Goal: Task Accomplishment & Management: Manage account settings

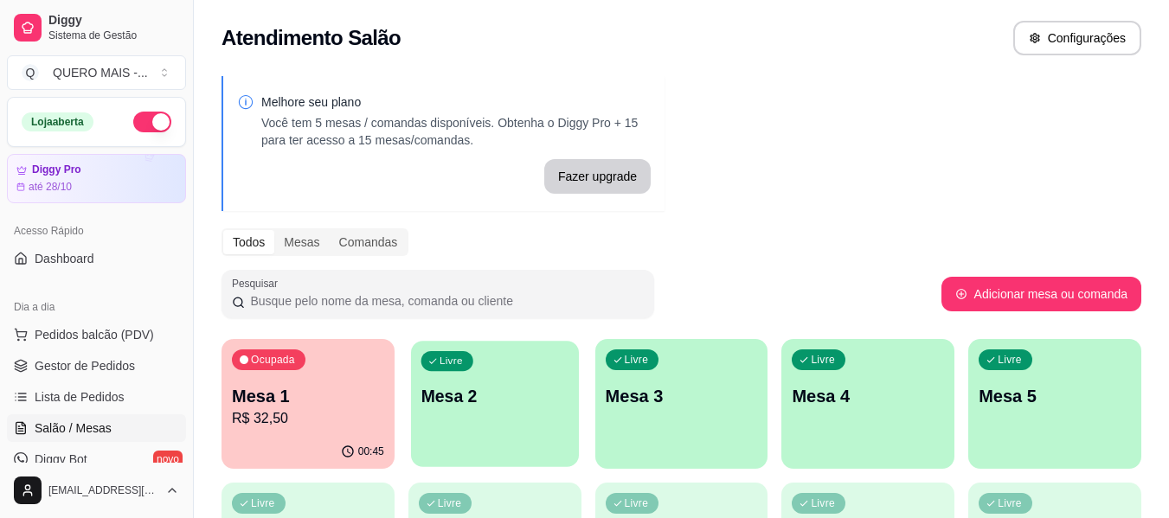
click at [520, 445] on div "Livre Mesa 2" at bounding box center [495, 394] width 168 height 106
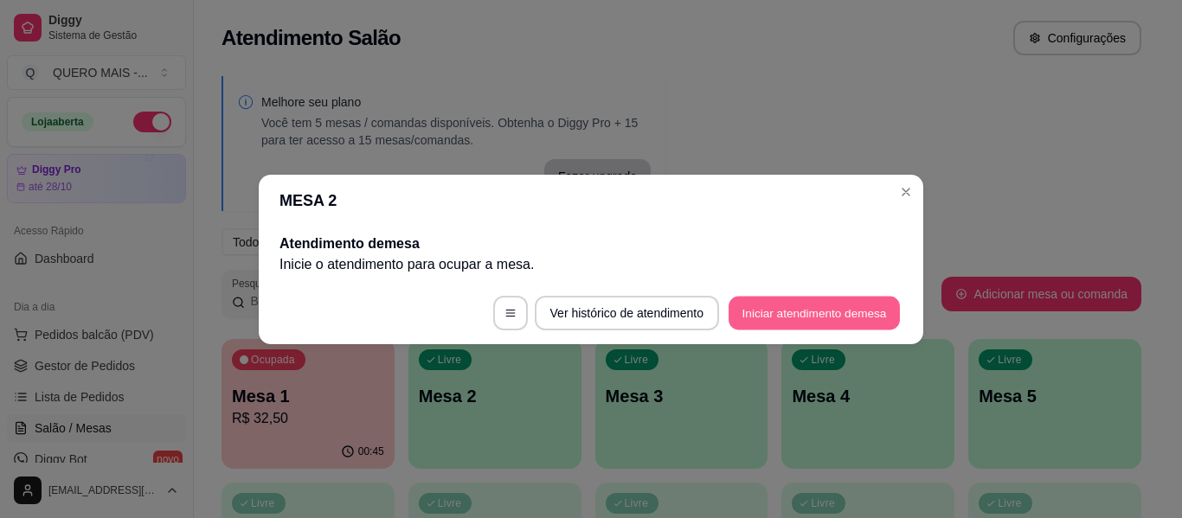
click at [759, 305] on button "Iniciar atendimento de mesa" at bounding box center [813, 313] width 171 height 34
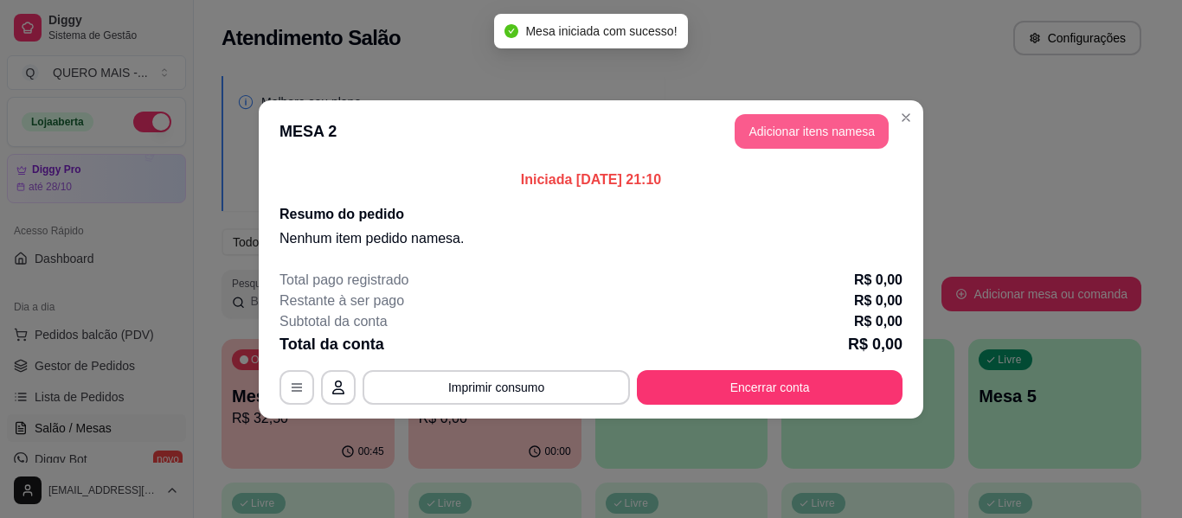
click at [817, 127] on button "Adicionar itens na mesa" at bounding box center [811, 131] width 154 height 35
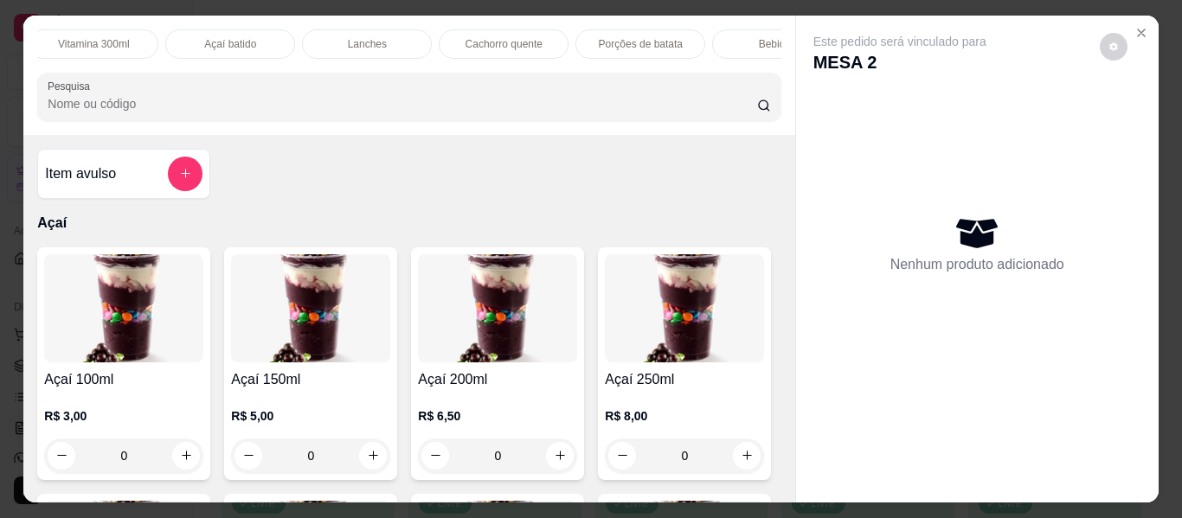
scroll to position [0, 575]
click at [340, 38] on p "Lanches" at bounding box center [347, 44] width 39 height 14
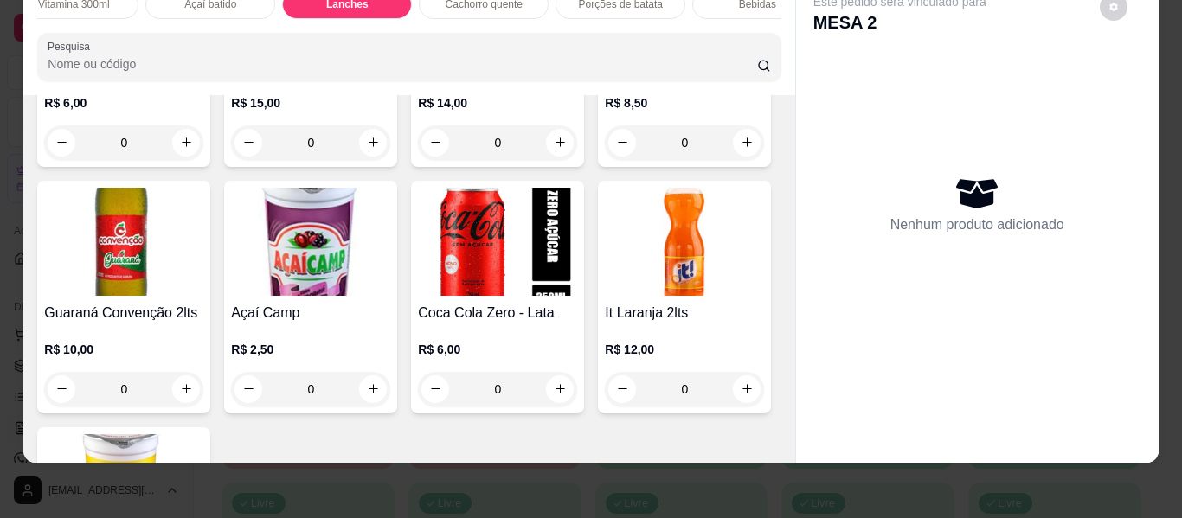
scroll to position [4331, 0]
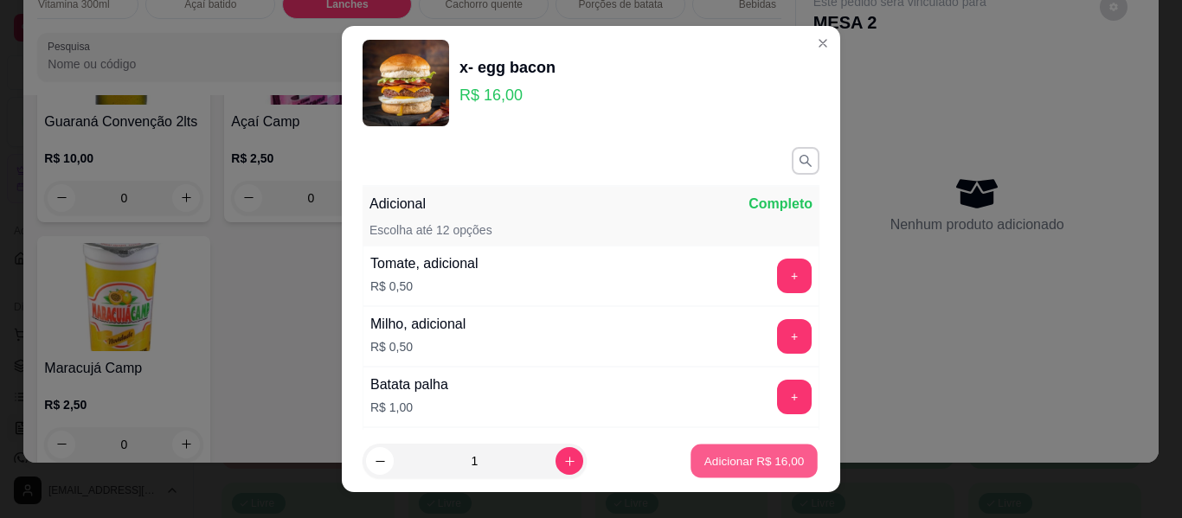
click at [776, 462] on p "Adicionar R$ 16,00" at bounding box center [754, 460] width 100 height 16
type input "1"
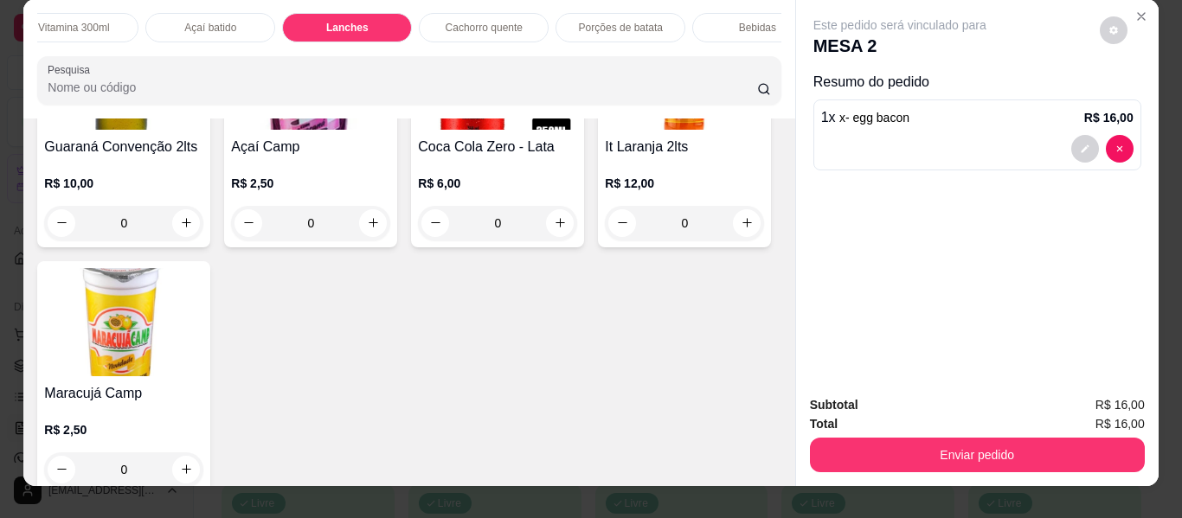
scroll to position [0, 0]
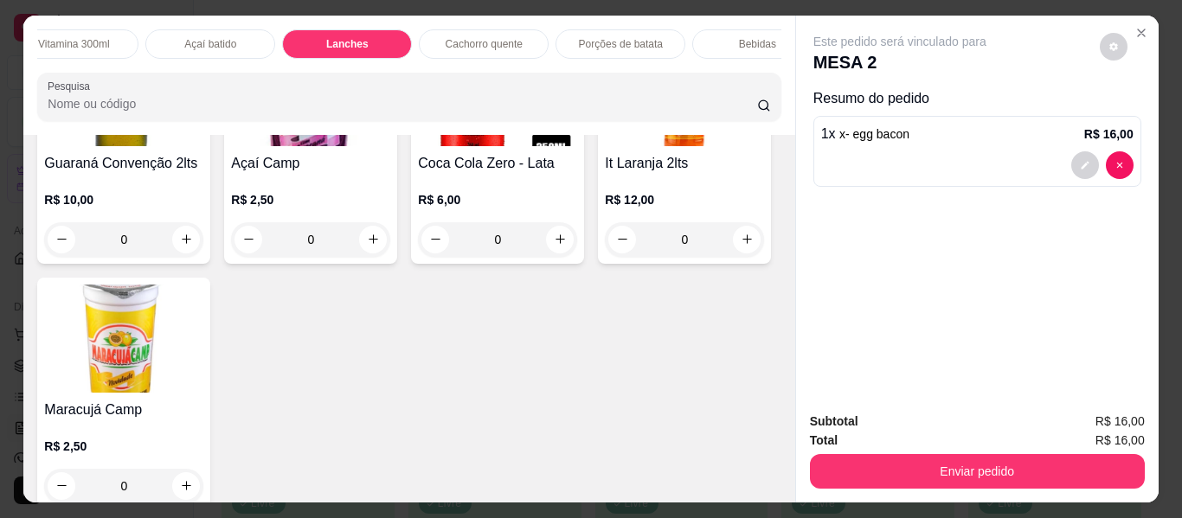
click at [166, 35] on div "Açaí batido" at bounding box center [210, 43] width 130 height 29
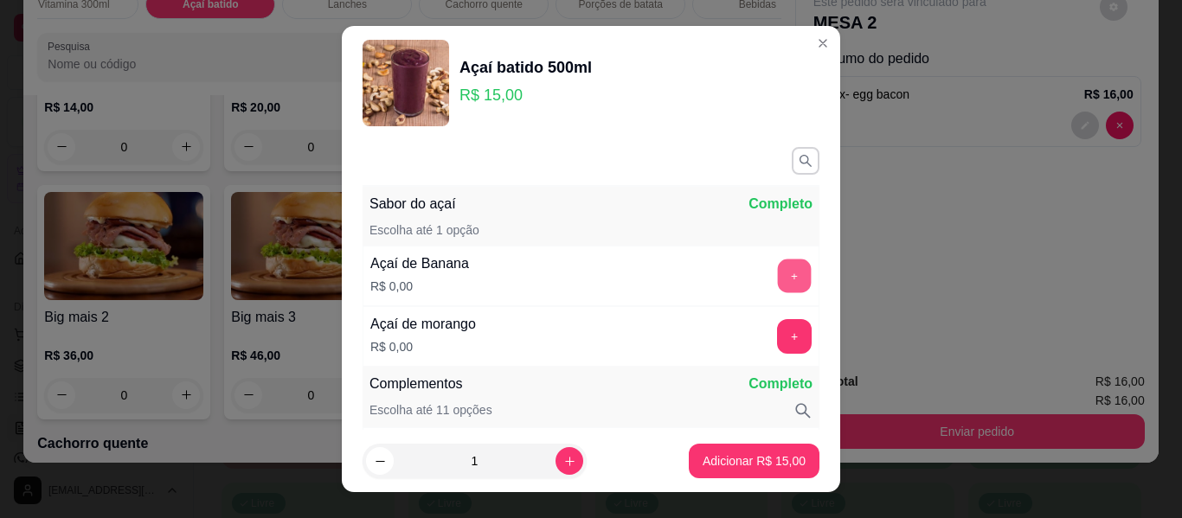
click at [778, 276] on button "+" at bounding box center [795, 276] width 34 height 34
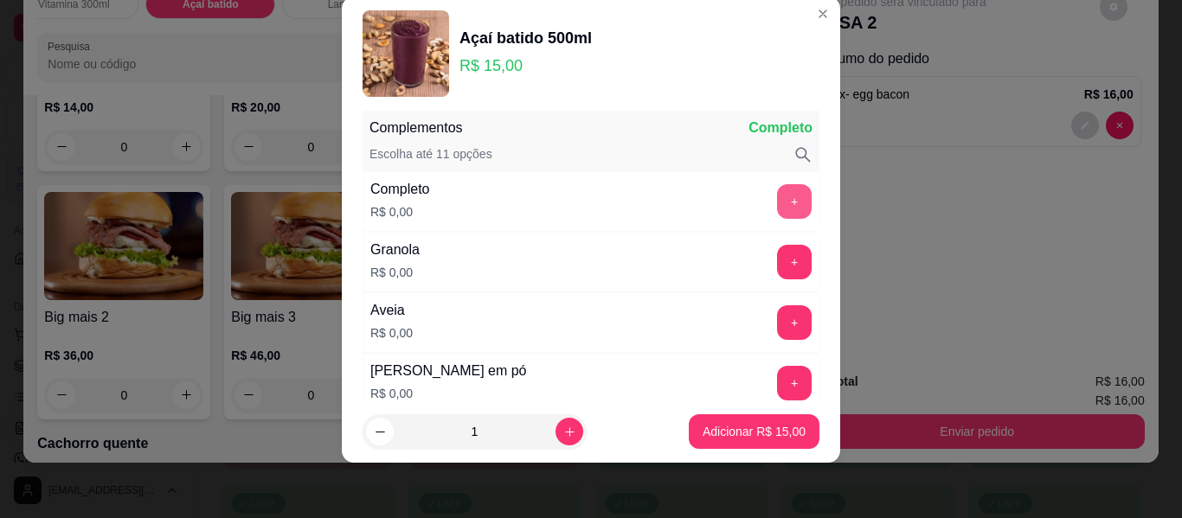
click at [777, 189] on button "+" at bounding box center [794, 201] width 35 height 35
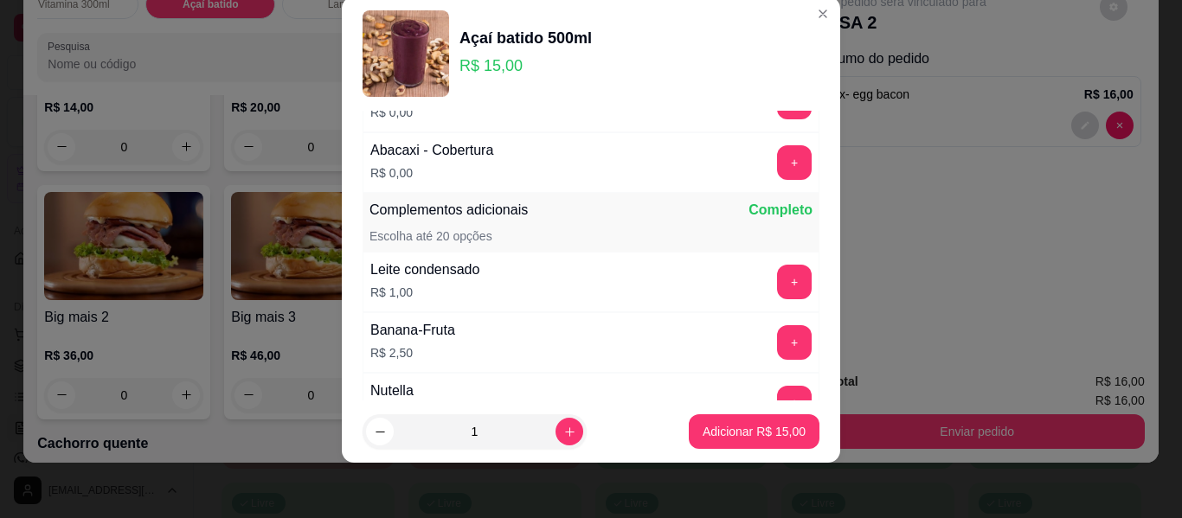
scroll to position [1560, 0]
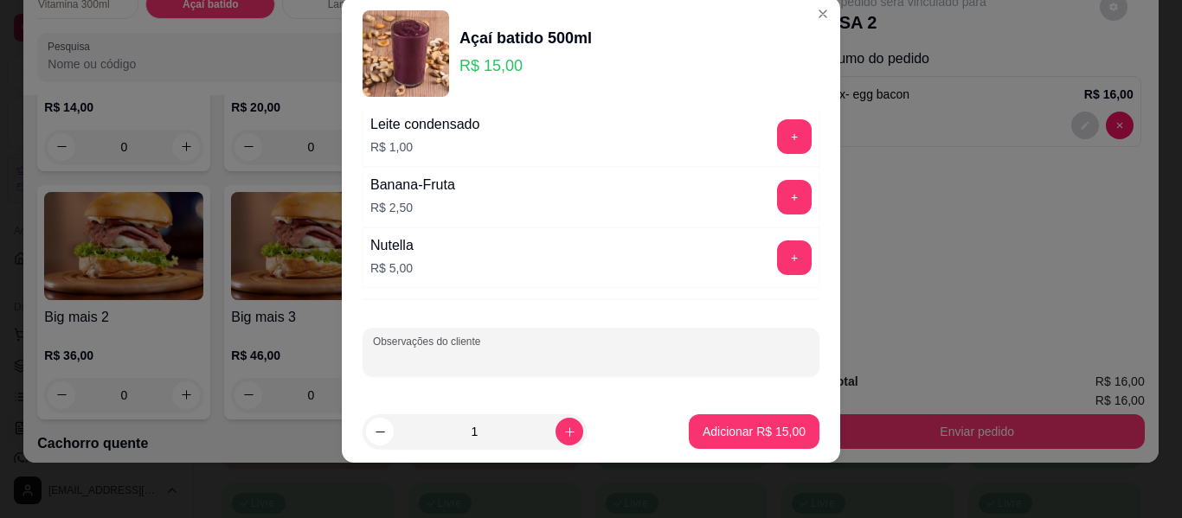
click at [568, 362] on input "Observações do cliente" at bounding box center [591, 358] width 436 height 17
type input "sem confete"
click at [704, 435] on p "Adicionar R$ 15,00" at bounding box center [754, 431] width 100 height 16
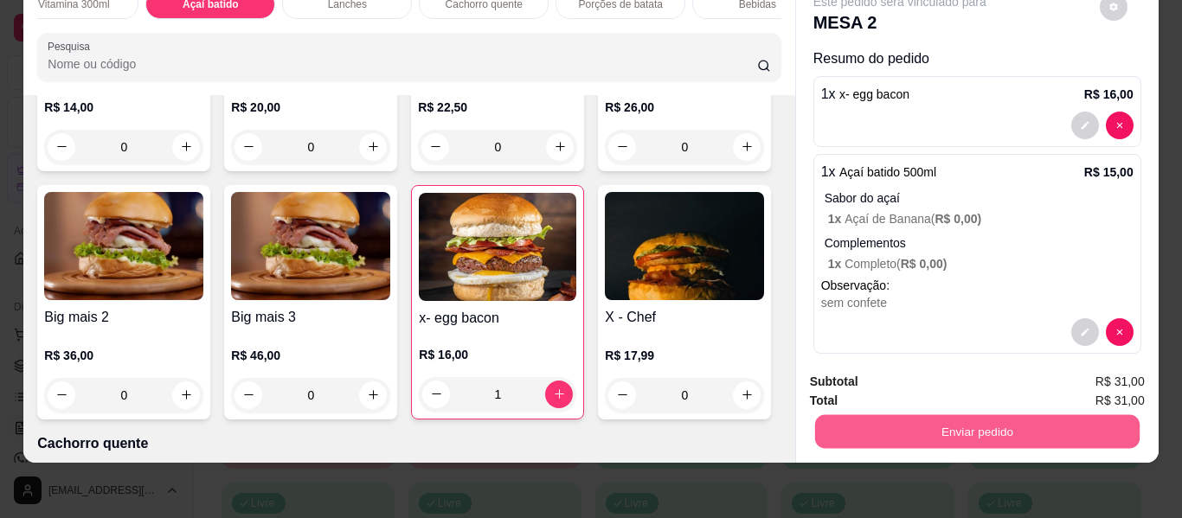
click at [915, 431] on button "Enviar pedido" at bounding box center [976, 432] width 324 height 34
click at [1074, 367] on button "Enviar pedido" at bounding box center [1099, 376] width 98 height 33
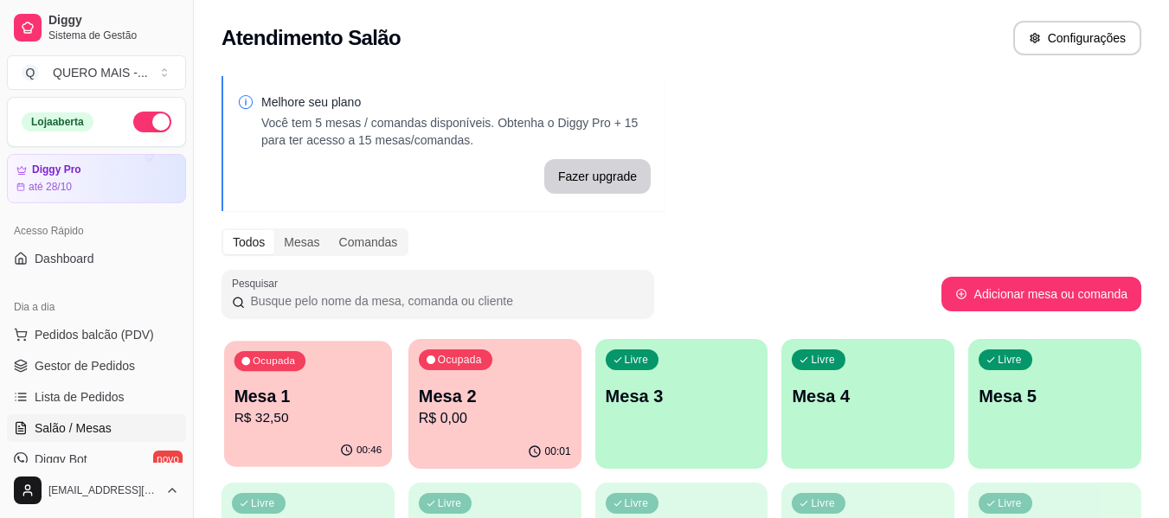
click at [307, 420] on p "R$ 32,50" at bounding box center [308, 418] width 148 height 20
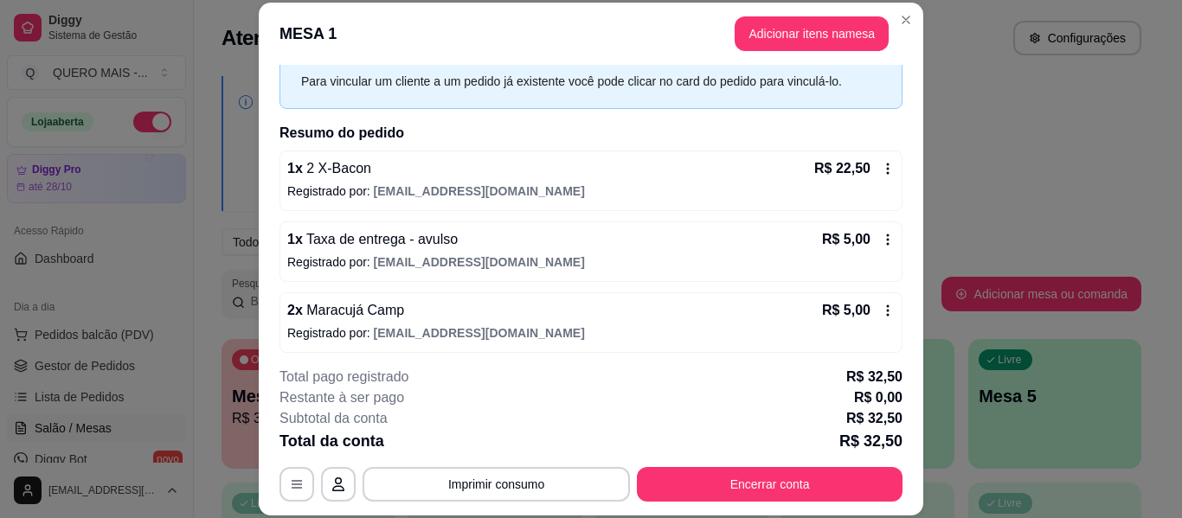
scroll to position [85, 0]
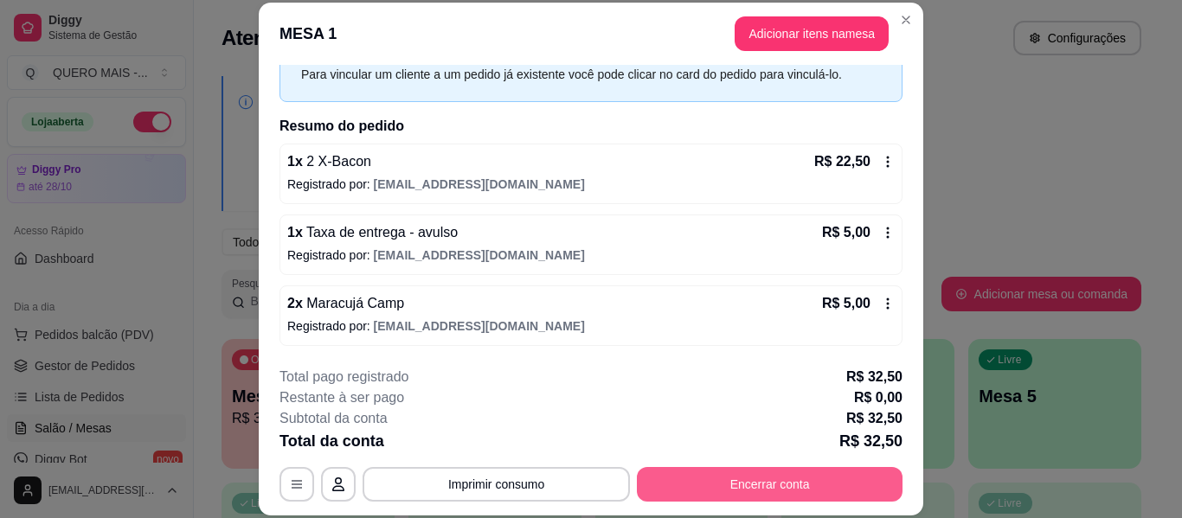
click at [726, 482] on button "Encerrar conta" at bounding box center [770, 484] width 266 height 35
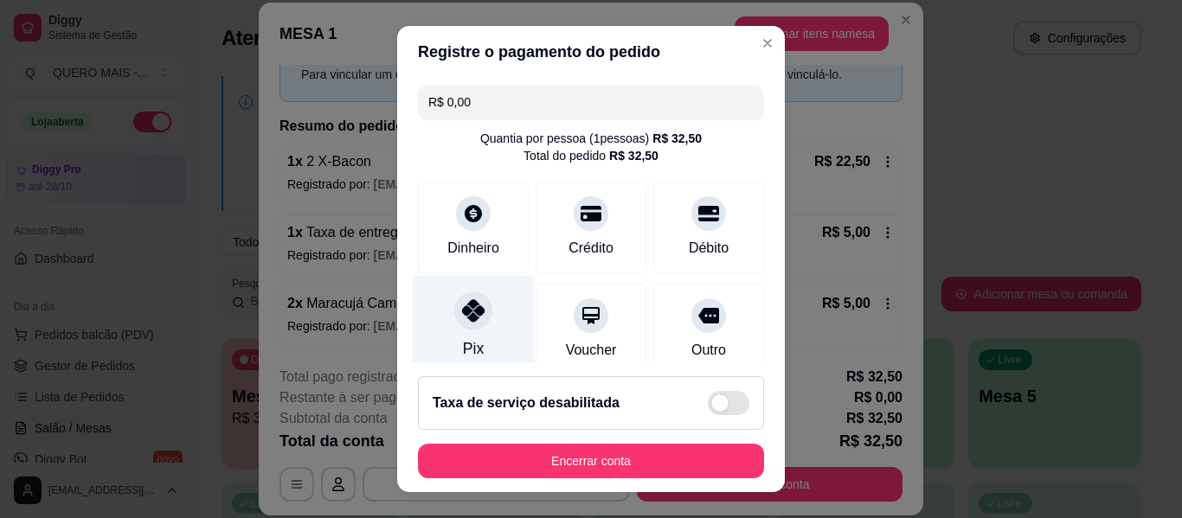
click at [452, 332] on div "Pix" at bounding box center [474, 326] width 122 height 101
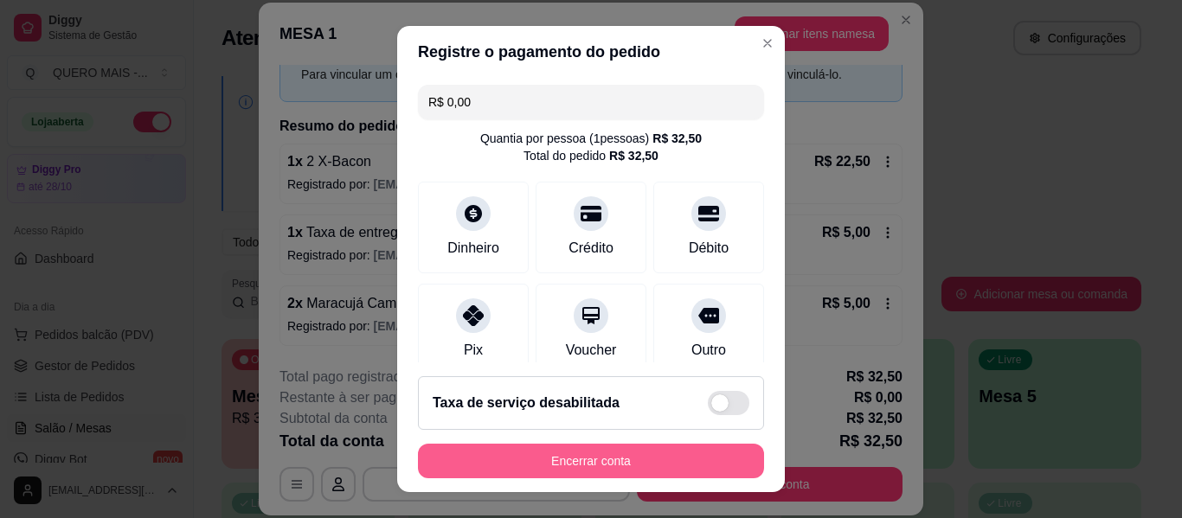
click at [575, 454] on button "Encerrar conta" at bounding box center [591, 461] width 346 height 35
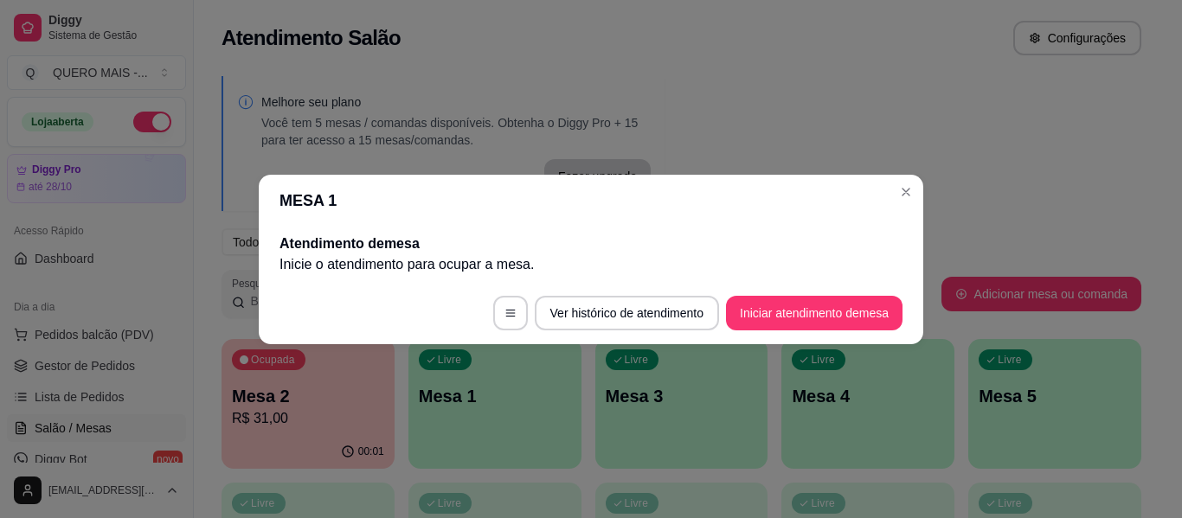
scroll to position [0, 0]
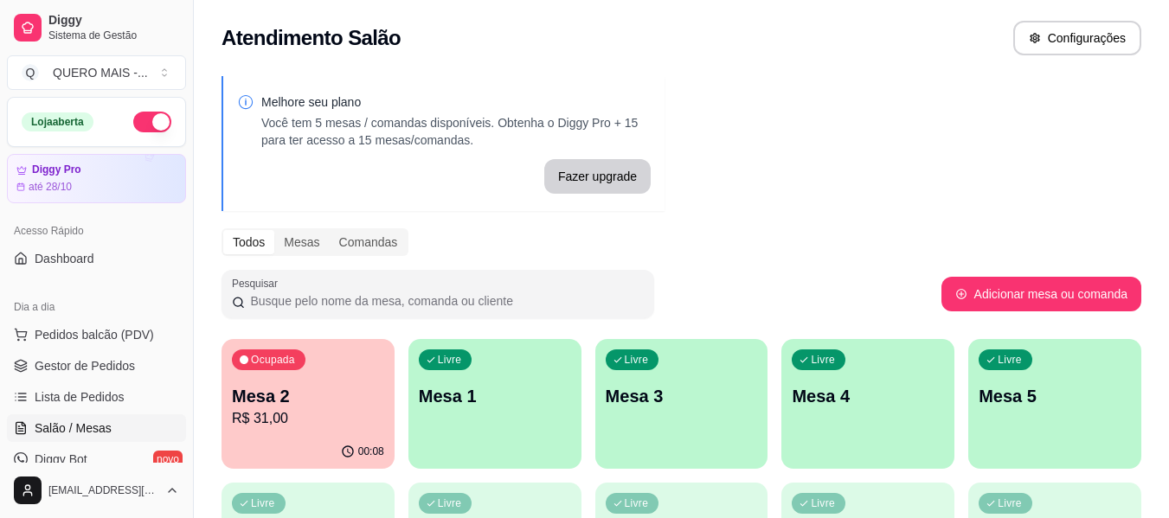
click at [512, 453] on div "button" at bounding box center [494, 458] width 173 height 21
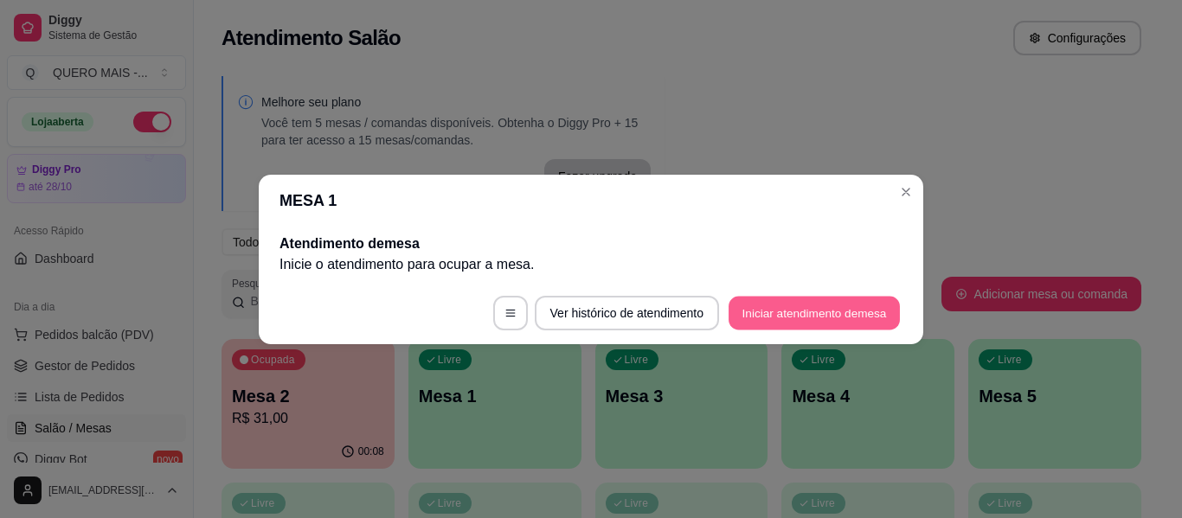
click at [752, 316] on button "Iniciar atendimento de mesa" at bounding box center [813, 313] width 171 height 34
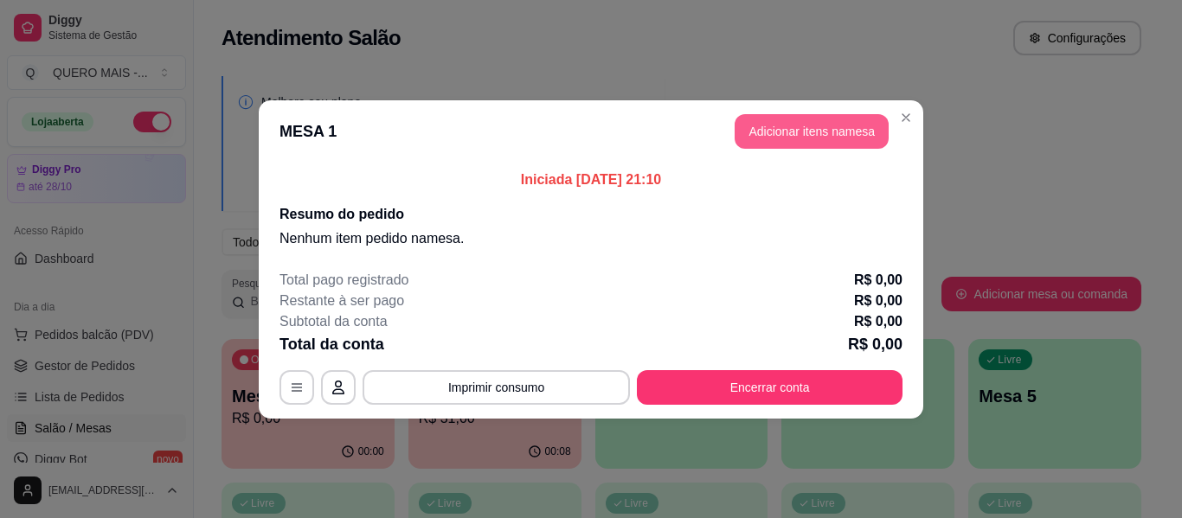
click at [789, 125] on button "Adicionar itens na mesa" at bounding box center [811, 131] width 154 height 35
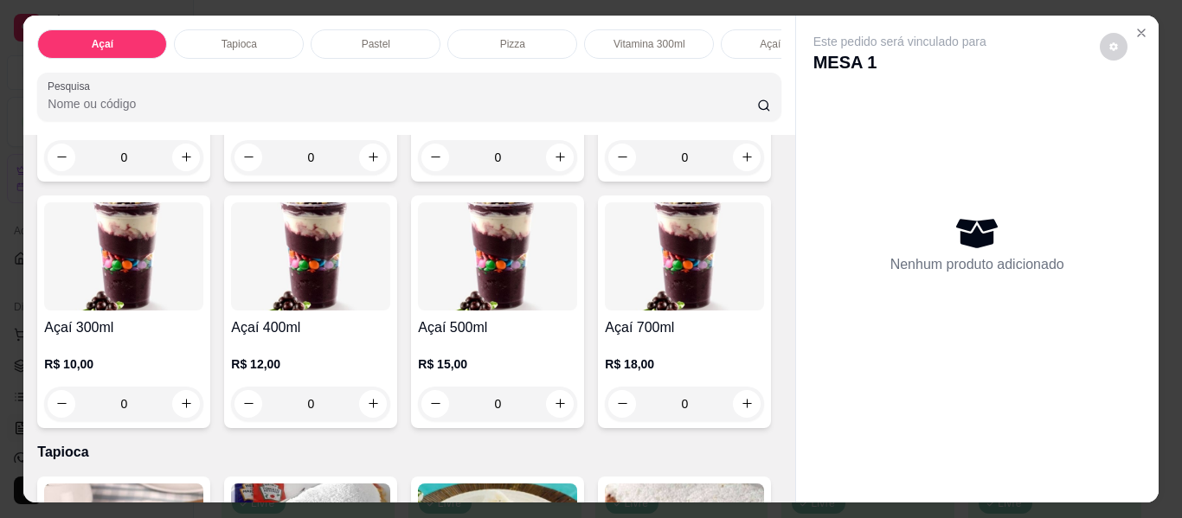
scroll to position [432, 0]
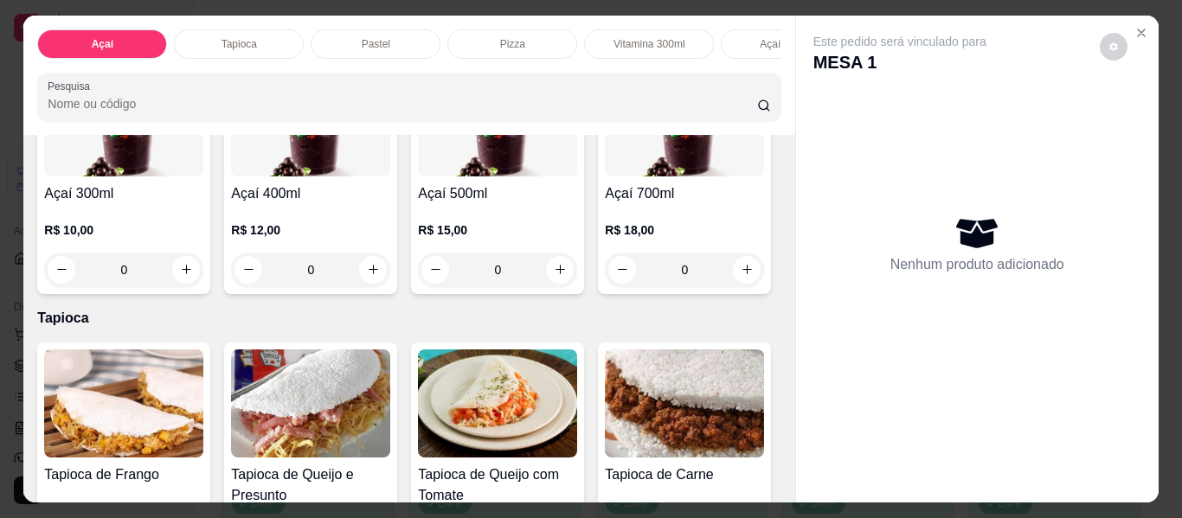
click at [203, 272] on div "0" at bounding box center [123, 270] width 159 height 35
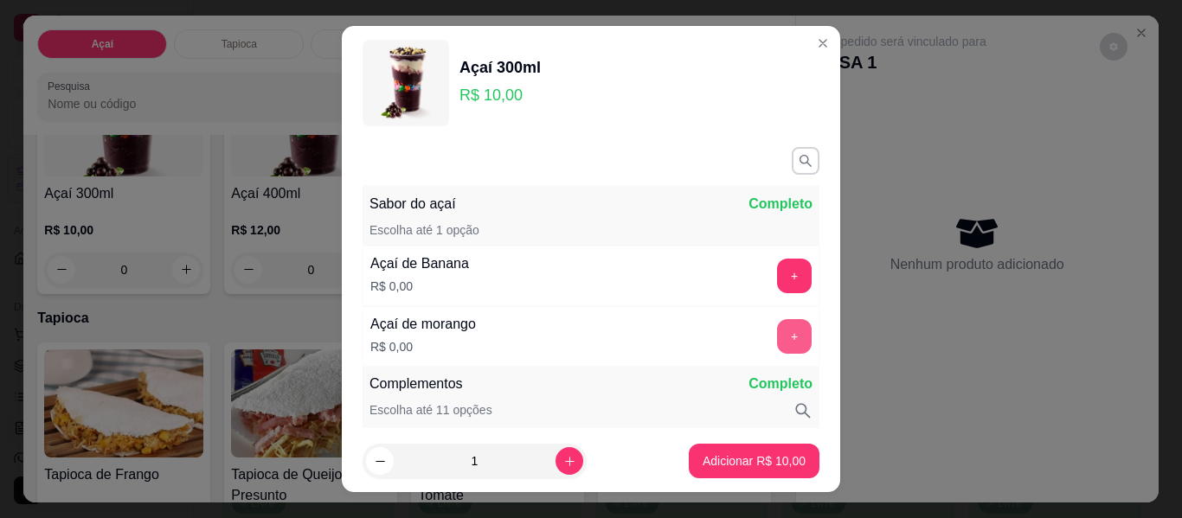
click at [777, 348] on button "+" at bounding box center [794, 336] width 35 height 35
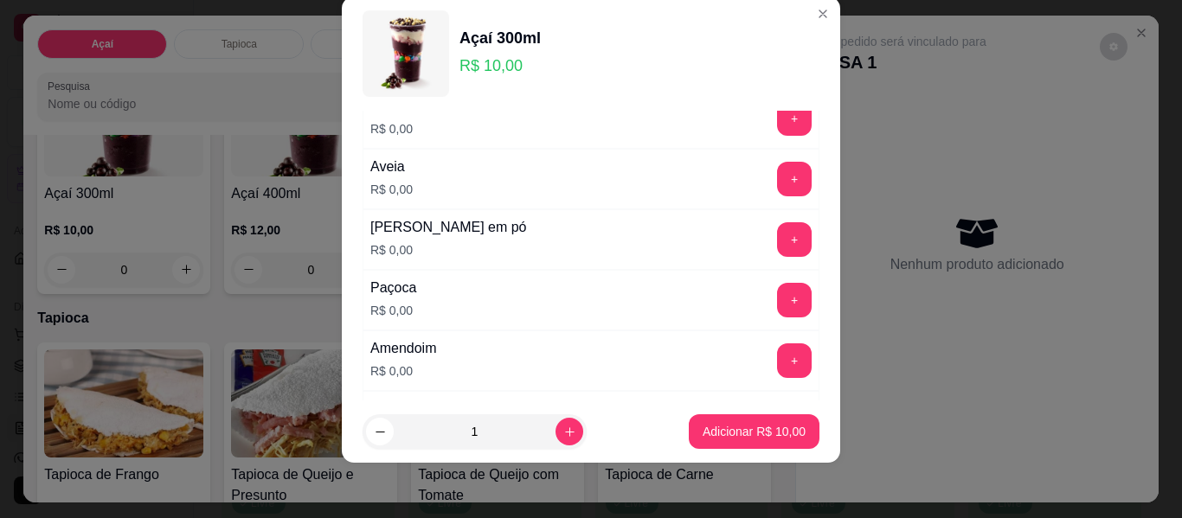
scroll to position [400, 0]
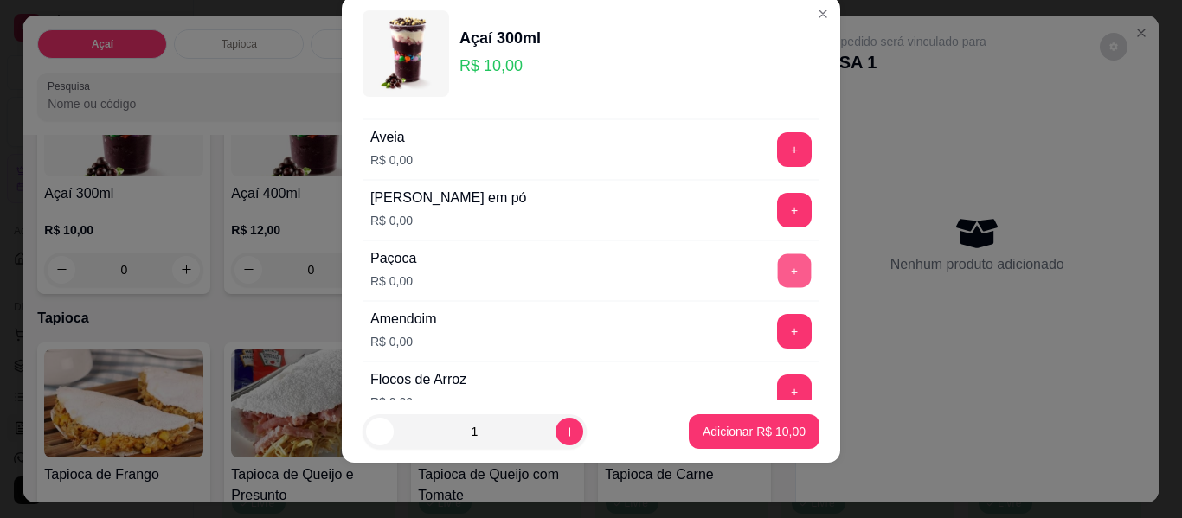
click at [778, 278] on button "+" at bounding box center [795, 271] width 34 height 34
click at [777, 326] on button "+" at bounding box center [794, 331] width 35 height 35
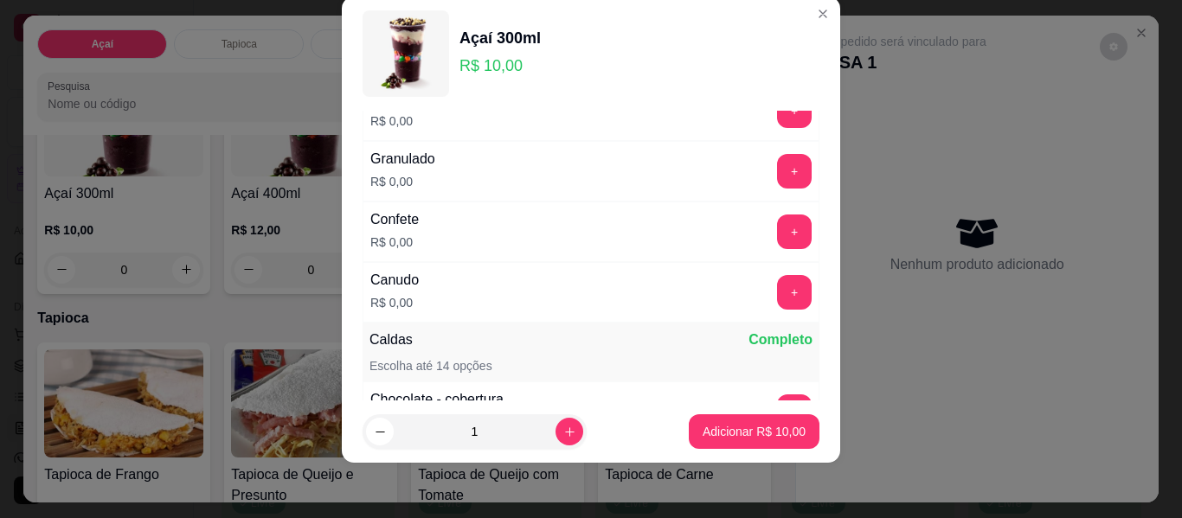
scroll to position [832, 0]
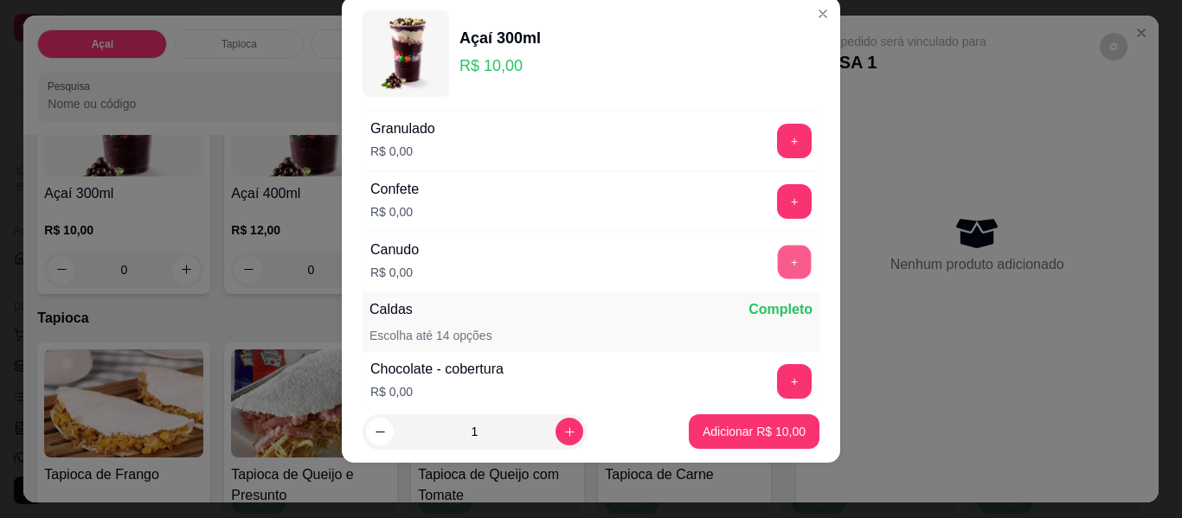
click at [778, 276] on button "+" at bounding box center [795, 263] width 34 height 34
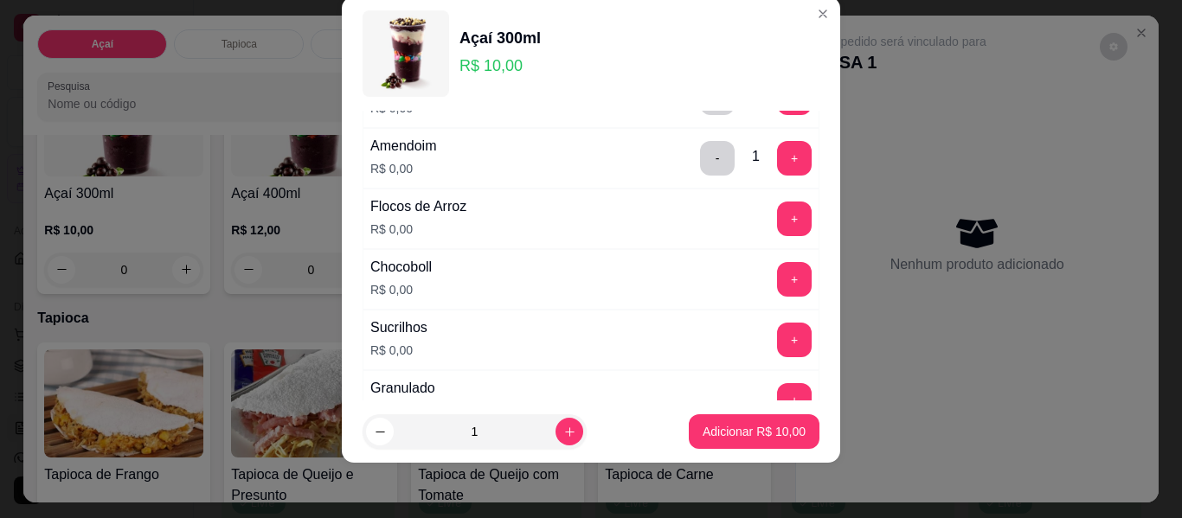
scroll to position [486, 0]
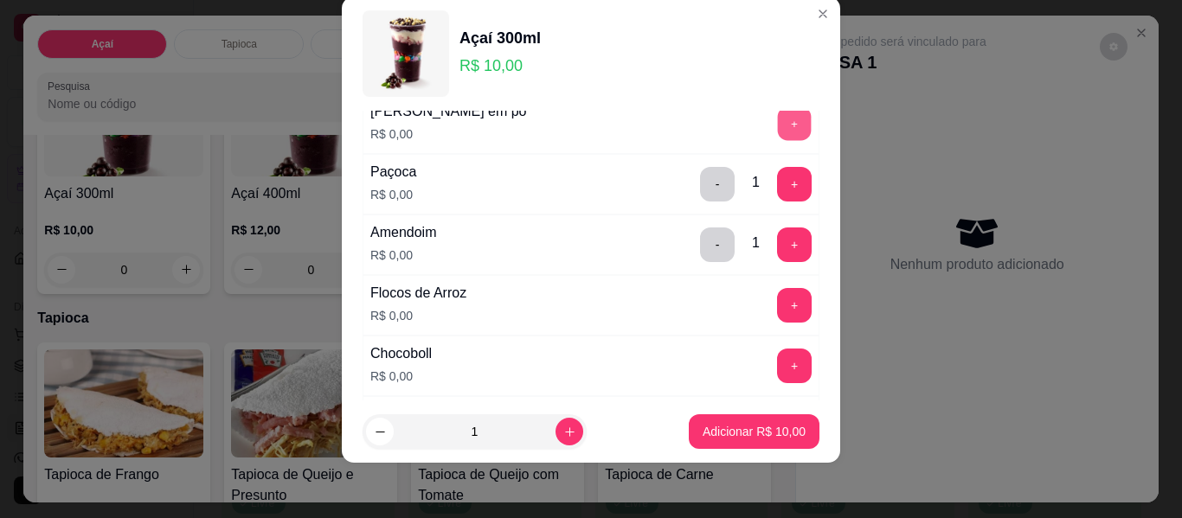
click at [778, 127] on button "+" at bounding box center [795, 124] width 34 height 34
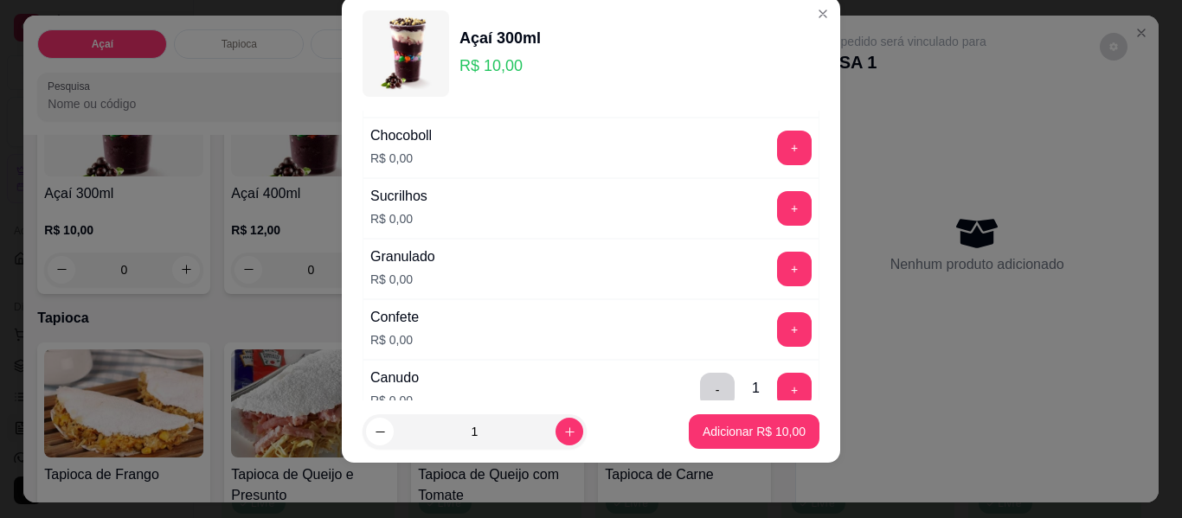
scroll to position [746, 0]
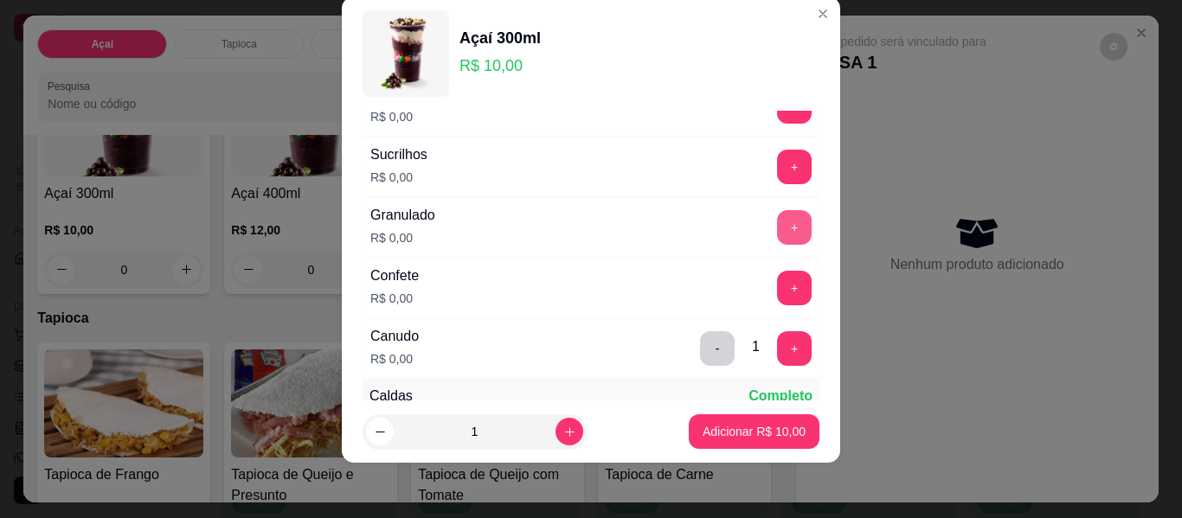
click at [777, 217] on button "+" at bounding box center [794, 227] width 35 height 35
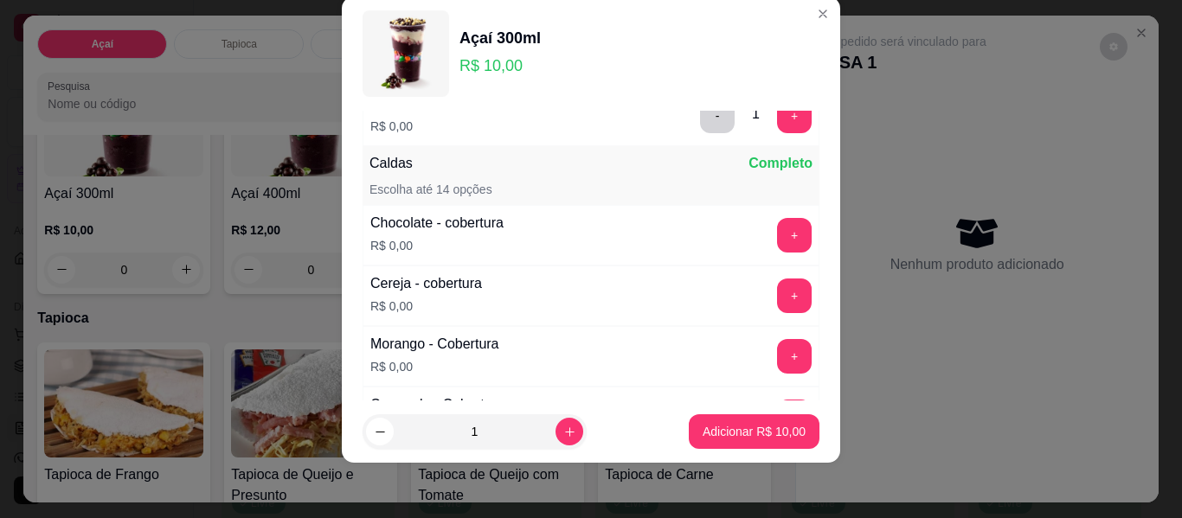
scroll to position [1005, 0]
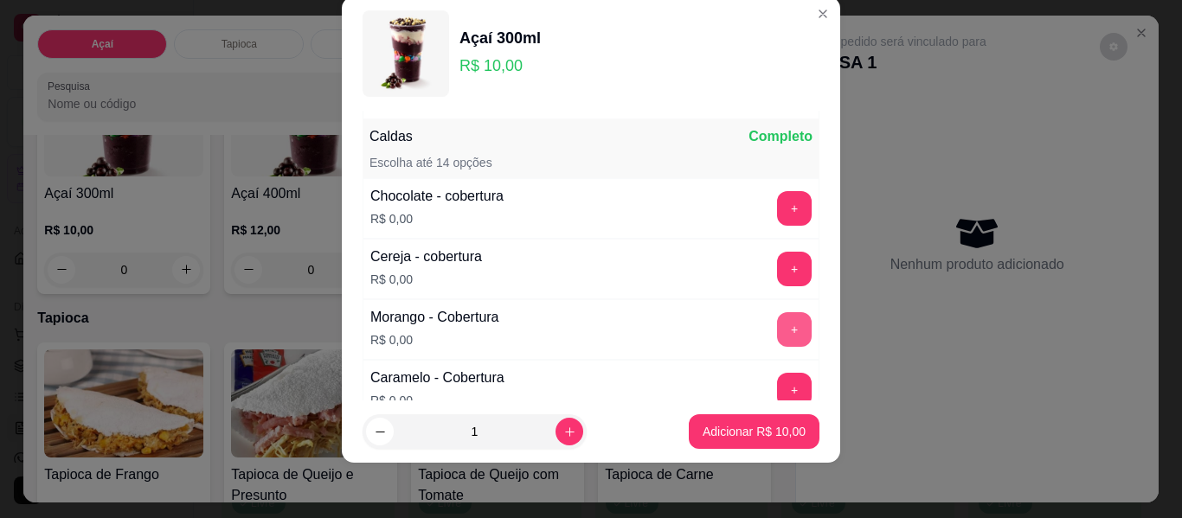
click at [777, 338] on button "+" at bounding box center [794, 329] width 35 height 35
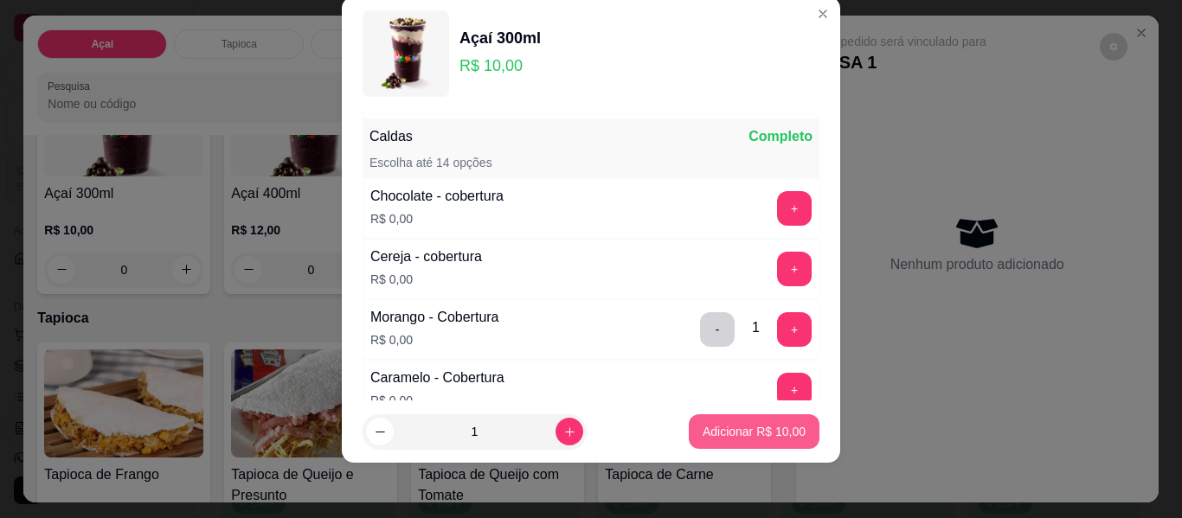
click at [726, 430] on p "Adicionar R$ 10,00" at bounding box center [753, 431] width 103 height 17
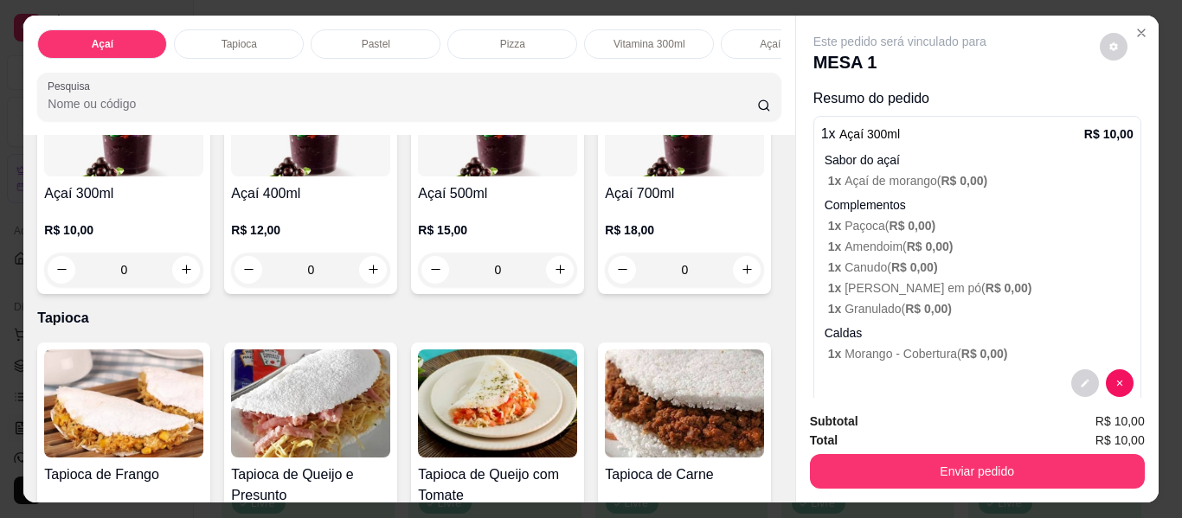
click at [203, 277] on div "0" at bounding box center [123, 270] width 159 height 35
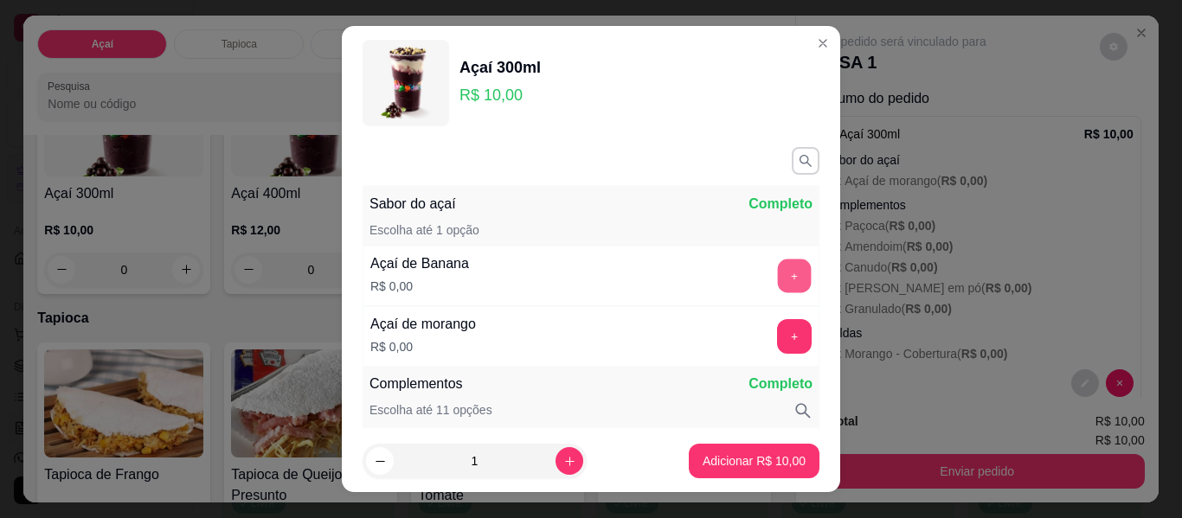
click at [778, 282] on button "+" at bounding box center [795, 276] width 34 height 34
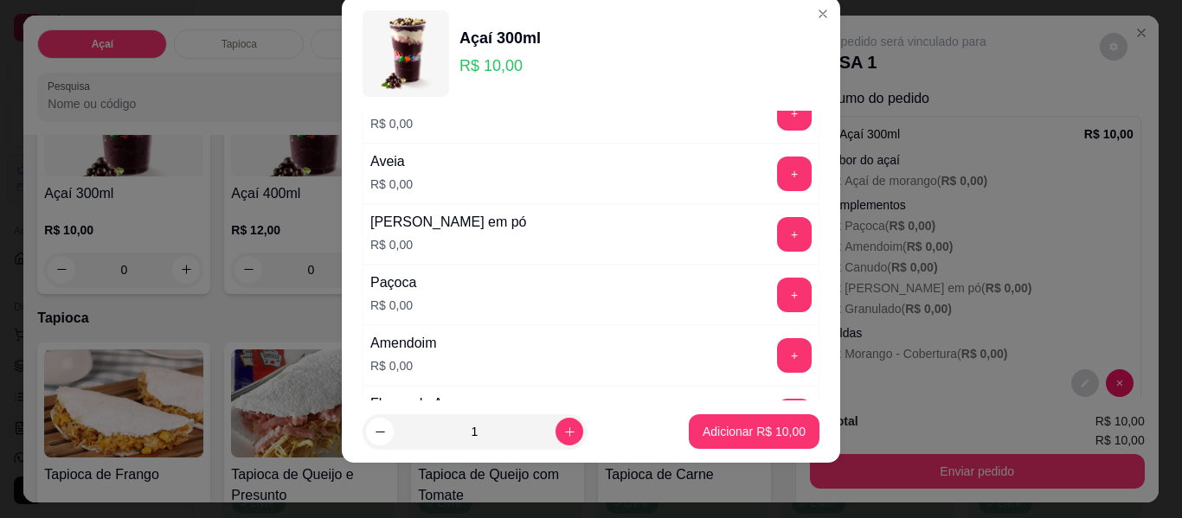
scroll to position [400, 0]
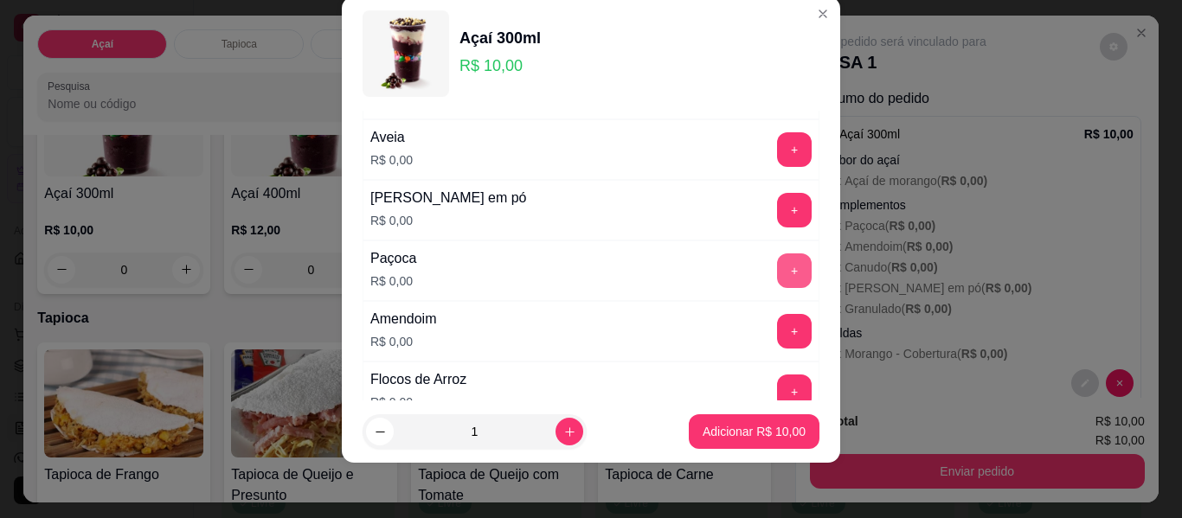
click at [777, 264] on button "+" at bounding box center [794, 270] width 35 height 35
click at [778, 216] on button "+" at bounding box center [795, 211] width 34 height 34
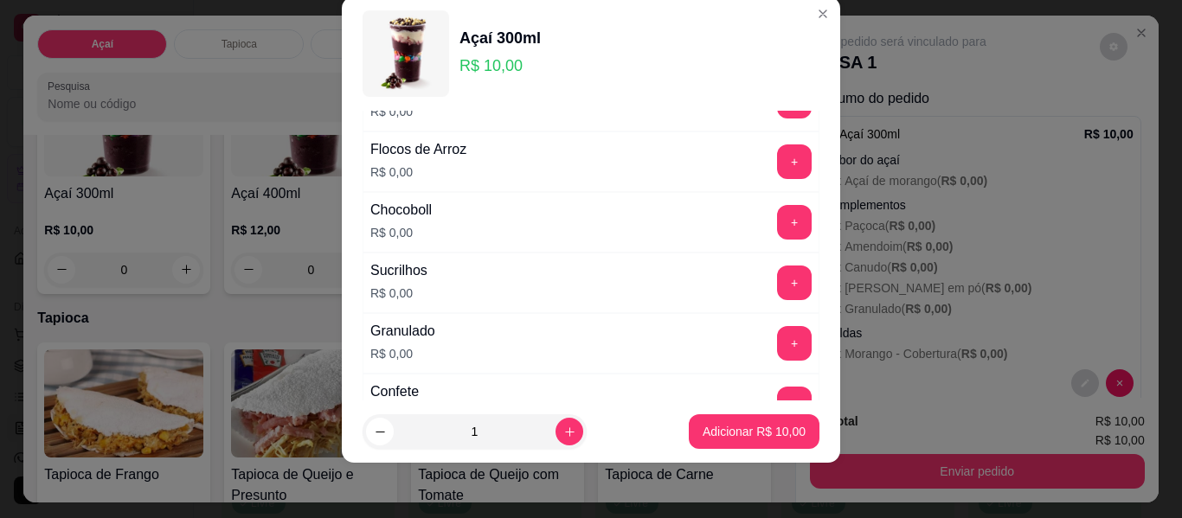
scroll to position [659, 0]
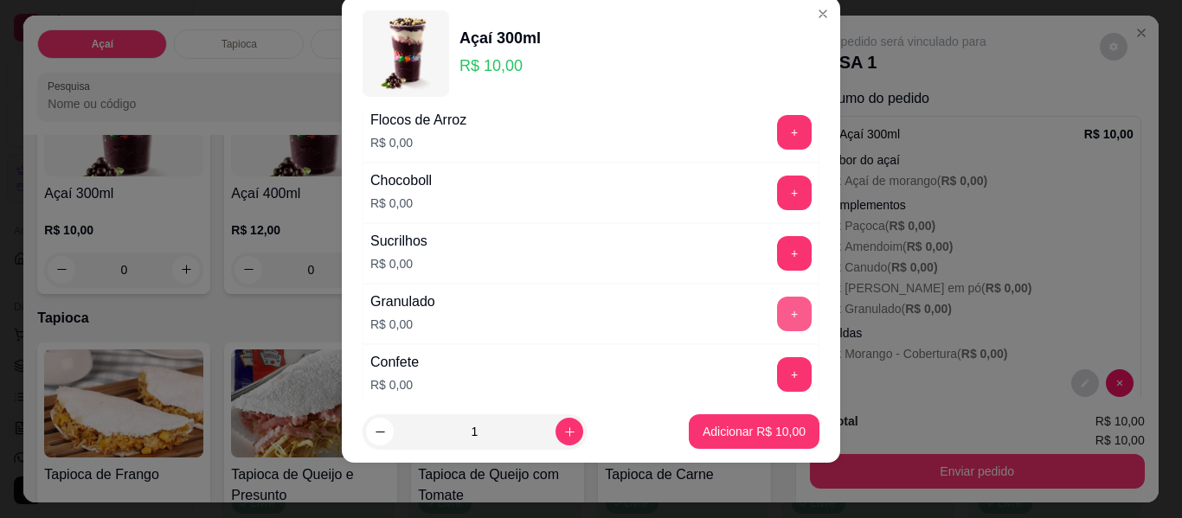
click at [777, 311] on button "+" at bounding box center [794, 314] width 35 height 35
click at [777, 378] on button "+" at bounding box center [794, 374] width 35 height 35
click at [778, 202] on button "+" at bounding box center [795, 193] width 34 height 34
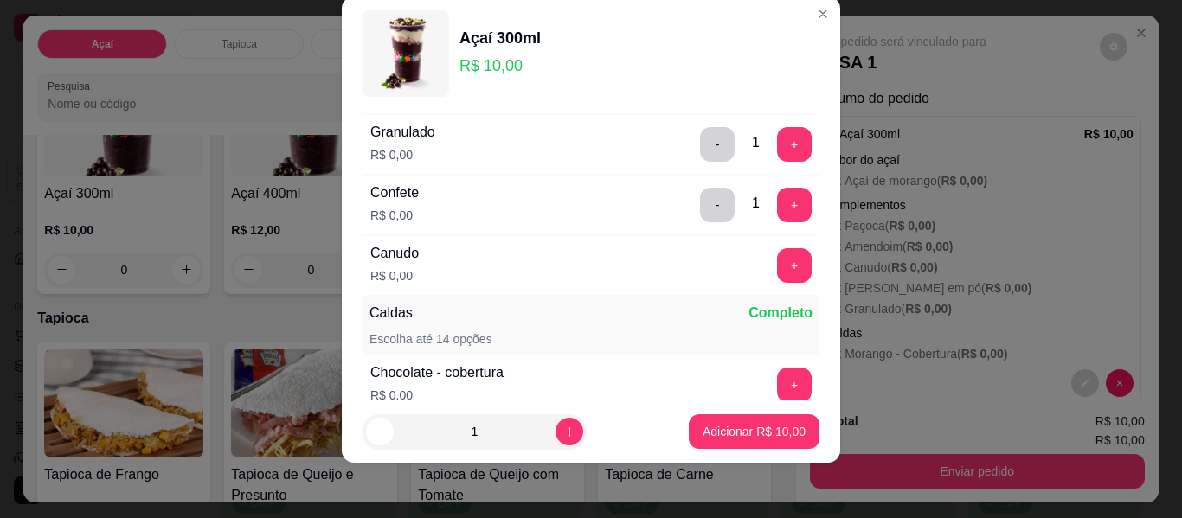
scroll to position [832, 0]
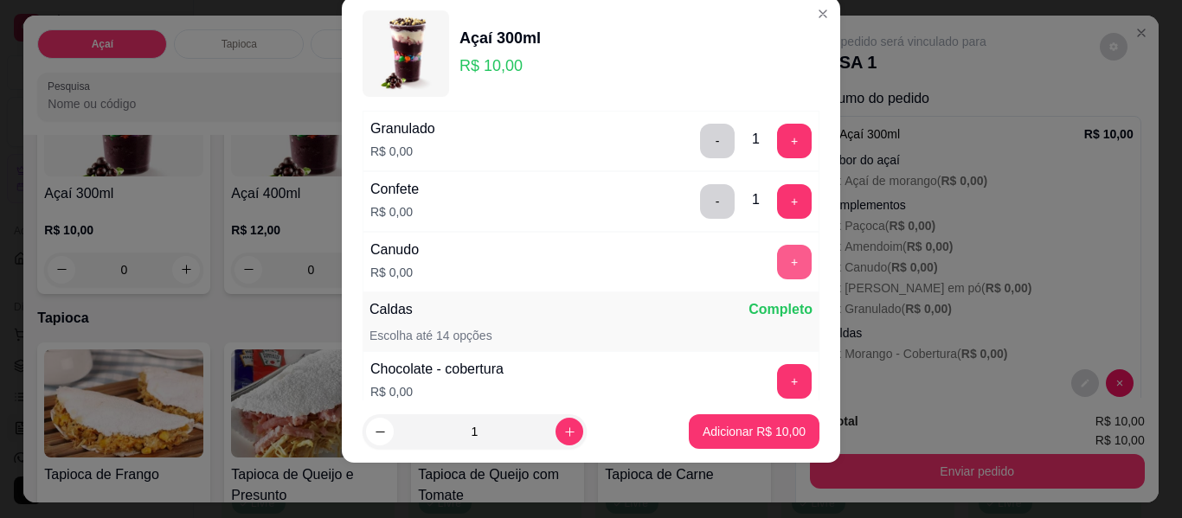
click at [777, 267] on button "+" at bounding box center [794, 262] width 35 height 35
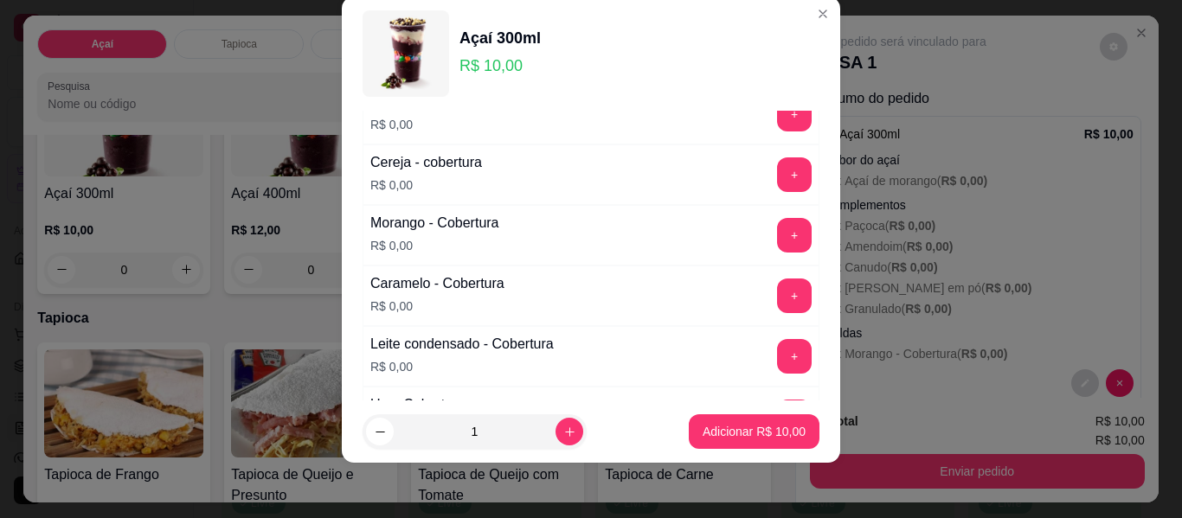
scroll to position [1092, 0]
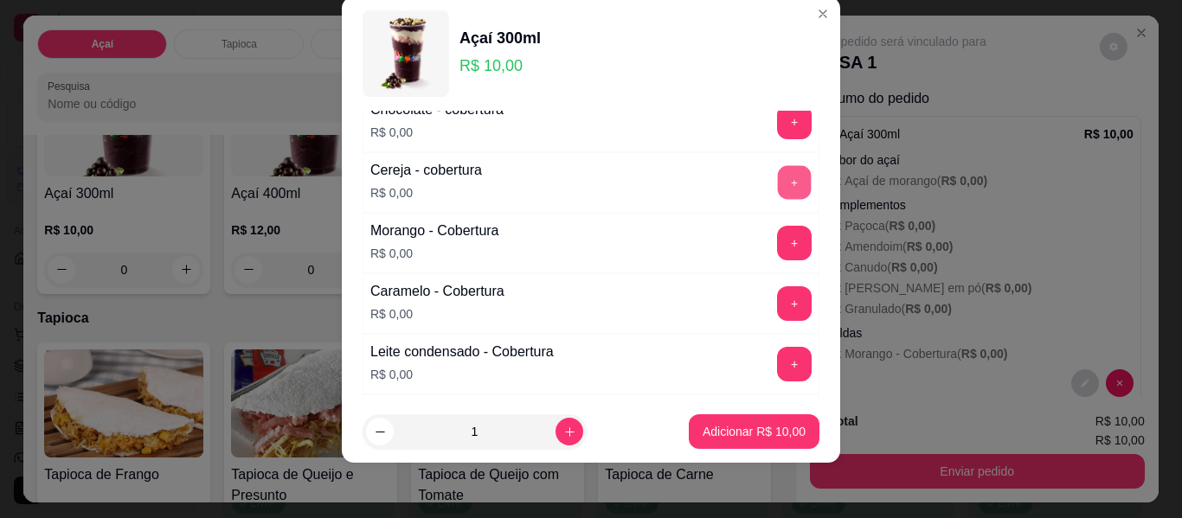
click at [778, 183] on button "+" at bounding box center [795, 183] width 34 height 34
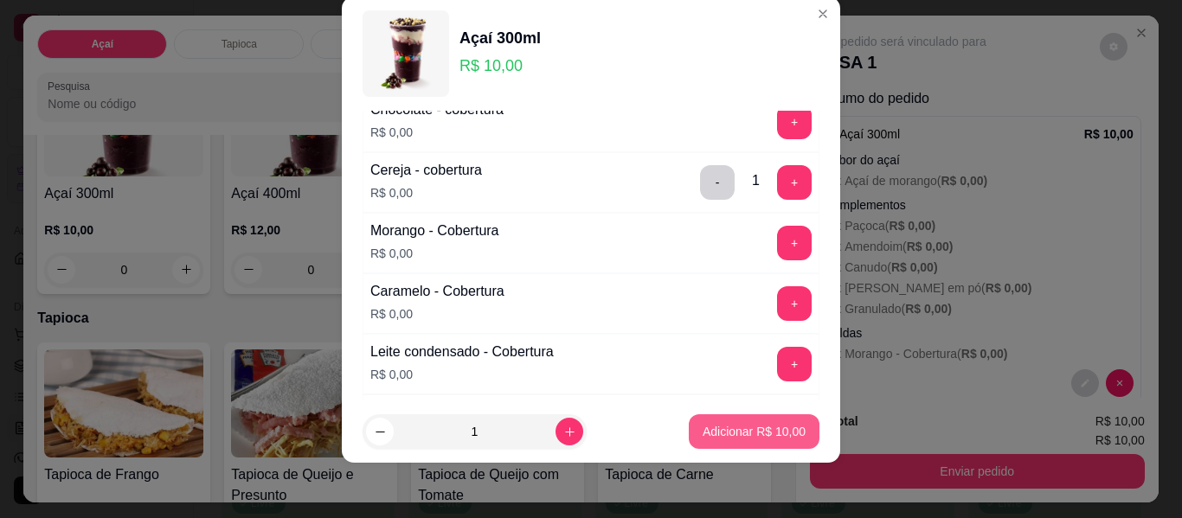
click at [737, 426] on p "Adicionar R$ 10,00" at bounding box center [753, 431] width 103 height 17
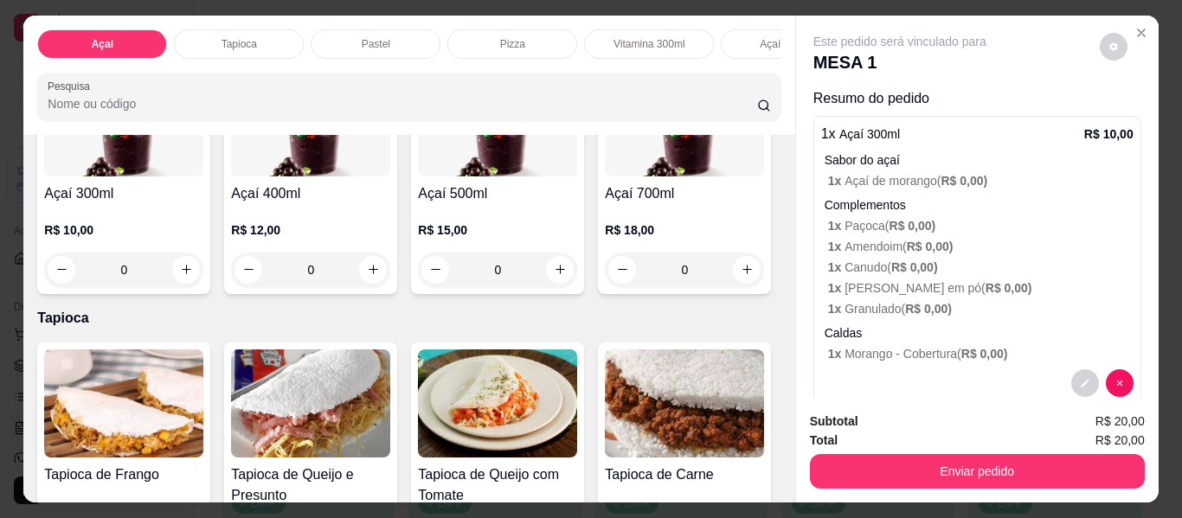
click at [203, 279] on div "0" at bounding box center [123, 270] width 159 height 35
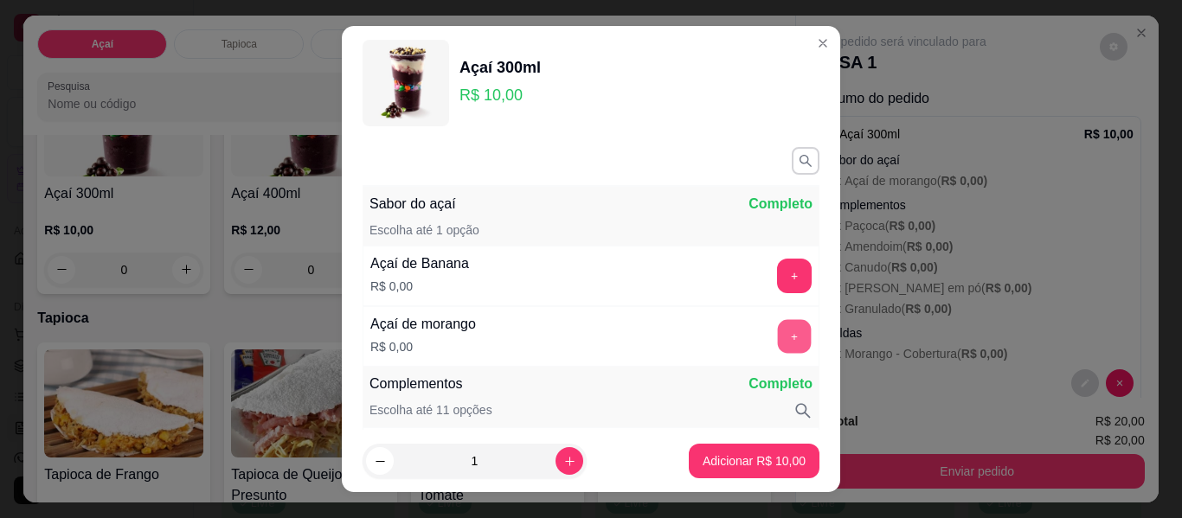
click at [778, 335] on button "+" at bounding box center [795, 337] width 34 height 34
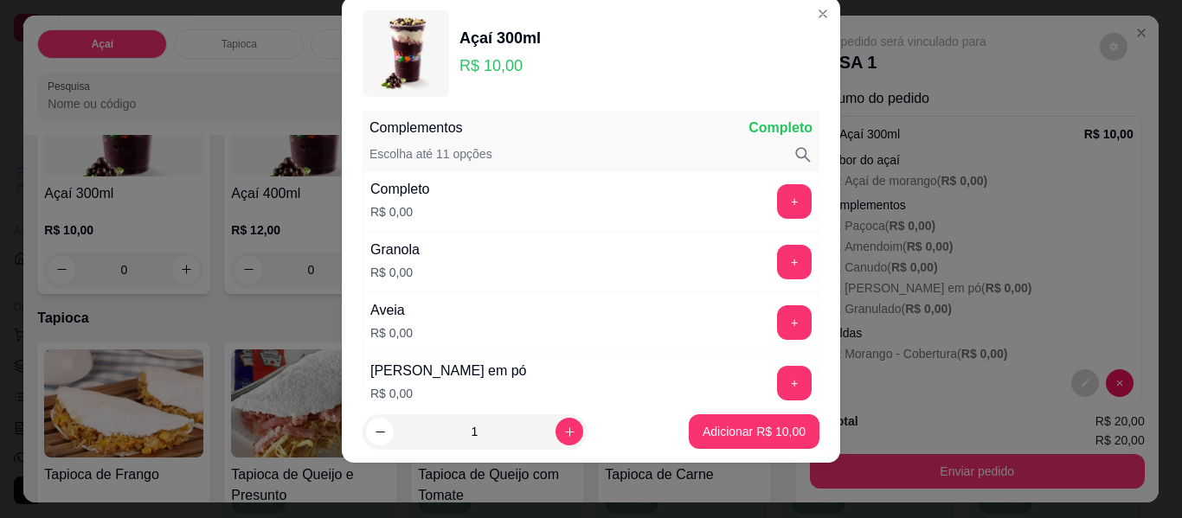
scroll to position [313, 0]
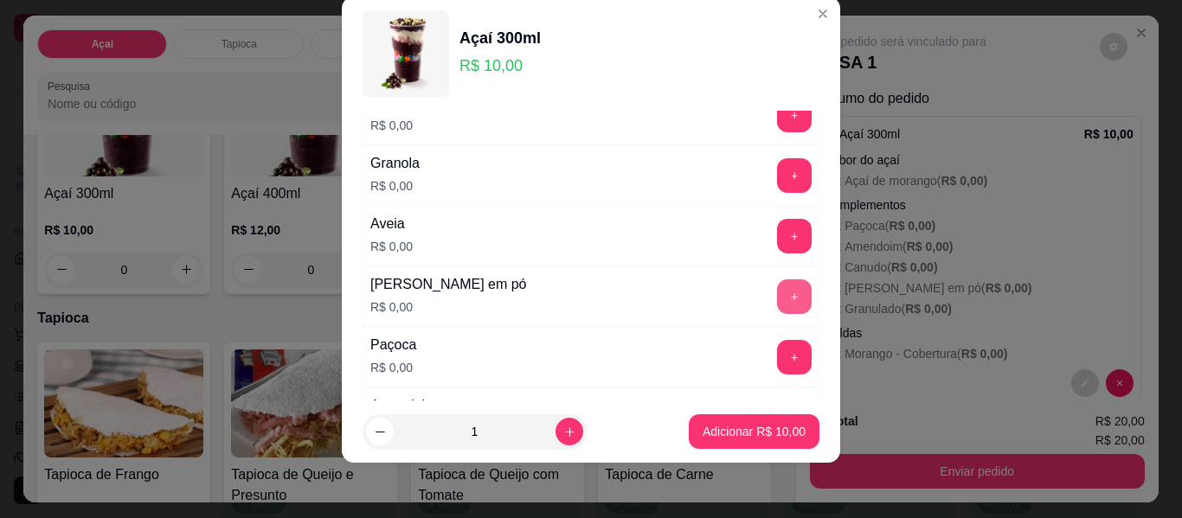
click at [777, 297] on button "+" at bounding box center [794, 296] width 35 height 35
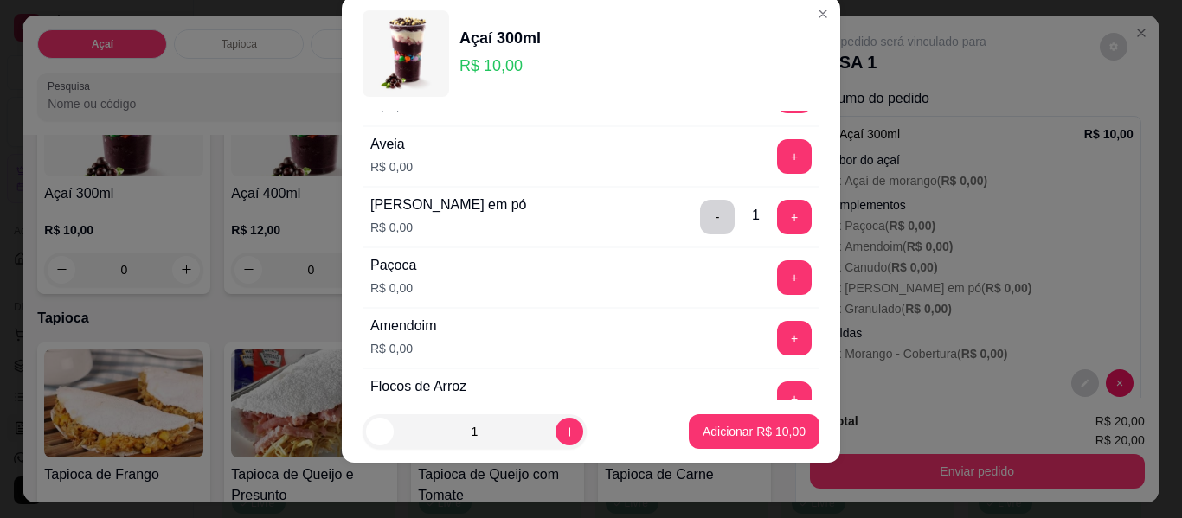
scroll to position [400, 0]
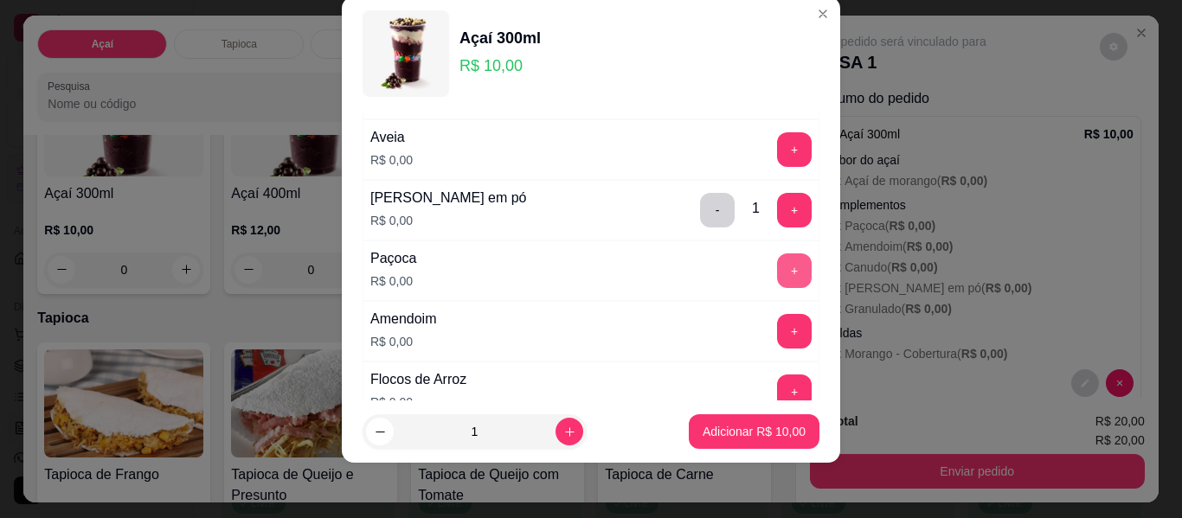
click at [777, 281] on button "+" at bounding box center [794, 270] width 35 height 35
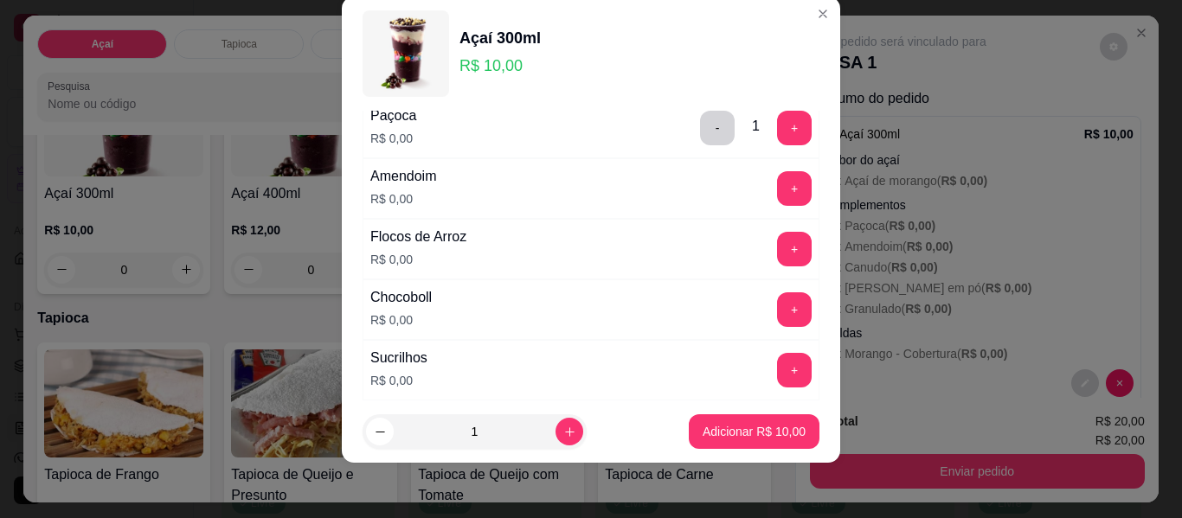
scroll to position [573, 0]
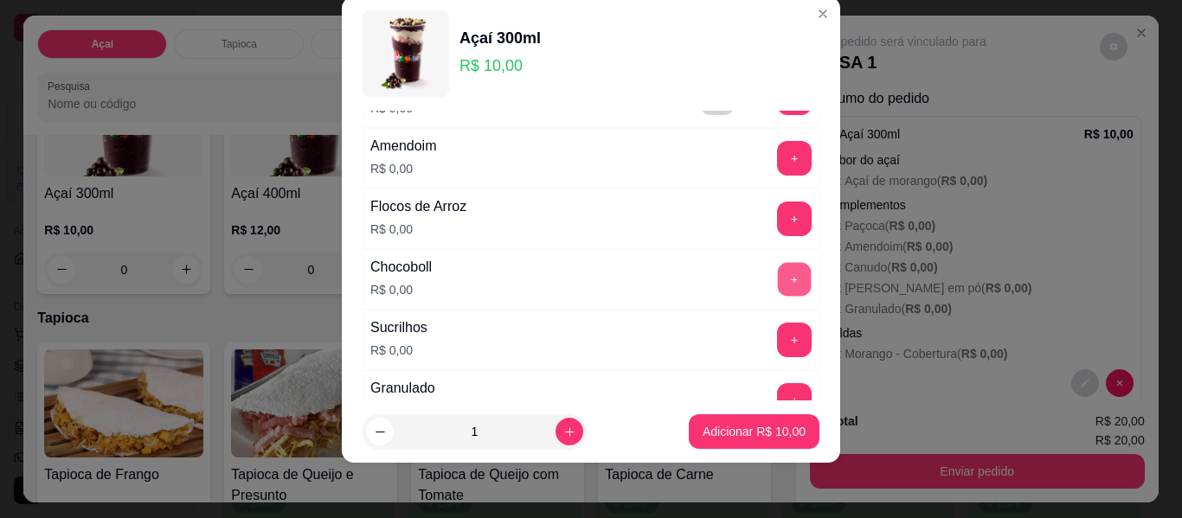
click at [778, 279] on button "+" at bounding box center [795, 280] width 34 height 34
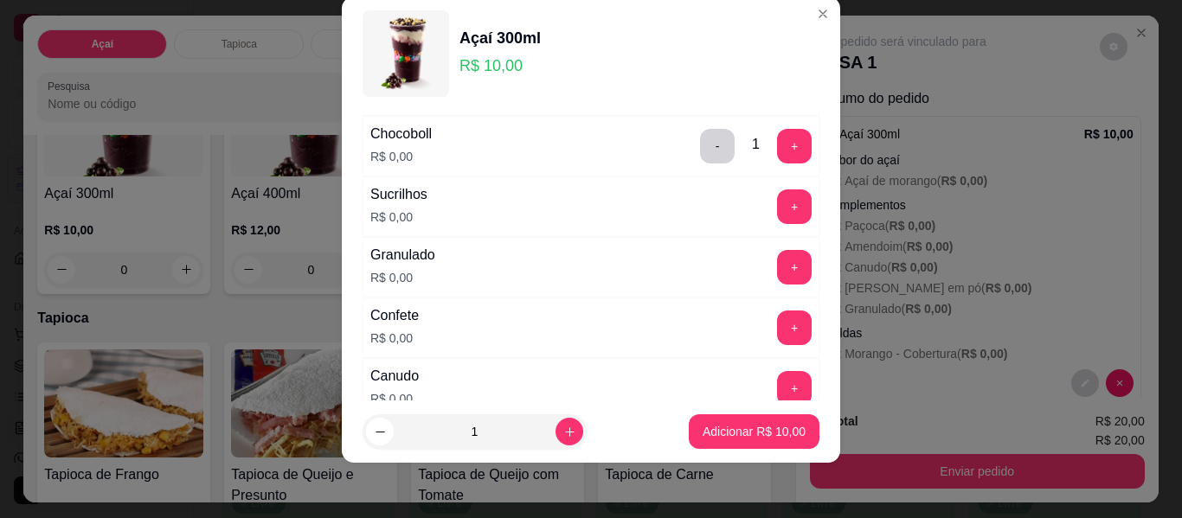
scroll to position [746, 0]
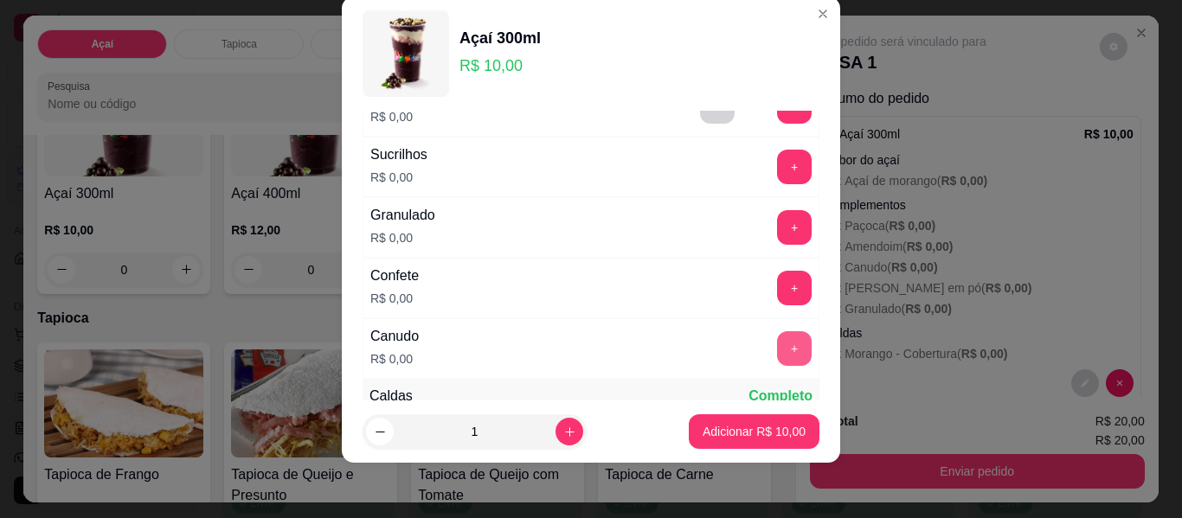
click at [777, 349] on button "+" at bounding box center [794, 348] width 35 height 35
click at [777, 225] on button "+" at bounding box center [794, 227] width 35 height 35
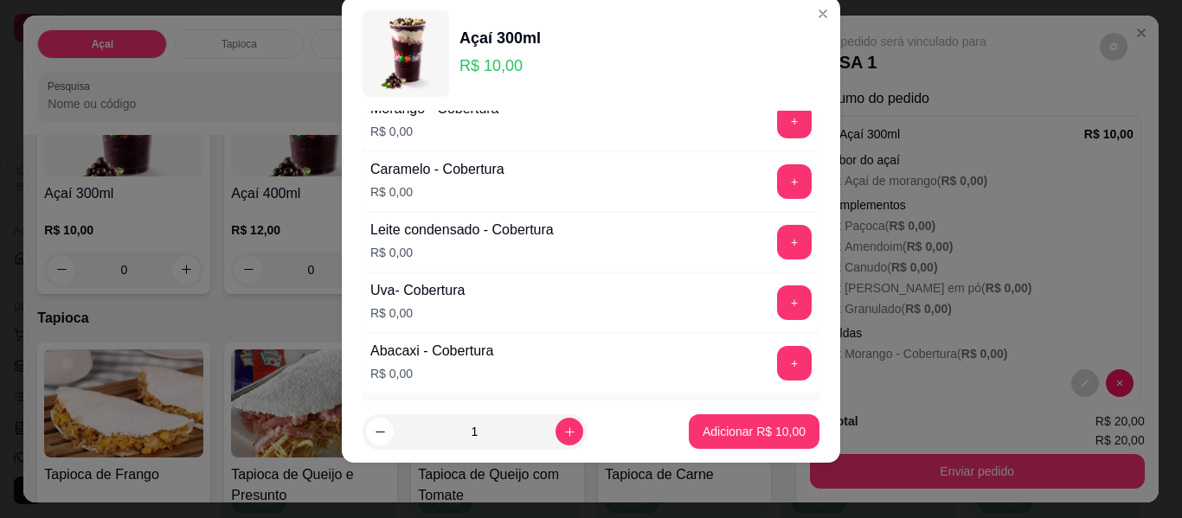
scroll to position [1300, 0]
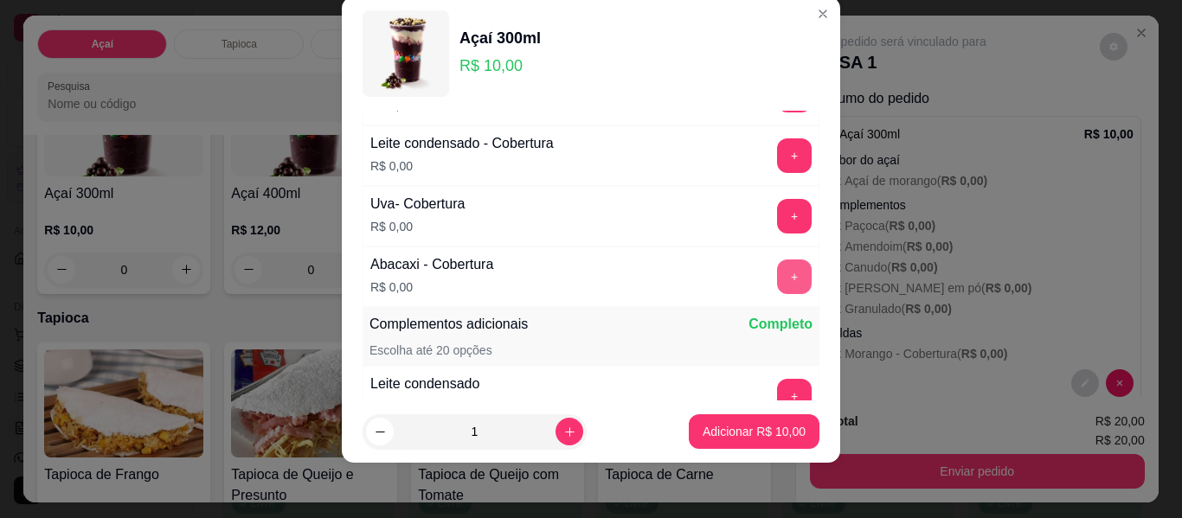
click at [777, 281] on button "+" at bounding box center [794, 276] width 35 height 35
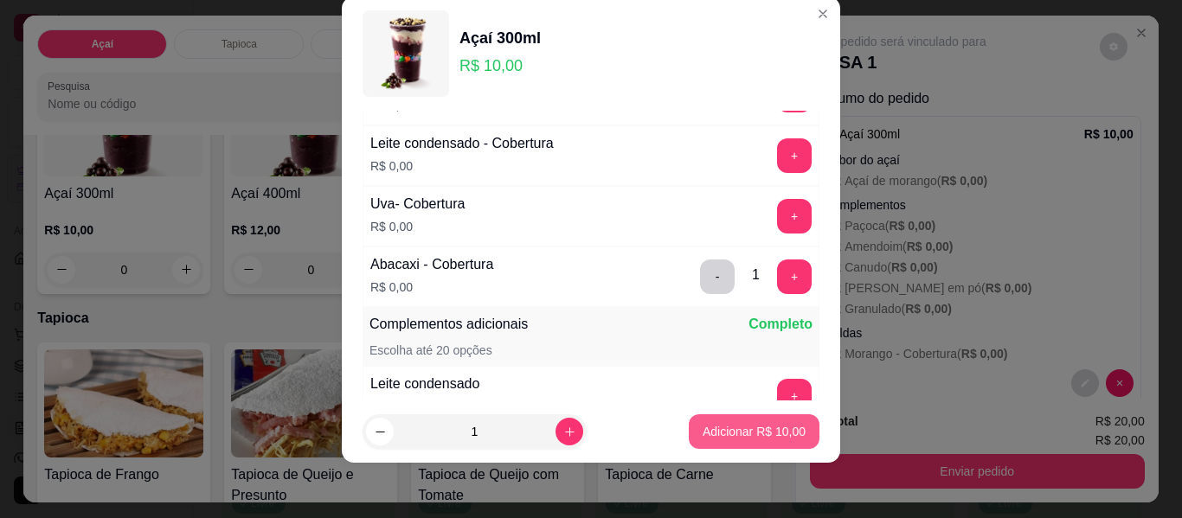
click at [759, 432] on p "Adicionar R$ 10,00" at bounding box center [753, 431] width 103 height 17
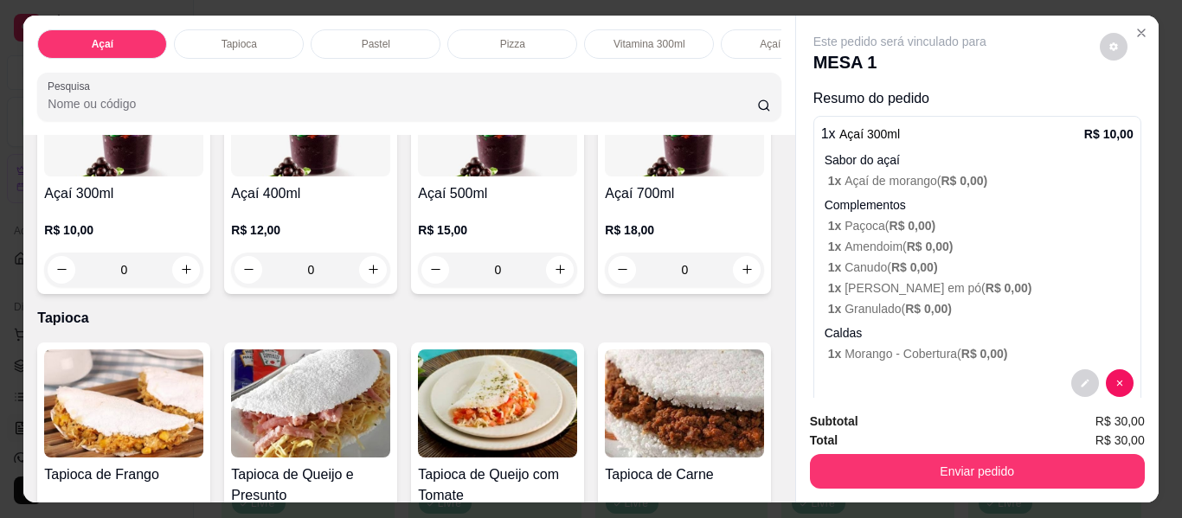
click at [203, 282] on div "0" at bounding box center [123, 270] width 159 height 35
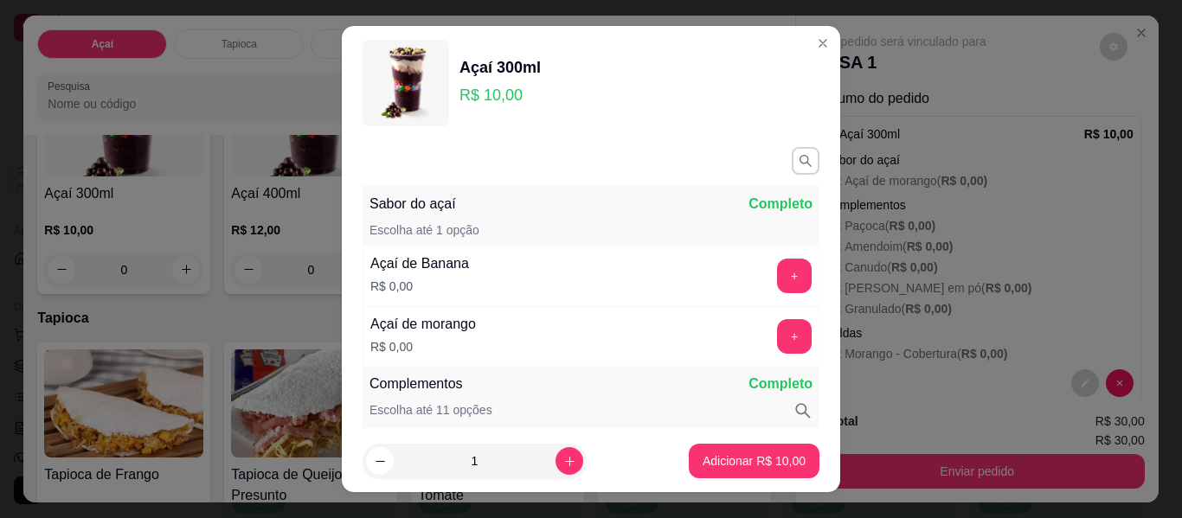
click at [784, 342] on div "+" at bounding box center [794, 336] width 48 height 35
click at [777, 341] on button "+" at bounding box center [794, 336] width 35 height 35
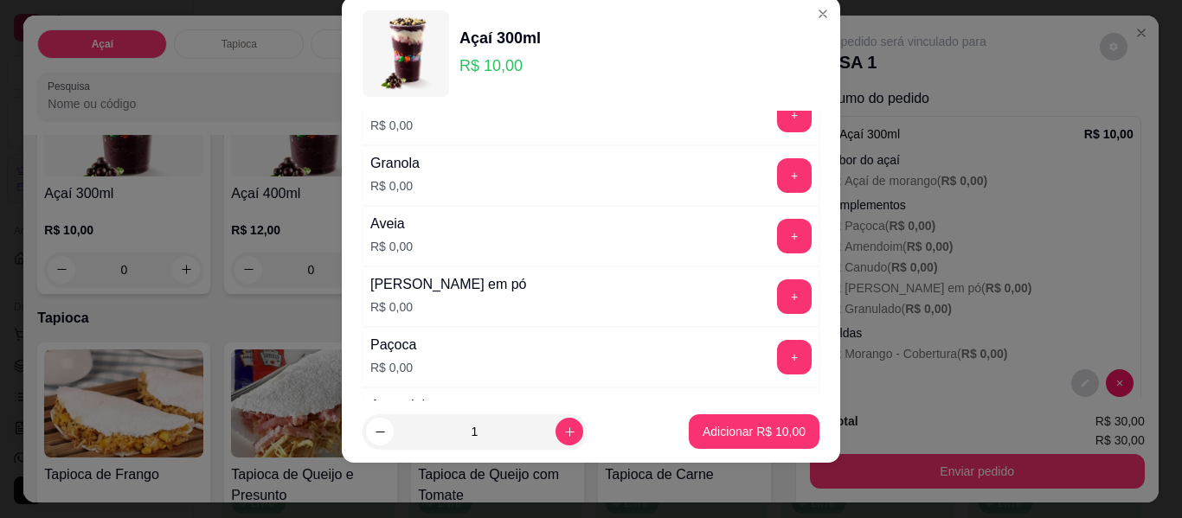
scroll to position [400, 0]
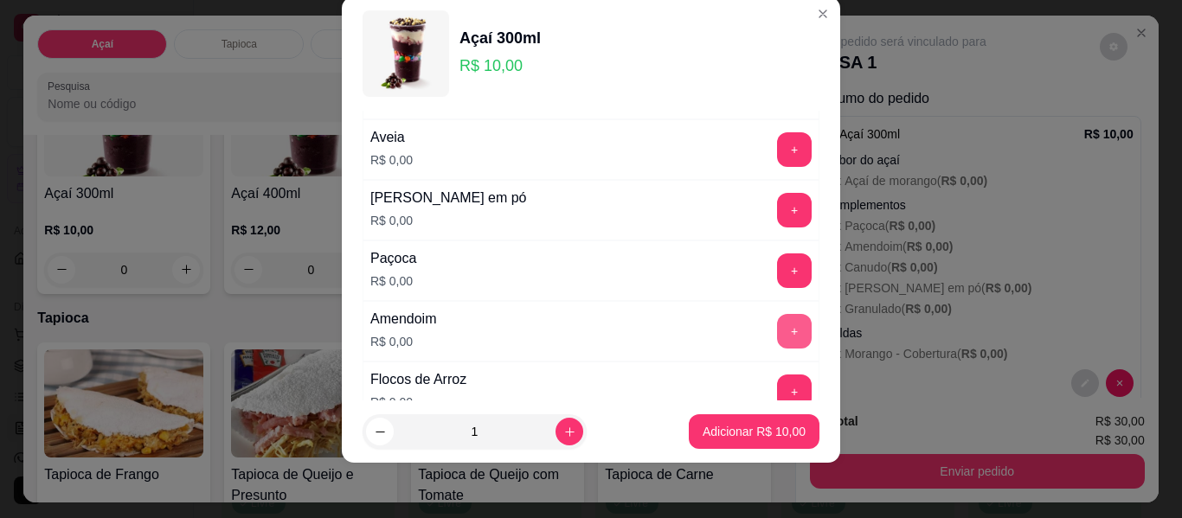
click at [777, 331] on button "+" at bounding box center [794, 331] width 35 height 35
click at [777, 278] on button "+" at bounding box center [794, 270] width 35 height 35
click at [777, 209] on button "+" at bounding box center [794, 210] width 35 height 35
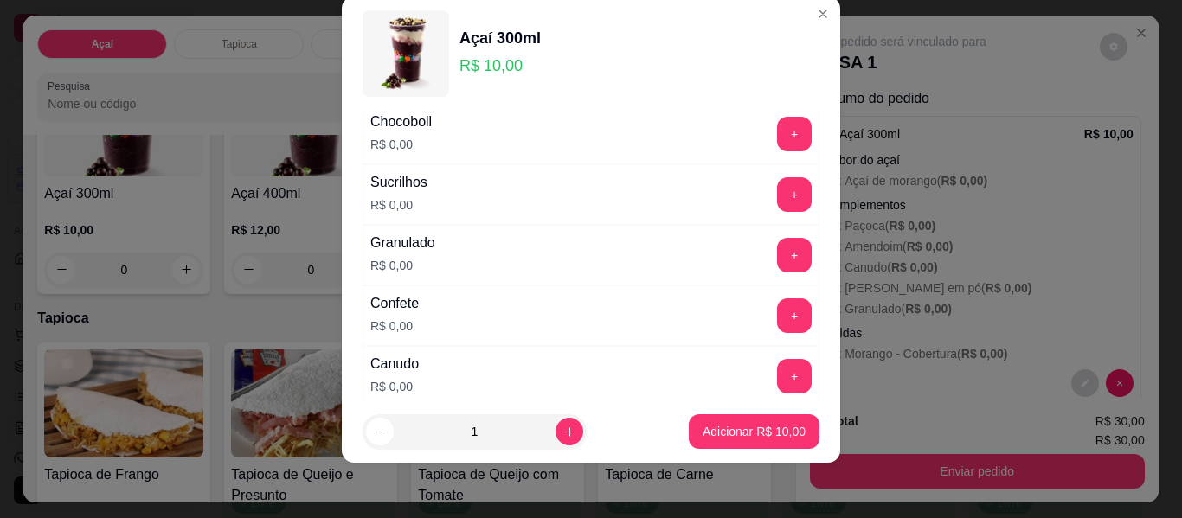
scroll to position [746, 0]
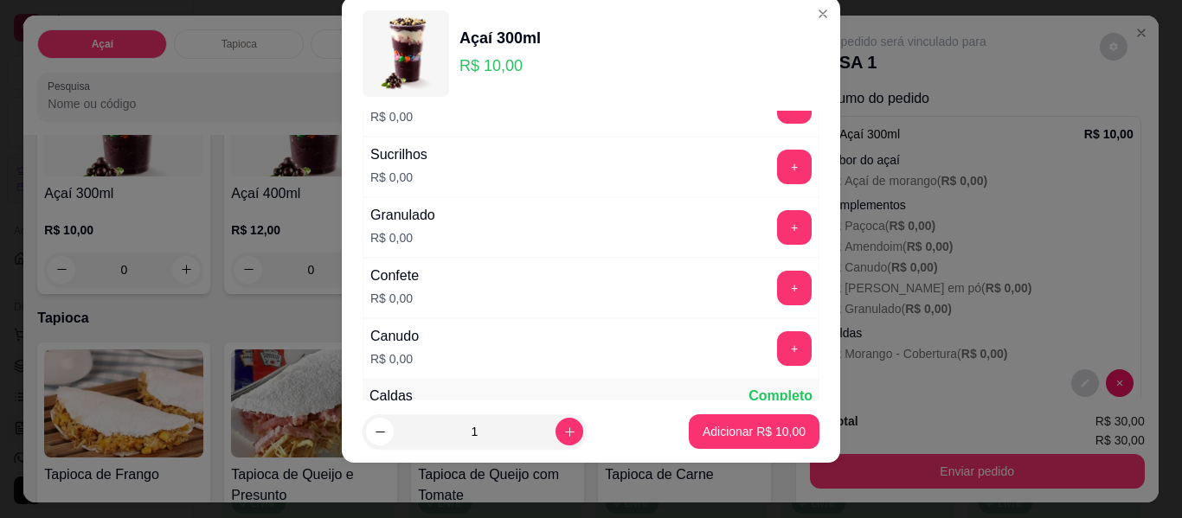
click at [777, 355] on button "+" at bounding box center [794, 348] width 35 height 35
click at [781, 221] on div "+" at bounding box center [794, 227] width 48 height 35
click at [777, 230] on button "+" at bounding box center [794, 227] width 35 height 35
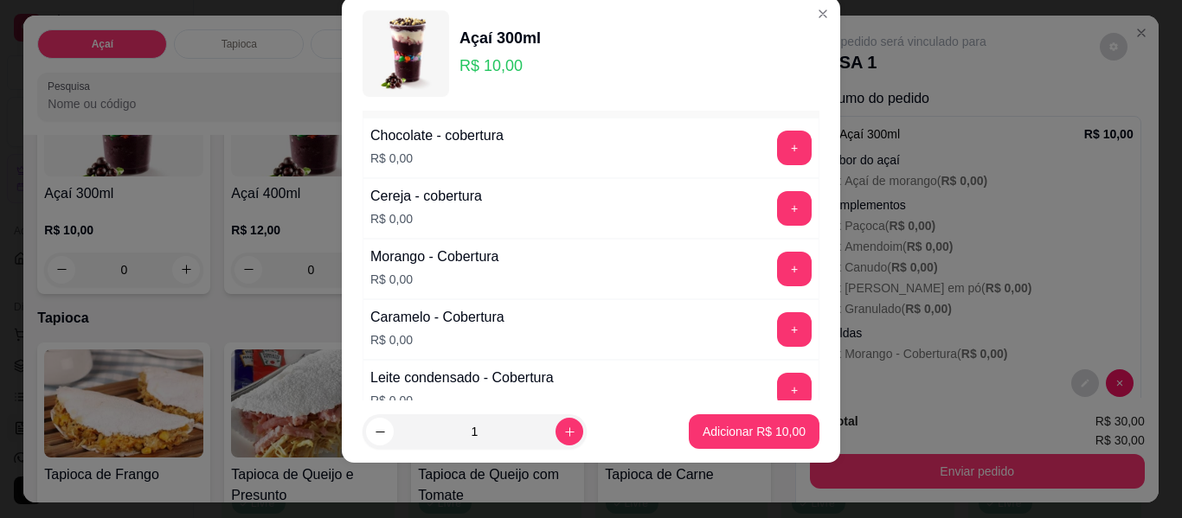
scroll to position [1092, 0]
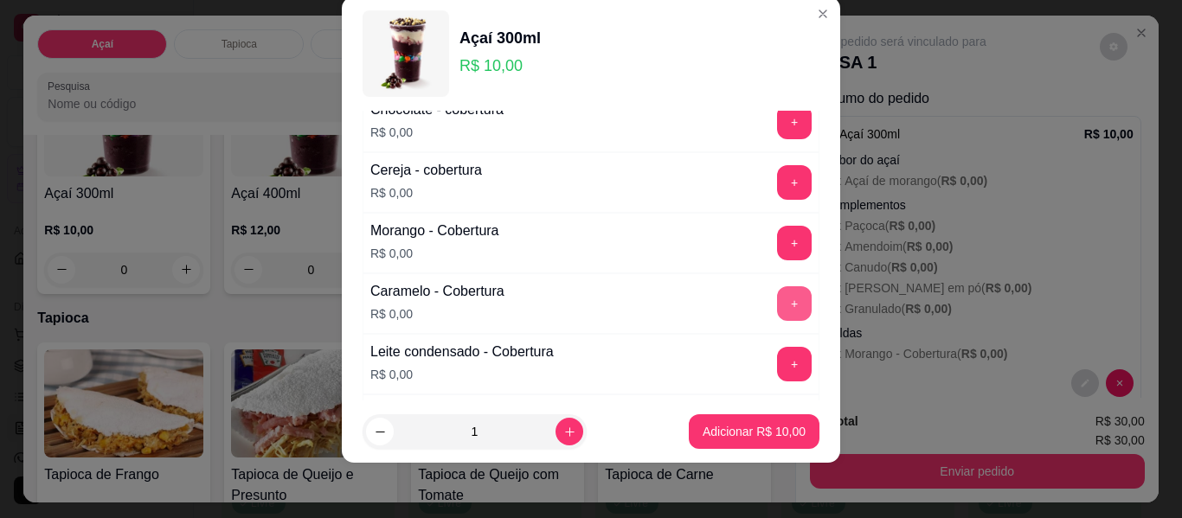
click at [777, 311] on button "+" at bounding box center [794, 303] width 35 height 35
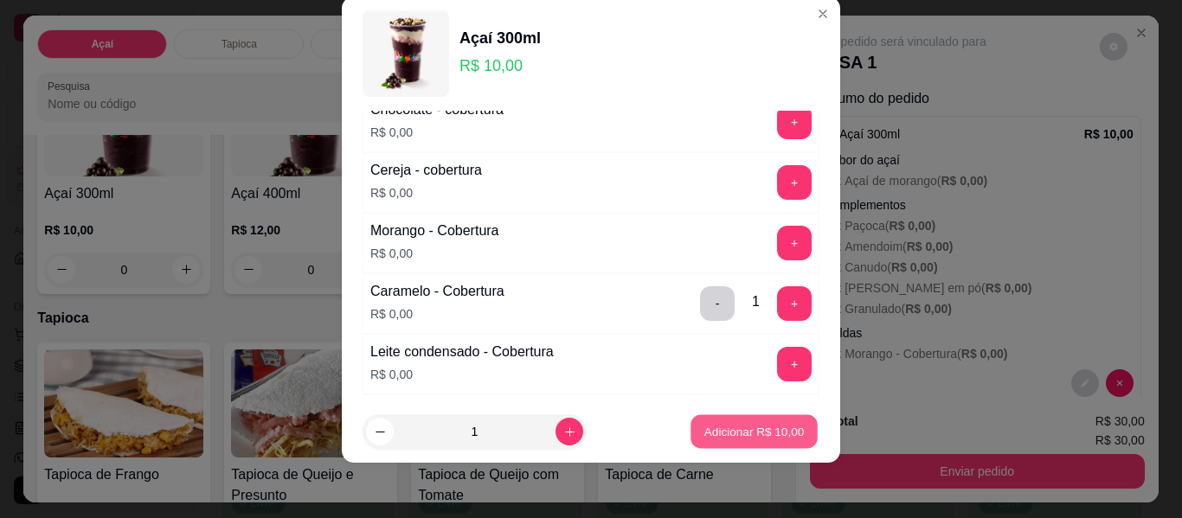
click at [727, 427] on p "Adicionar R$ 10,00" at bounding box center [754, 431] width 100 height 16
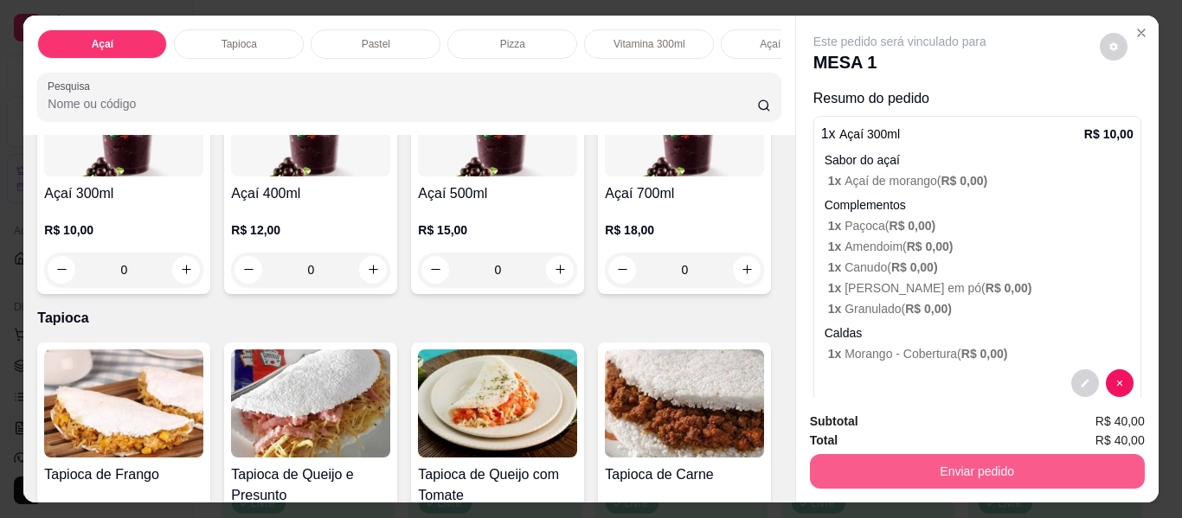
click at [1028, 467] on button "Enviar pedido" at bounding box center [977, 471] width 335 height 35
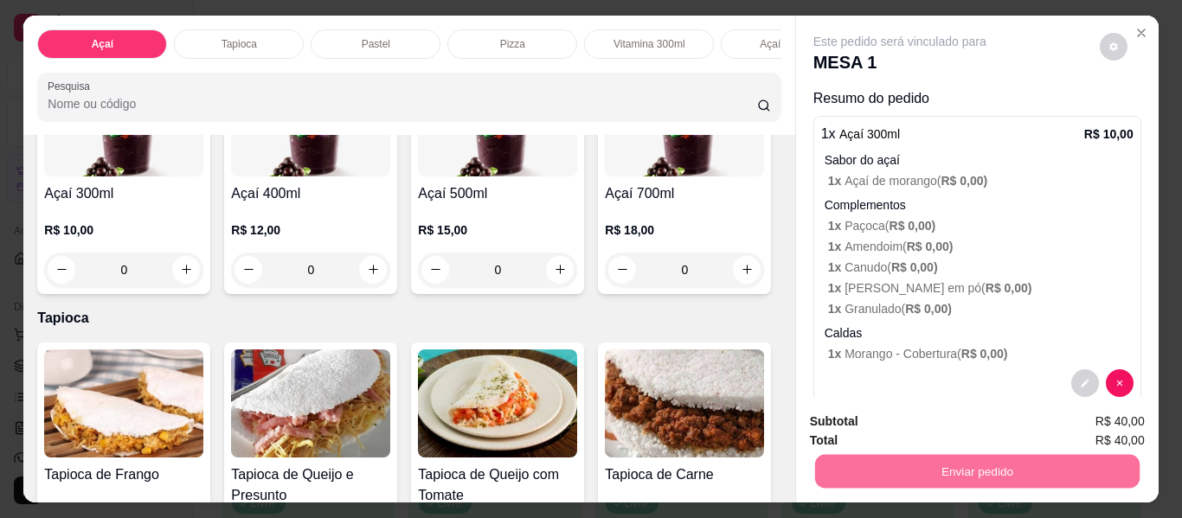
click at [1078, 414] on button "Enviar pedido" at bounding box center [1099, 422] width 95 height 32
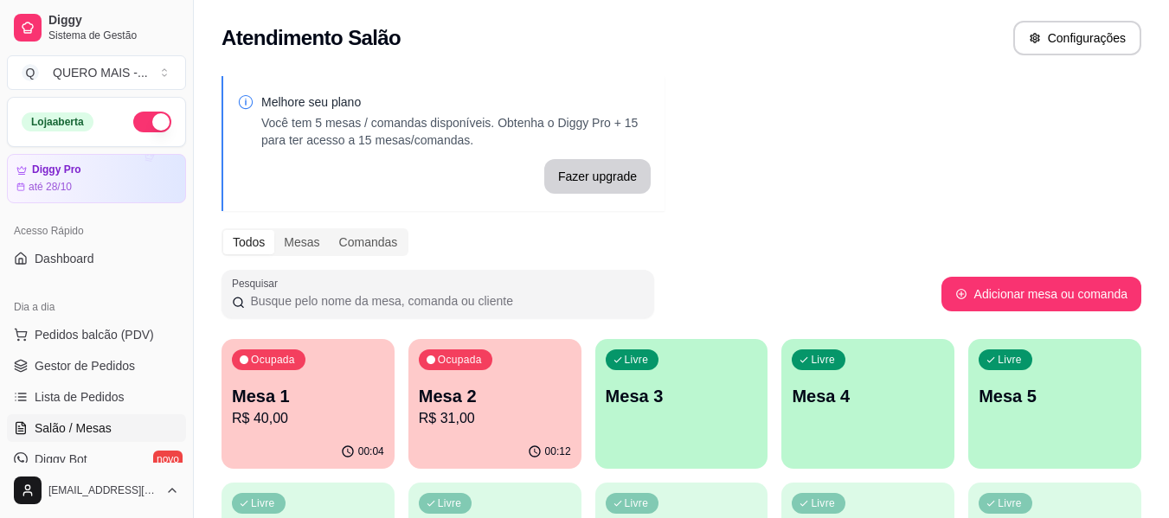
click at [296, 426] on p "R$ 40,00" at bounding box center [308, 418] width 152 height 21
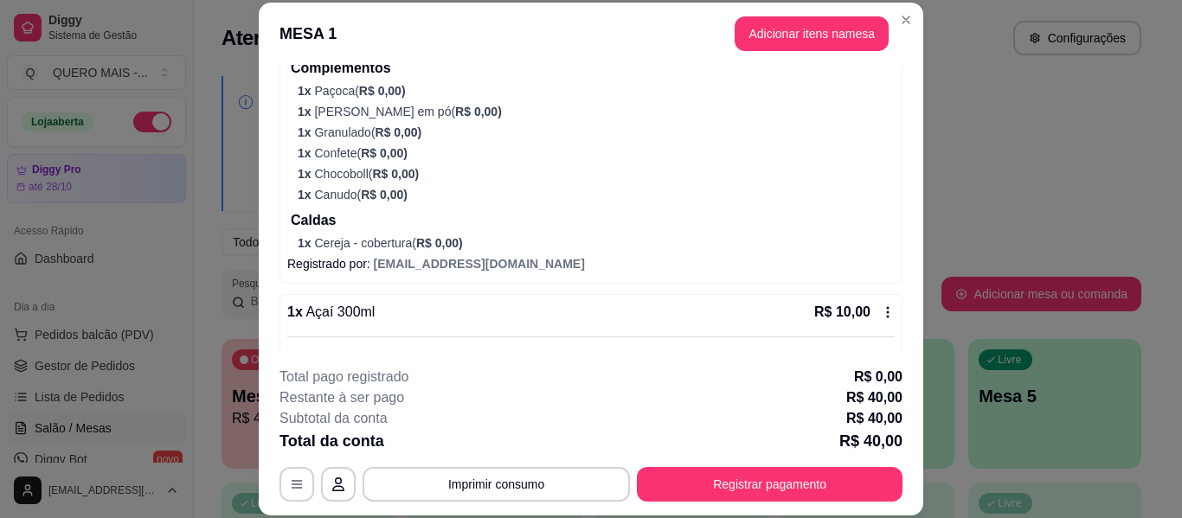
scroll to position [692, 0]
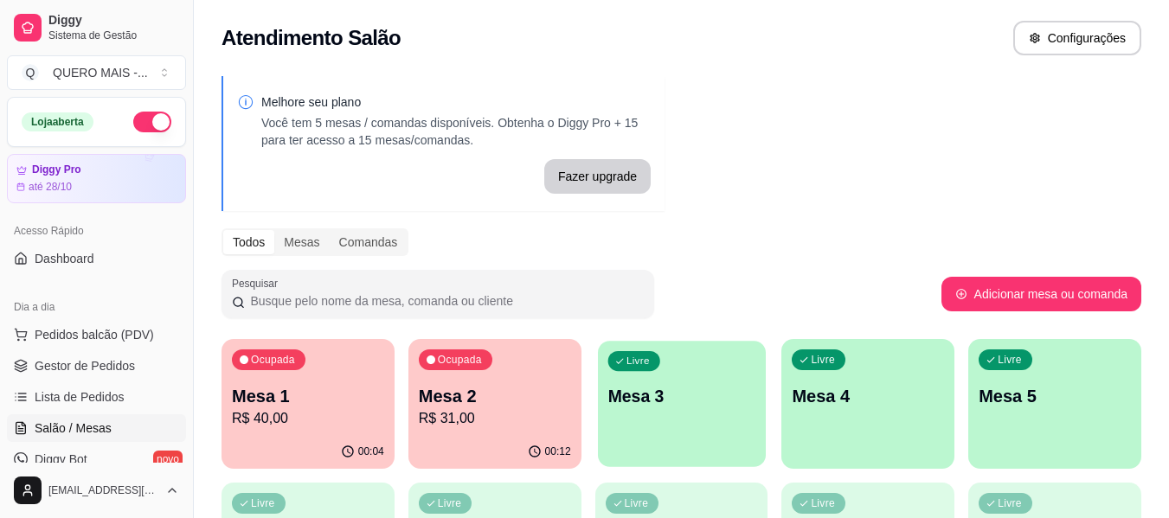
click at [704, 438] on div "Livre Mesa 3" at bounding box center [682, 394] width 168 height 106
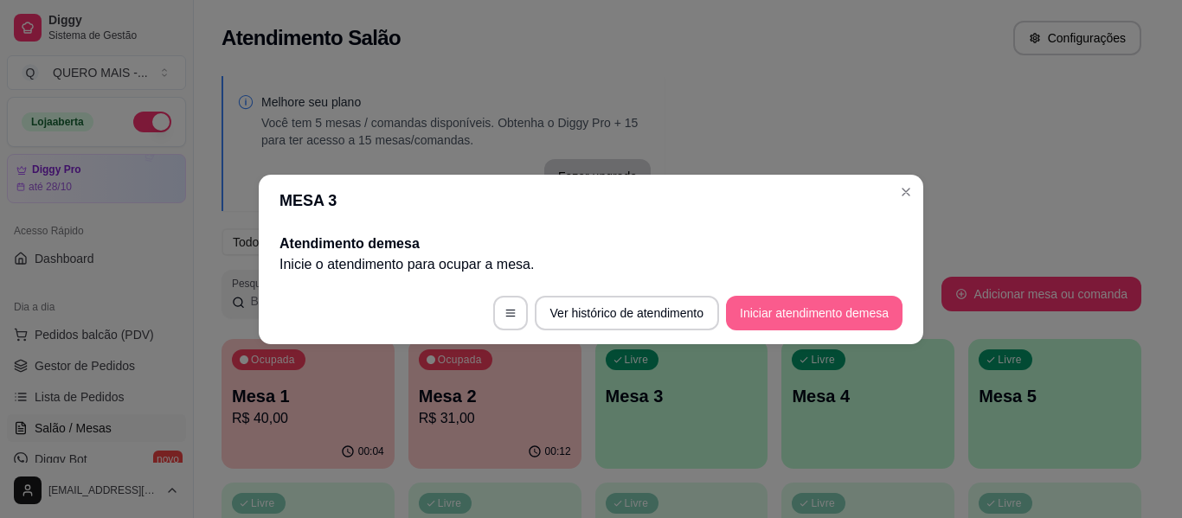
click at [792, 314] on button "Iniciar atendimento de mesa" at bounding box center [814, 313] width 176 height 35
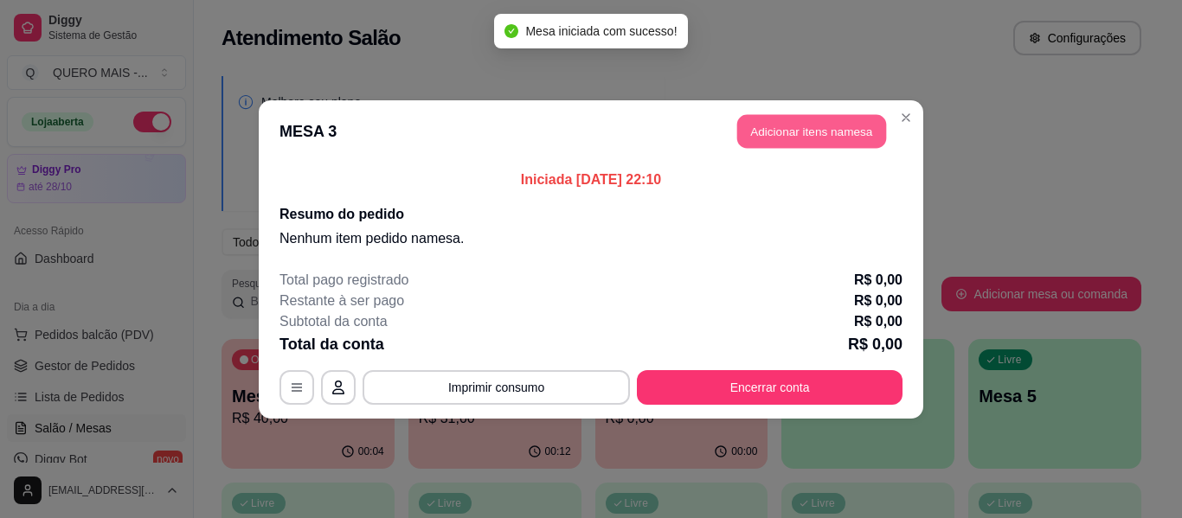
click at [795, 132] on button "Adicionar itens na mesa" at bounding box center [811, 131] width 149 height 34
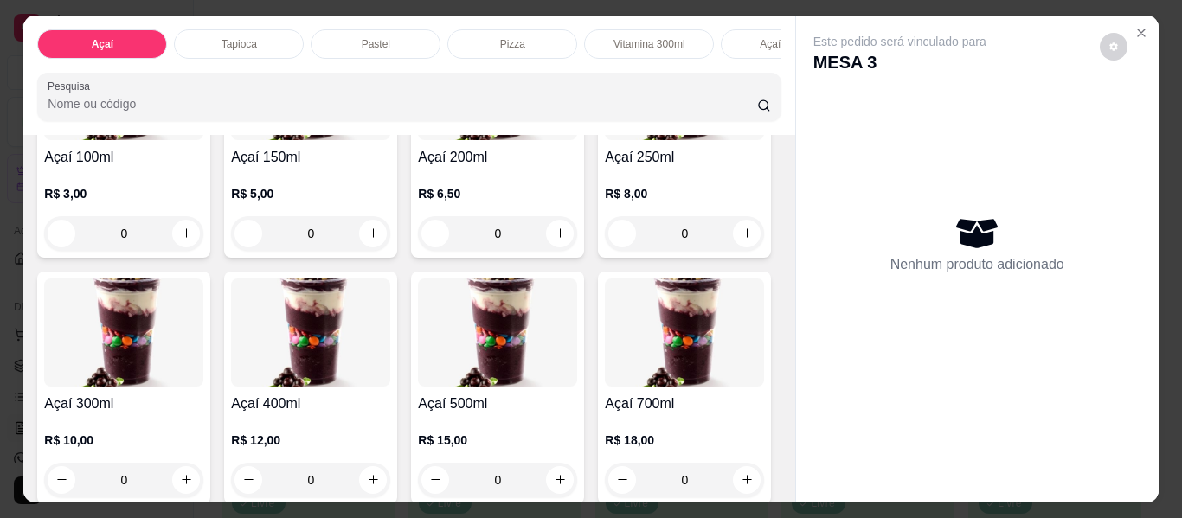
scroll to position [259, 0]
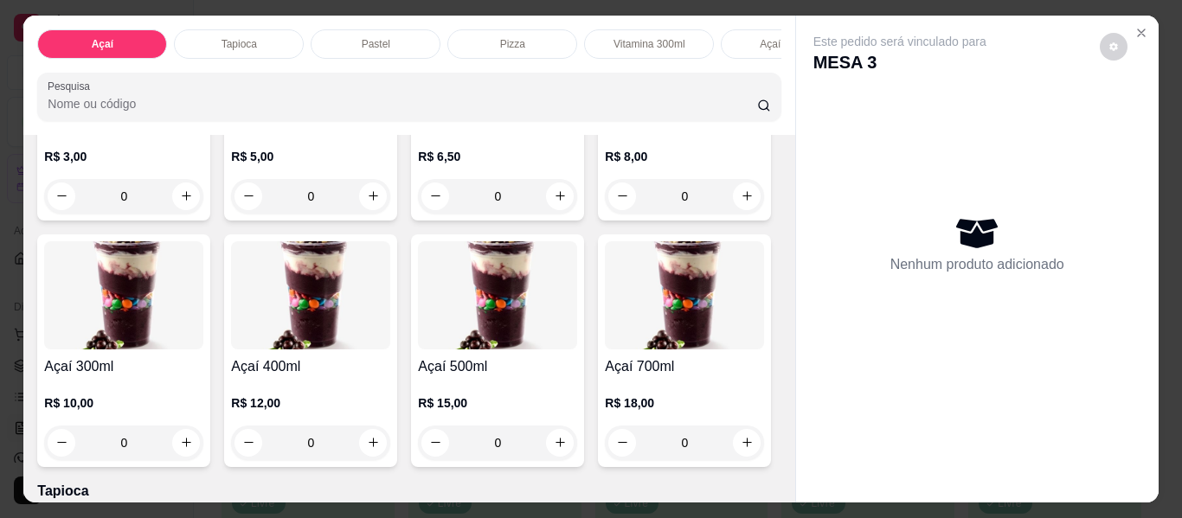
click at [203, 447] on div "0" at bounding box center [123, 443] width 159 height 35
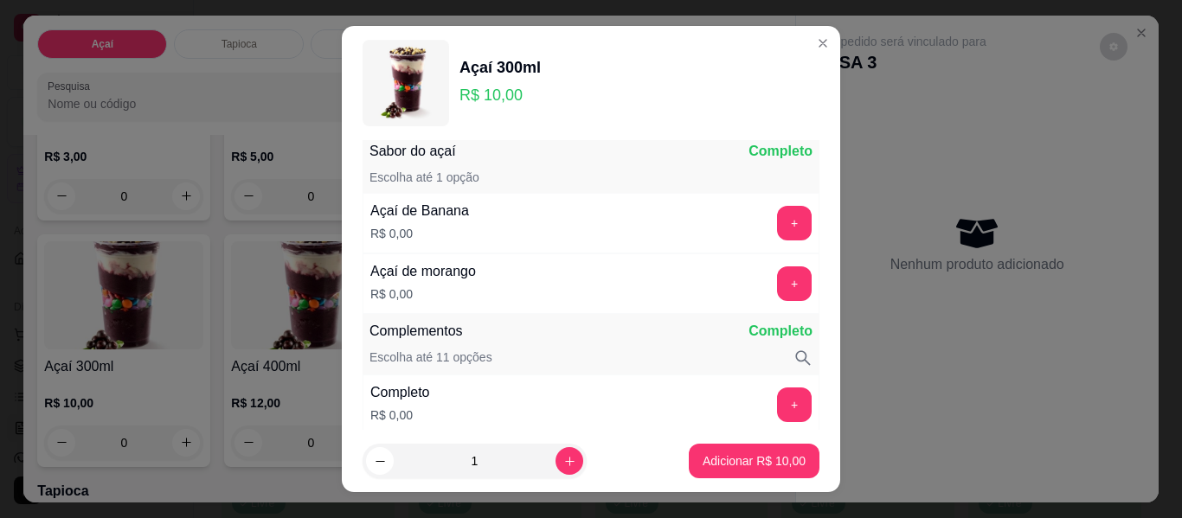
scroll to position [173, 0]
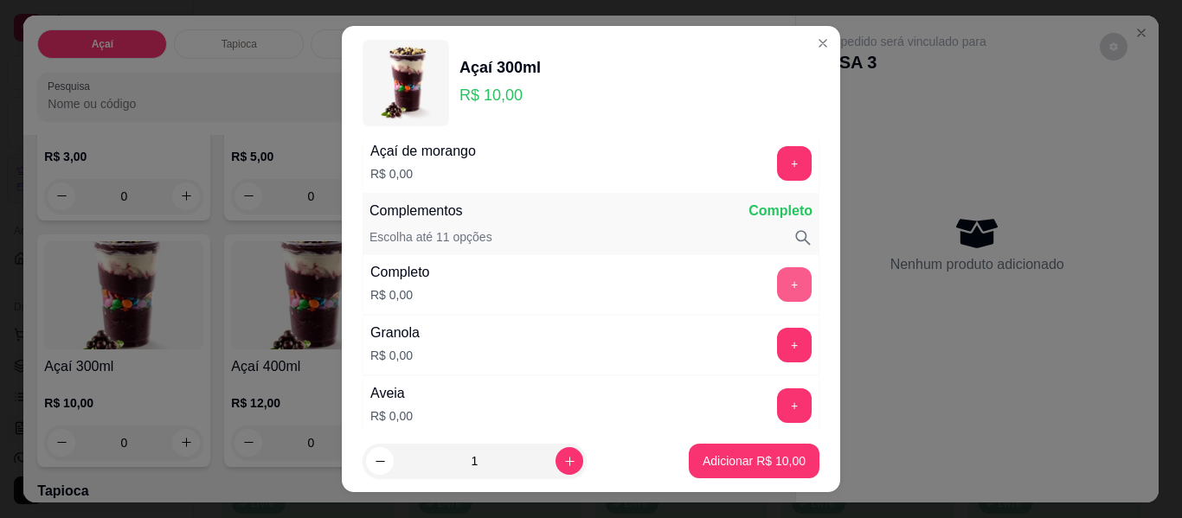
click at [777, 288] on button "+" at bounding box center [794, 284] width 35 height 35
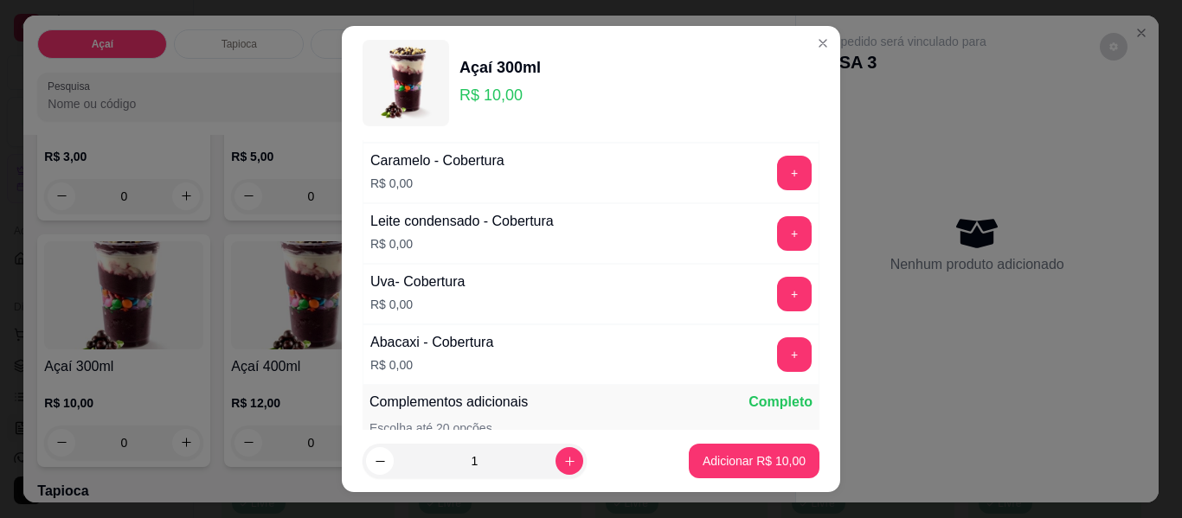
scroll to position [1211, 0]
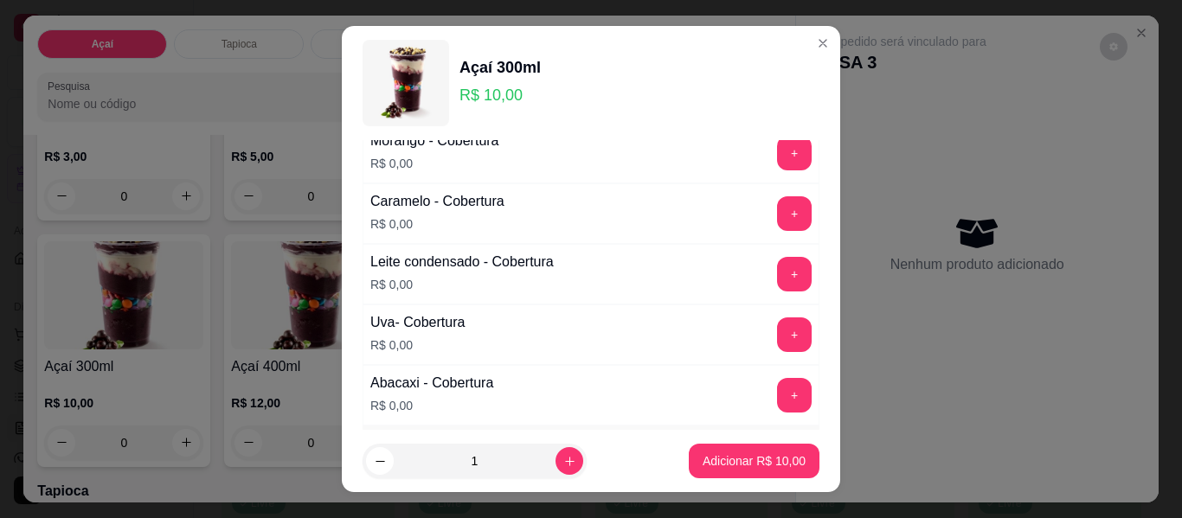
click at [784, 274] on div "+" at bounding box center [794, 274] width 48 height 35
click at [777, 281] on button "+" at bounding box center [794, 274] width 35 height 35
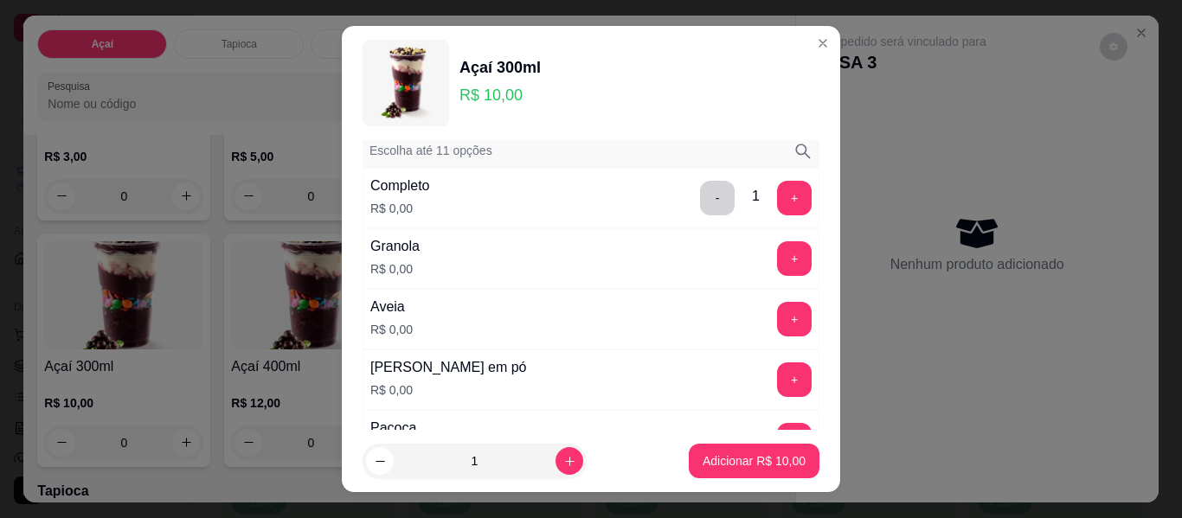
scroll to position [0, 0]
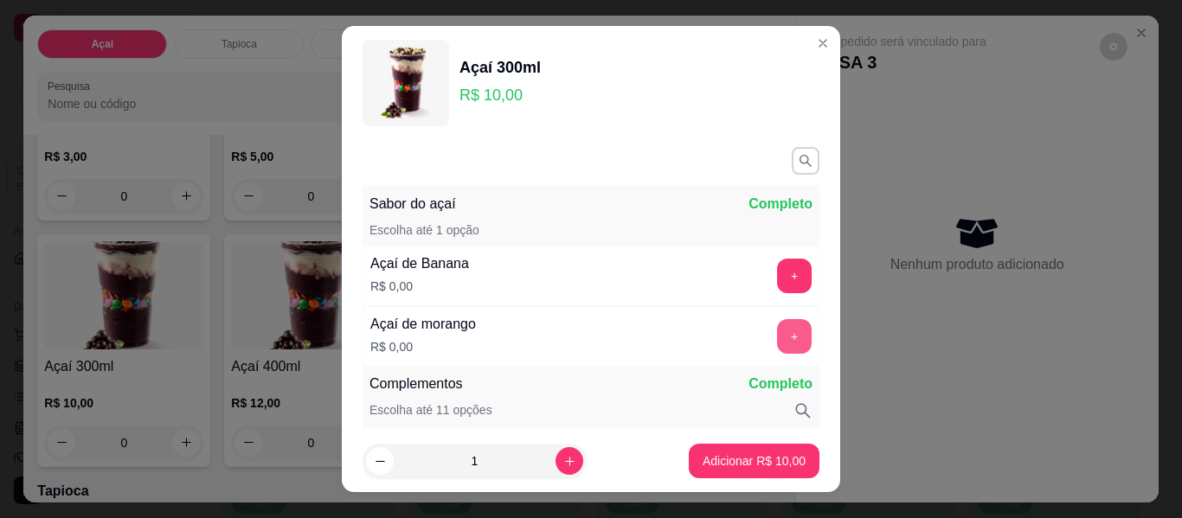
click at [777, 336] on button "+" at bounding box center [794, 336] width 35 height 35
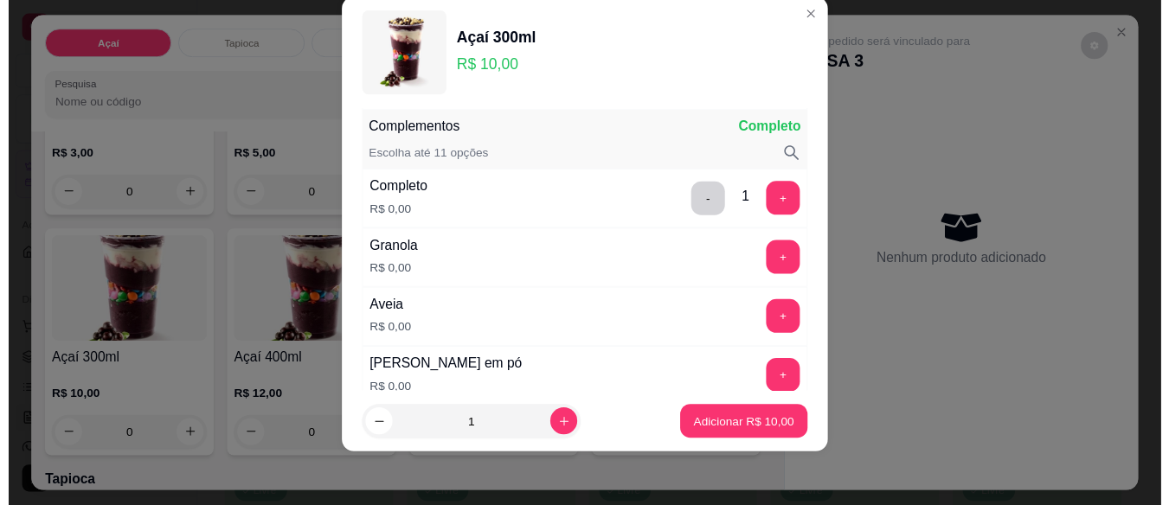
scroll to position [227, 0]
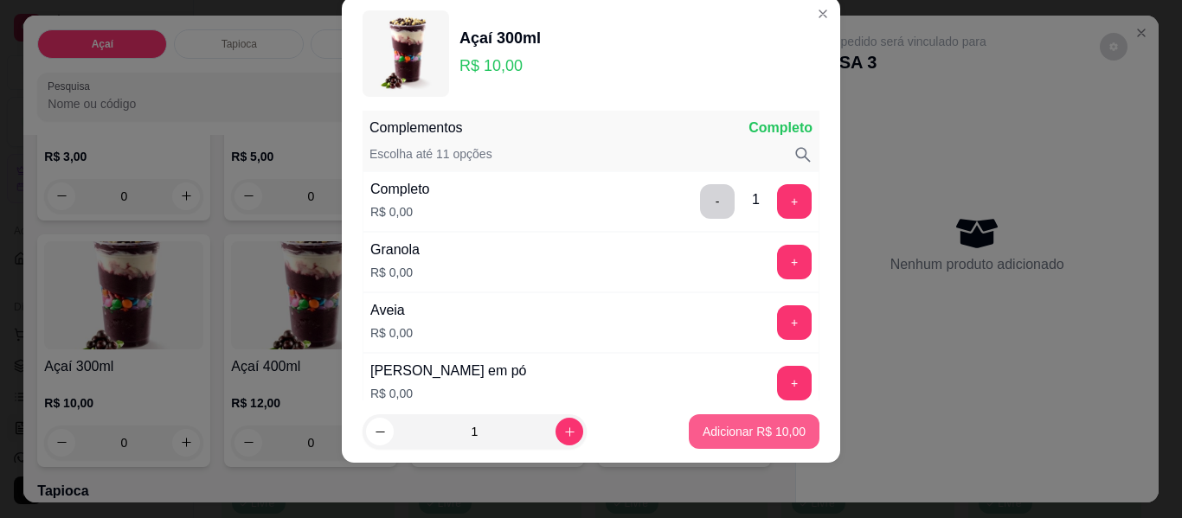
click at [717, 434] on p "Adicionar R$ 10,00" at bounding box center [753, 431] width 103 height 17
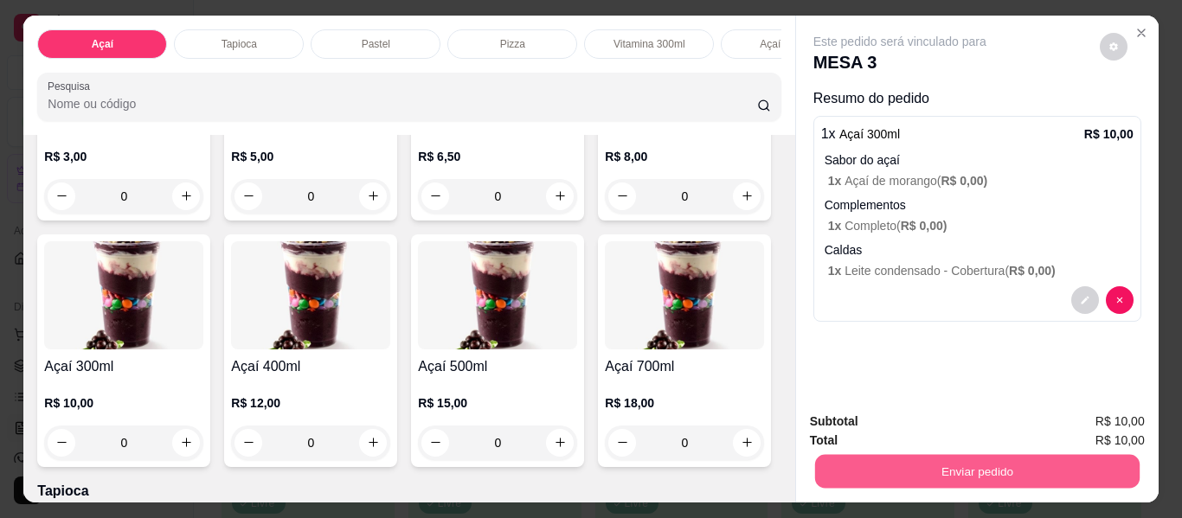
click at [915, 458] on button "Enviar pedido" at bounding box center [976, 472] width 324 height 34
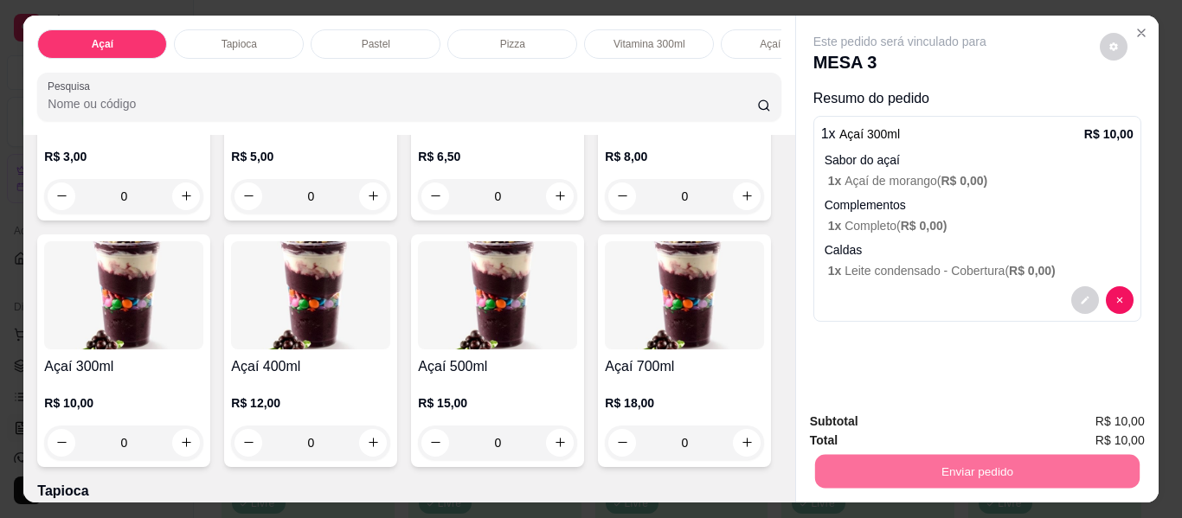
click at [1079, 425] on button "Enviar pedido" at bounding box center [1099, 423] width 95 height 32
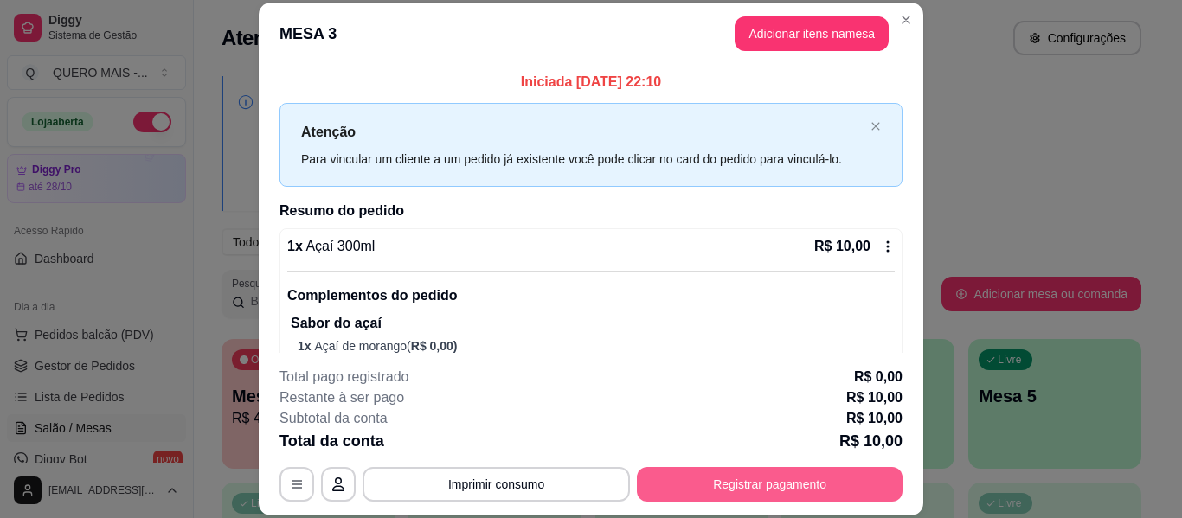
click at [740, 484] on button "Registrar pagamento" at bounding box center [770, 484] width 266 height 35
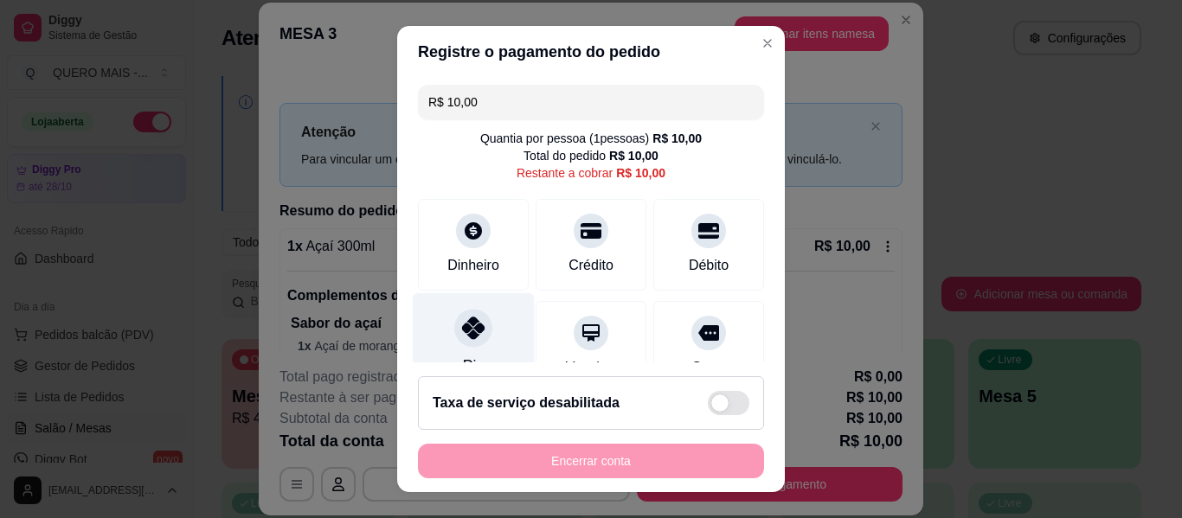
click at [462, 334] on icon at bounding box center [473, 328] width 22 height 22
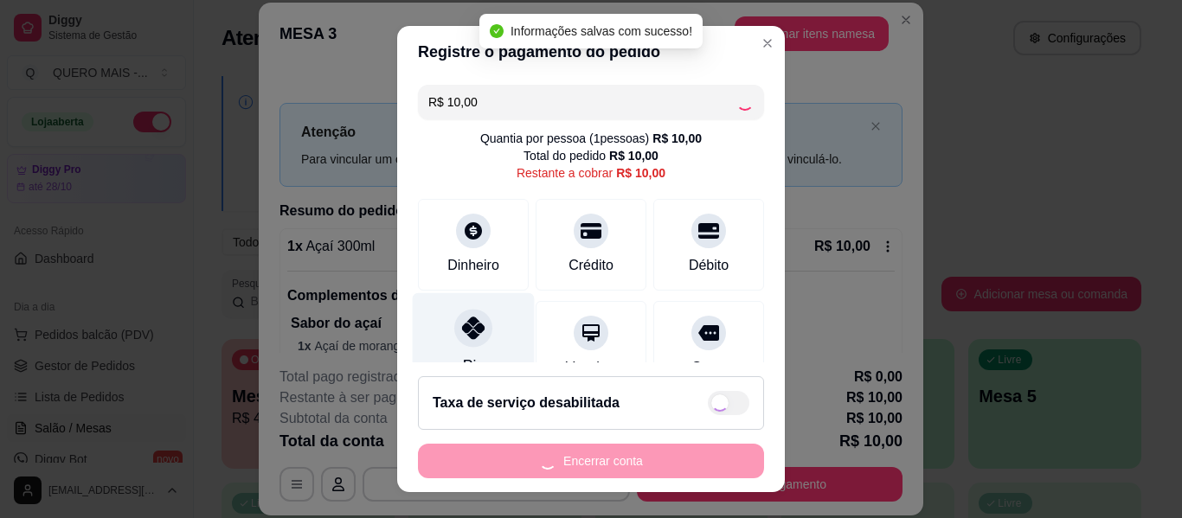
type input "R$ 0,00"
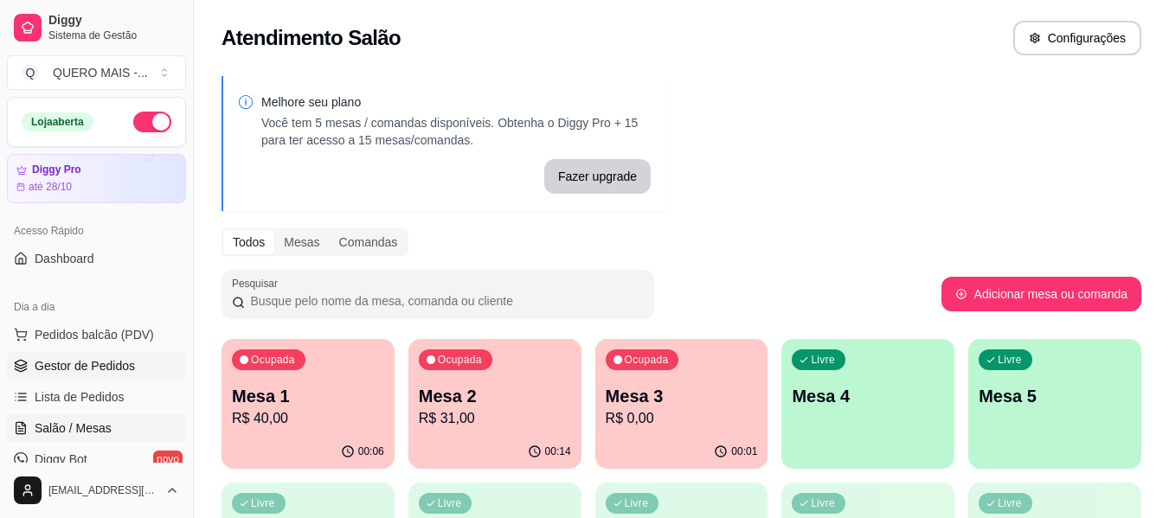
click at [61, 369] on span "Gestor de Pedidos" at bounding box center [85, 365] width 100 height 17
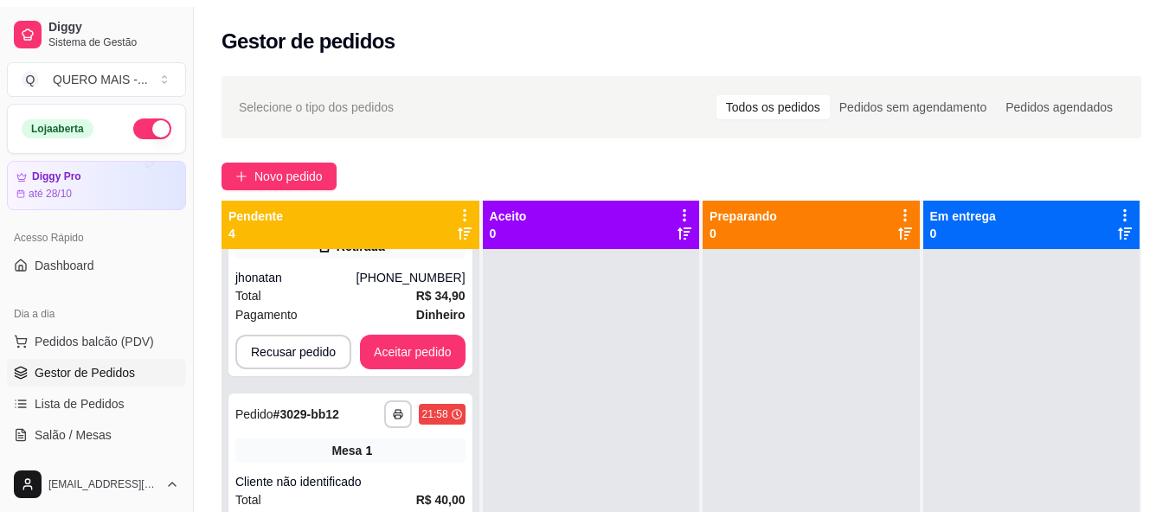
scroll to position [259, 0]
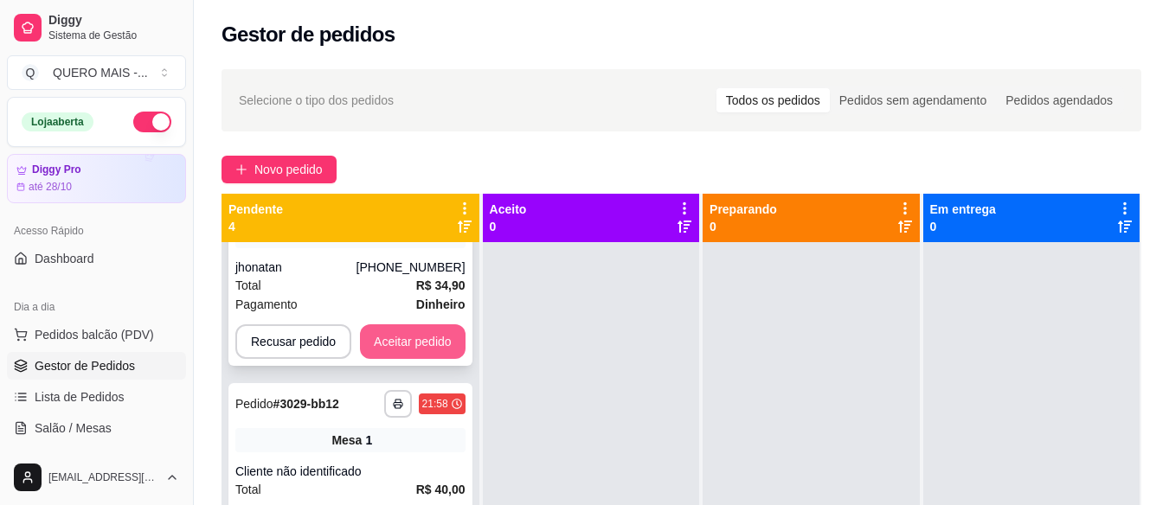
click at [419, 340] on button "Aceitar pedido" at bounding box center [413, 341] width 106 height 35
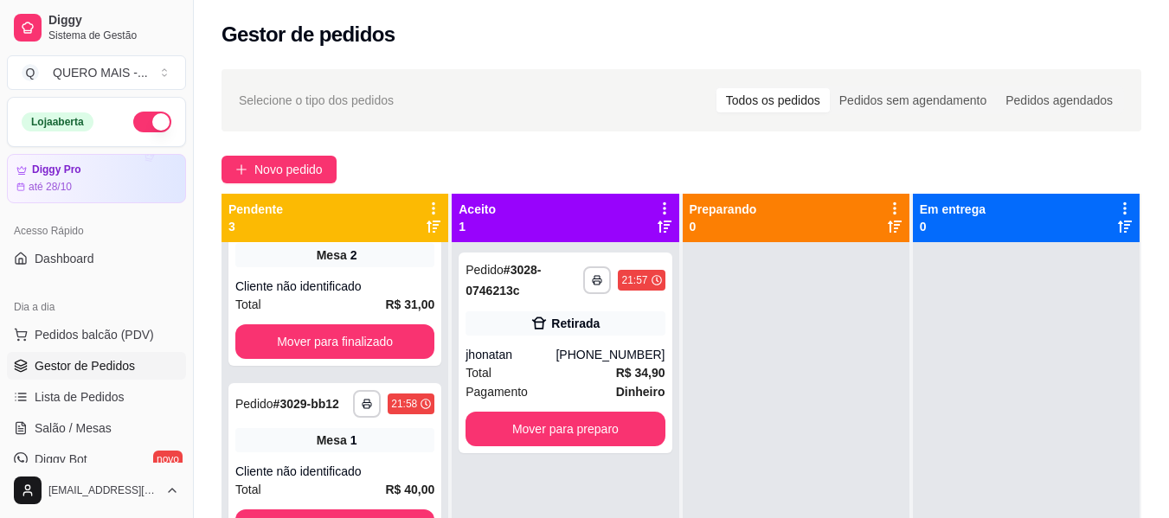
scroll to position [68, 0]
click at [560, 431] on button "Mover para preparo" at bounding box center [564, 429] width 199 height 35
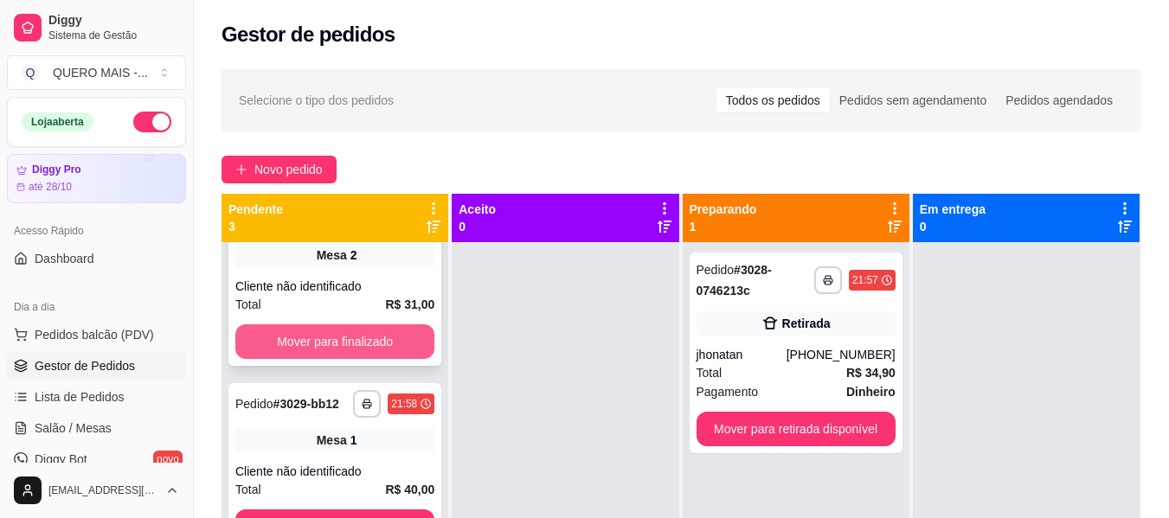
scroll to position [96, 0]
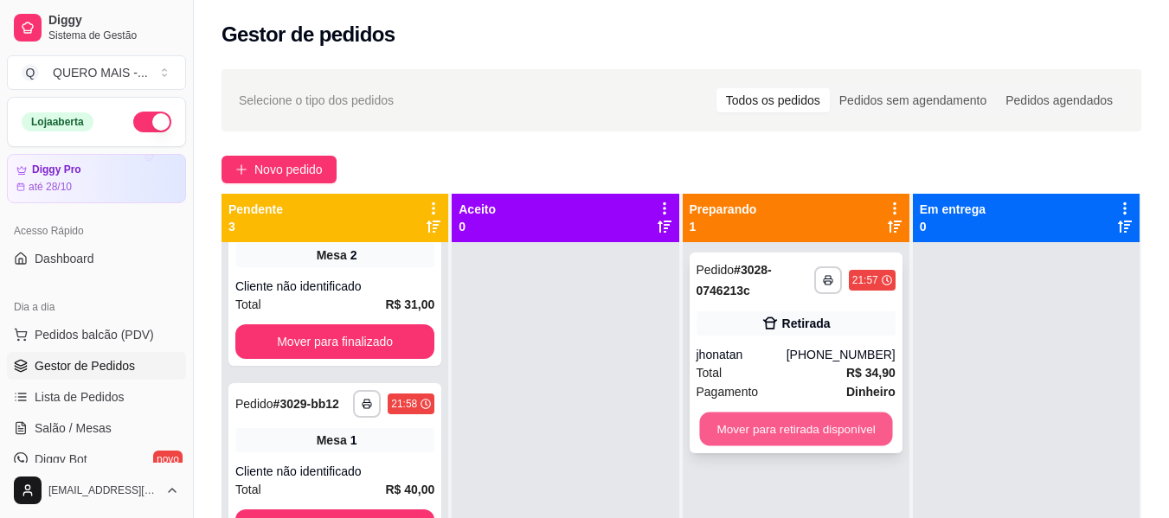
click at [724, 424] on button "Mover para retirada disponível" at bounding box center [795, 430] width 193 height 34
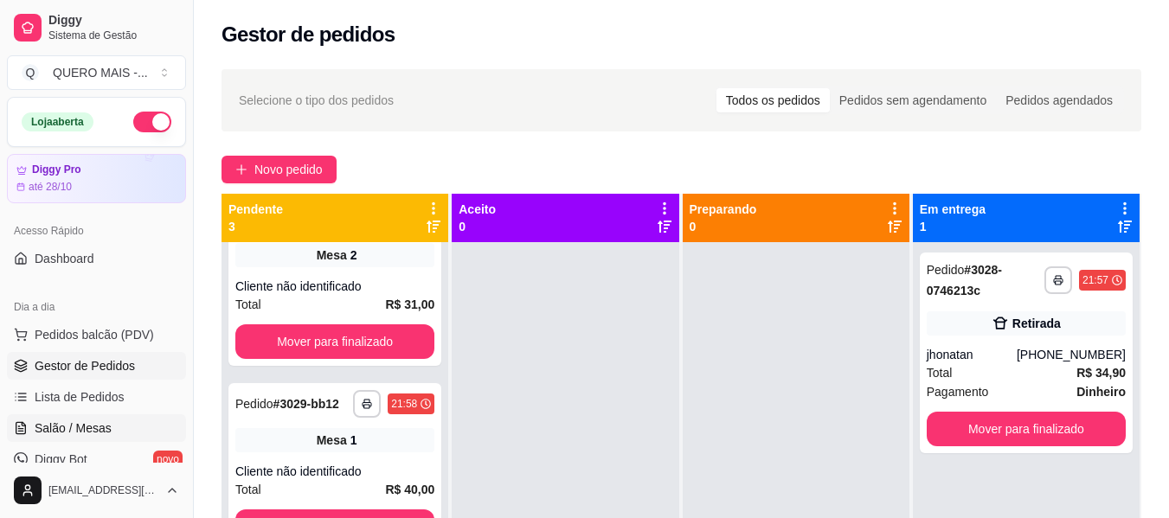
click at [81, 430] on span "Salão / Mesas" at bounding box center [73, 428] width 77 height 17
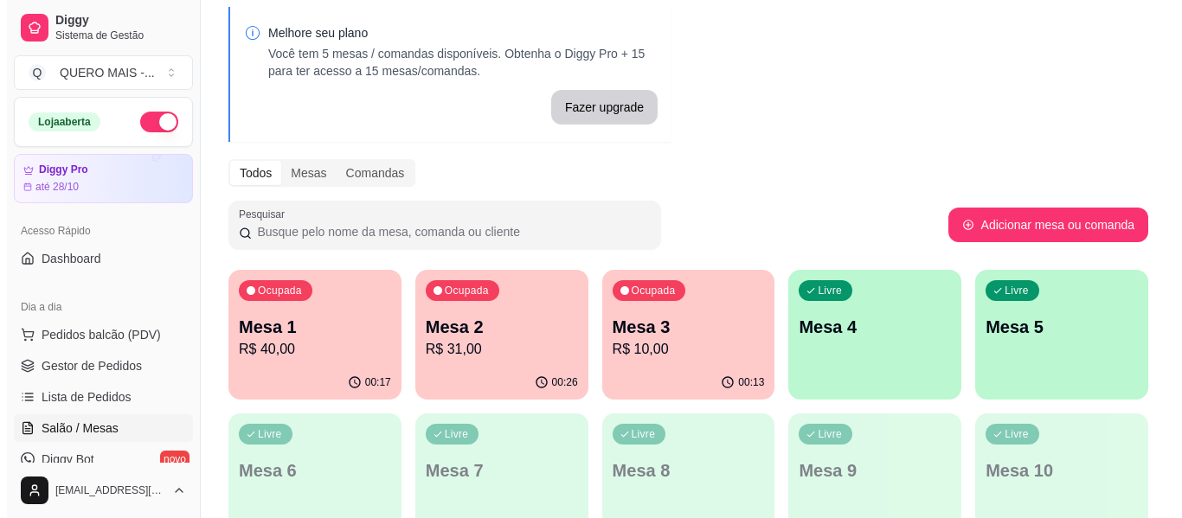
scroll to position [86, 0]
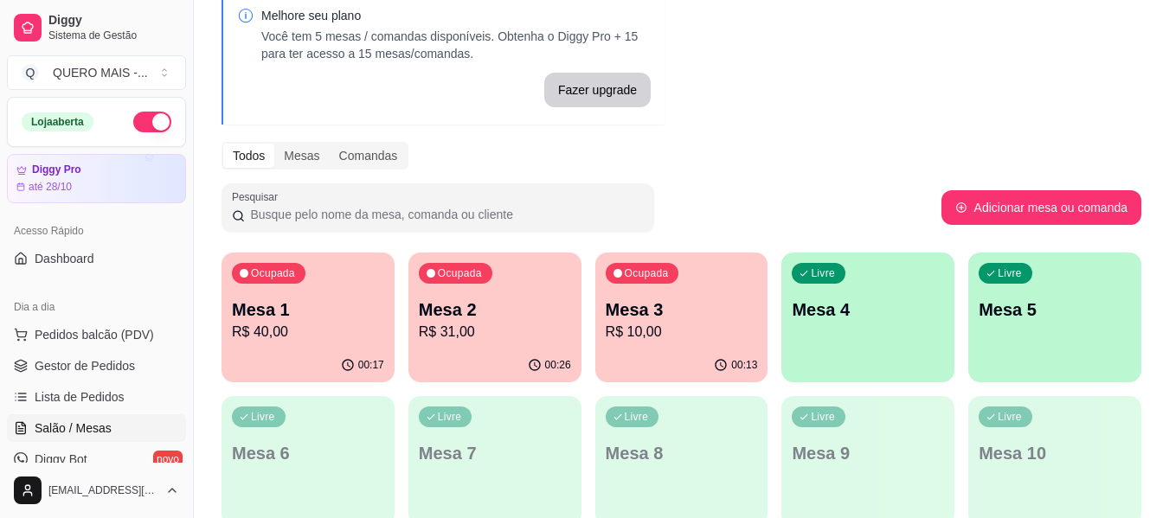
click at [303, 346] on div "Ocupada Mesa 1 R$ 40,00" at bounding box center [307, 301] width 173 height 96
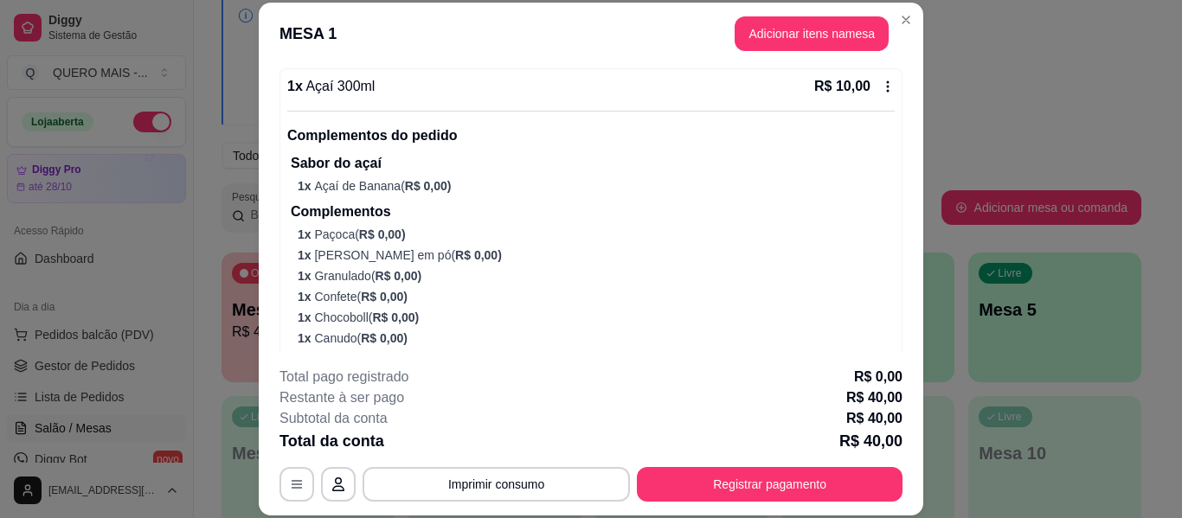
scroll to position [519, 0]
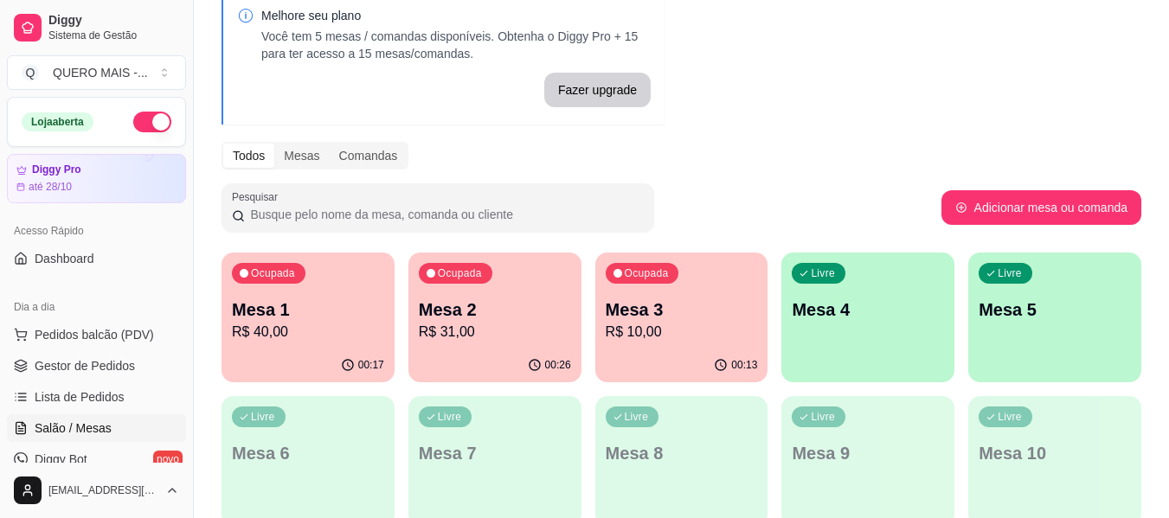
click at [484, 355] on div "00:26" at bounding box center [494, 366] width 173 height 34
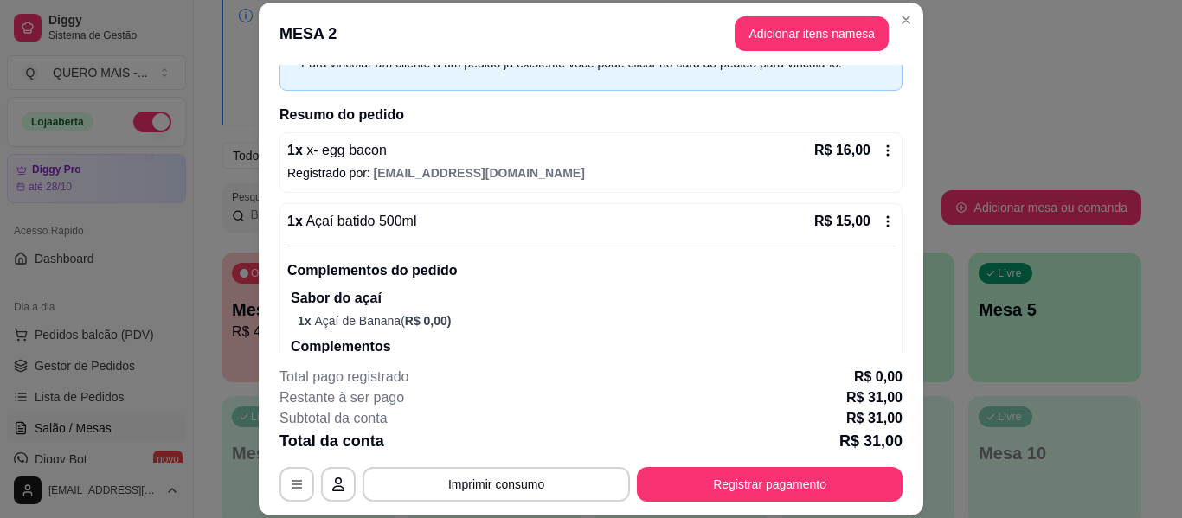
scroll to position [202, 0]
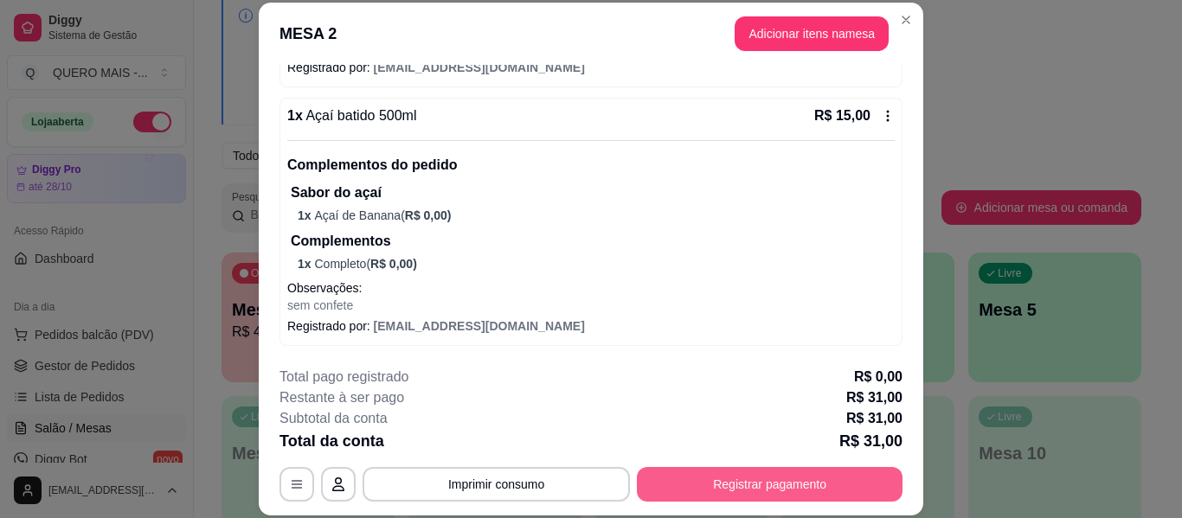
click at [688, 471] on button "Registrar pagamento" at bounding box center [770, 484] width 266 height 35
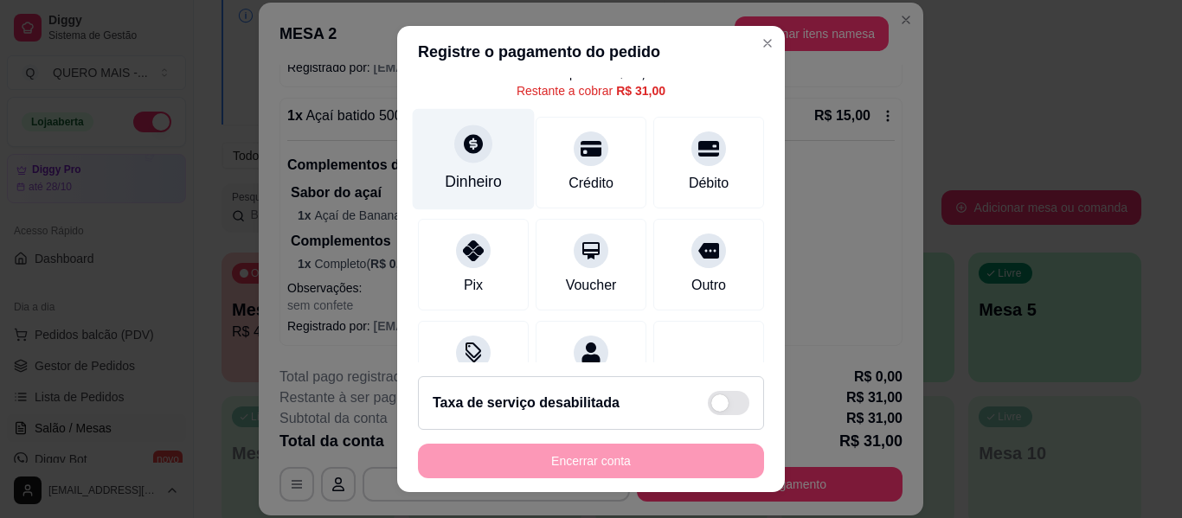
scroll to position [160, 0]
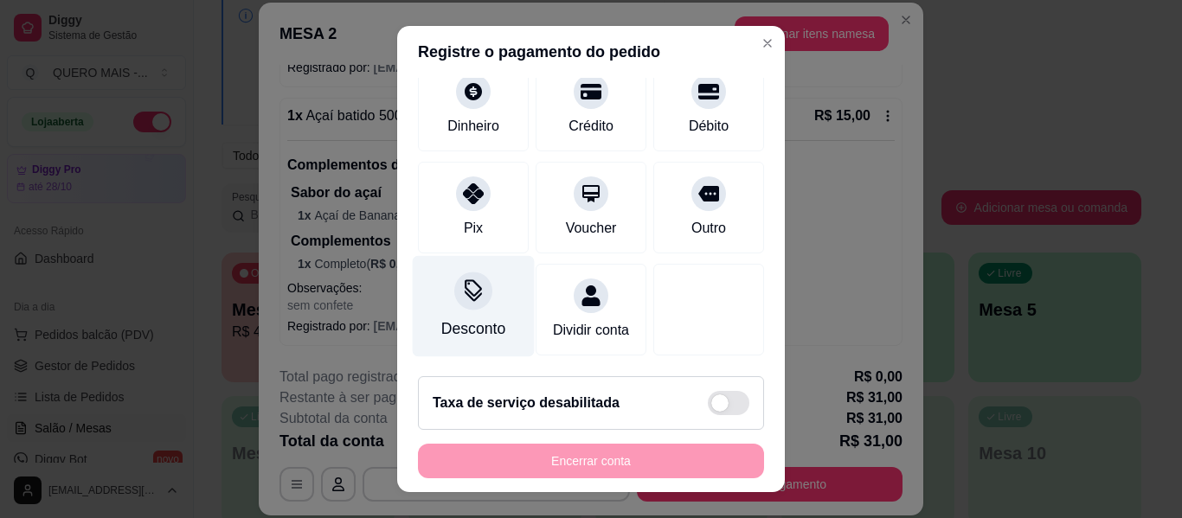
click at [448, 317] on div "Desconto" at bounding box center [473, 328] width 64 height 22
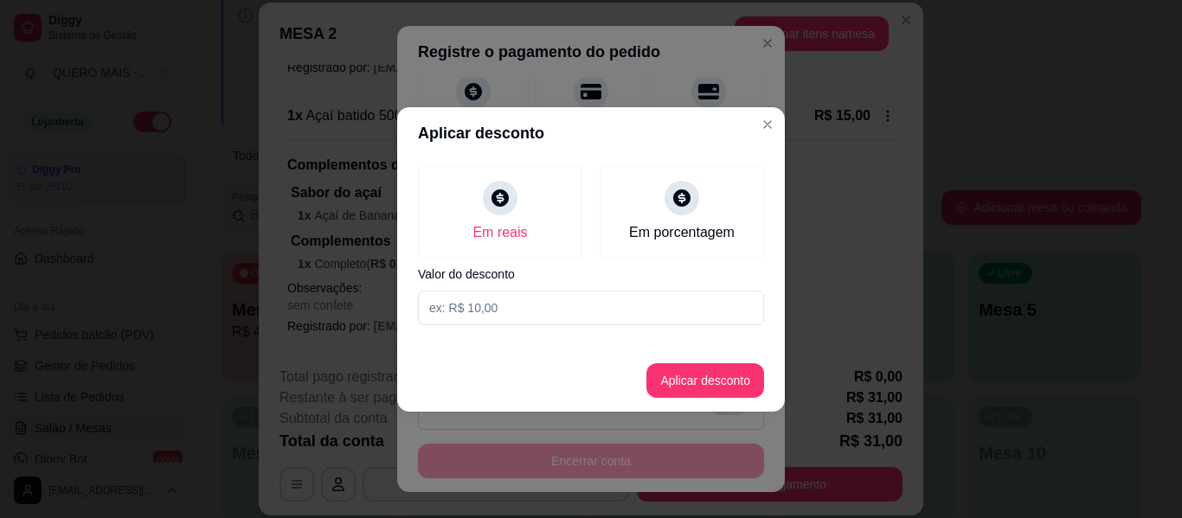
click at [482, 307] on input at bounding box center [591, 308] width 346 height 35
type input "2,50"
click at [693, 370] on button "Aplicar desconto" at bounding box center [705, 380] width 118 height 35
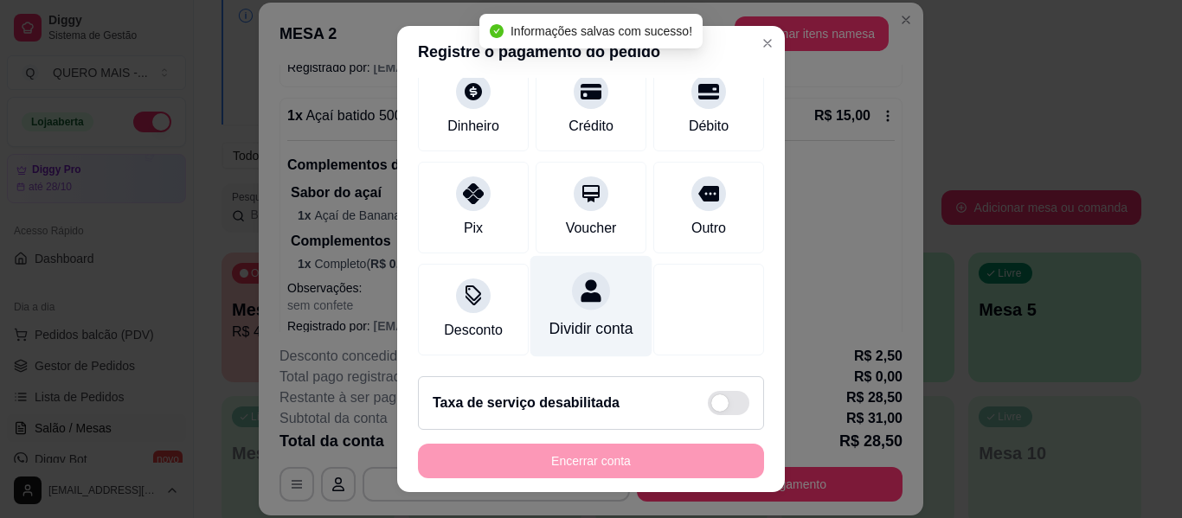
scroll to position [0, 0]
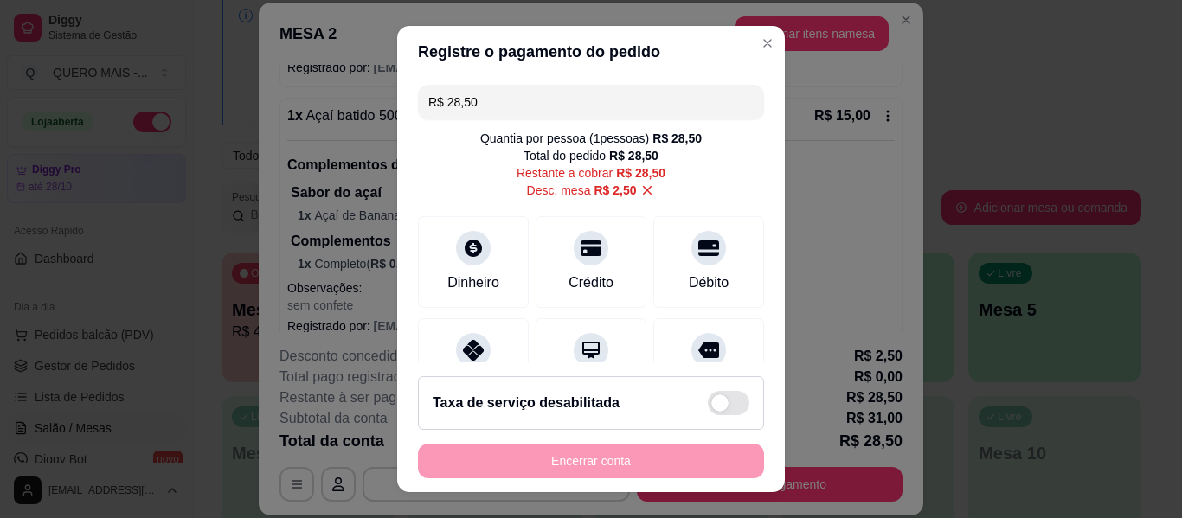
click at [643, 191] on icon at bounding box center [648, 191] width 10 height 10
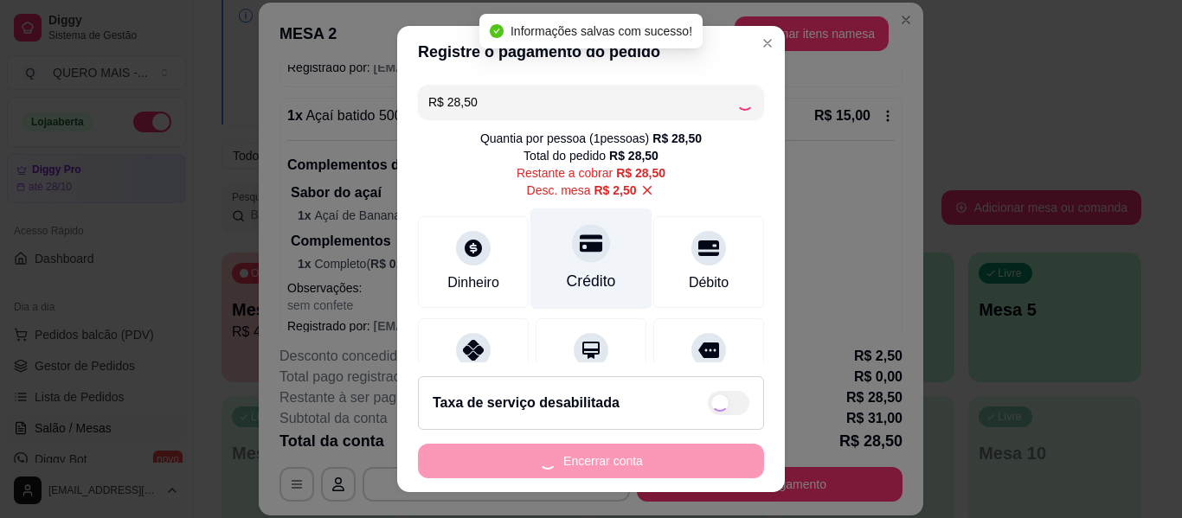
type input "R$ 31,00"
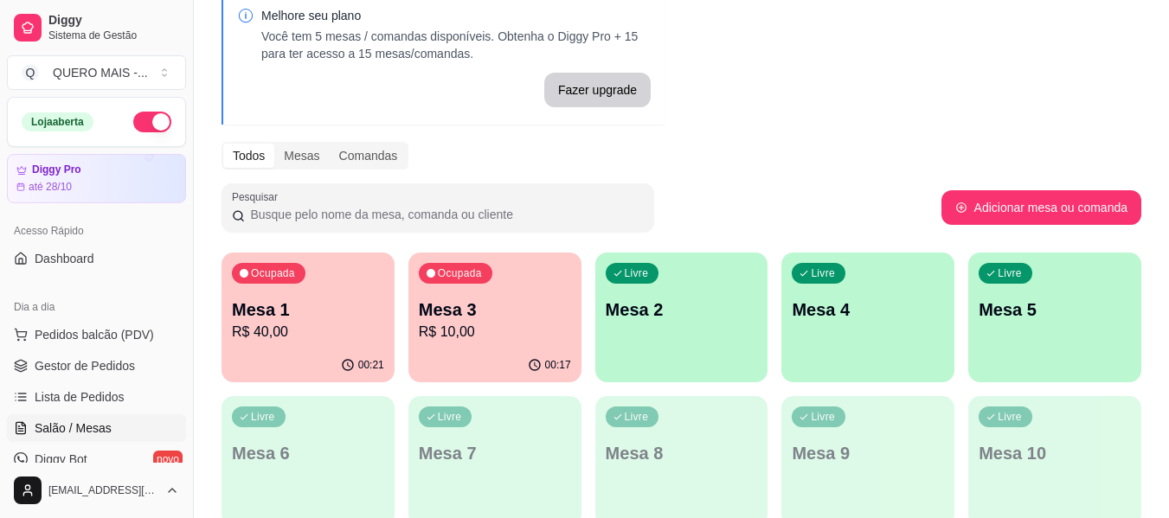
click at [286, 334] on p "R$ 40,00" at bounding box center [308, 332] width 152 height 21
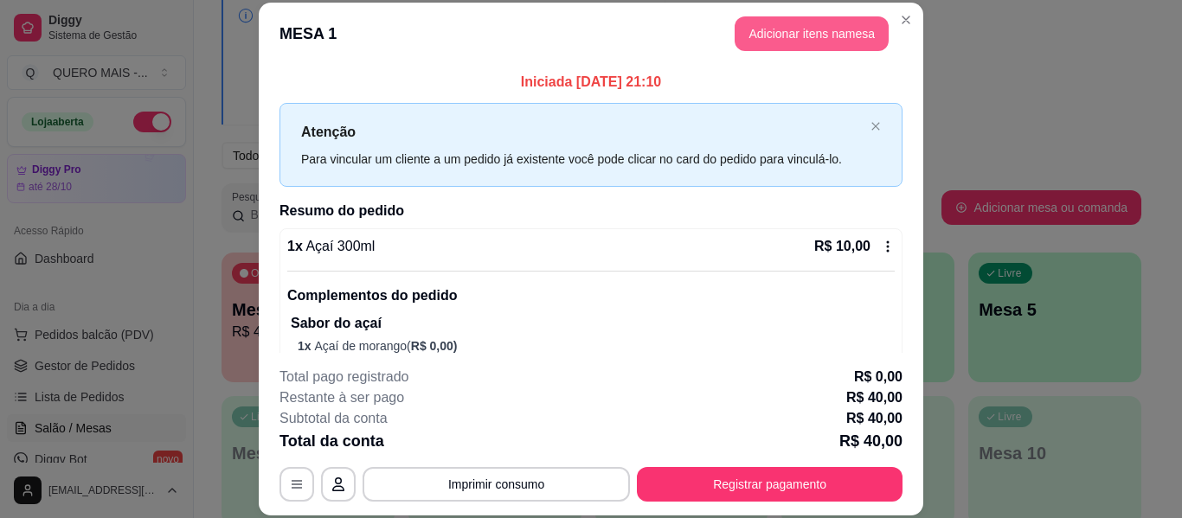
click at [755, 28] on button "Adicionar itens na mesa" at bounding box center [811, 33] width 154 height 35
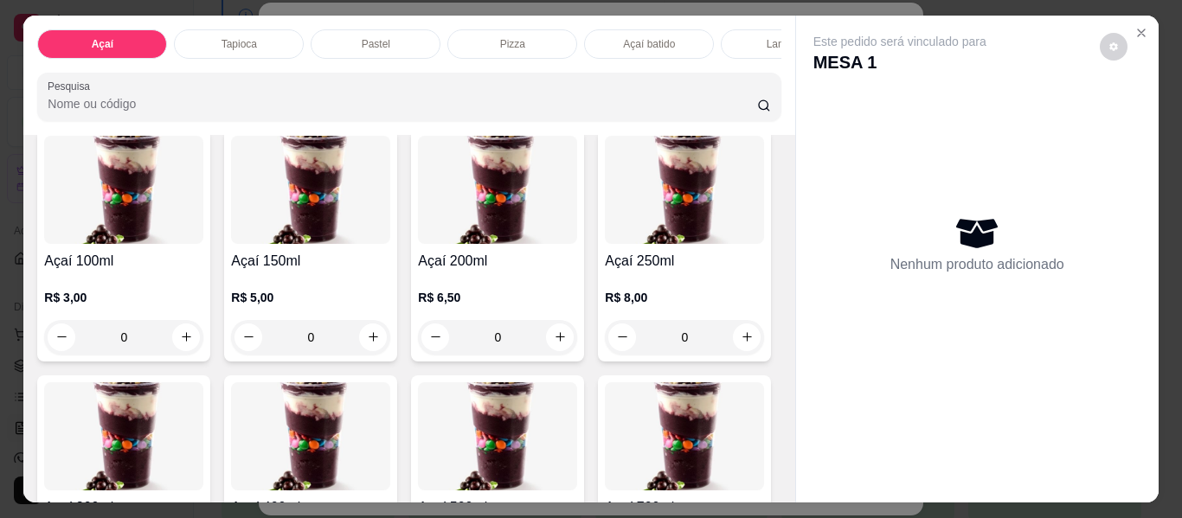
scroll to position [173, 0]
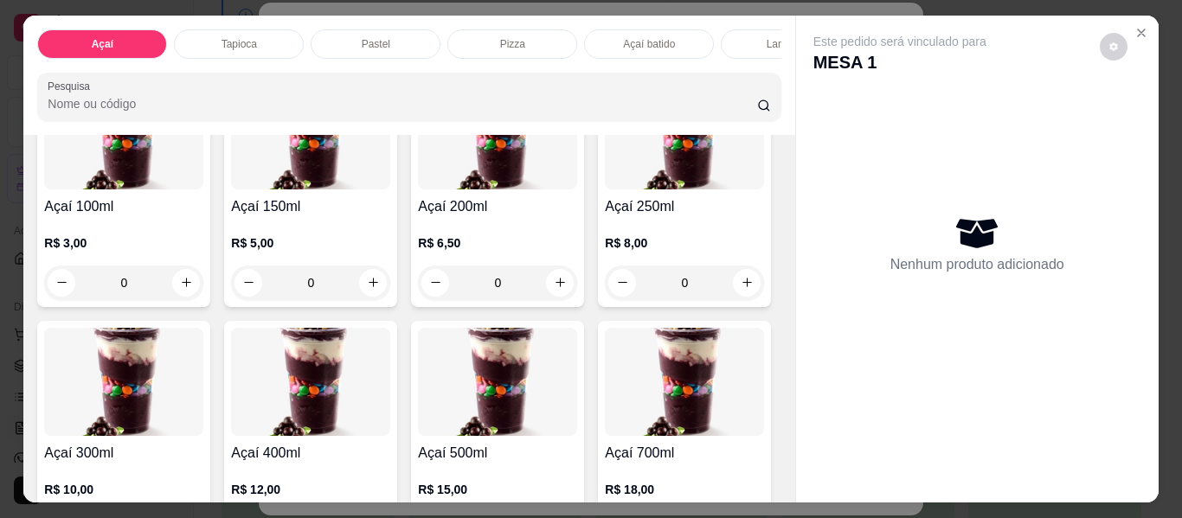
click at [558, 285] on div "0" at bounding box center [497, 283] width 159 height 35
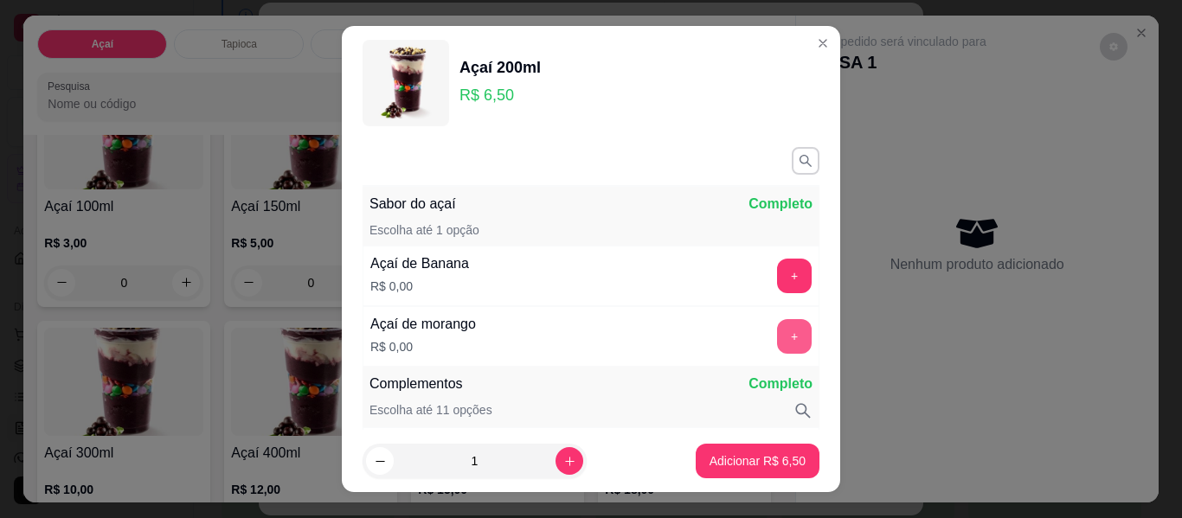
click at [777, 339] on button "+" at bounding box center [794, 336] width 35 height 35
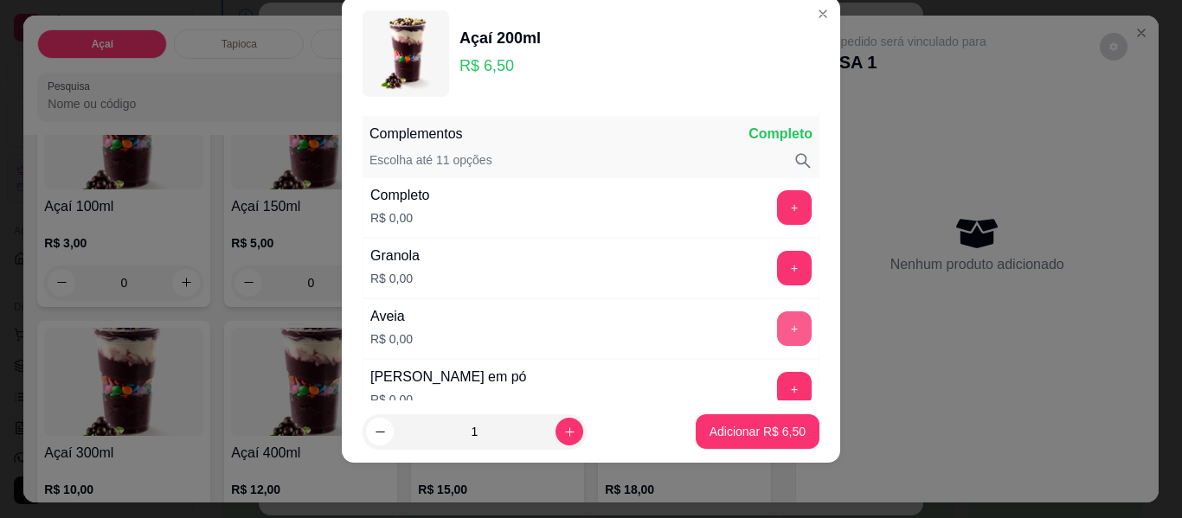
scroll to position [227, 0]
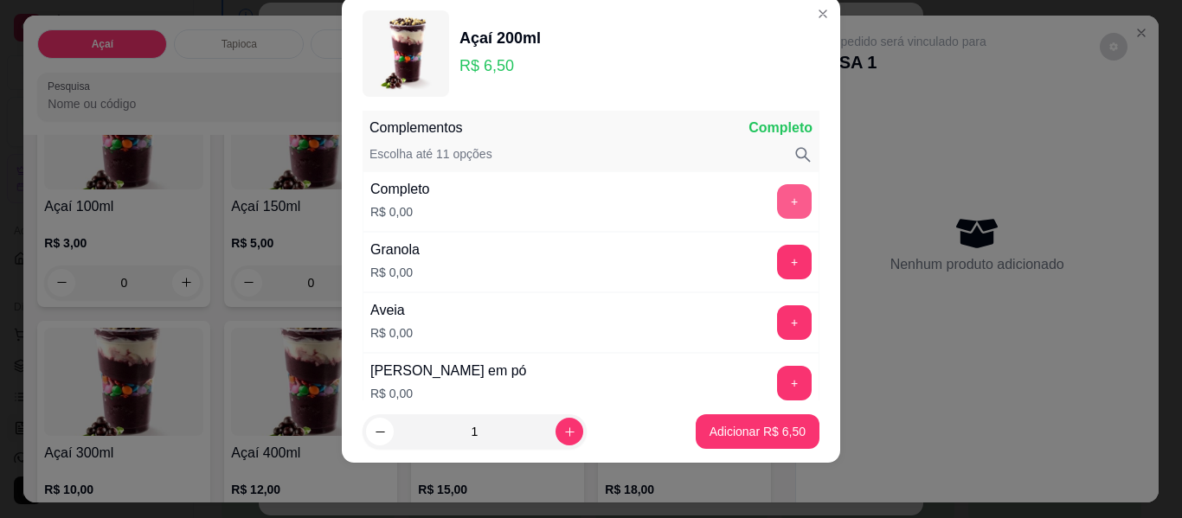
click at [777, 208] on button "+" at bounding box center [794, 201] width 35 height 35
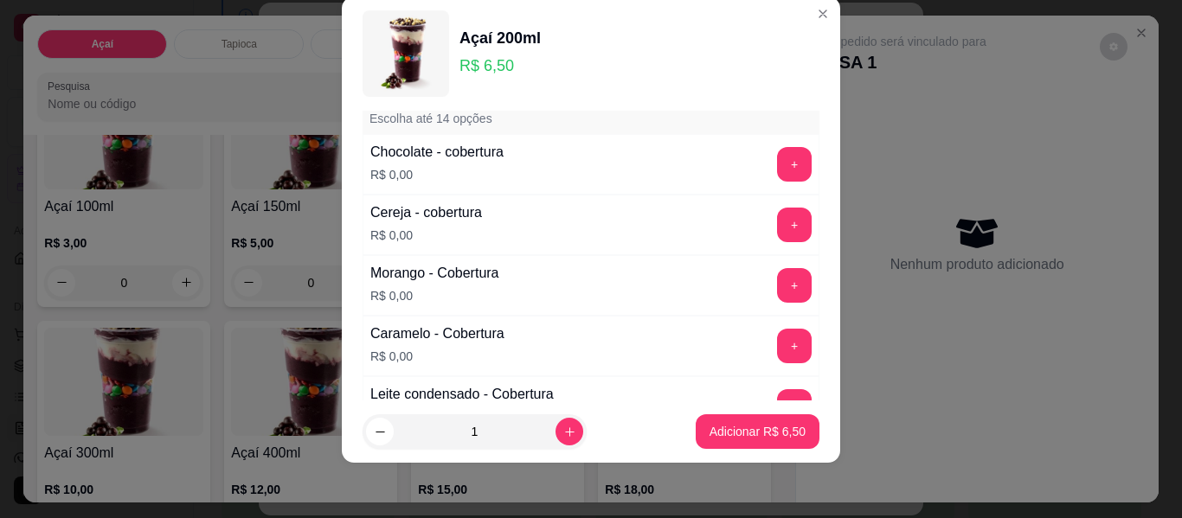
scroll to position [1092, 0]
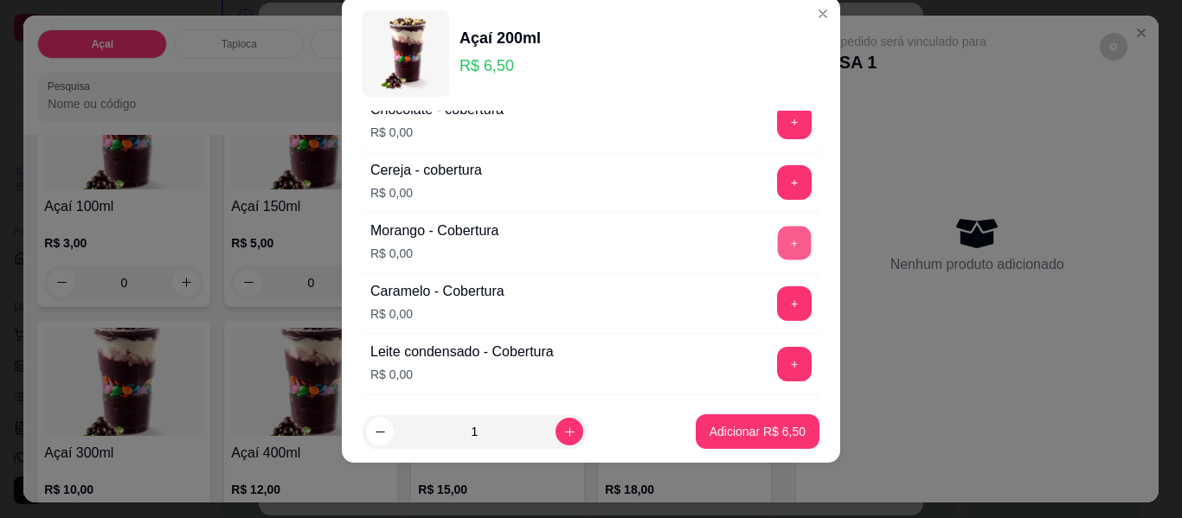
click at [778, 236] on button "+" at bounding box center [795, 244] width 34 height 34
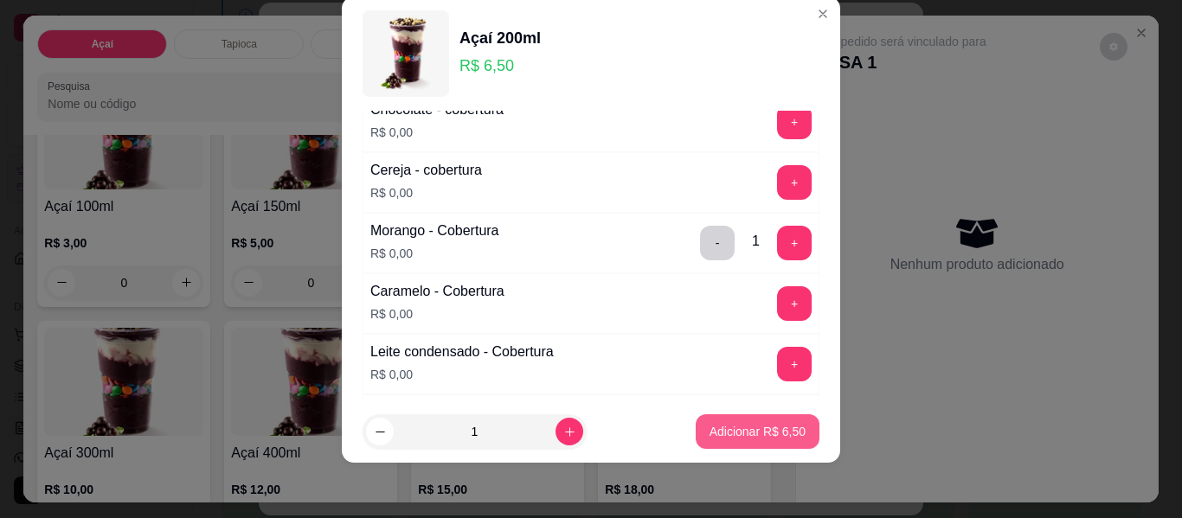
click at [746, 425] on p "Adicionar R$ 6,50" at bounding box center [757, 431] width 96 height 17
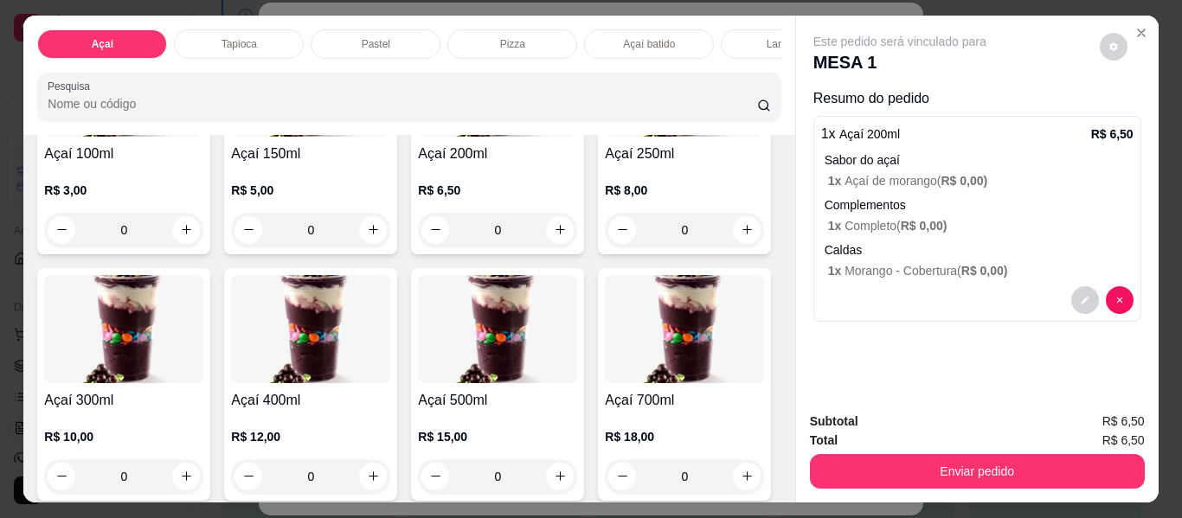
scroll to position [346, 0]
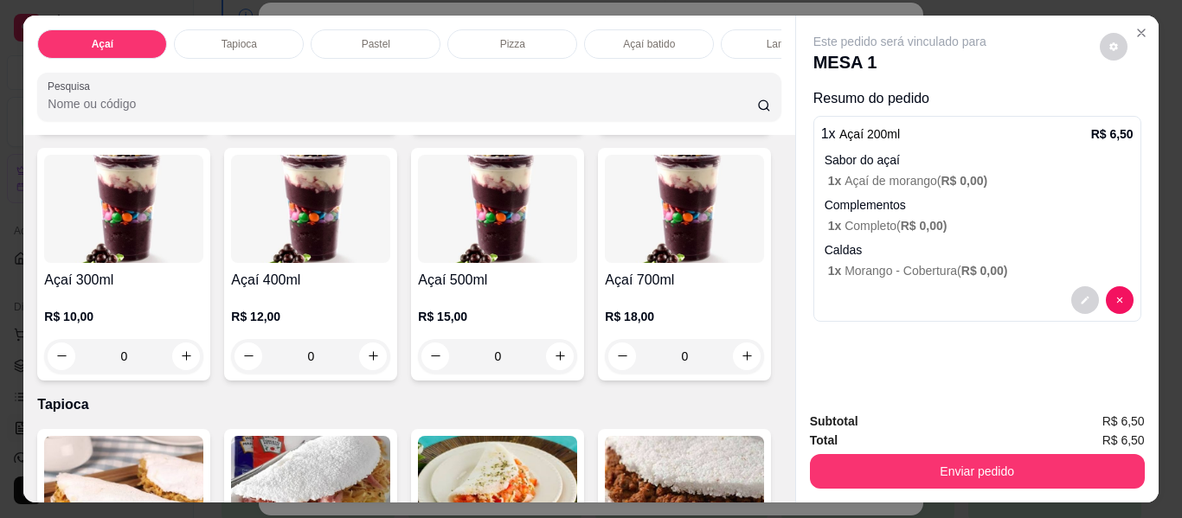
click at [605, 127] on div "0" at bounding box center [684, 110] width 159 height 35
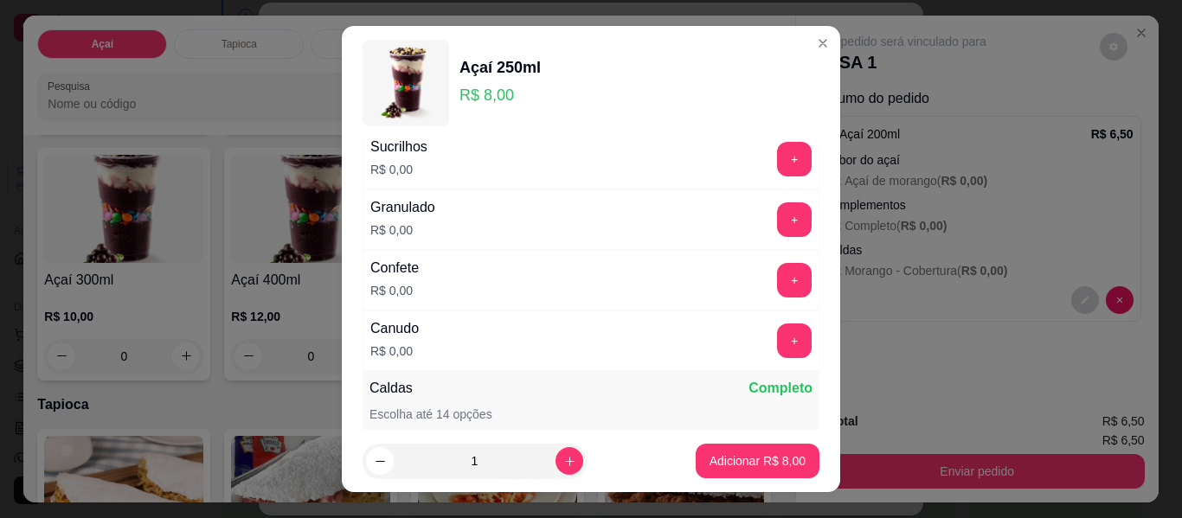
scroll to position [865, 0]
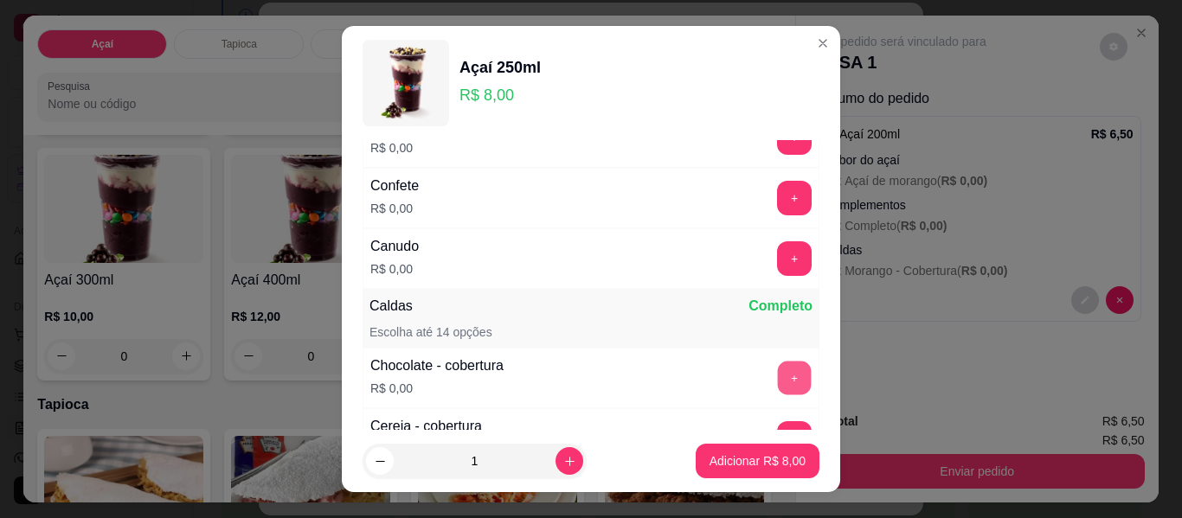
click at [778, 388] on button "+" at bounding box center [795, 379] width 34 height 34
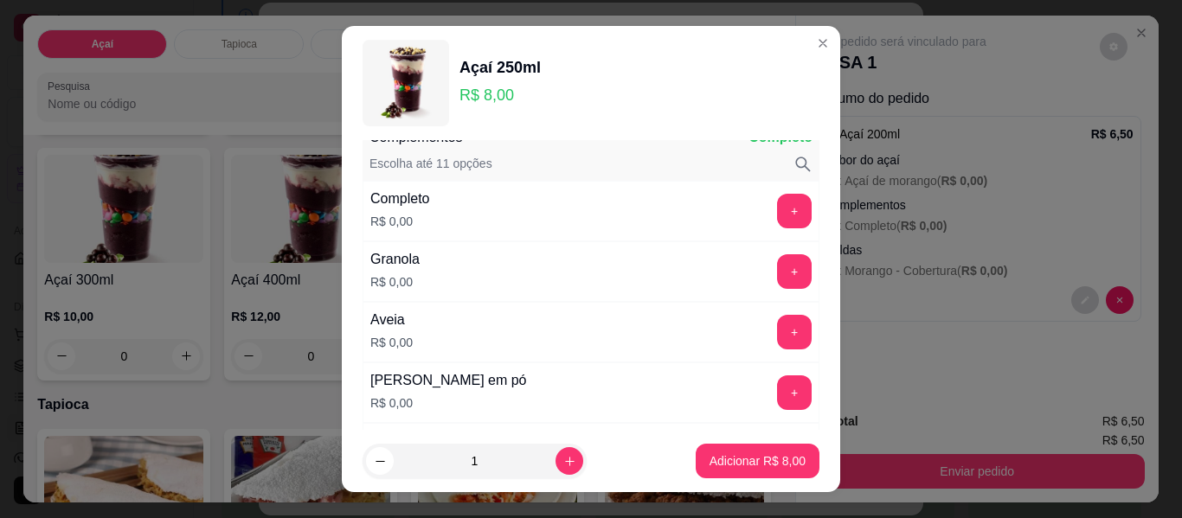
scroll to position [346, 0]
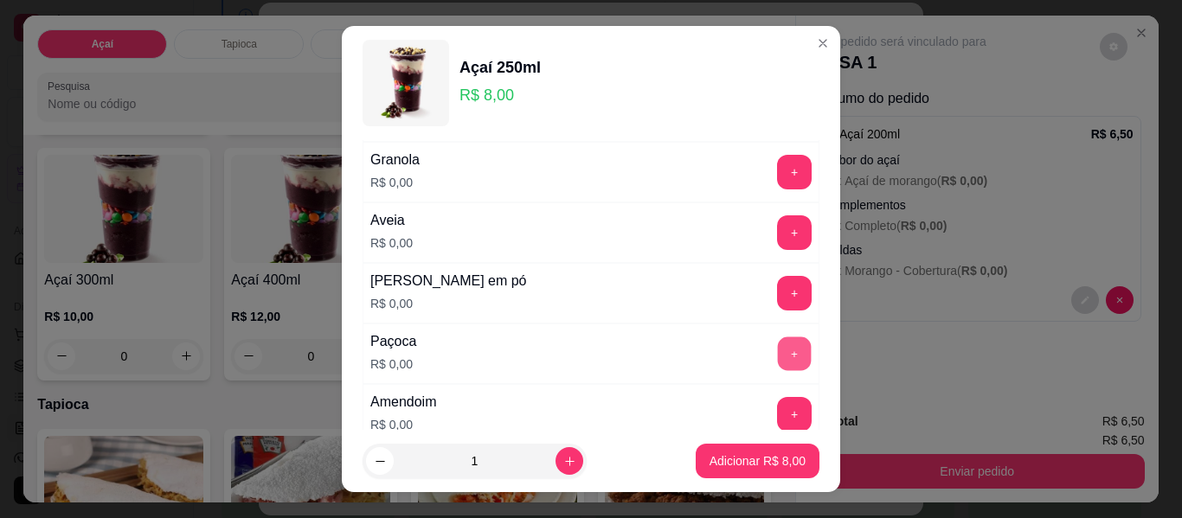
click at [778, 364] on button "+" at bounding box center [795, 354] width 34 height 34
click at [777, 297] on button "+" at bounding box center [794, 293] width 35 height 35
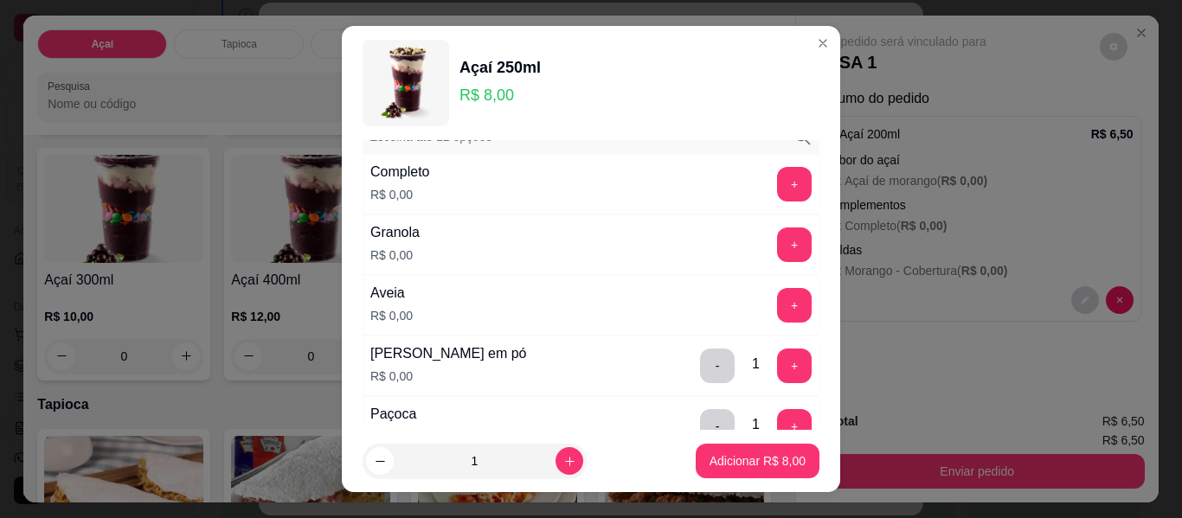
scroll to position [0, 0]
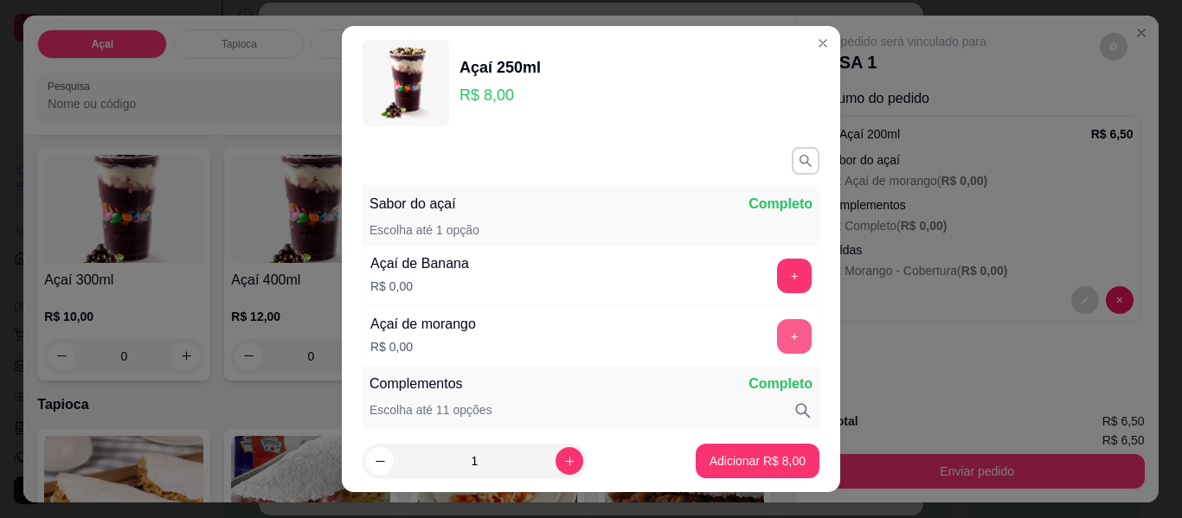
click at [777, 342] on button "+" at bounding box center [794, 336] width 35 height 35
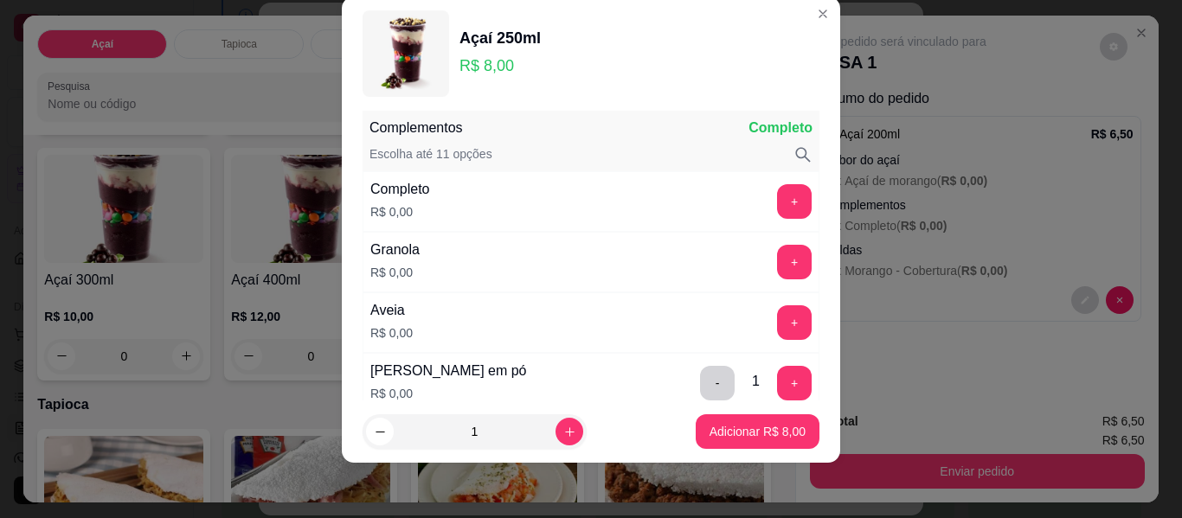
click at [758, 452] on footer "1 Adicionar R$ 8,00" at bounding box center [591, 431] width 498 height 62
click at [751, 431] on p "Adicionar R$ 8,00" at bounding box center [756, 431] width 93 height 16
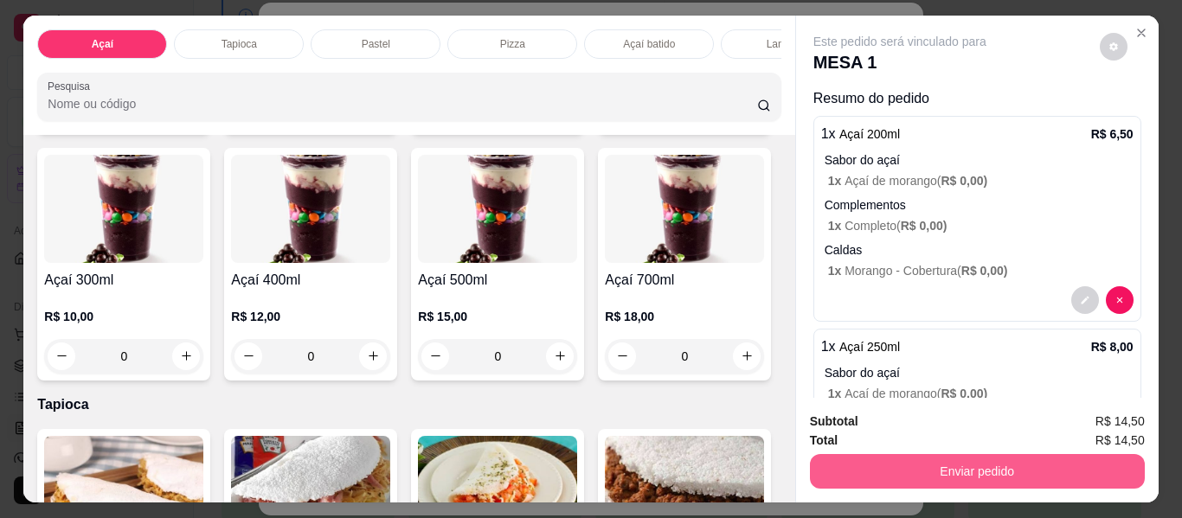
click at [964, 457] on button "Enviar pedido" at bounding box center [977, 471] width 335 height 35
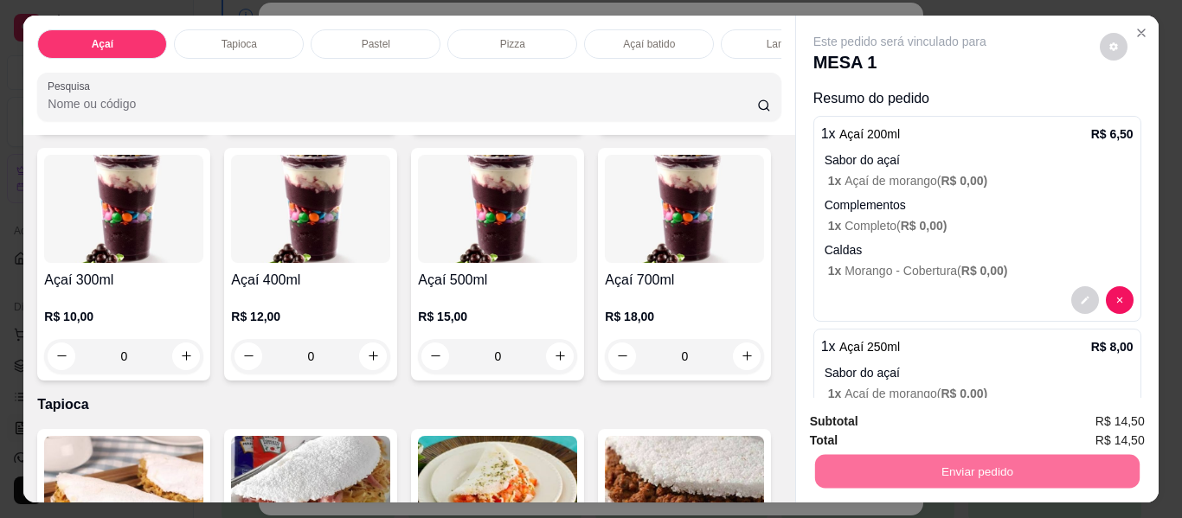
click at [1086, 413] on button "Enviar pedido" at bounding box center [1099, 423] width 98 height 33
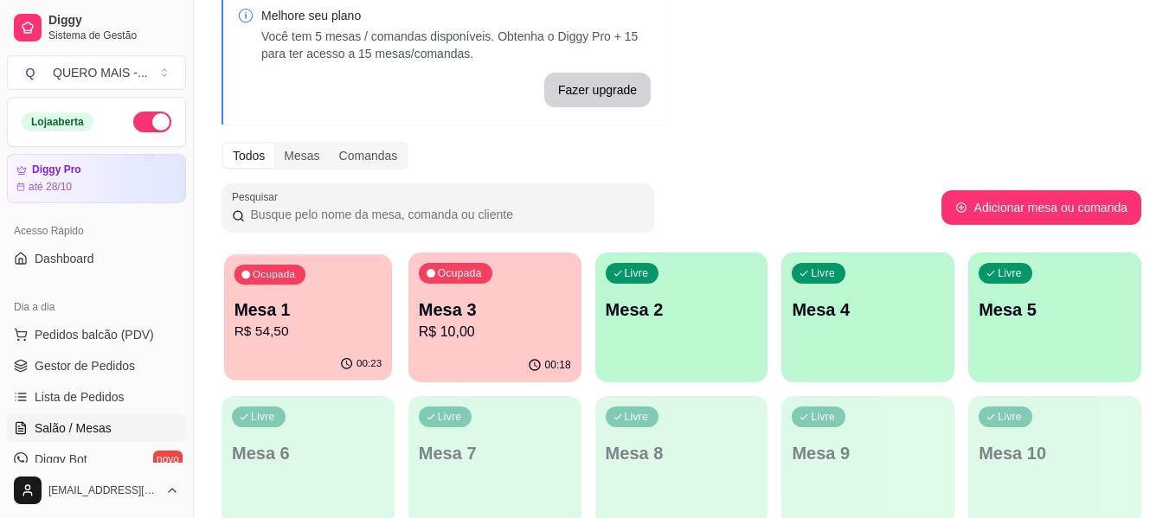
click at [314, 344] on div "Ocupada Mesa 1 R$ 54,50" at bounding box center [308, 300] width 168 height 93
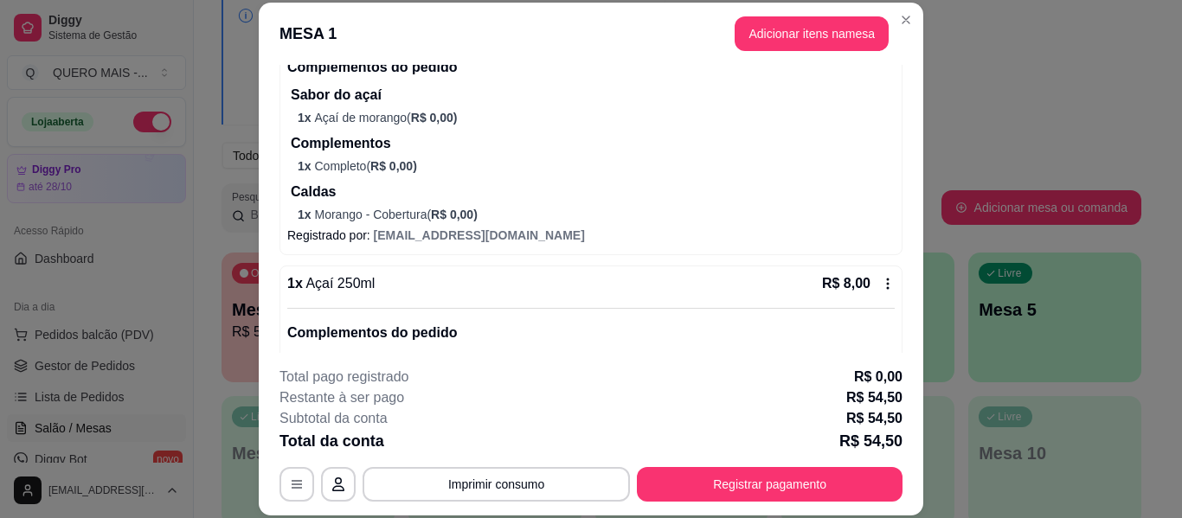
scroll to position [1839, 0]
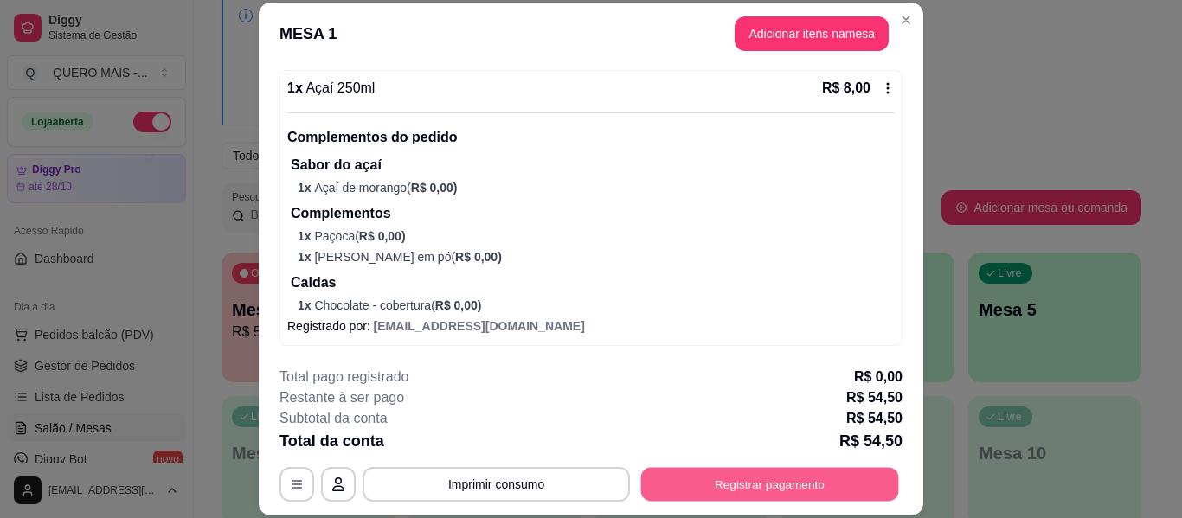
click at [740, 494] on button "Registrar pagamento" at bounding box center [770, 485] width 258 height 34
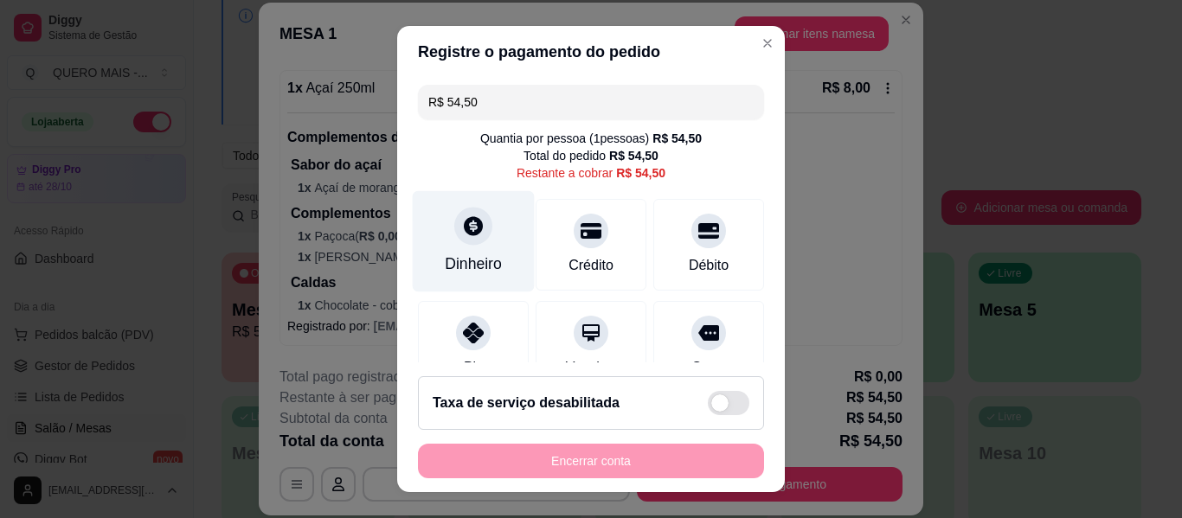
click at [460, 212] on div at bounding box center [473, 226] width 38 height 38
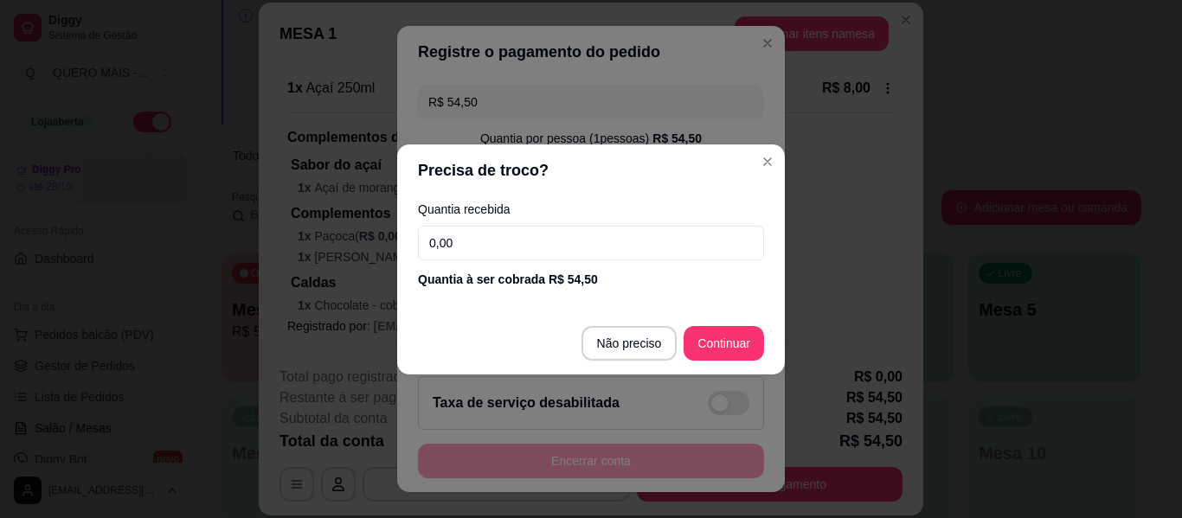
click at [530, 236] on input "0,00" at bounding box center [591, 243] width 346 height 35
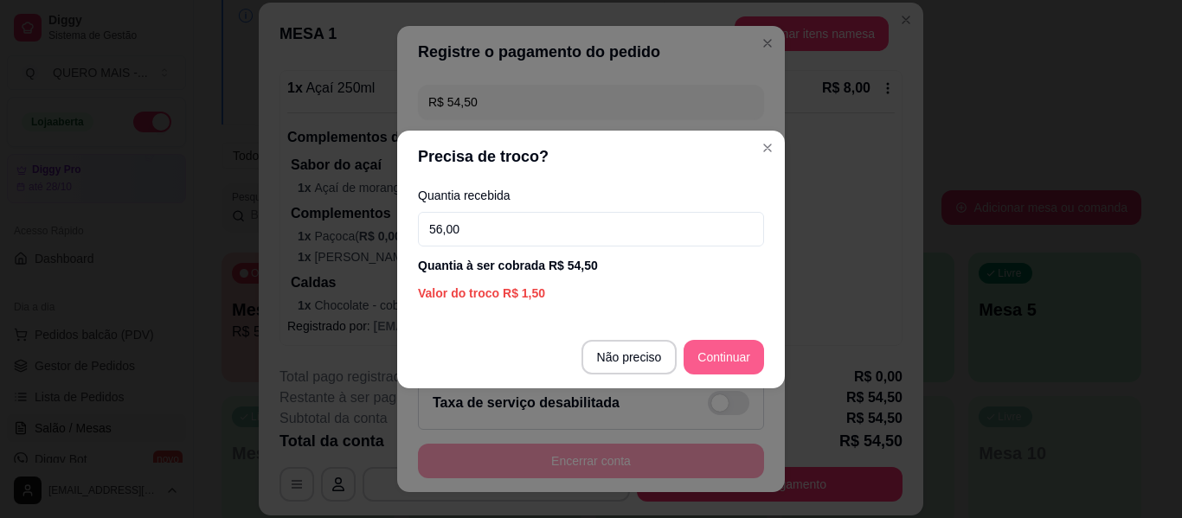
type input "56,00"
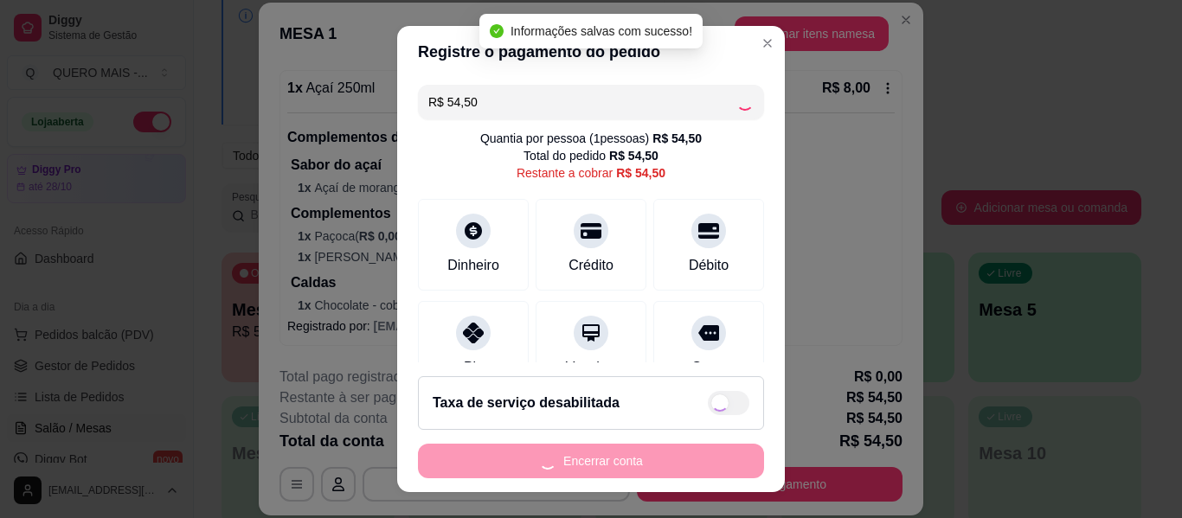
type input "R$ 0,00"
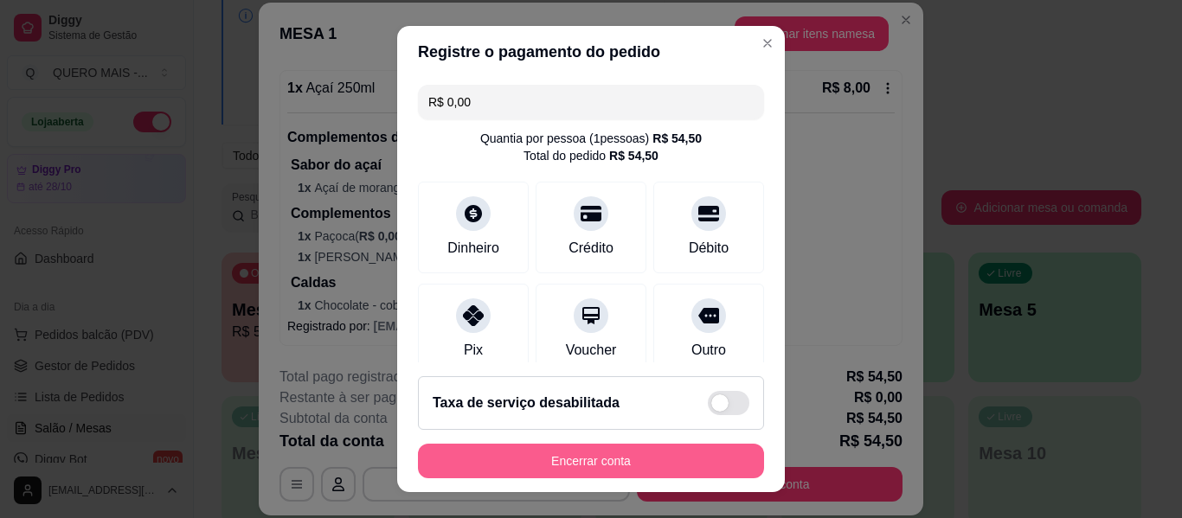
click at [627, 447] on button "Encerrar conta" at bounding box center [591, 461] width 346 height 35
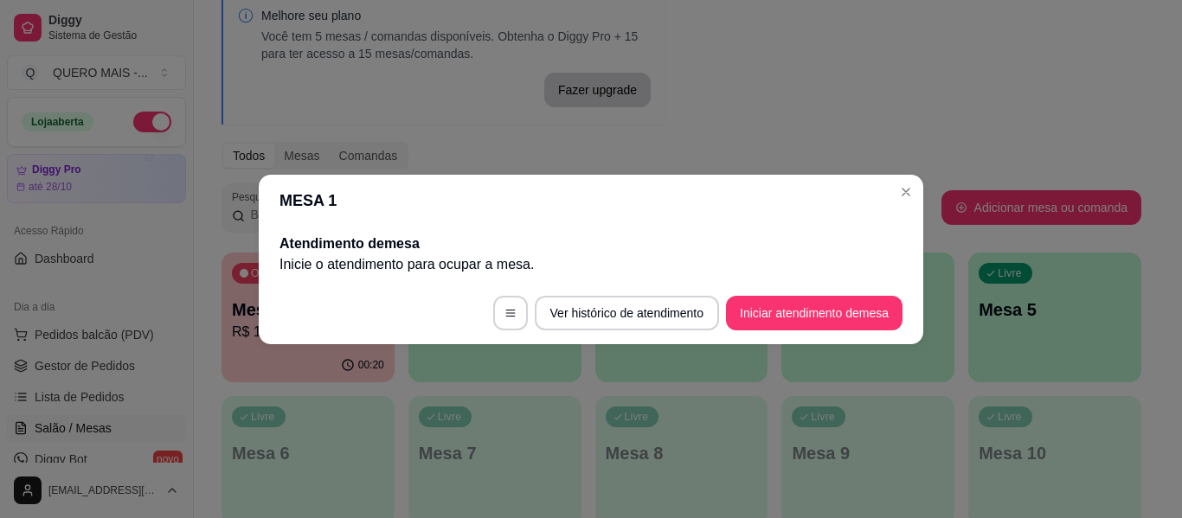
scroll to position [0, 0]
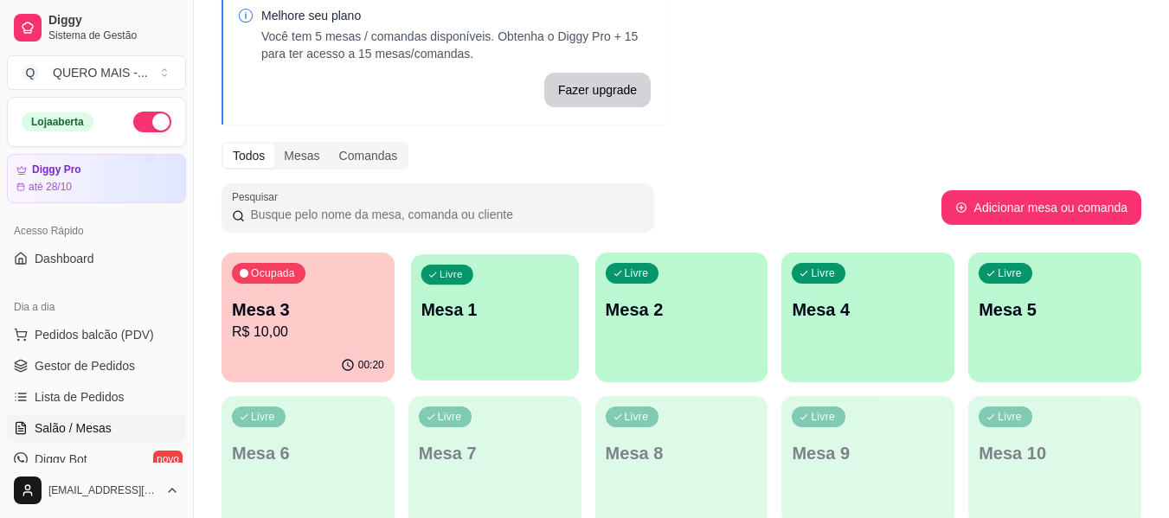
click at [474, 352] on div "Livre Mesa 1" at bounding box center [495, 307] width 168 height 106
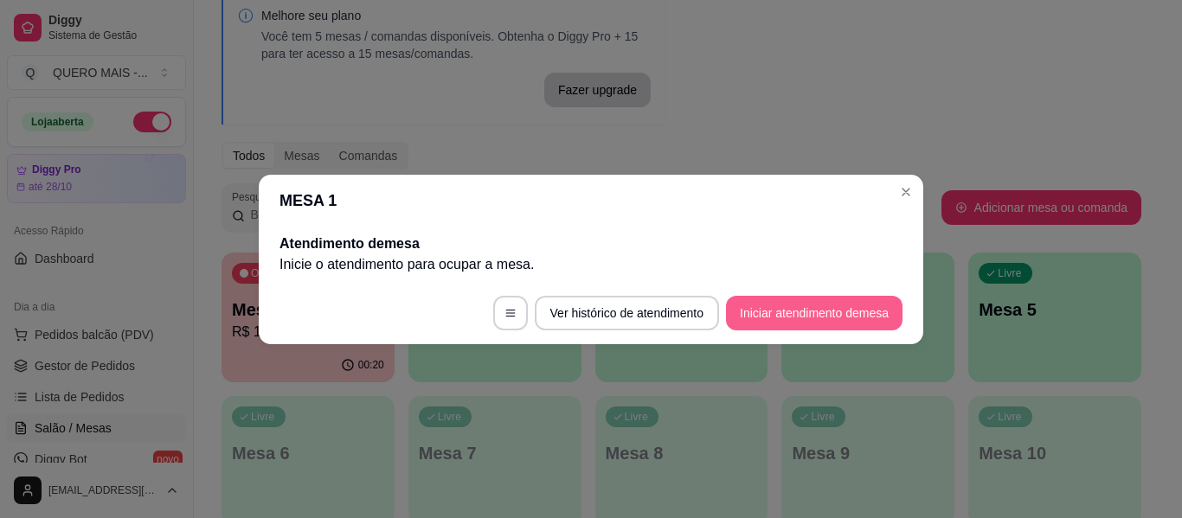
click at [775, 318] on button "Iniciar atendimento de mesa" at bounding box center [814, 313] width 176 height 35
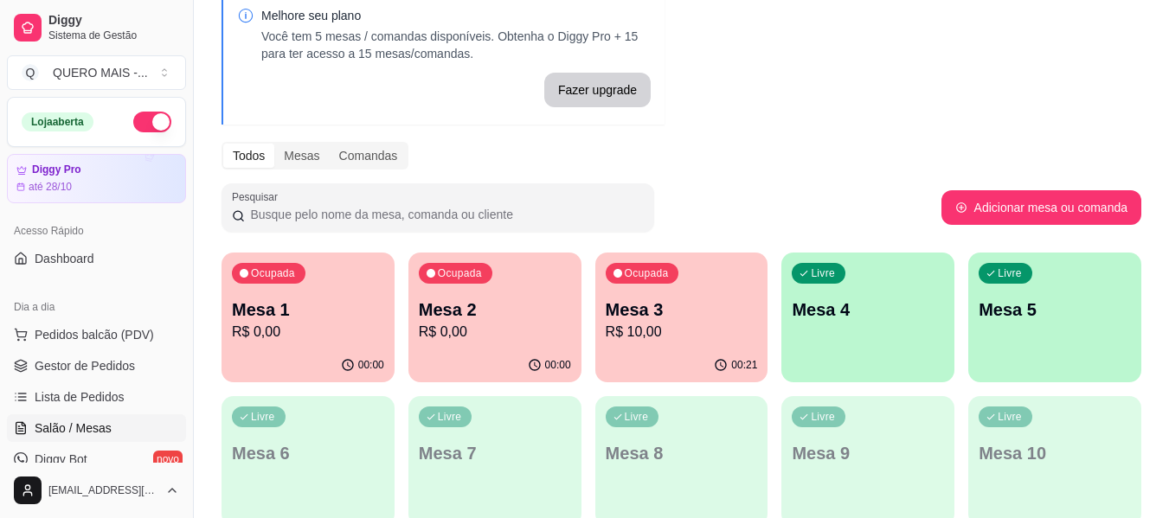
click at [1024, 344] on div "Livre Mesa 5" at bounding box center [1054, 307] width 173 height 109
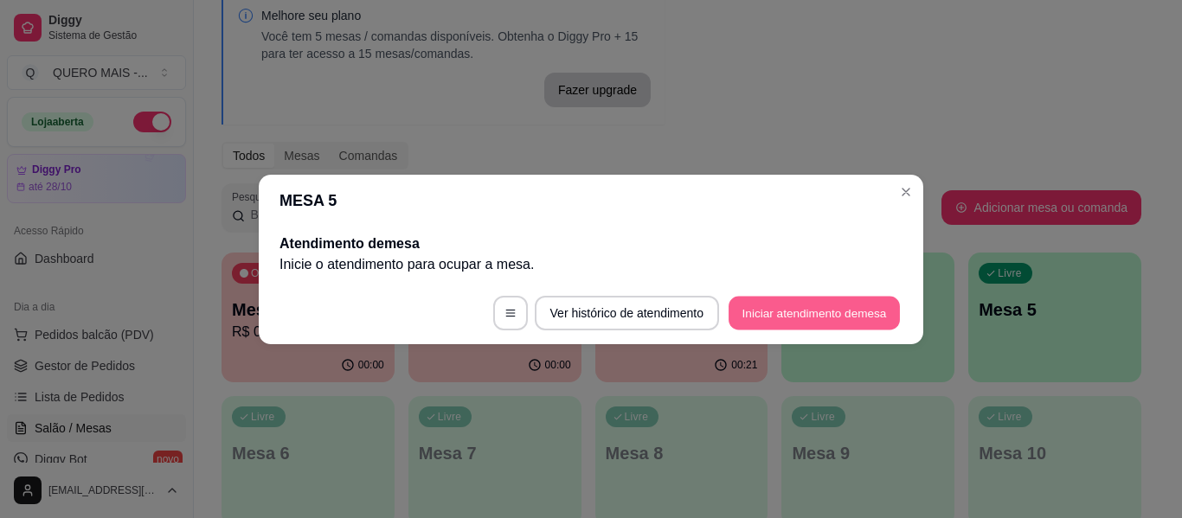
click at [853, 308] on button "Iniciar atendimento de mesa" at bounding box center [813, 313] width 171 height 34
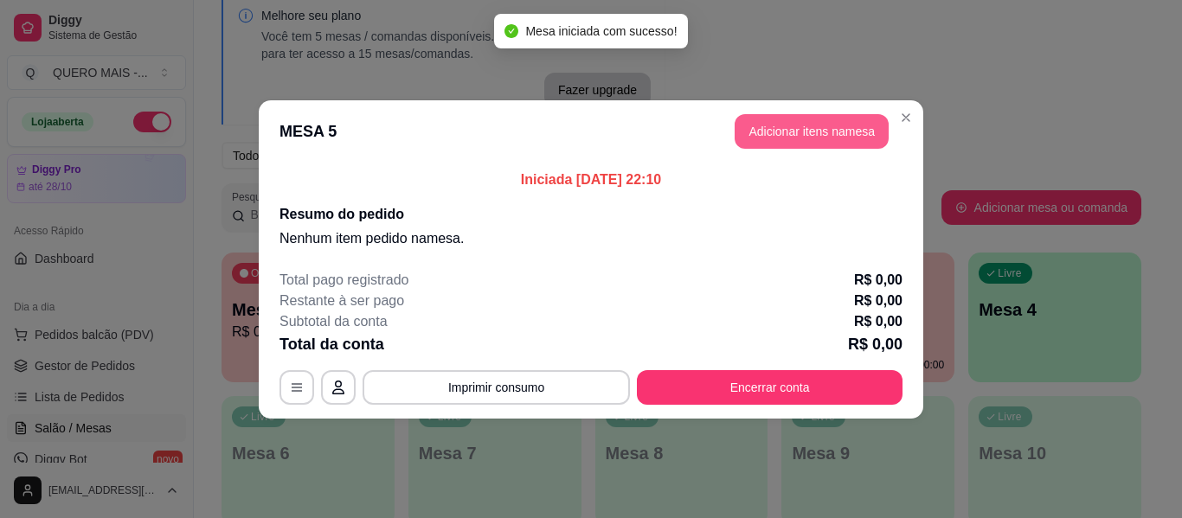
click at [814, 135] on button "Adicionar itens na mesa" at bounding box center [811, 131] width 154 height 35
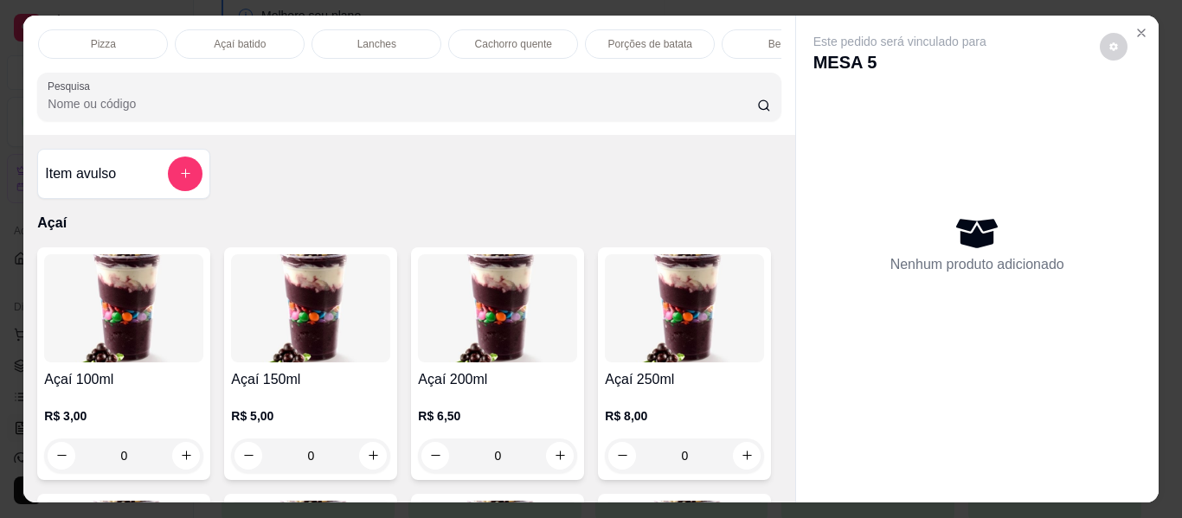
scroll to position [0, 453]
click at [64, 37] on p "Pizza" at bounding box center [59, 44] width 25 height 14
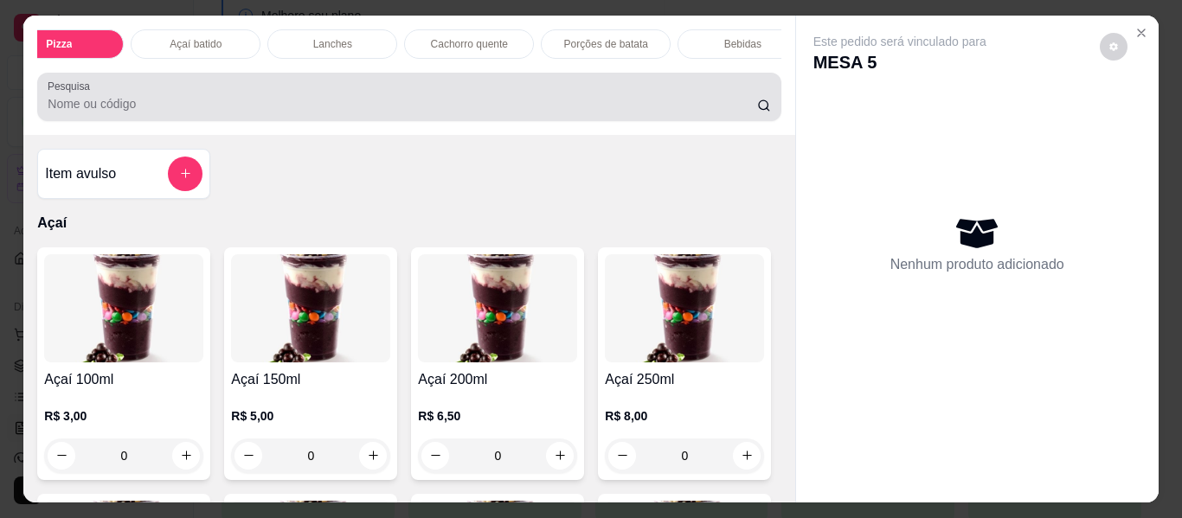
scroll to position [47, 0]
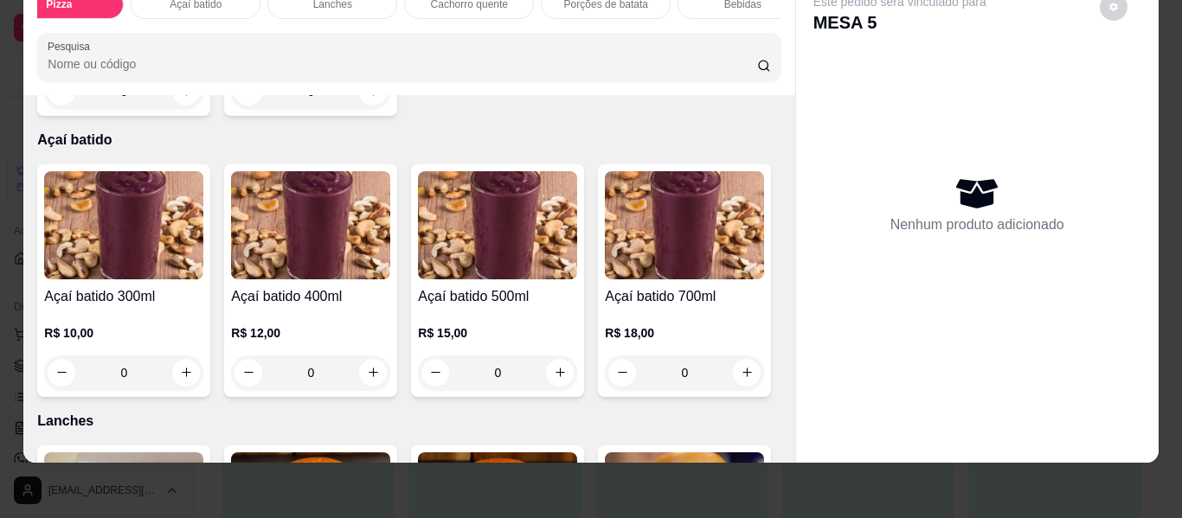
click at [362, 109] on div "0" at bounding box center [310, 91] width 159 height 35
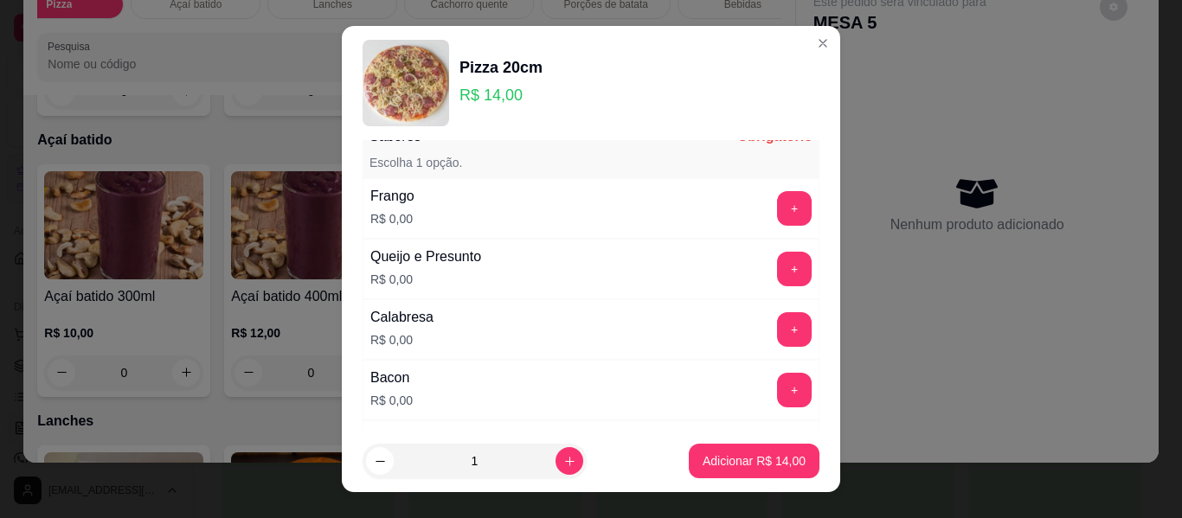
scroll to position [86, 0]
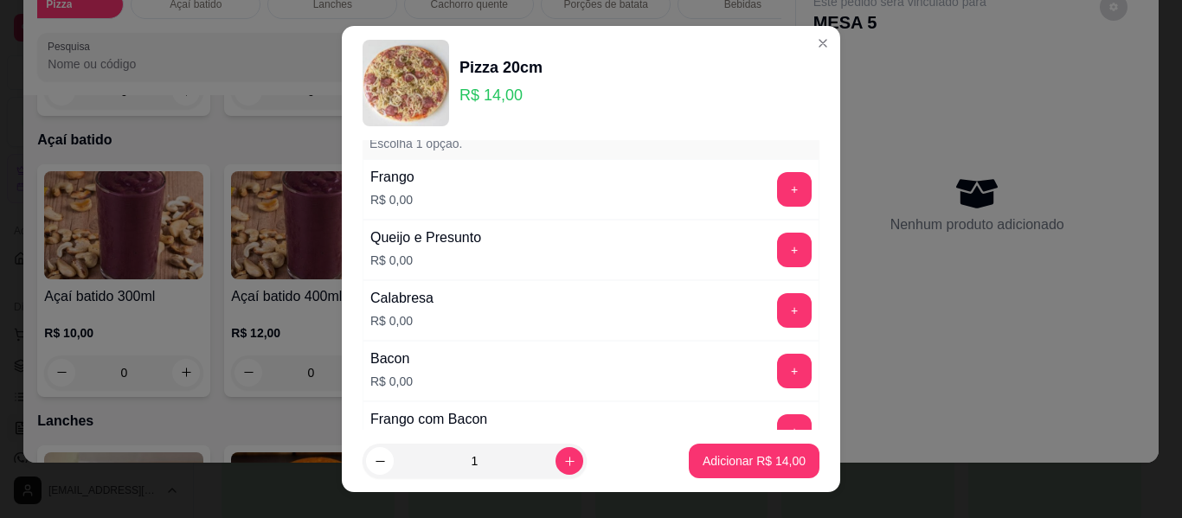
click at [777, 300] on button "+" at bounding box center [794, 310] width 35 height 35
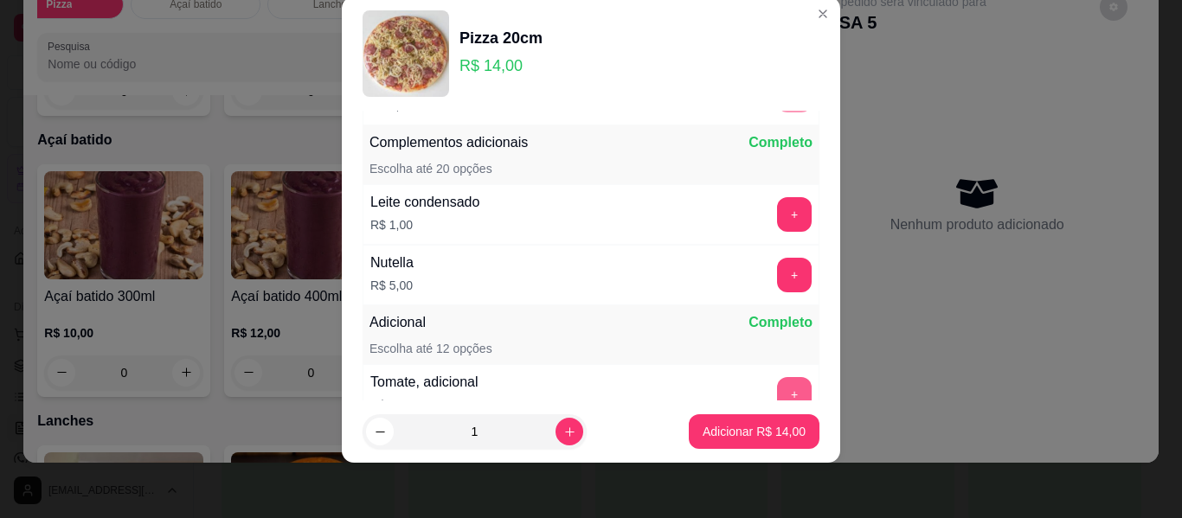
scroll to position [408, 0]
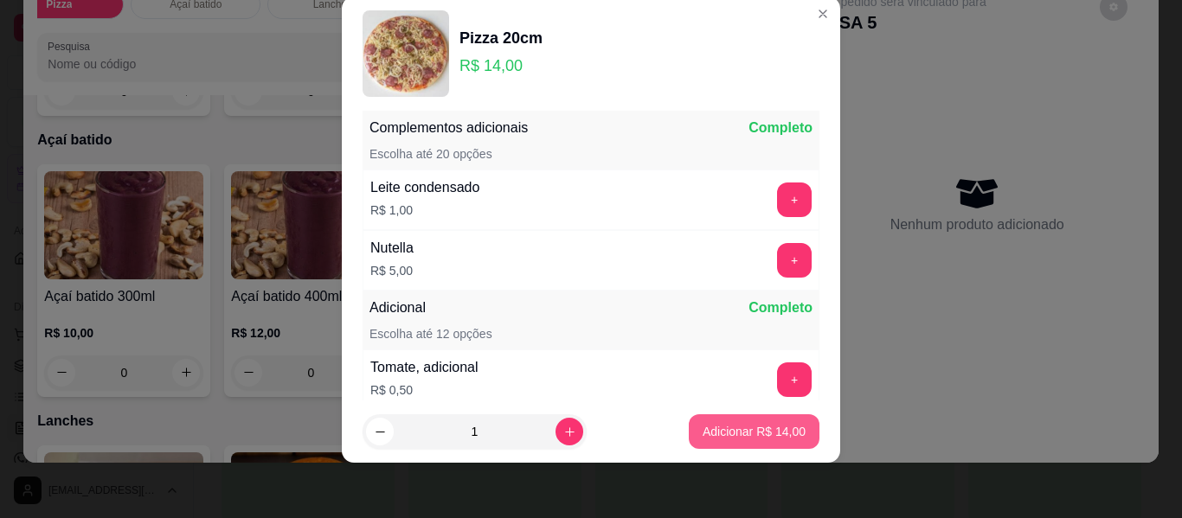
click at [734, 439] on p "Adicionar R$ 14,00" at bounding box center [753, 431] width 103 height 17
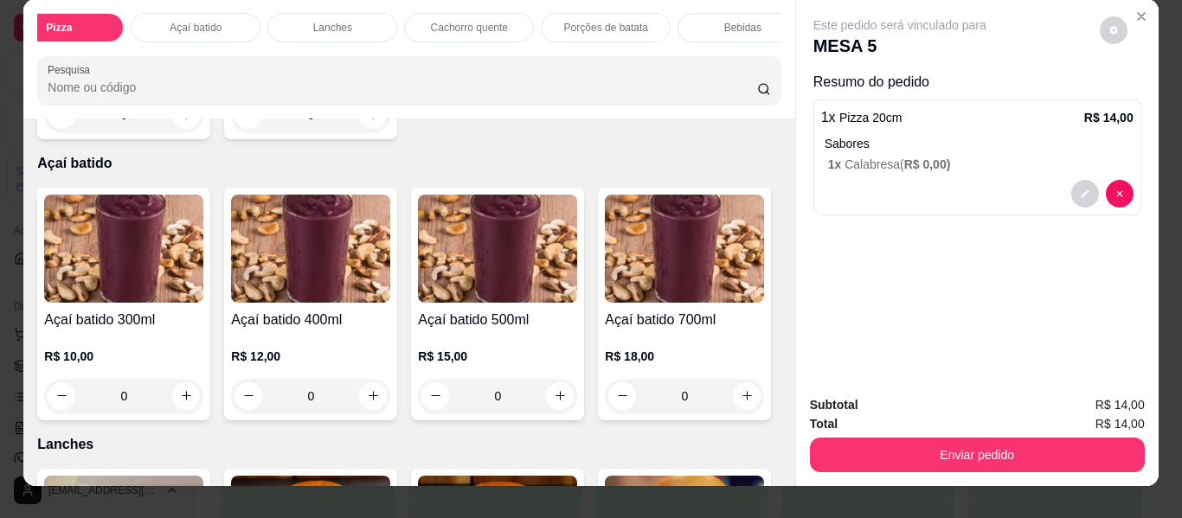
scroll to position [0, 0]
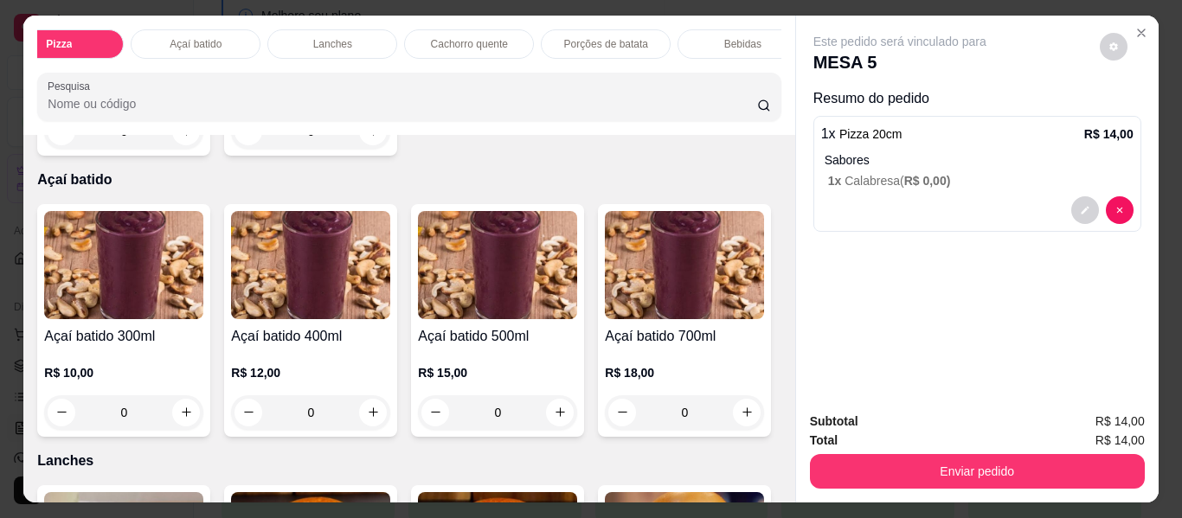
click at [321, 37] on p "Lanches" at bounding box center [332, 44] width 39 height 14
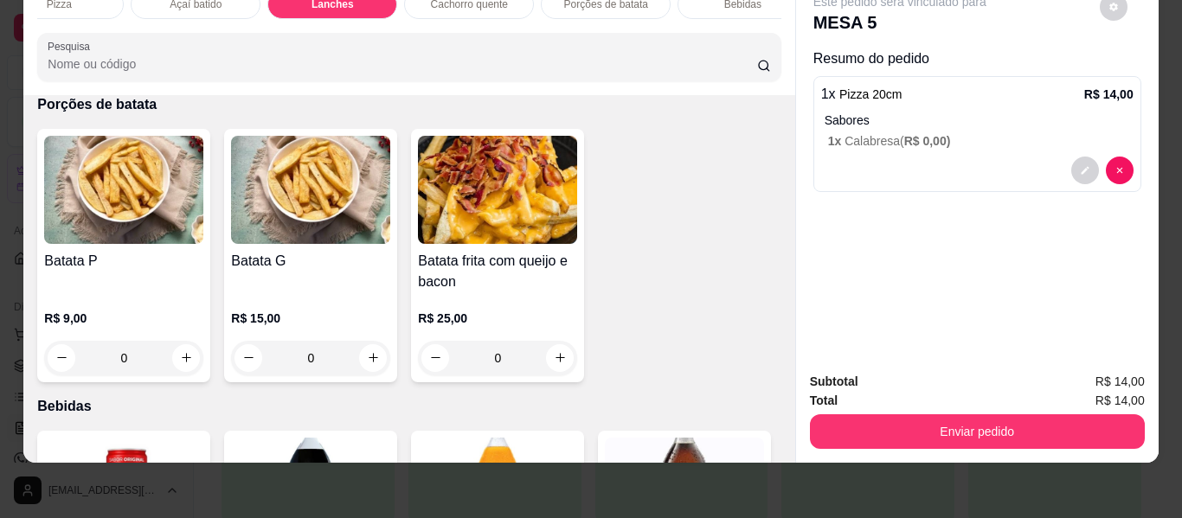
scroll to position [3384, 0]
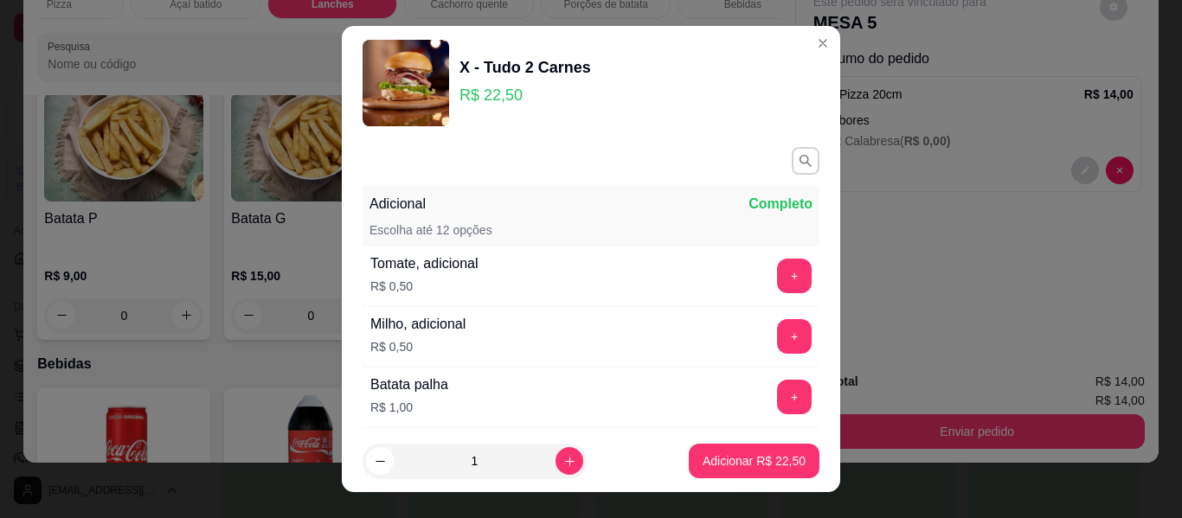
click at [728, 467] on p "Adicionar R$ 22,50" at bounding box center [753, 460] width 103 height 17
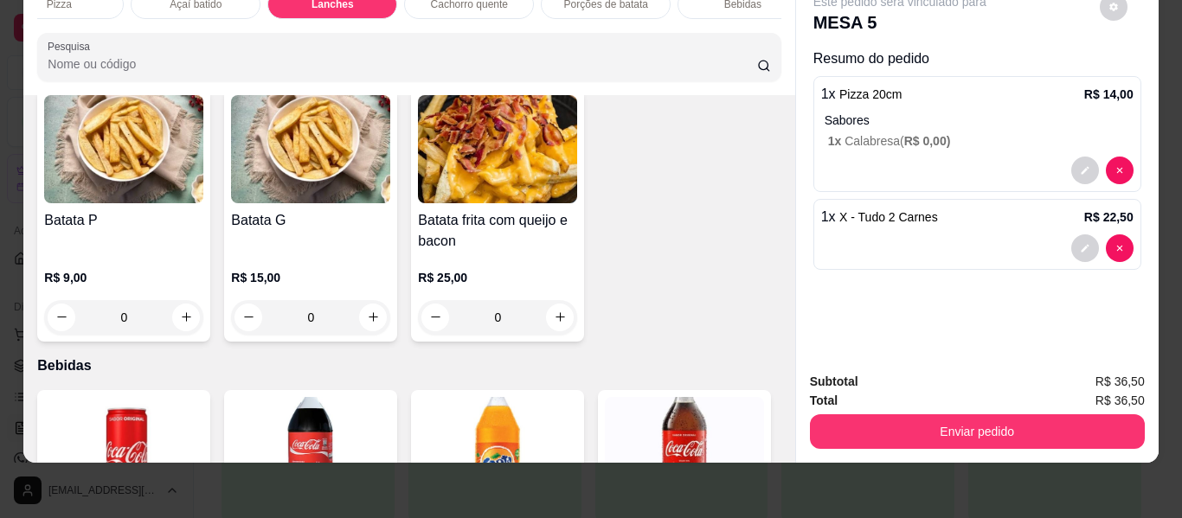
type input "1"
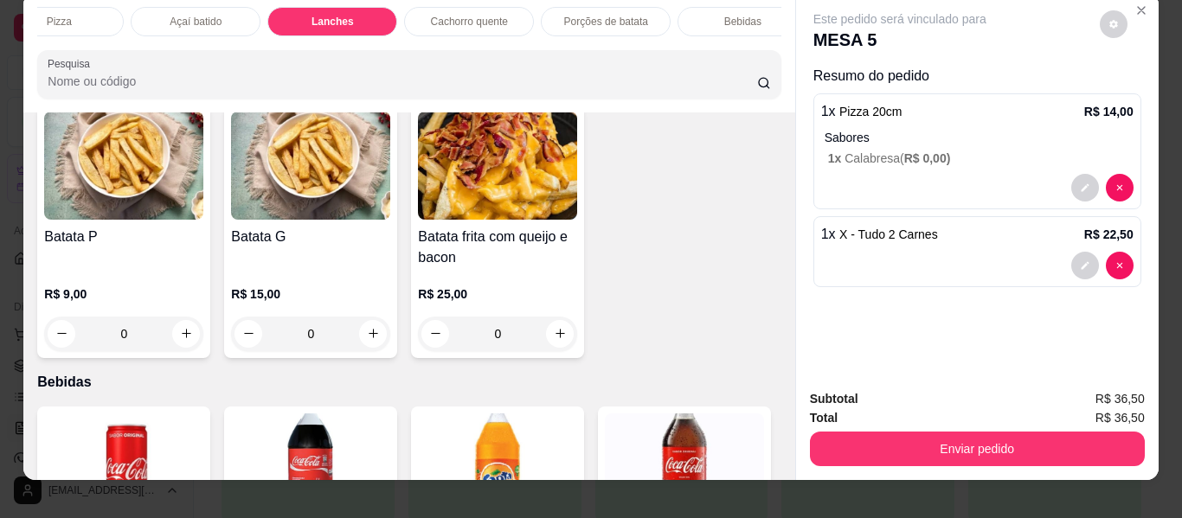
scroll to position [0, 0]
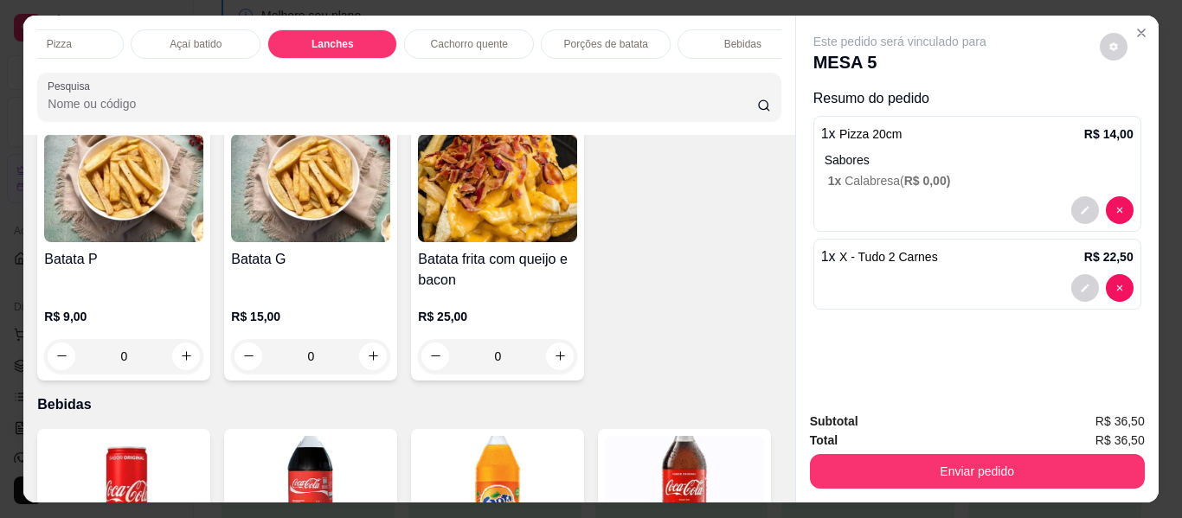
click at [700, 29] on div "Bebidas" at bounding box center [742, 43] width 130 height 29
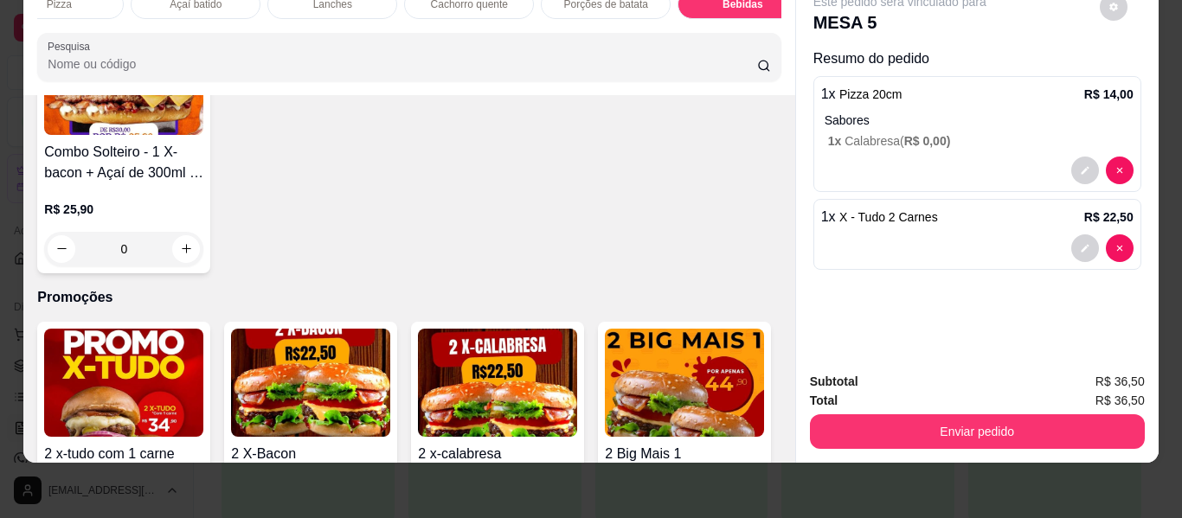
scroll to position [4557, 0]
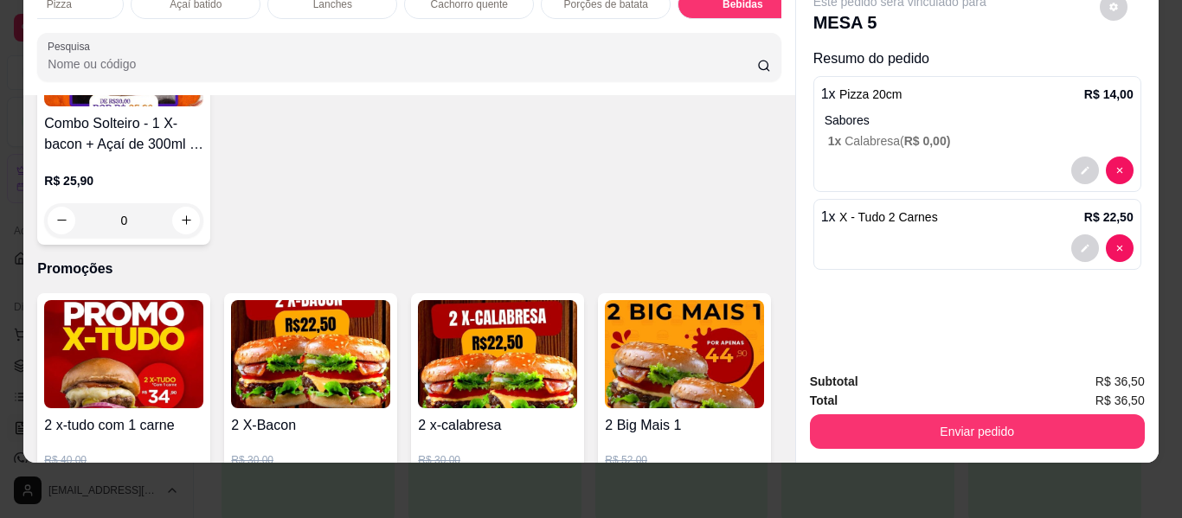
type input "1"
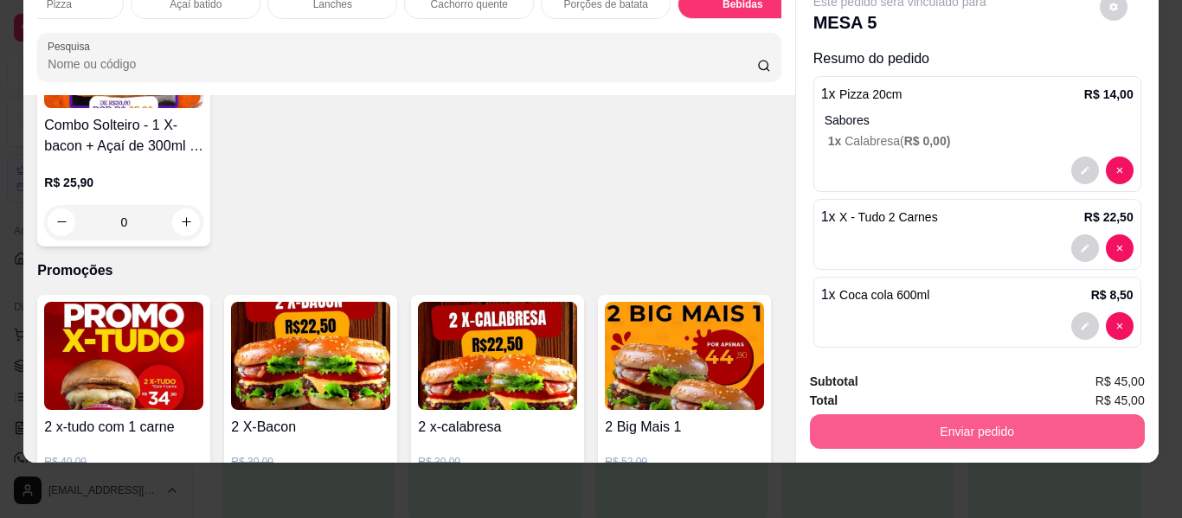
click at [987, 415] on button "Enviar pedido" at bounding box center [977, 431] width 335 height 35
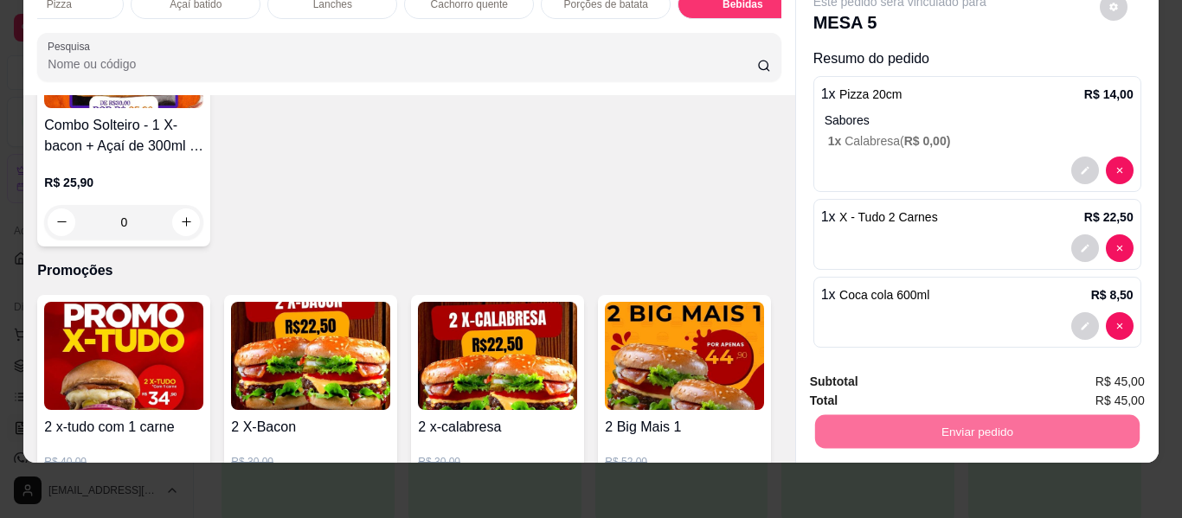
click at [1082, 379] on button "Enviar pedido" at bounding box center [1099, 376] width 95 height 32
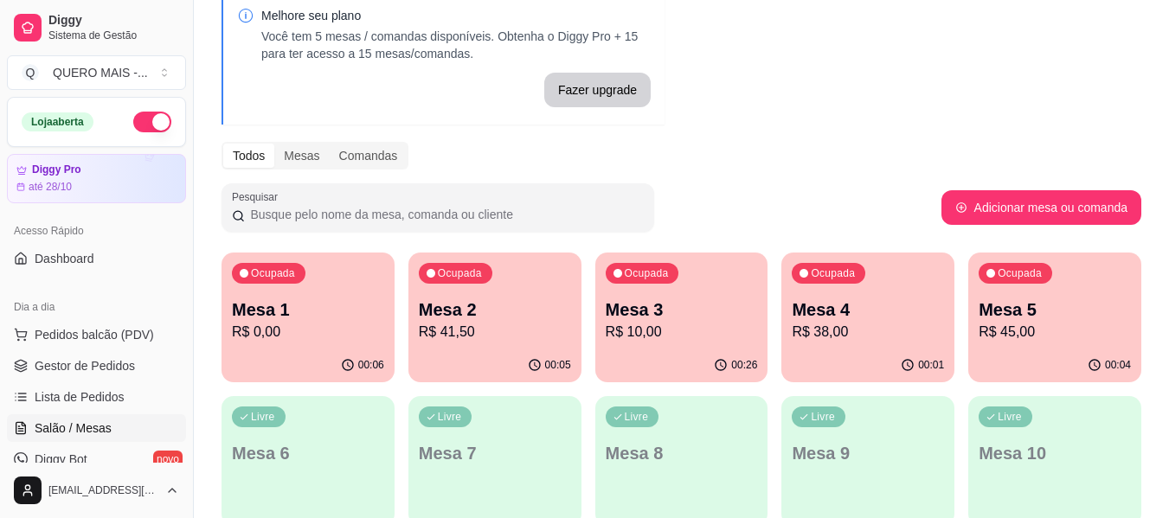
click at [267, 352] on div "00:06" at bounding box center [307, 366] width 173 height 34
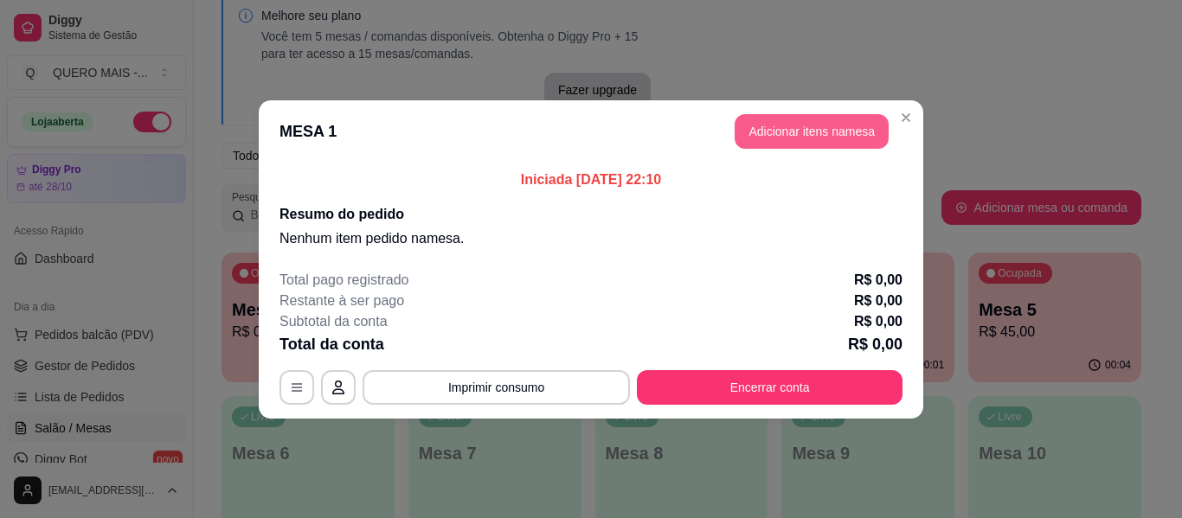
click at [827, 129] on button "Adicionar itens na mesa" at bounding box center [811, 131] width 154 height 35
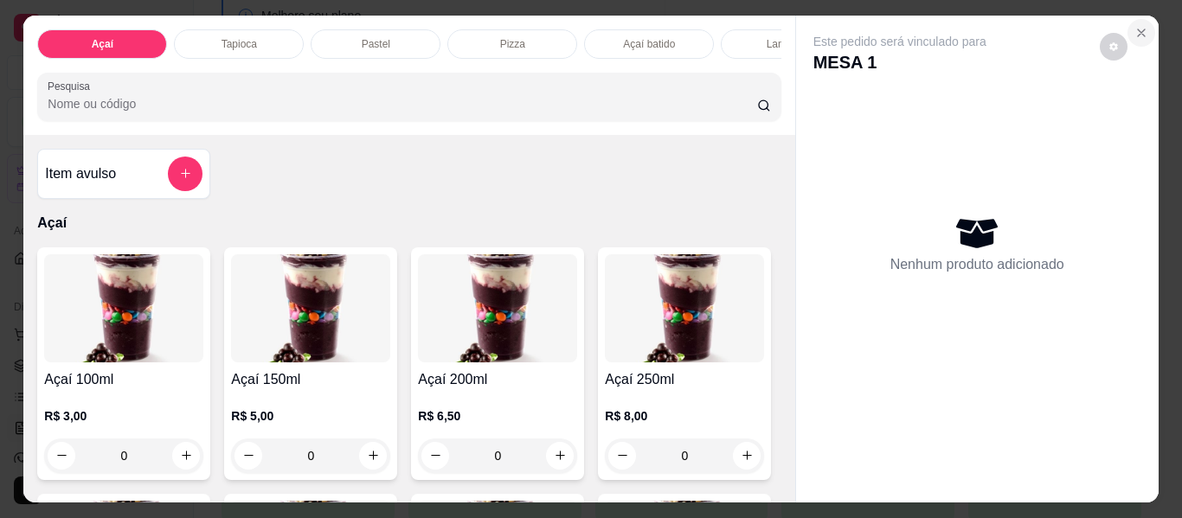
click at [1136, 26] on icon "Close" at bounding box center [1141, 33] width 14 height 14
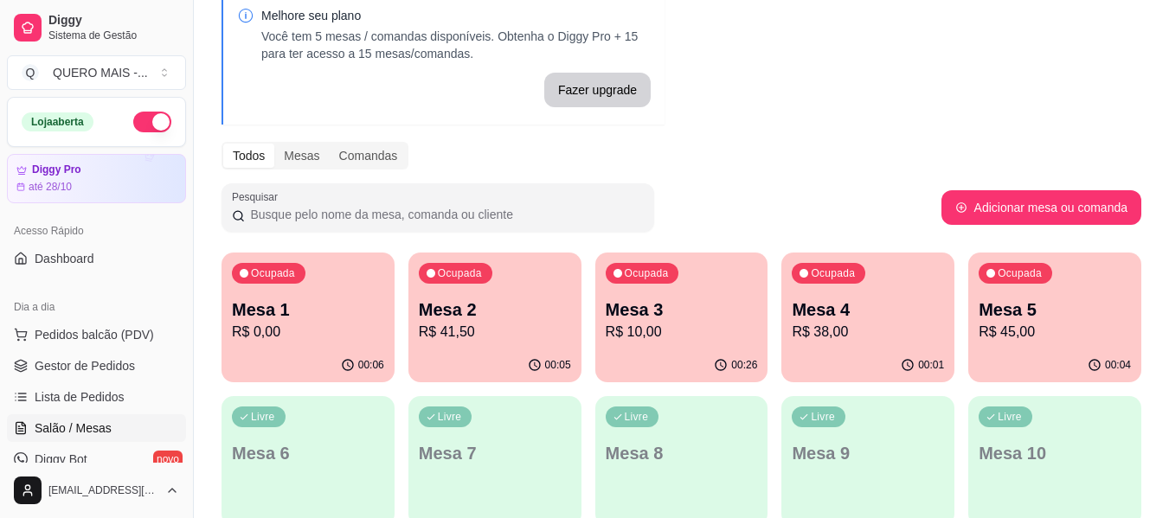
click at [278, 329] on p "R$ 0,00" at bounding box center [308, 332] width 152 height 21
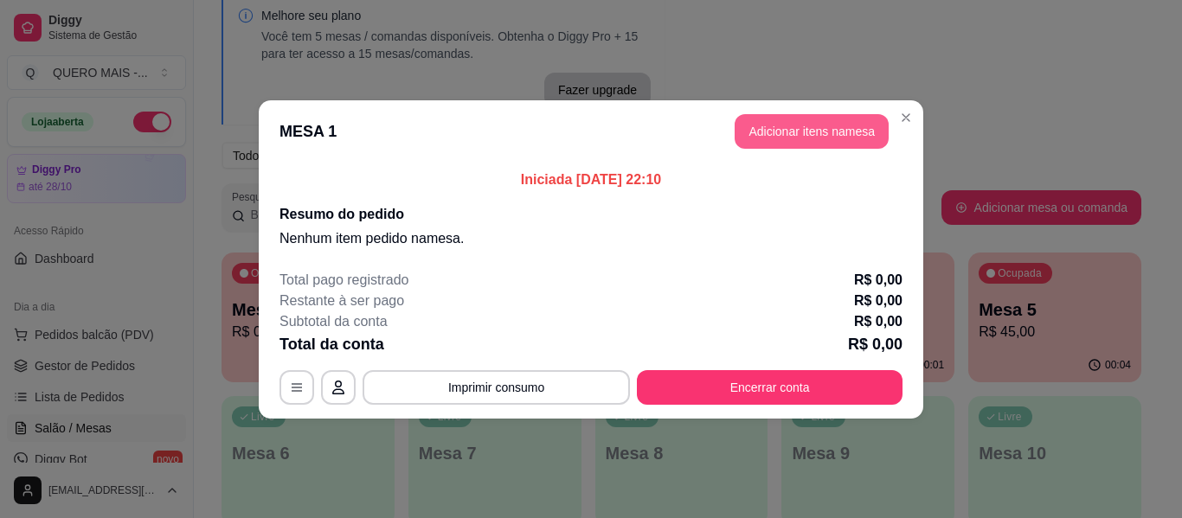
click at [774, 140] on button "Adicionar itens na mesa" at bounding box center [811, 131] width 154 height 35
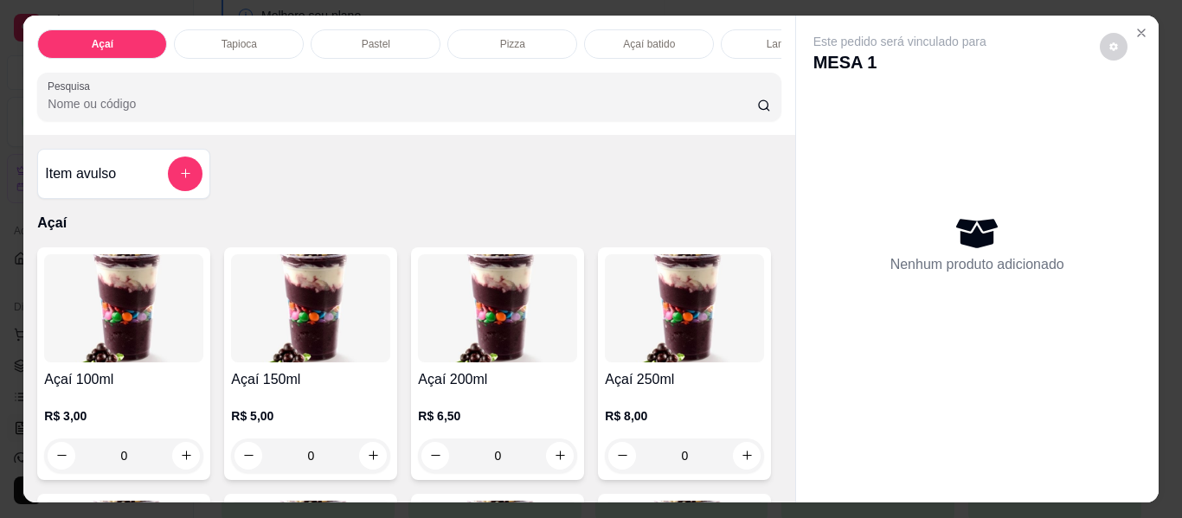
click at [468, 41] on div "Pizza" at bounding box center [512, 43] width 130 height 29
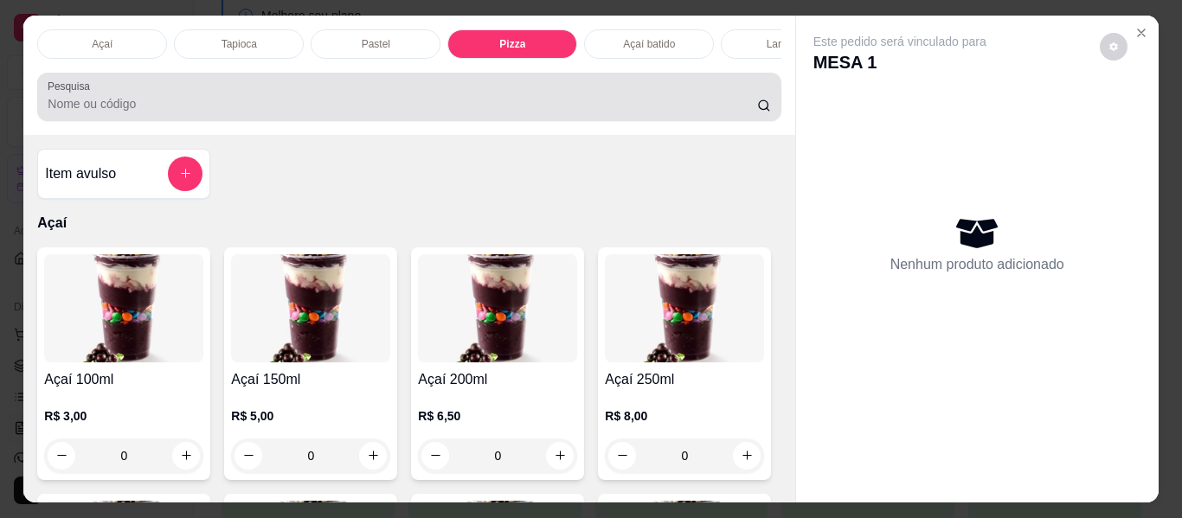
scroll to position [47, 0]
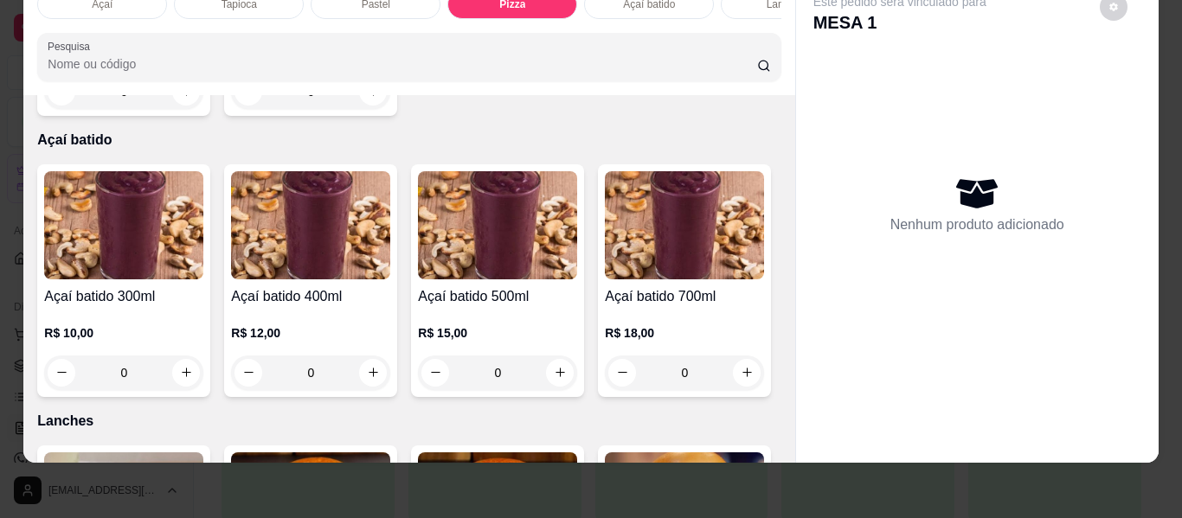
click at [369, 109] on div "0" at bounding box center [310, 91] width 159 height 35
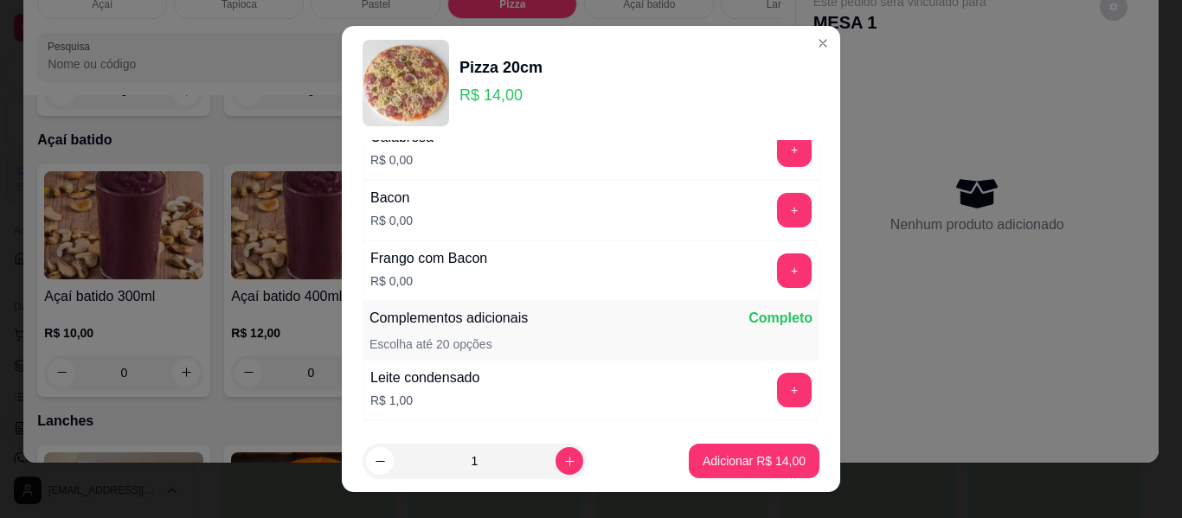
scroll to position [259, 0]
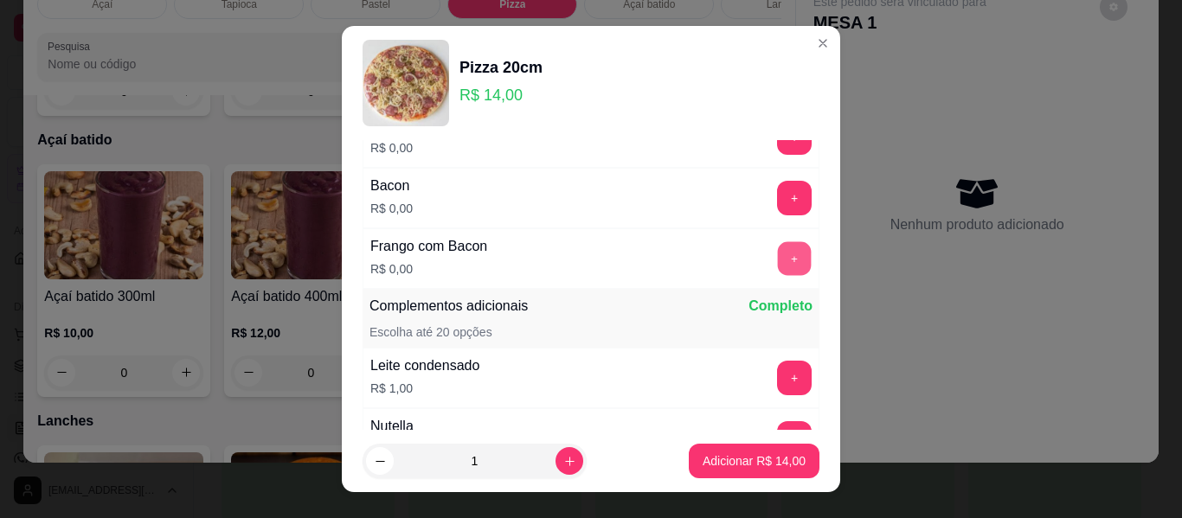
click at [778, 270] on button "+" at bounding box center [795, 259] width 34 height 34
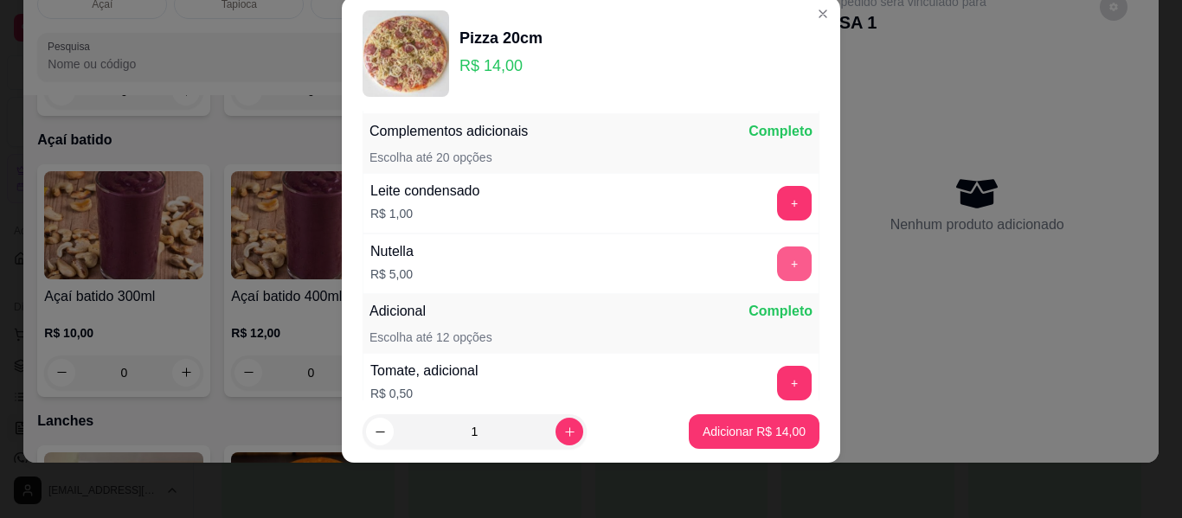
scroll to position [408, 0]
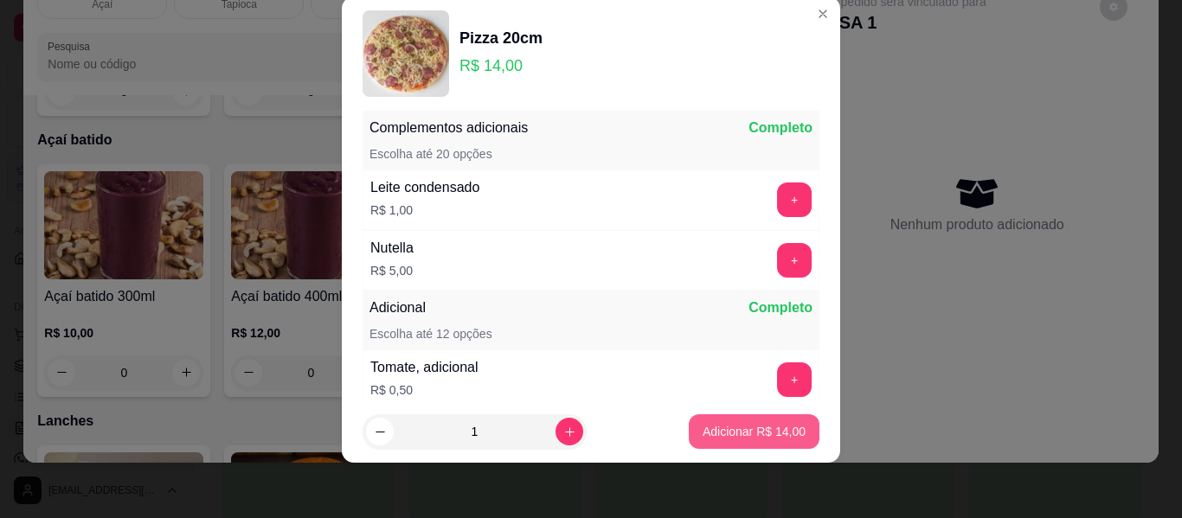
click at [726, 445] on button "Adicionar R$ 14,00" at bounding box center [754, 431] width 131 height 35
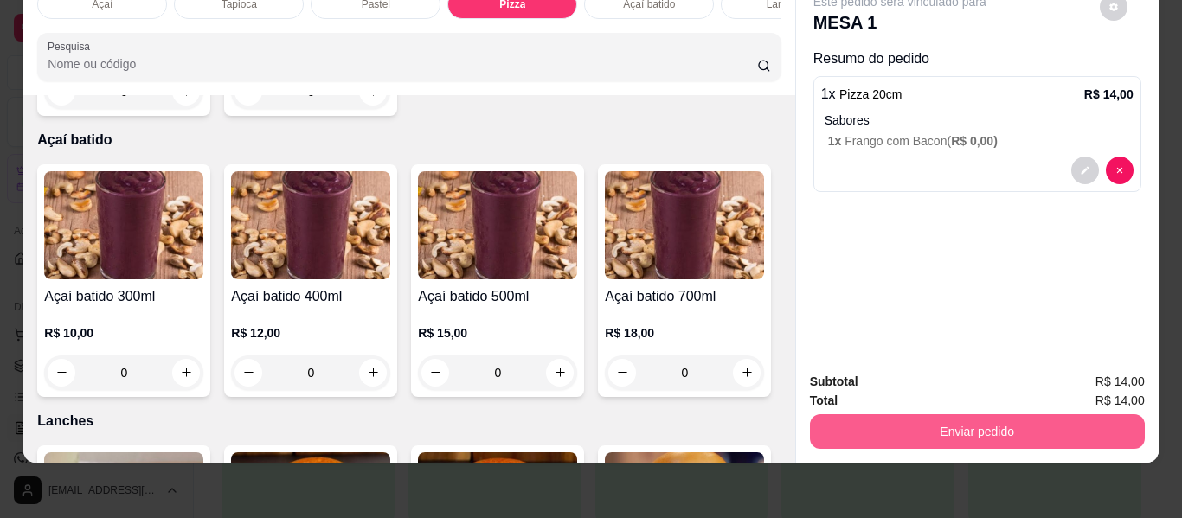
click at [935, 425] on button "Enviar pedido" at bounding box center [977, 431] width 335 height 35
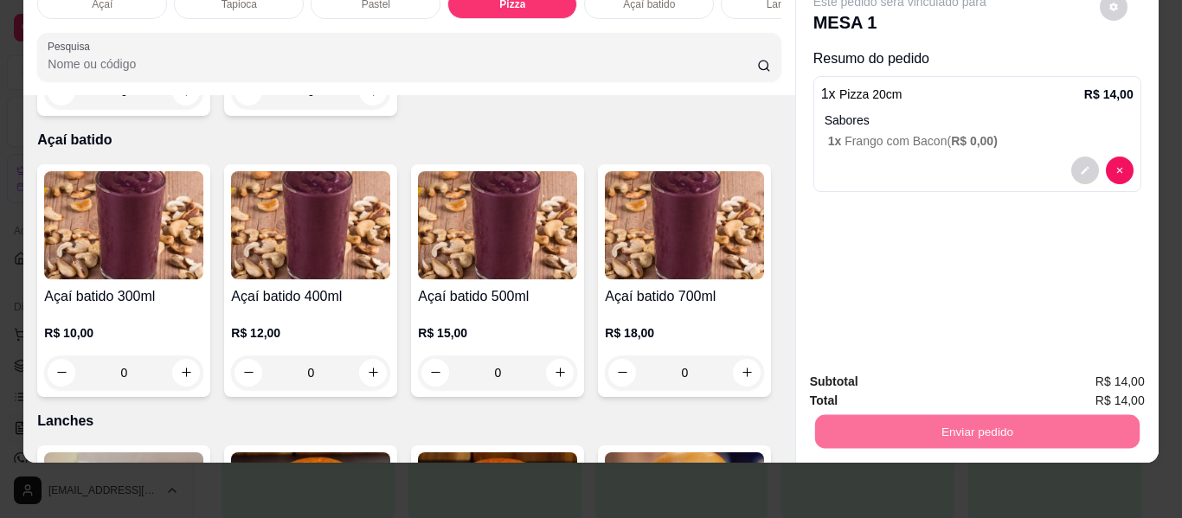
click at [1076, 376] on button "Enviar pedido" at bounding box center [1099, 375] width 98 height 33
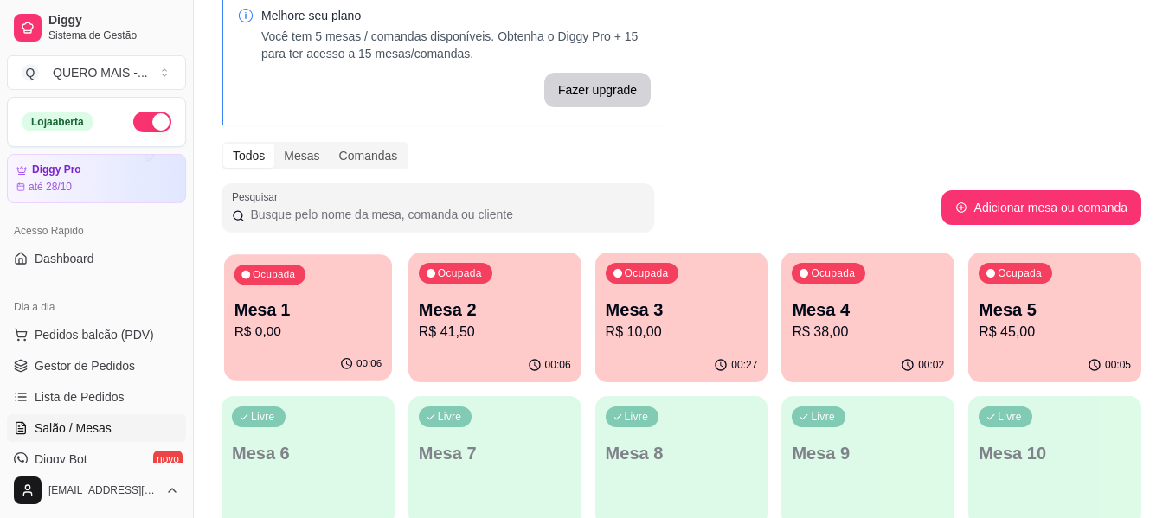
click at [317, 324] on p "R$ 0,00" at bounding box center [308, 332] width 148 height 20
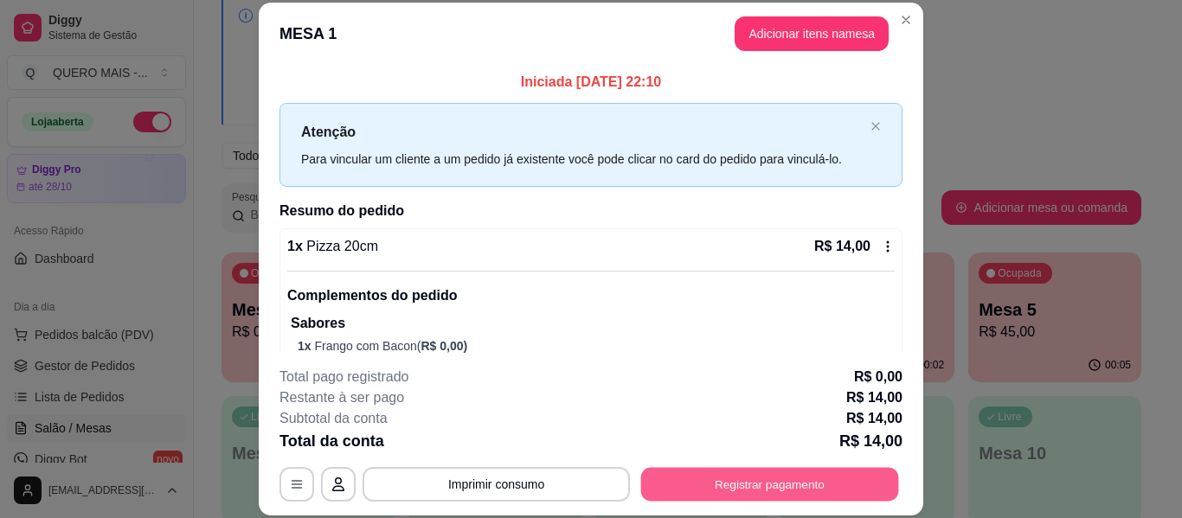
click at [734, 474] on button "Registrar pagamento" at bounding box center [770, 485] width 258 height 34
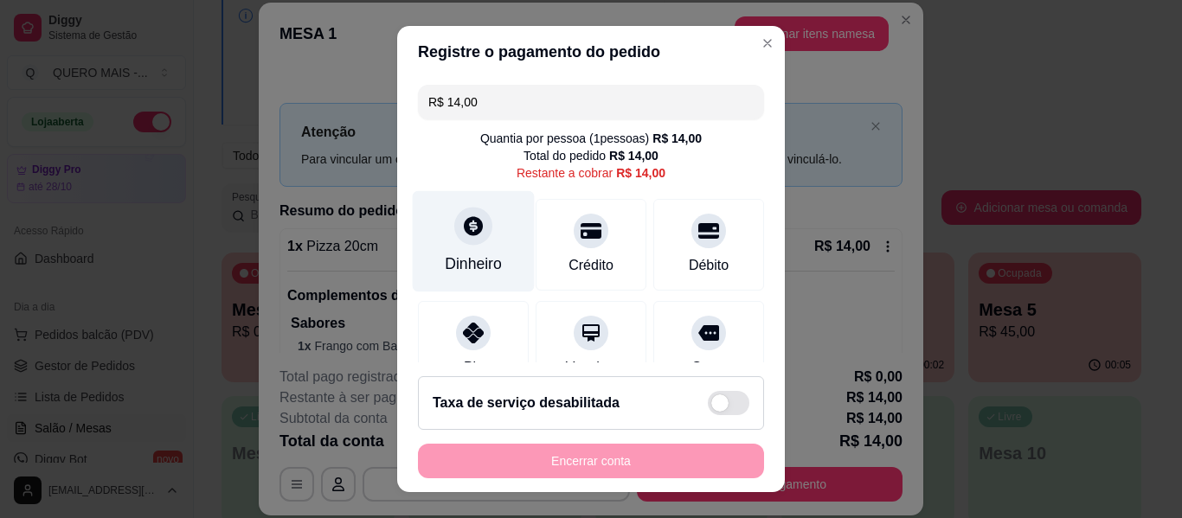
click at [464, 232] on icon at bounding box center [473, 225] width 19 height 19
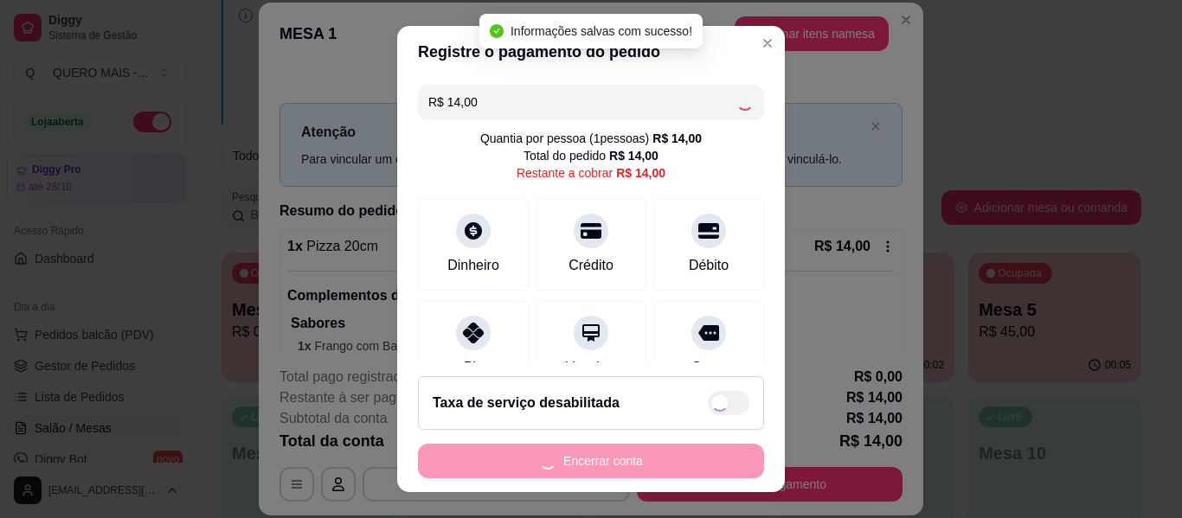
type input "R$ 0,00"
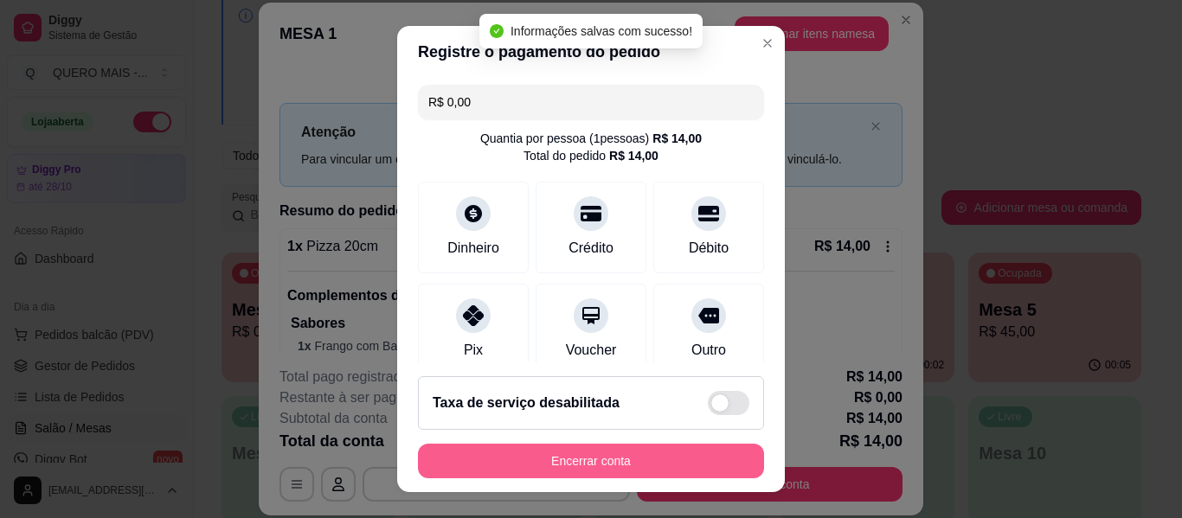
click at [588, 466] on button "Encerrar conta" at bounding box center [591, 461] width 346 height 35
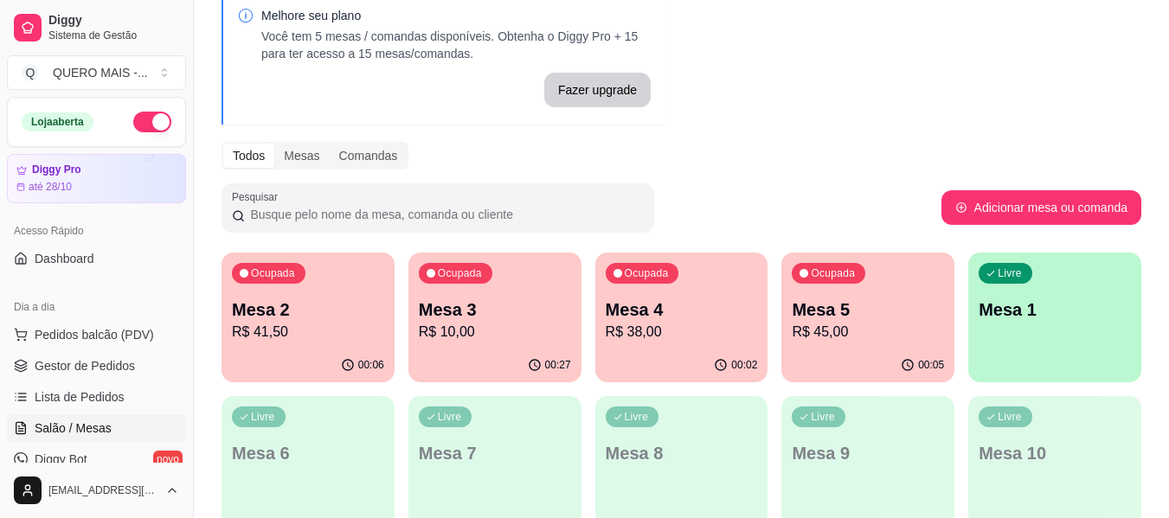
click at [1087, 343] on div "Livre Mesa 1" at bounding box center [1054, 307] width 173 height 109
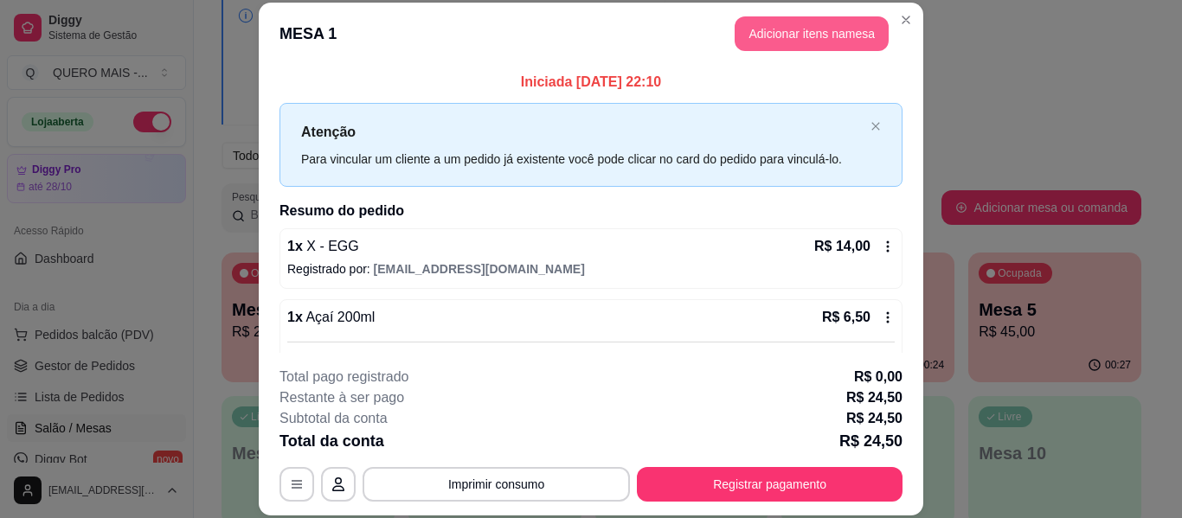
click at [766, 27] on button "Adicionar itens na mesa" at bounding box center [811, 33] width 154 height 35
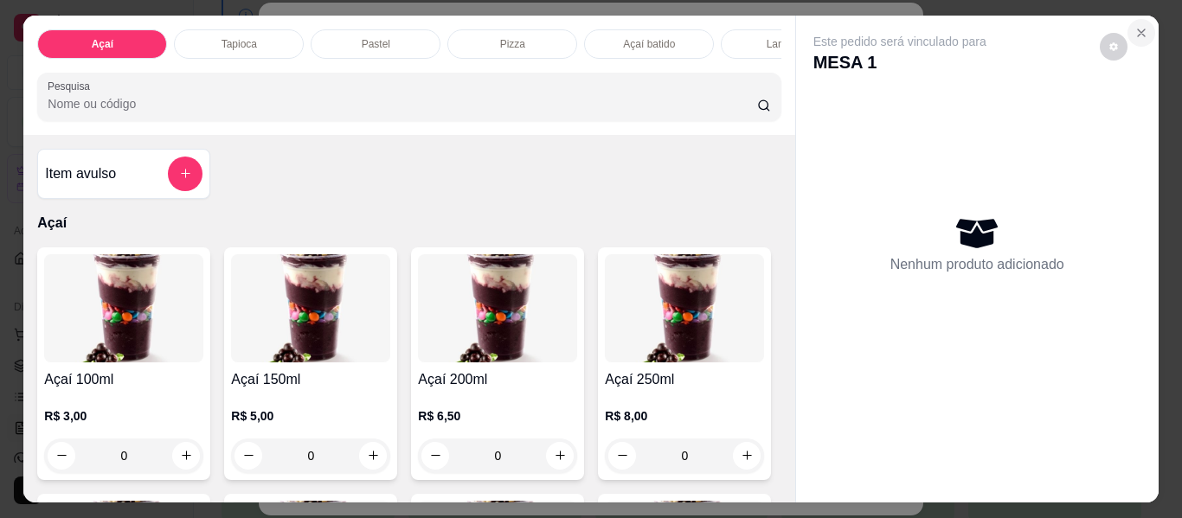
click at [1137, 29] on icon "Close" at bounding box center [1140, 32] width 7 height 7
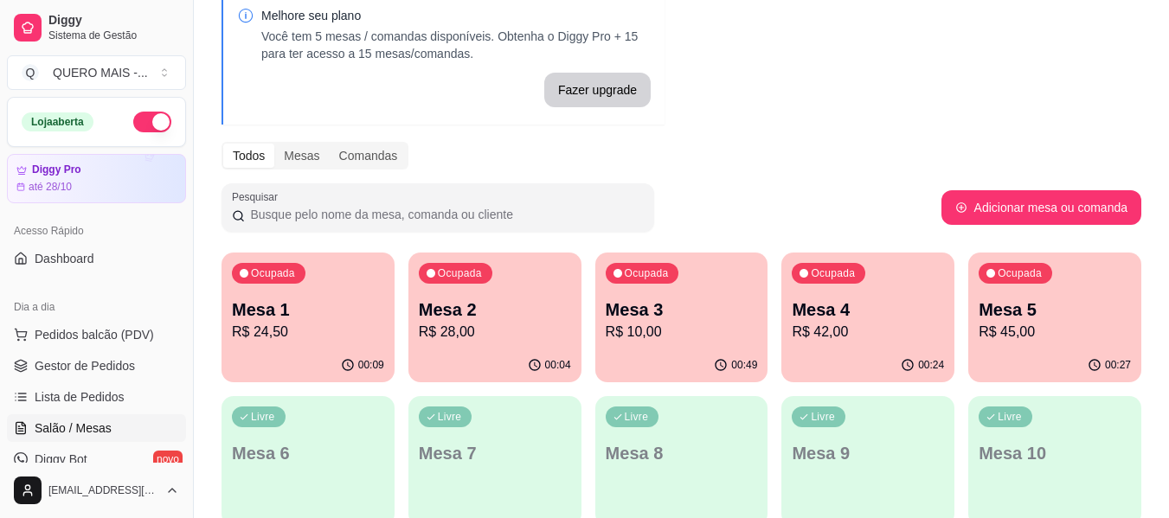
click at [661, 352] on div "00:49" at bounding box center [681, 366] width 173 height 34
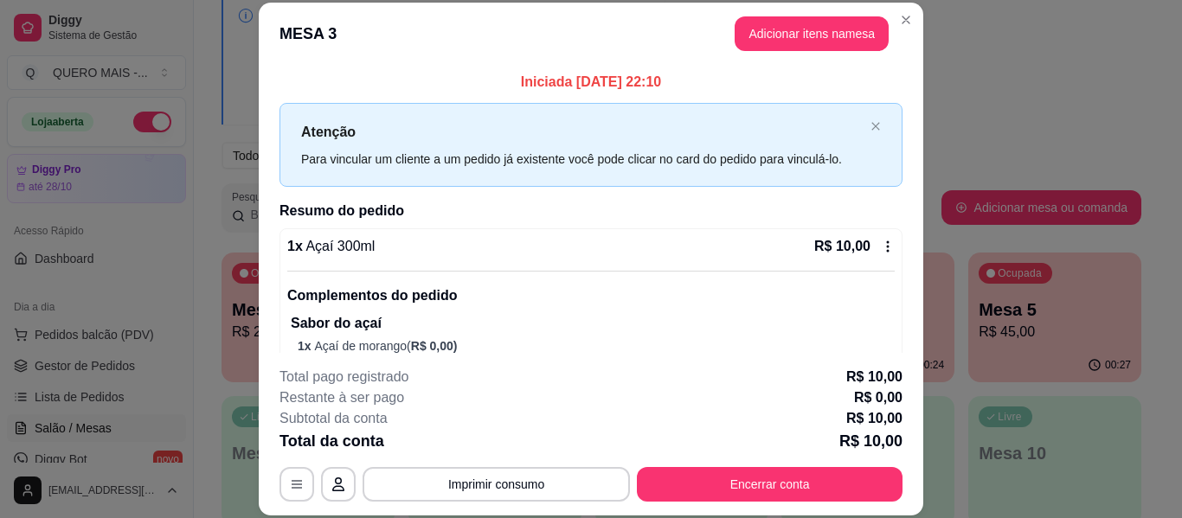
scroll to position [138, 0]
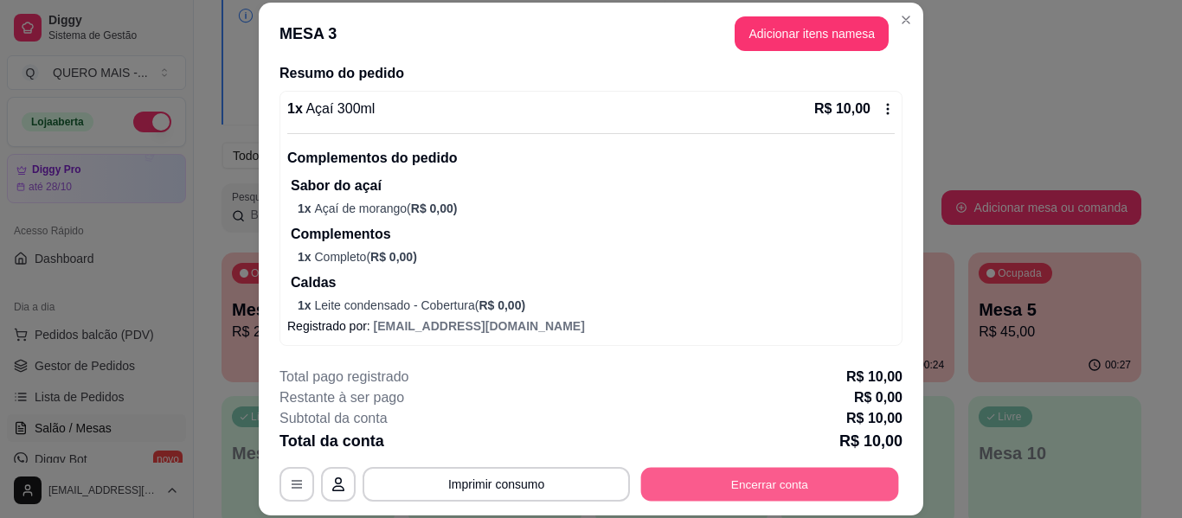
click at [743, 480] on button "Encerrar conta" at bounding box center [770, 485] width 258 height 34
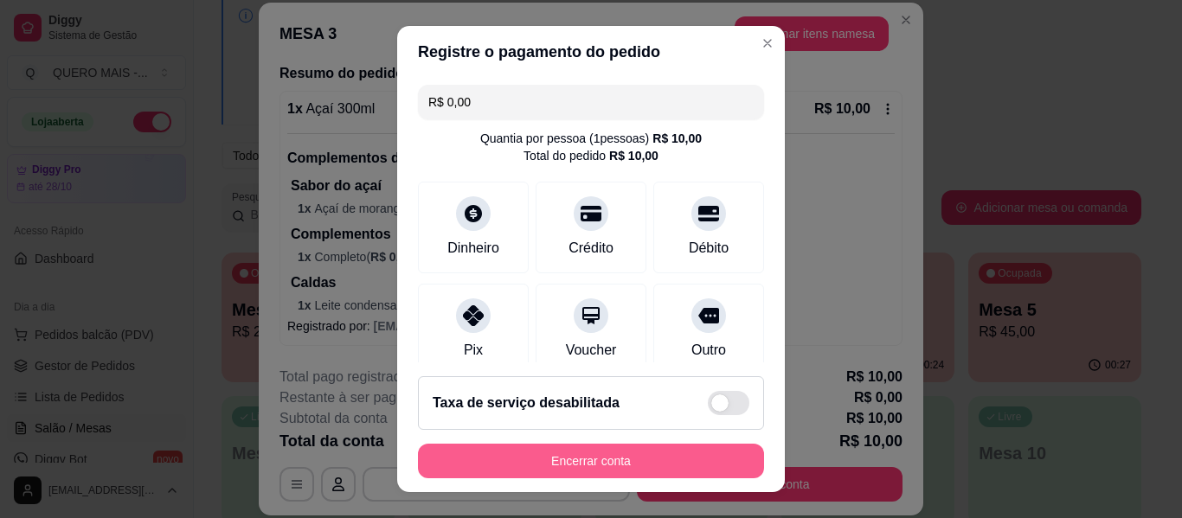
click at [596, 456] on button "Encerrar conta" at bounding box center [591, 461] width 346 height 35
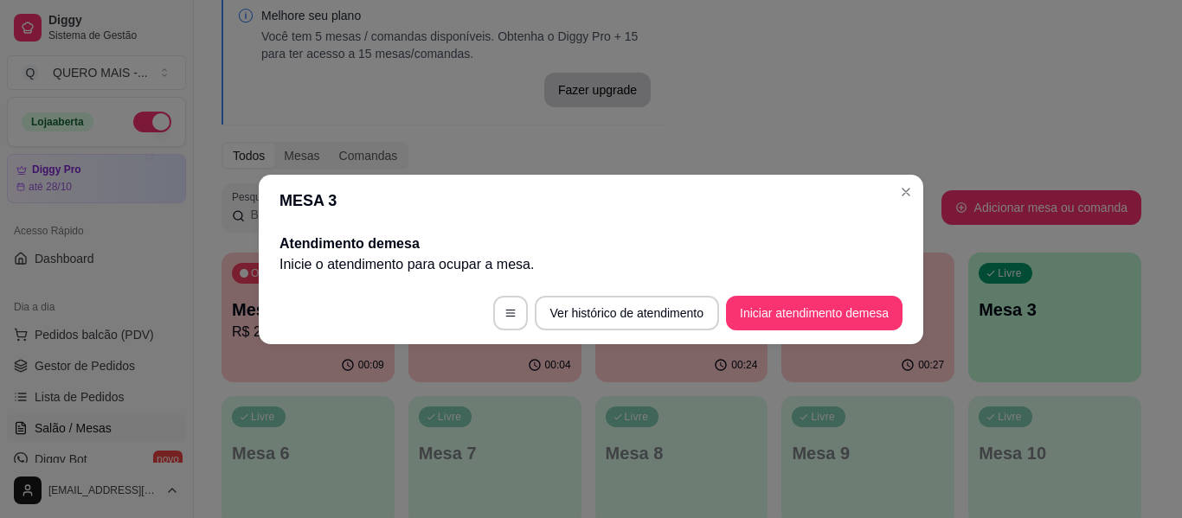
scroll to position [0, 0]
click at [743, 314] on button "Iniciar atendimento de mesa" at bounding box center [814, 313] width 176 height 35
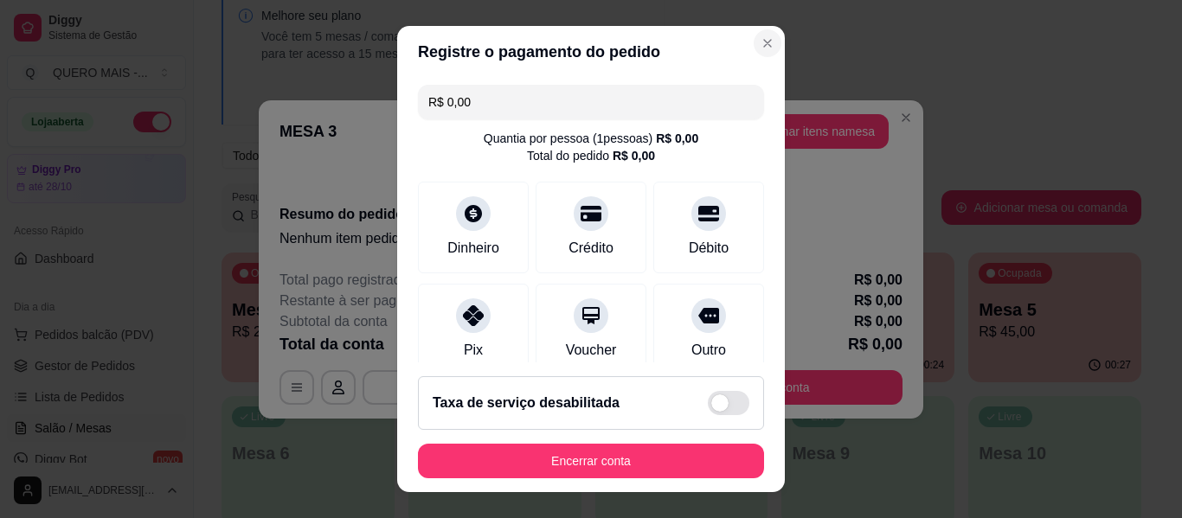
click at [762, 43] on header "Registre o pagamento do pedido" at bounding box center [591, 52] width 388 height 52
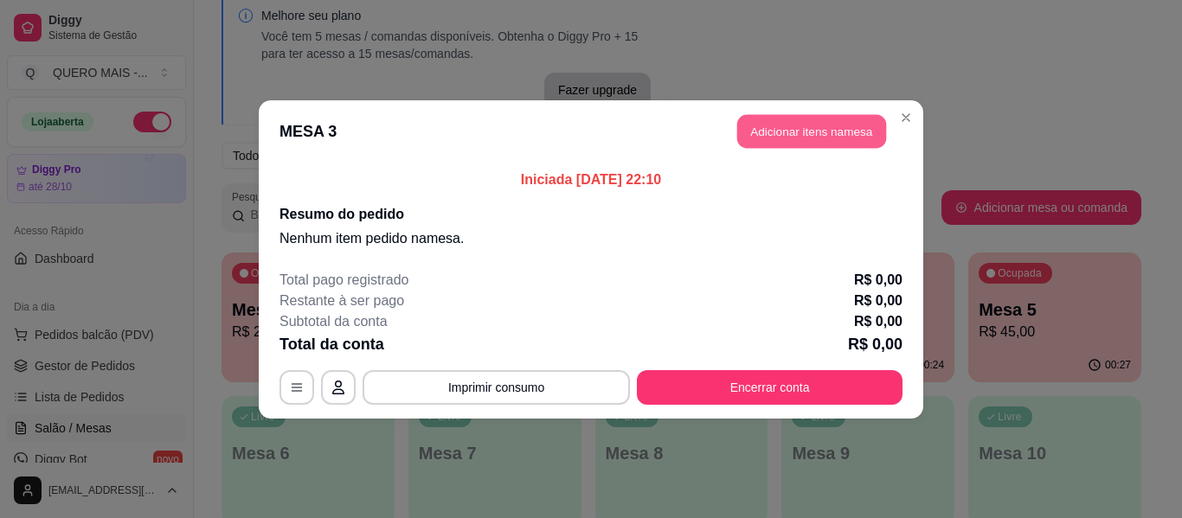
click at [787, 125] on button "Adicionar itens na mesa" at bounding box center [811, 131] width 149 height 34
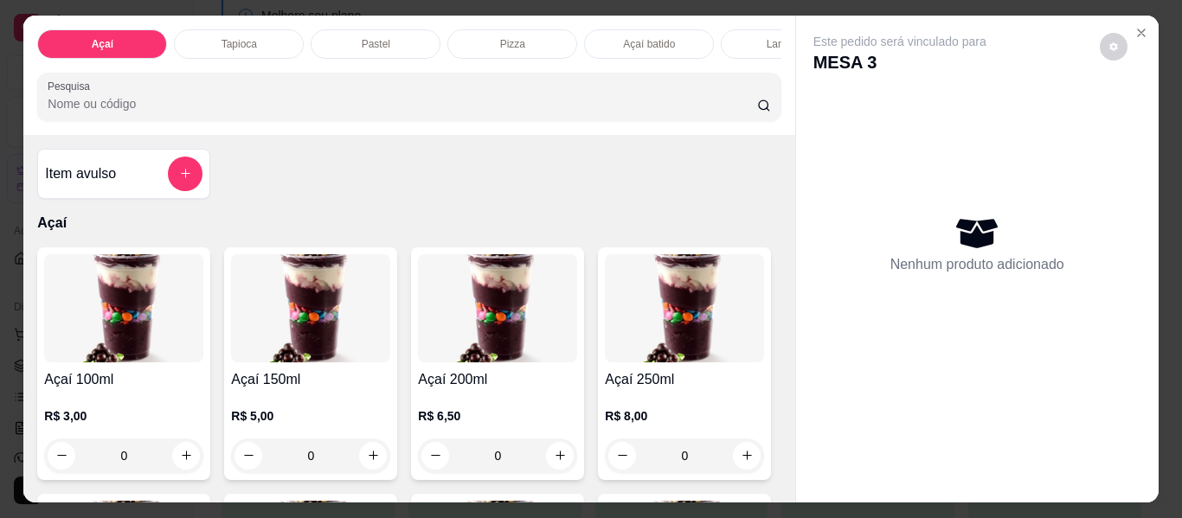
drag, startPoint x: 456, startPoint y: 39, endPoint x: 399, endPoint y: 149, distance: 123.8
click at [457, 39] on div "Pizza" at bounding box center [512, 43] width 130 height 29
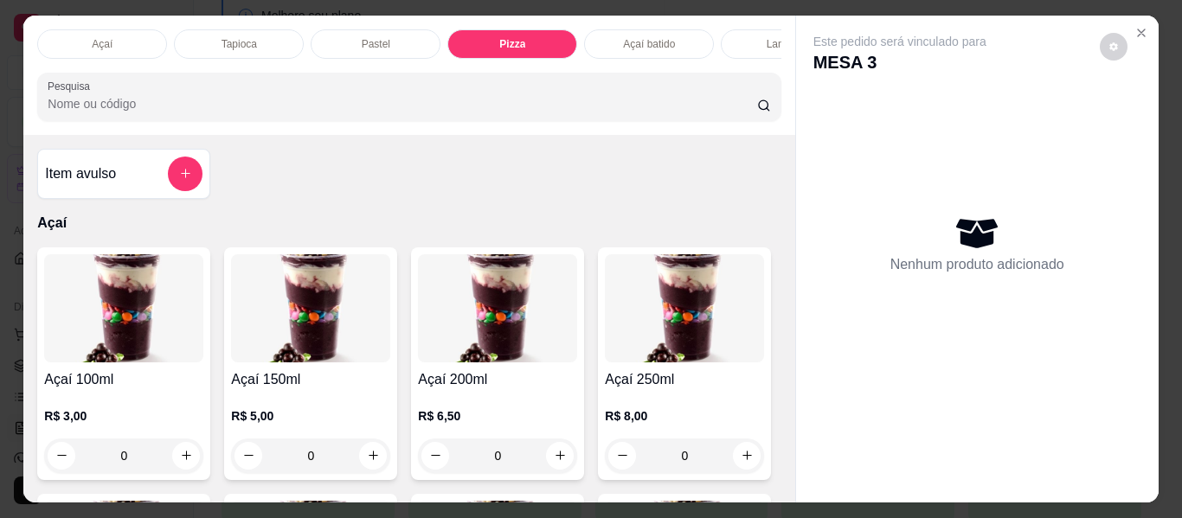
scroll to position [47, 0]
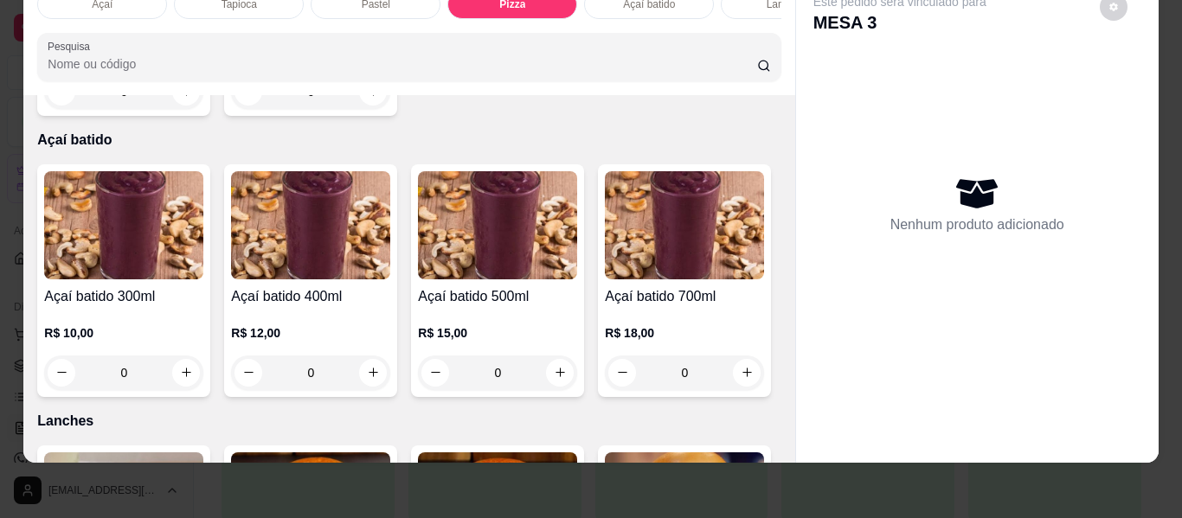
click at [179, 109] on div "0" at bounding box center [123, 91] width 159 height 35
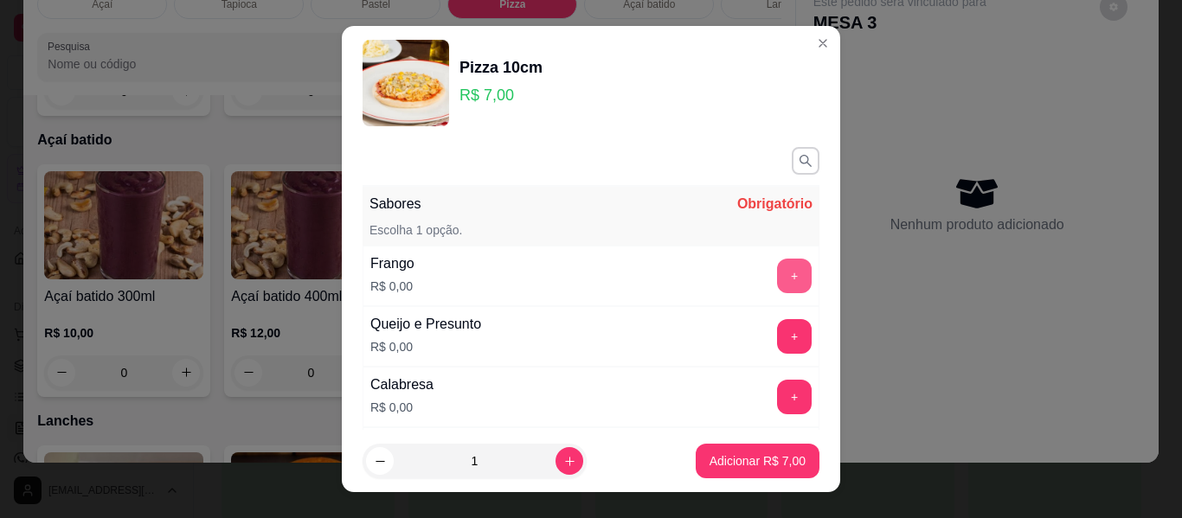
click at [777, 277] on button "+" at bounding box center [794, 276] width 35 height 35
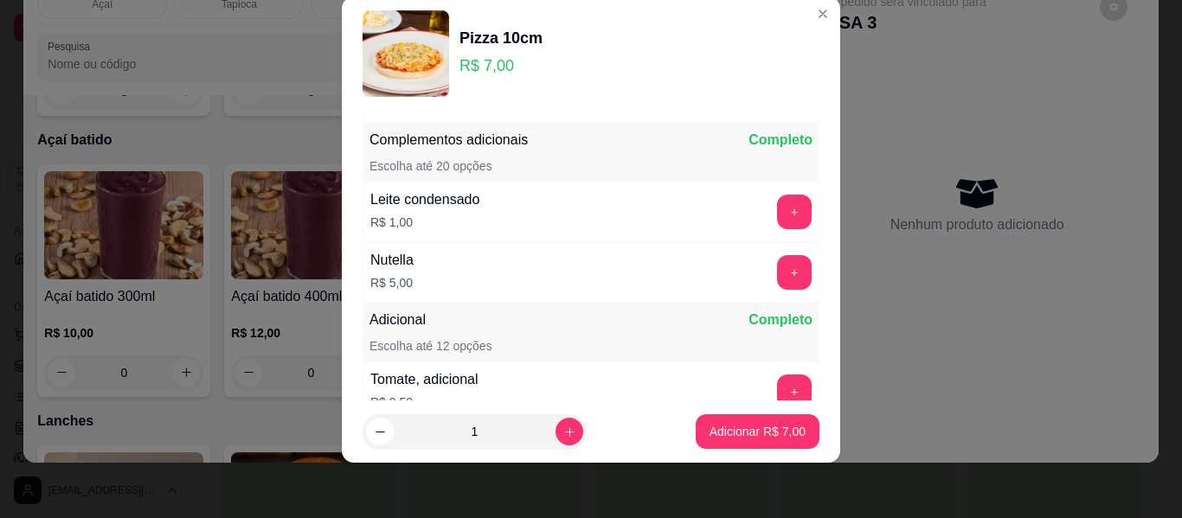
scroll to position [408, 0]
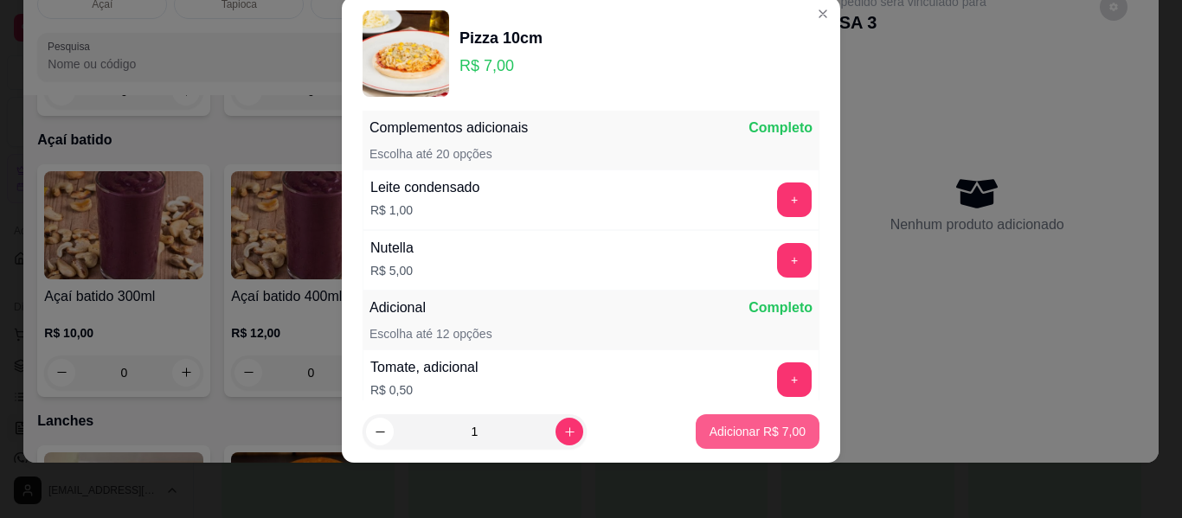
click at [746, 436] on p "Adicionar R$ 7,00" at bounding box center [757, 431] width 96 height 17
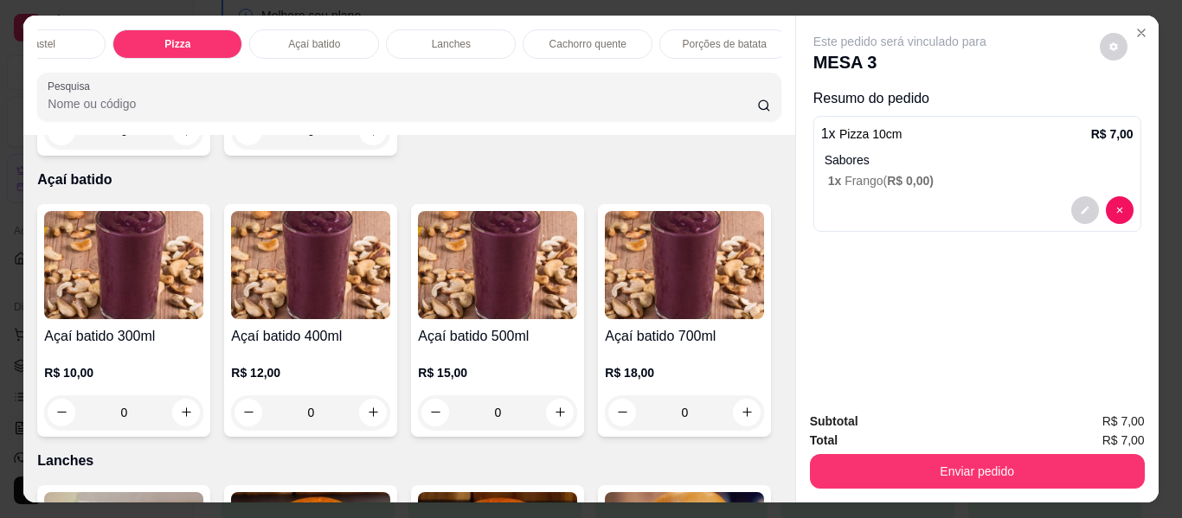
scroll to position [0, 753]
click at [714, 39] on p "Promoções" at bounding box center [715, 44] width 53 height 14
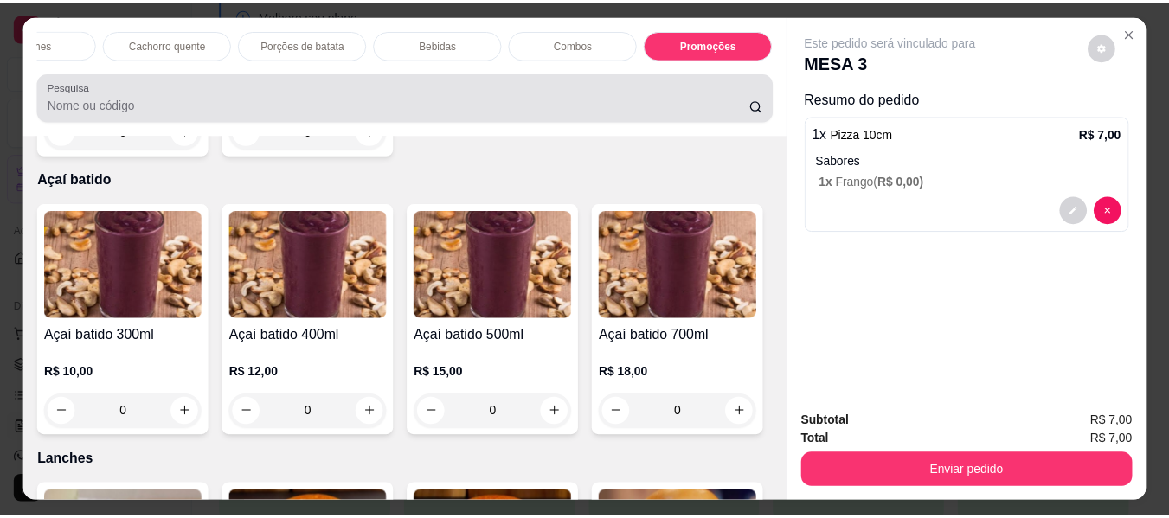
scroll to position [47, 0]
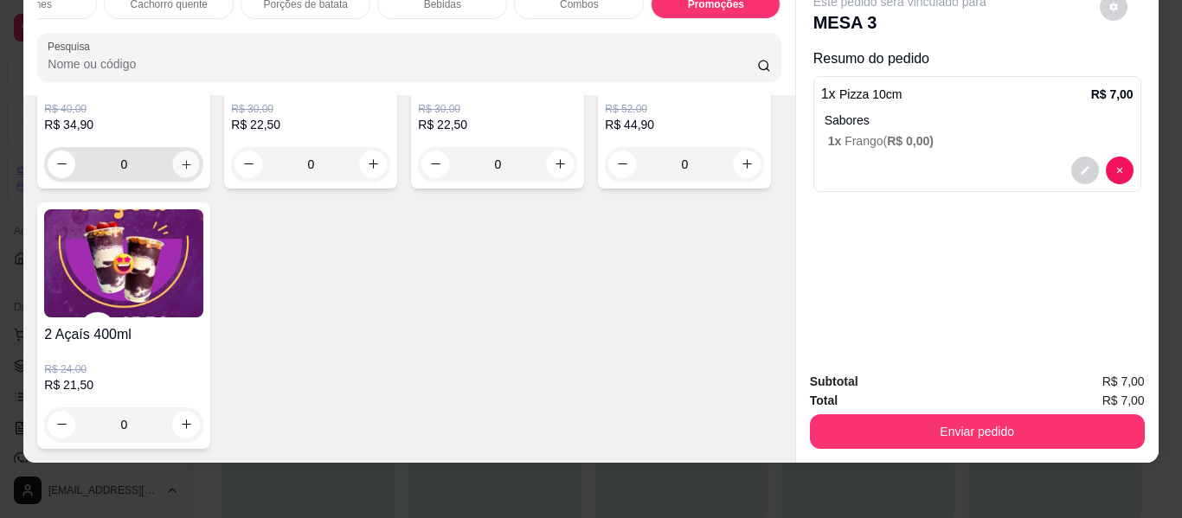
click at [180, 171] on icon "increase-product-quantity" at bounding box center [186, 164] width 13 height 13
type input "1"
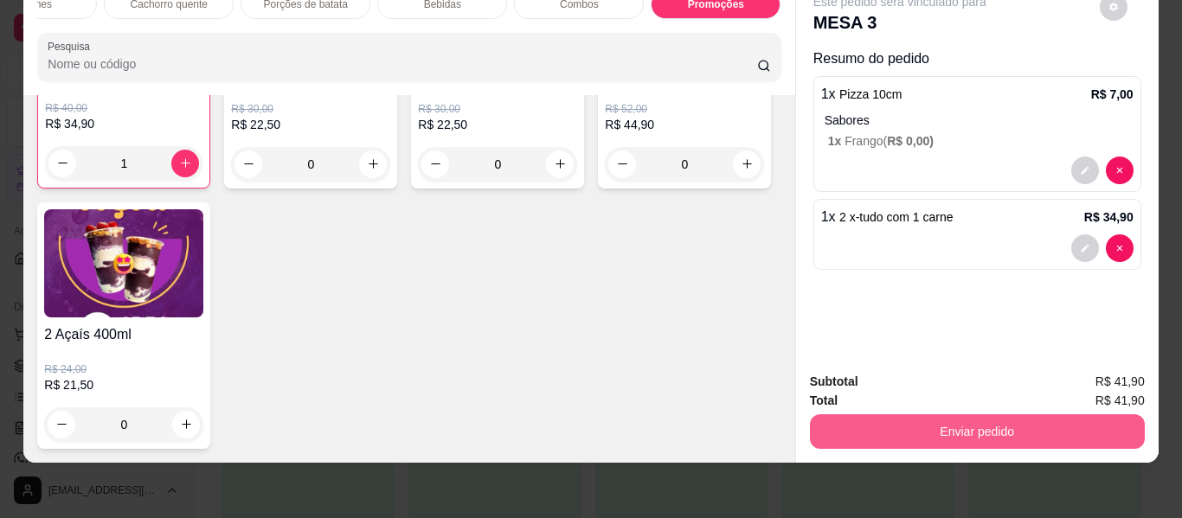
click at [995, 424] on button "Enviar pedido" at bounding box center [977, 431] width 335 height 35
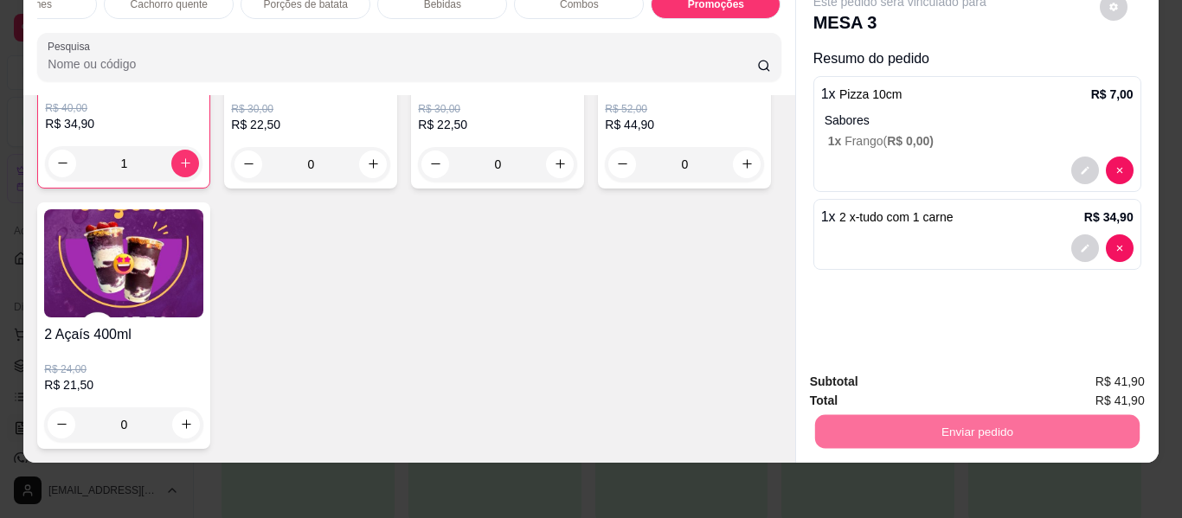
click at [1080, 374] on button "Enviar pedido" at bounding box center [1099, 375] width 98 height 33
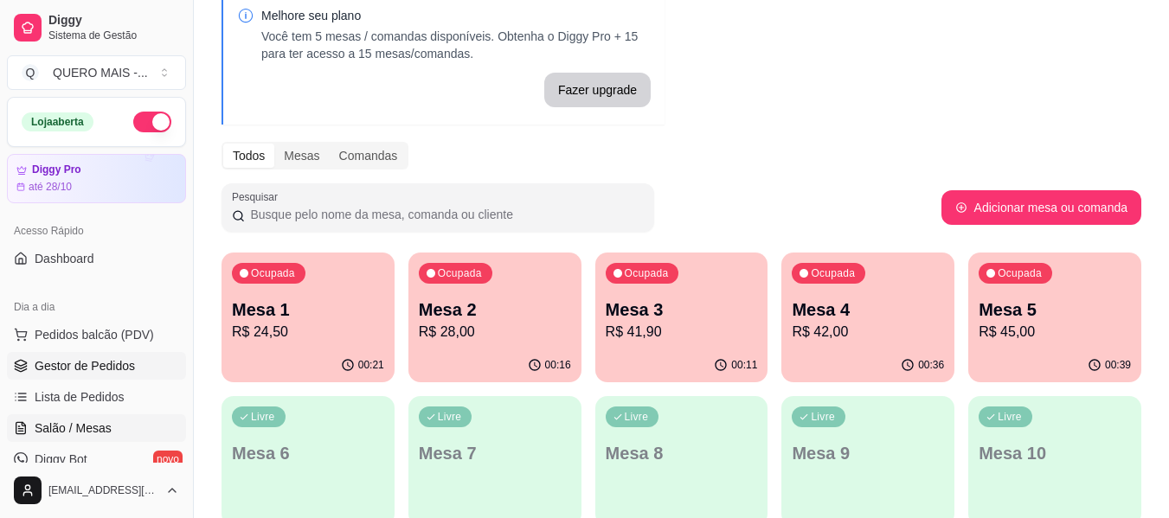
click at [85, 361] on span "Gestor de Pedidos" at bounding box center [85, 365] width 100 height 17
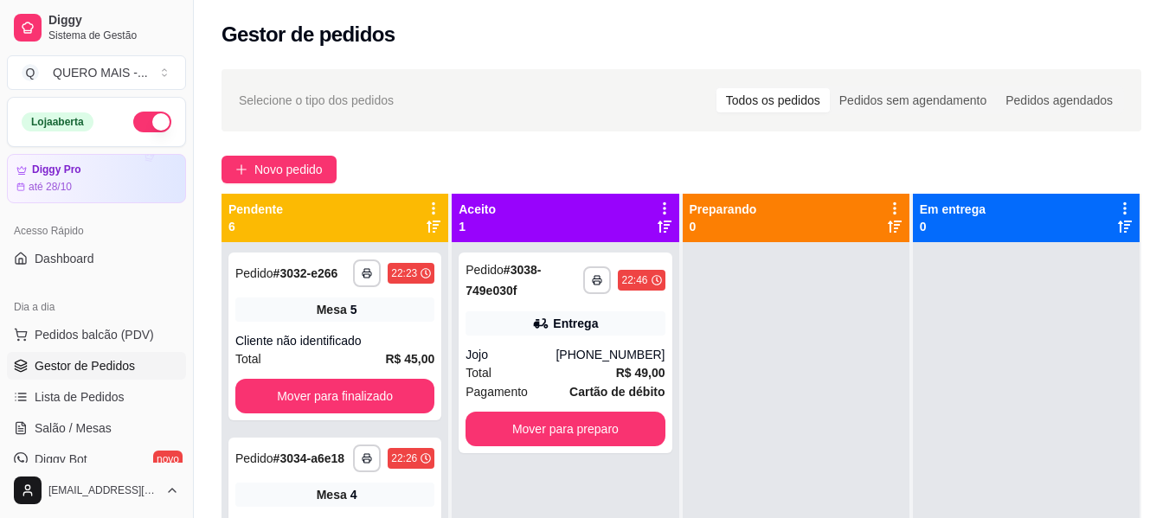
scroll to position [48, 0]
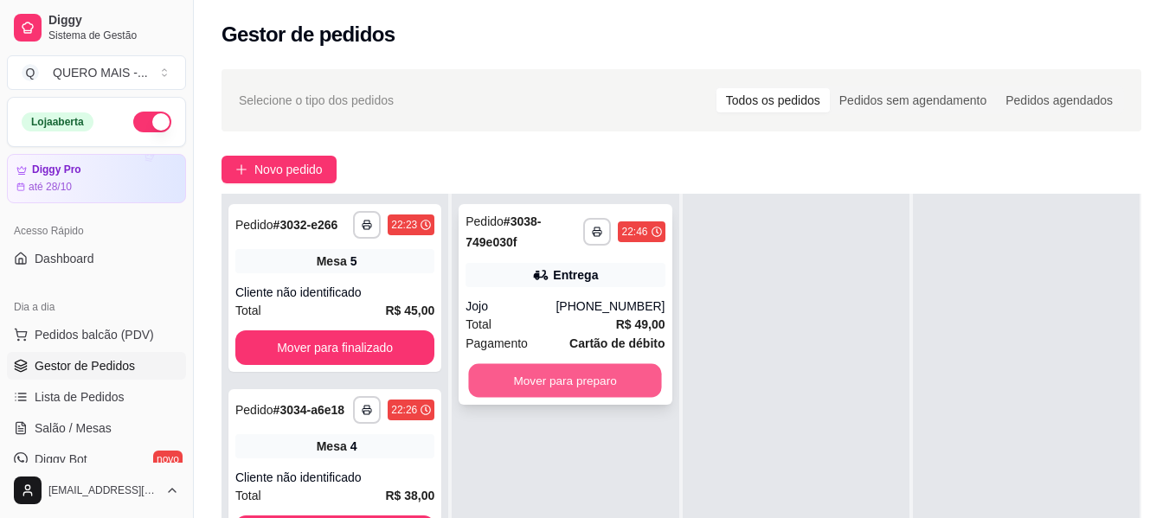
click at [593, 381] on button "Mover para preparo" at bounding box center [565, 381] width 193 height 34
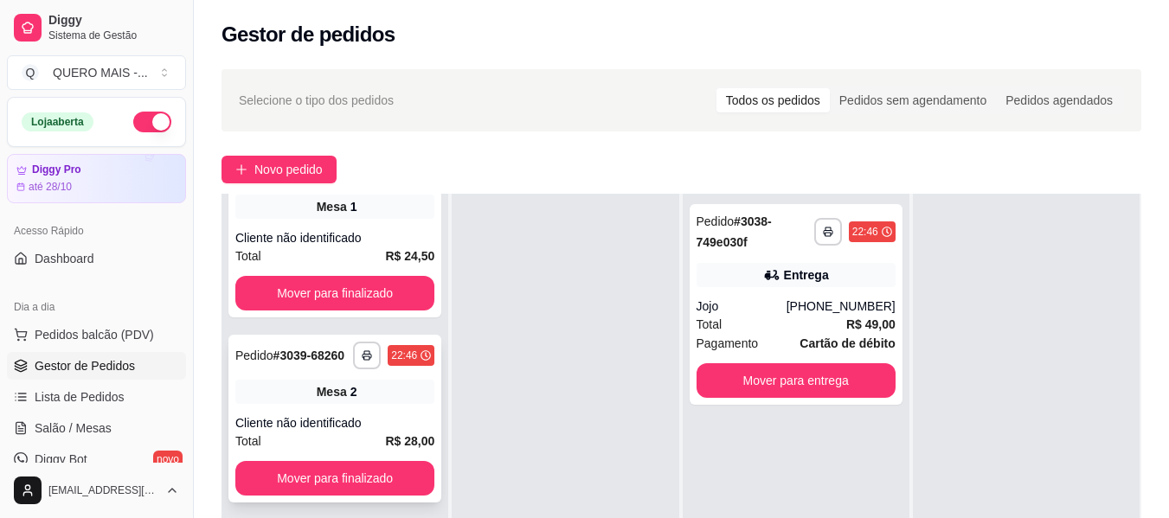
scroll to position [693, 0]
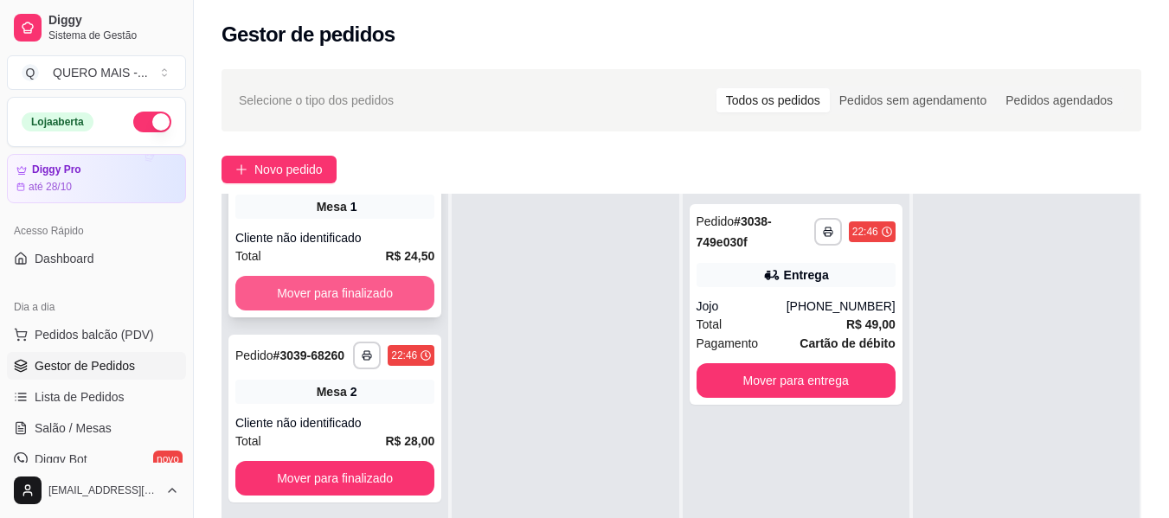
click at [350, 276] on button "Mover para finalizado" at bounding box center [334, 293] width 199 height 35
click at [350, 277] on button "Mover para finalizado" at bounding box center [334, 294] width 193 height 34
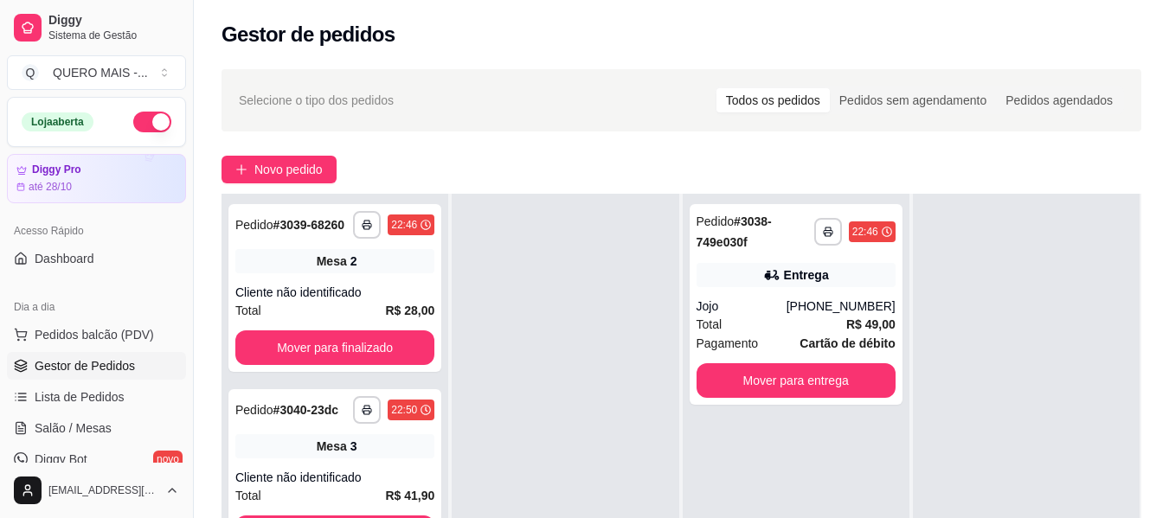
scroll to position [0, 0]
click at [350, 276] on div "**********" at bounding box center [334, 288] width 213 height 168
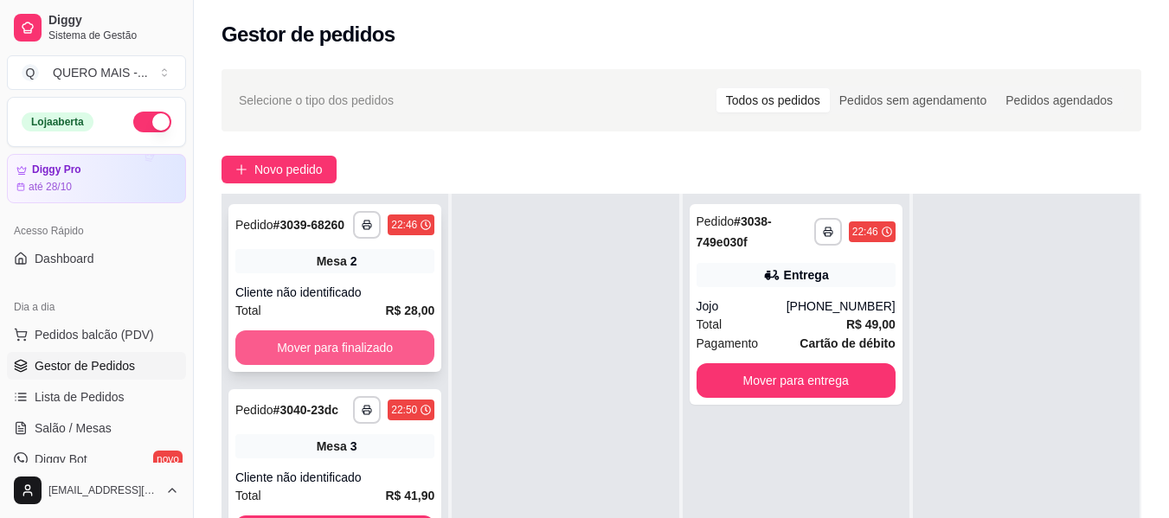
click at [318, 338] on button "Mover para finalizado" at bounding box center [334, 347] width 199 height 35
click at [328, 347] on button "Mover para finalizado" at bounding box center [334, 347] width 199 height 35
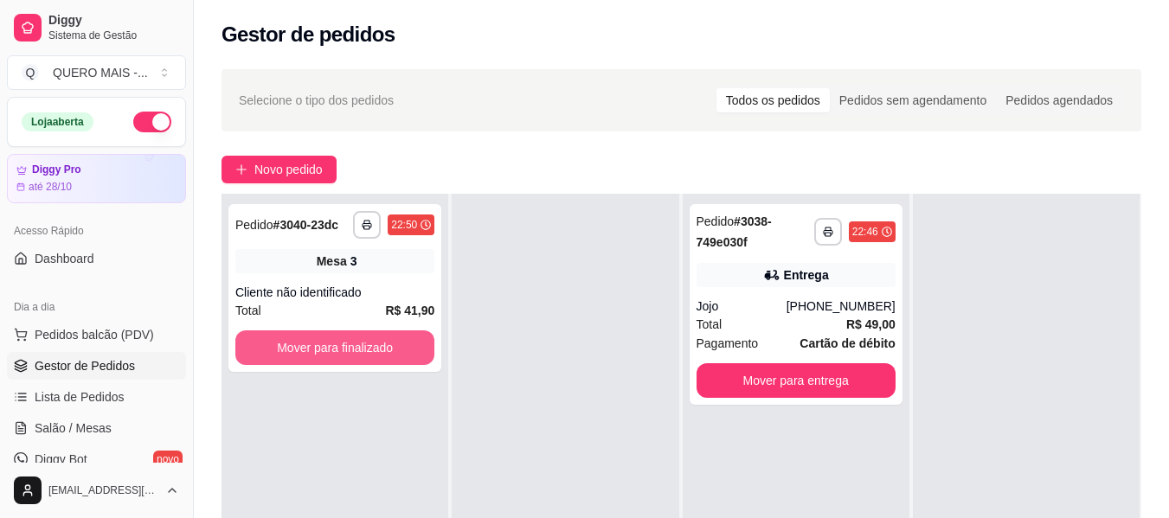
click at [334, 352] on button "Mover para finalizado" at bounding box center [334, 347] width 199 height 35
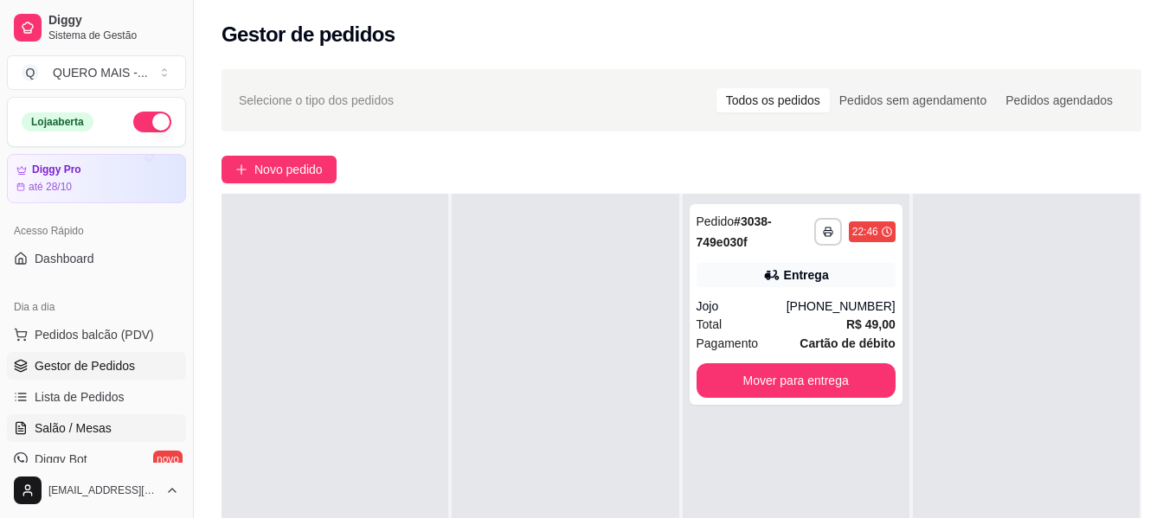
click at [120, 428] on link "Salão / Mesas" at bounding box center [96, 428] width 179 height 28
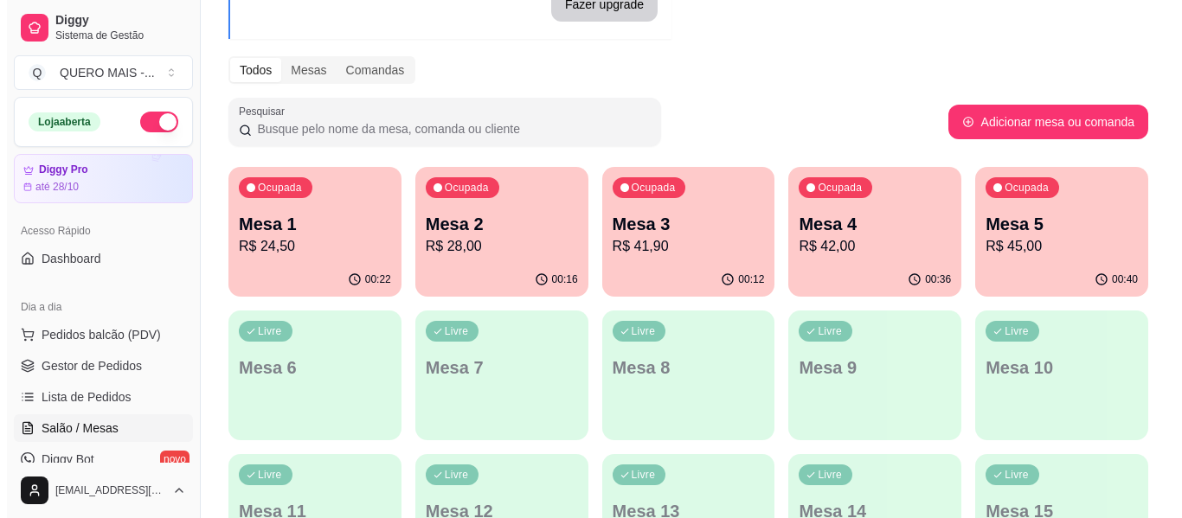
scroll to position [173, 0]
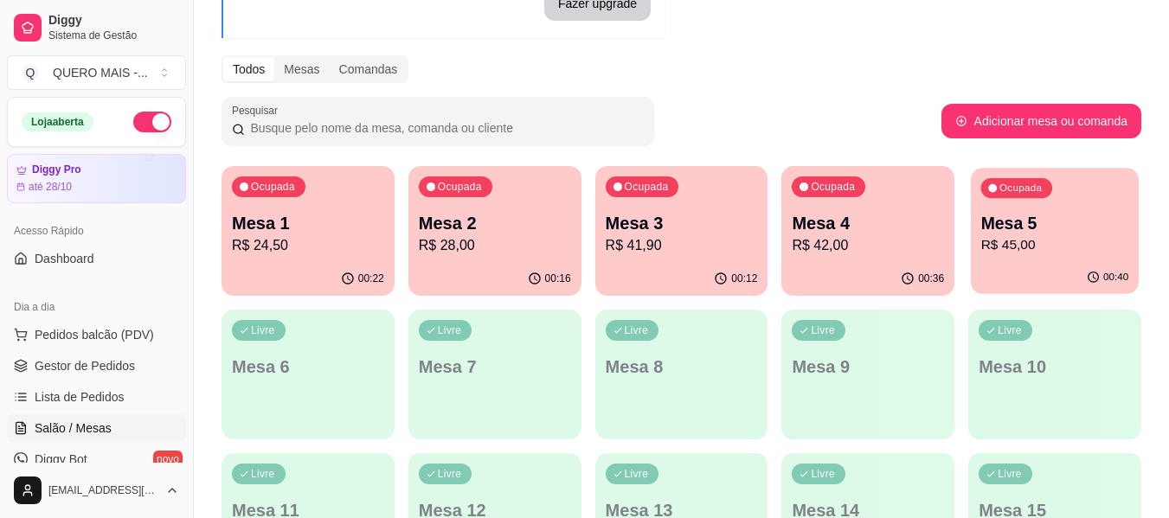
click at [1041, 274] on div "00:40" at bounding box center [1054, 277] width 168 height 33
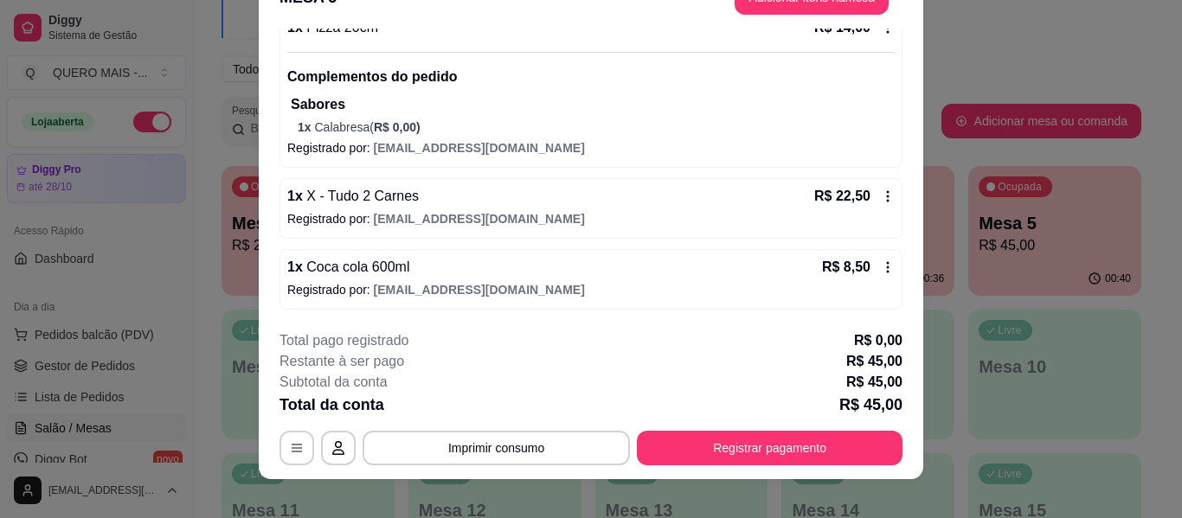
scroll to position [53, 0]
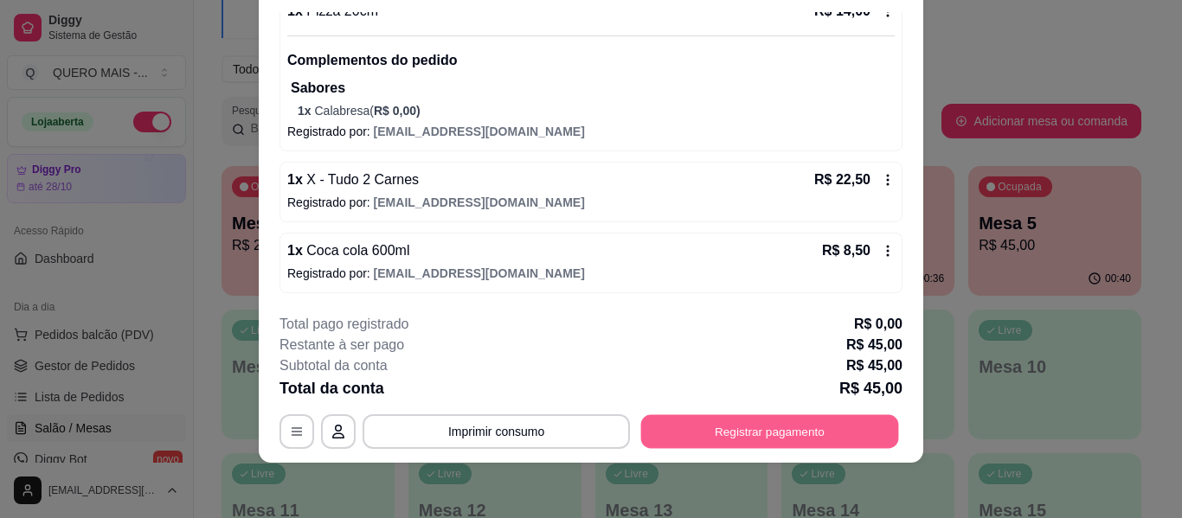
click at [772, 419] on button "Registrar pagamento" at bounding box center [770, 432] width 258 height 34
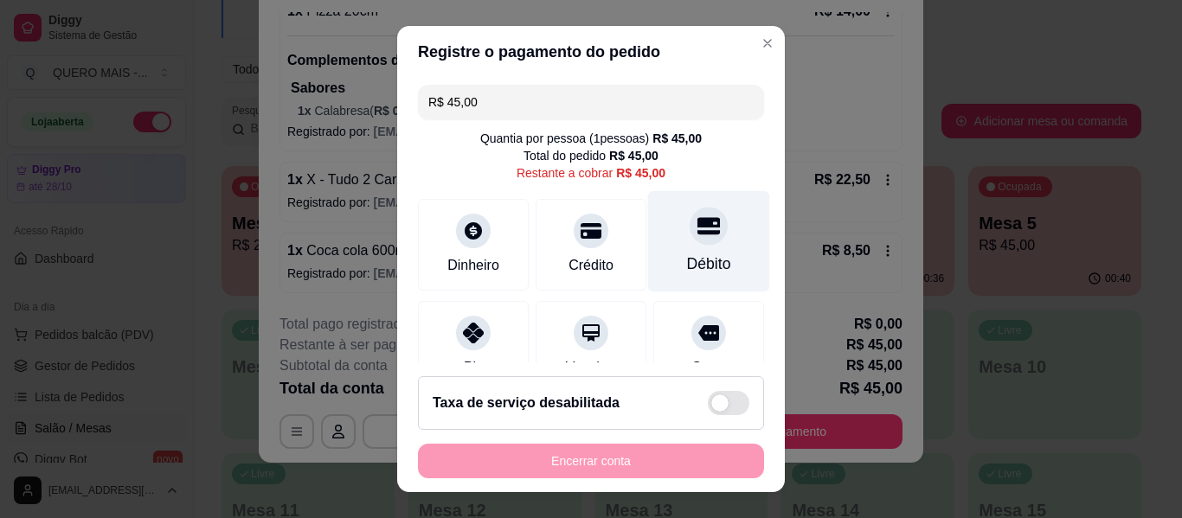
click at [687, 258] on div "Débito" at bounding box center [709, 264] width 44 height 22
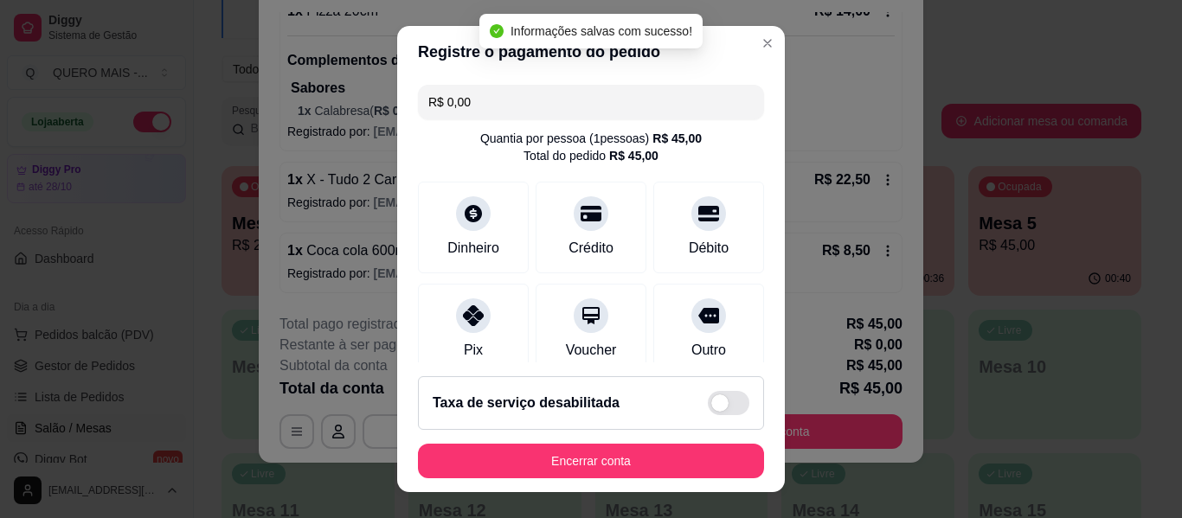
type input "R$ 0,00"
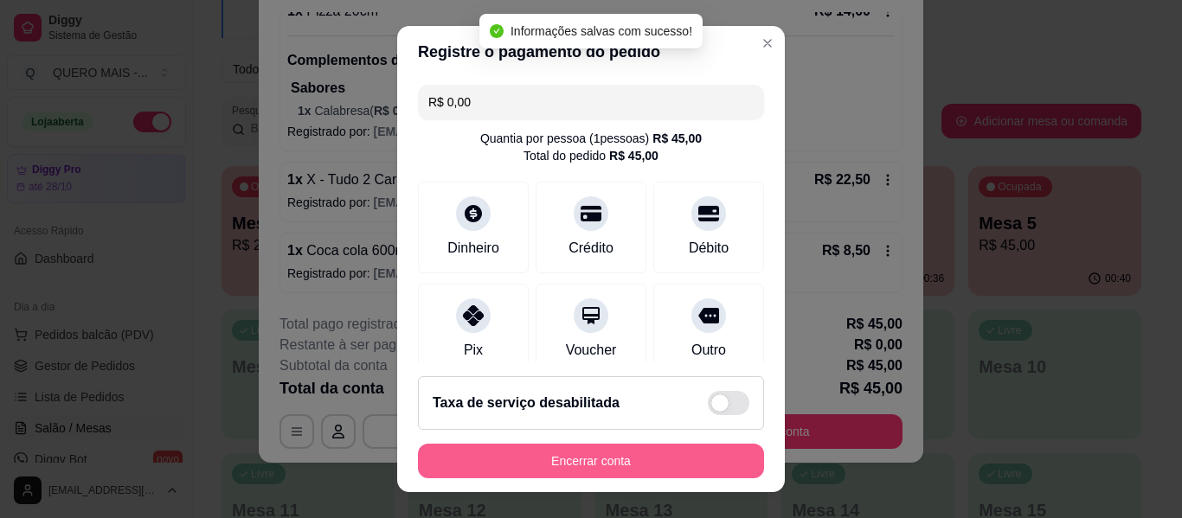
click at [567, 457] on button "Encerrar conta" at bounding box center [591, 461] width 346 height 35
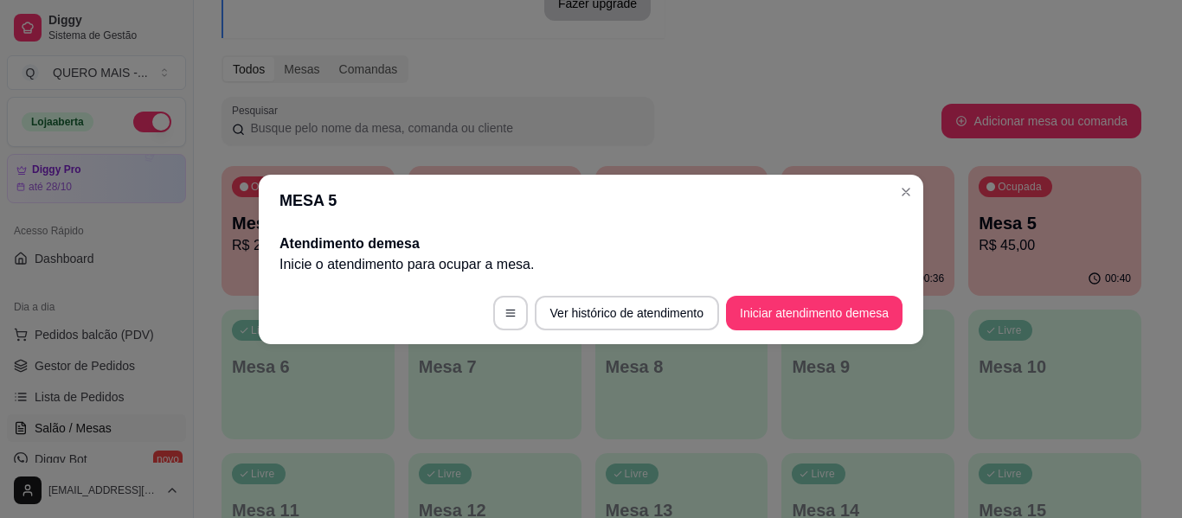
scroll to position [0, 0]
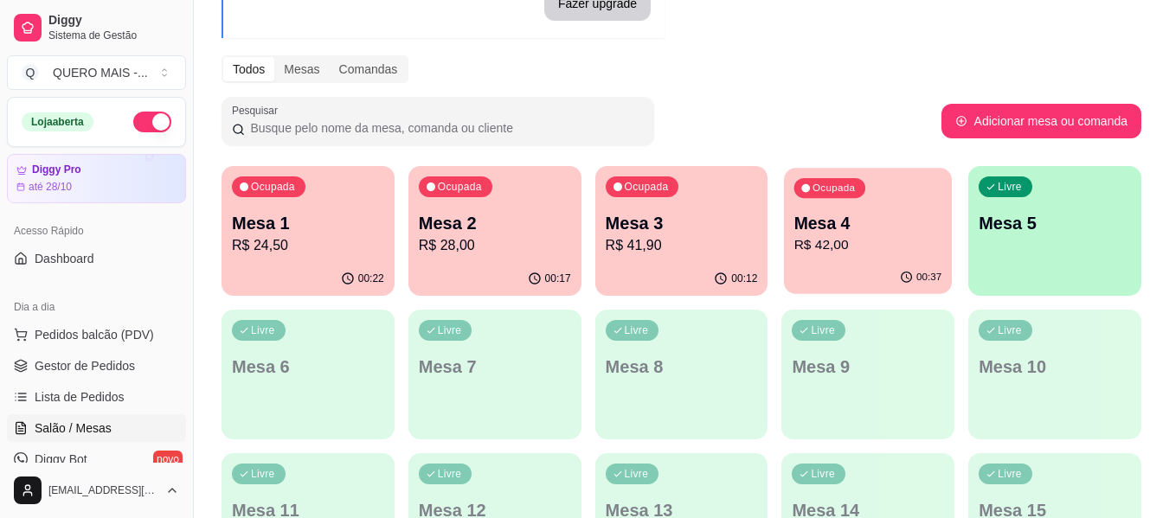
click at [906, 259] on div "Ocupada Mesa 4 R$ 42,00" at bounding box center [868, 214] width 168 height 93
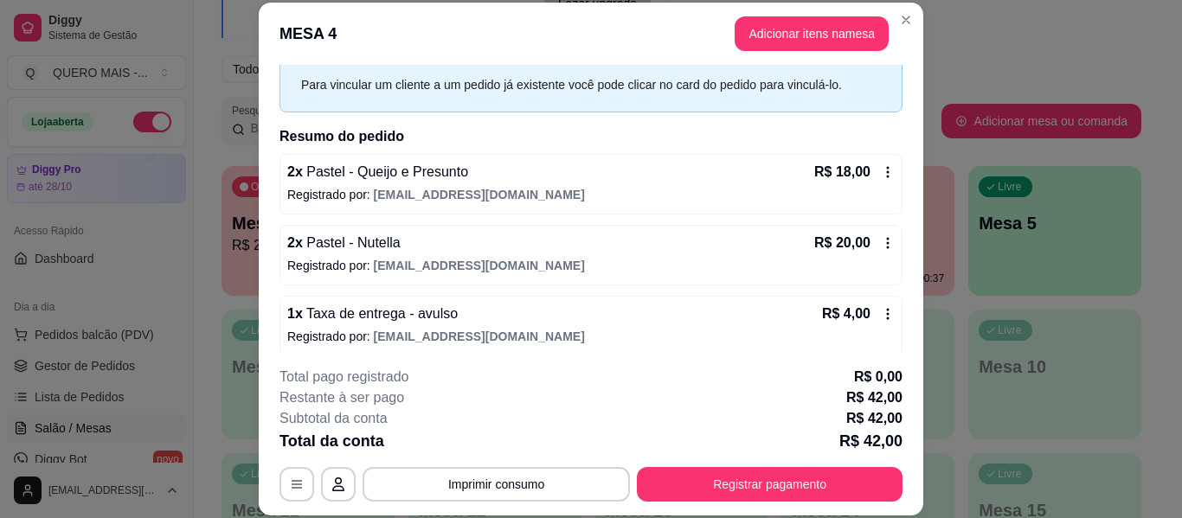
scroll to position [85, 0]
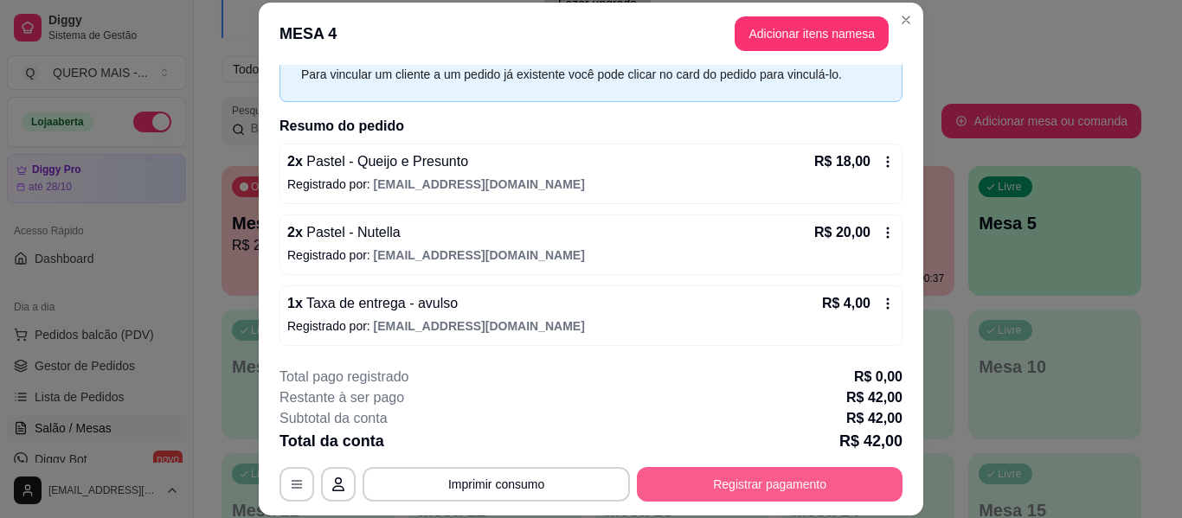
click at [714, 486] on button "Registrar pagamento" at bounding box center [770, 484] width 266 height 35
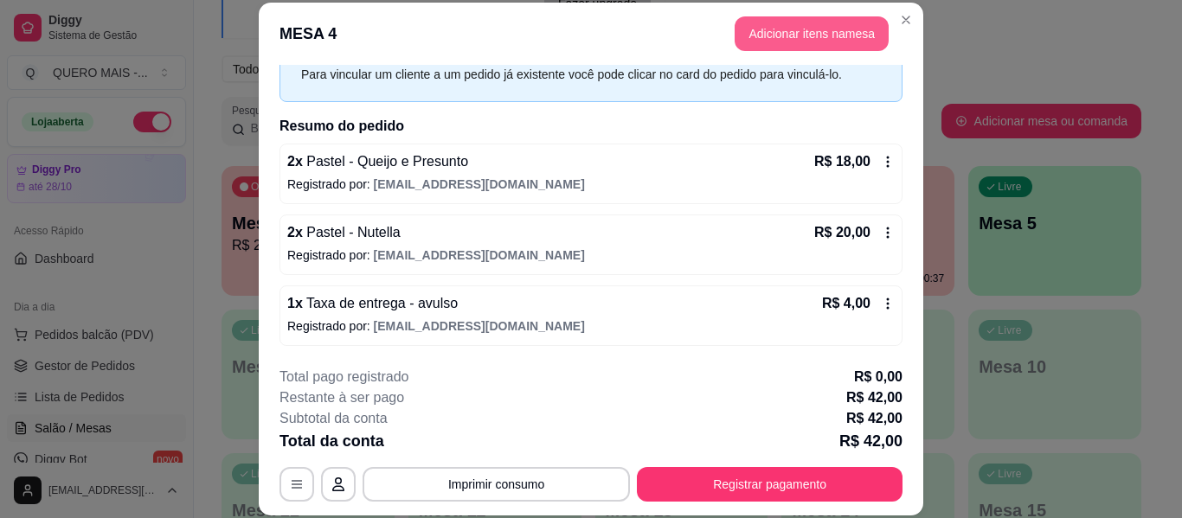
click at [766, 28] on button "Adicionar itens na mesa" at bounding box center [811, 33] width 154 height 35
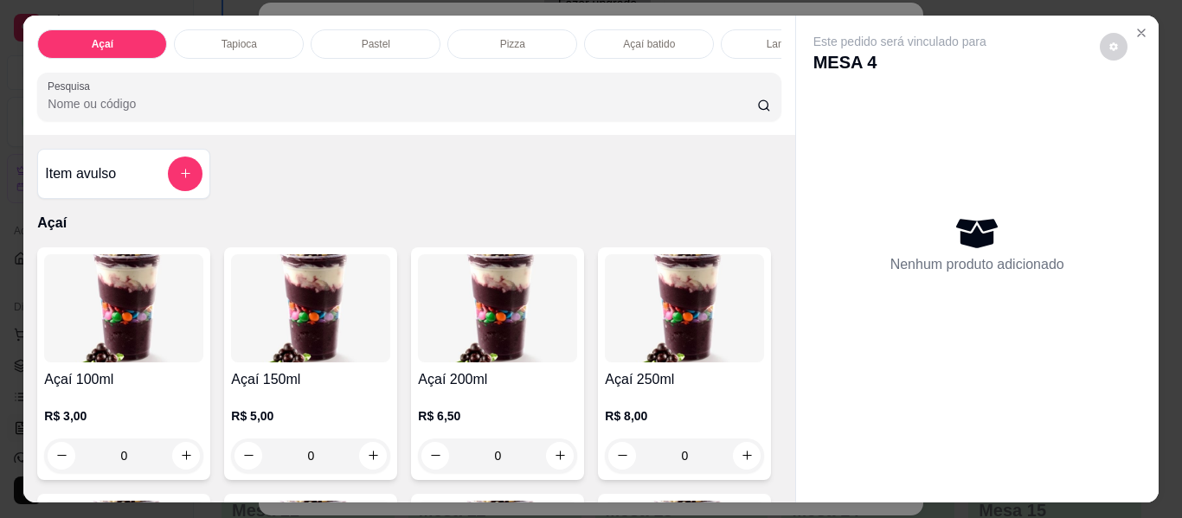
scroll to position [0, 742]
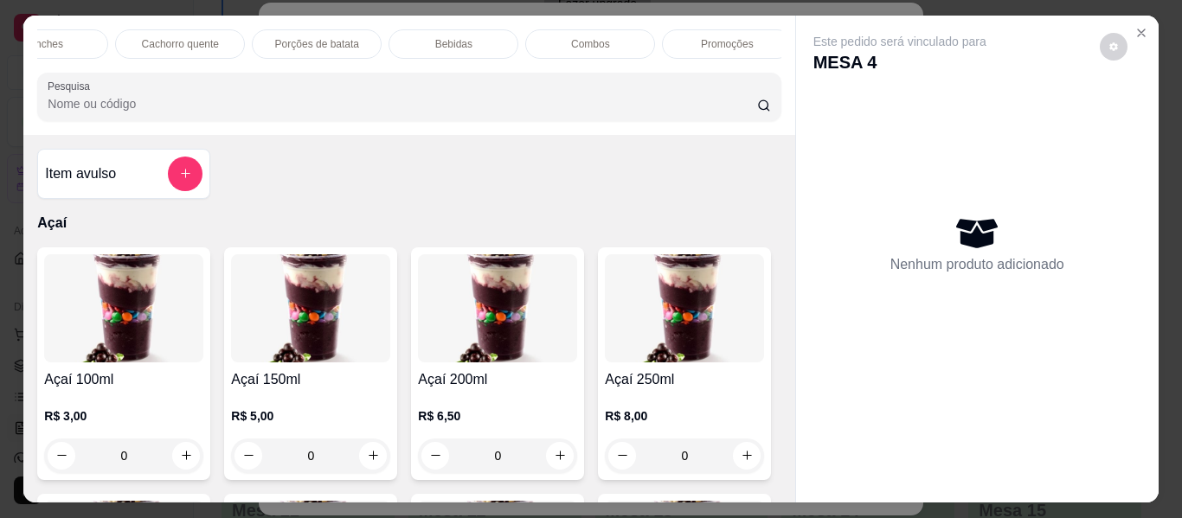
click at [435, 37] on p "Bebidas" at bounding box center [453, 44] width 37 height 14
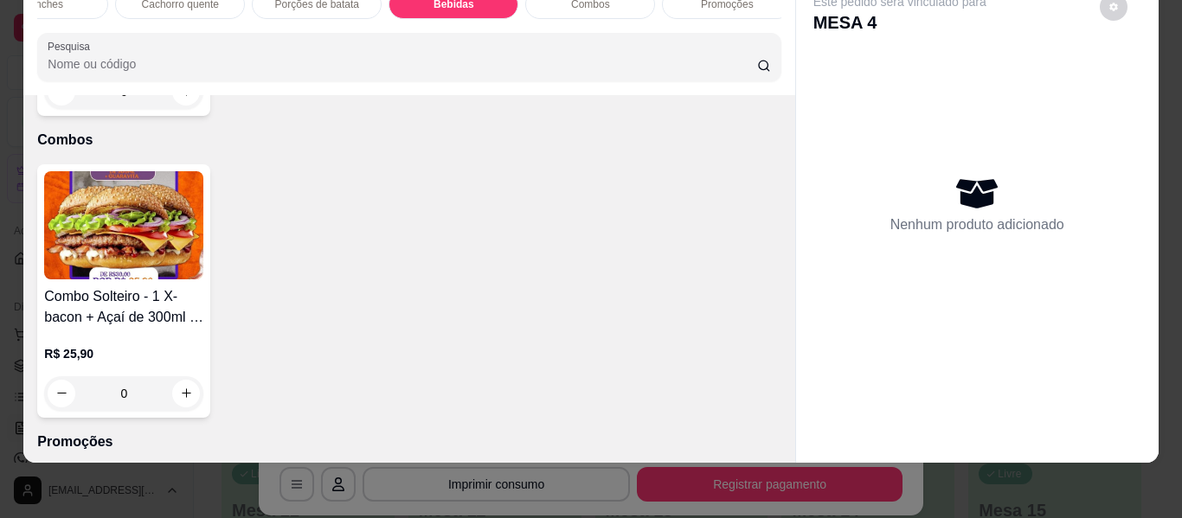
scroll to position [4468, 0]
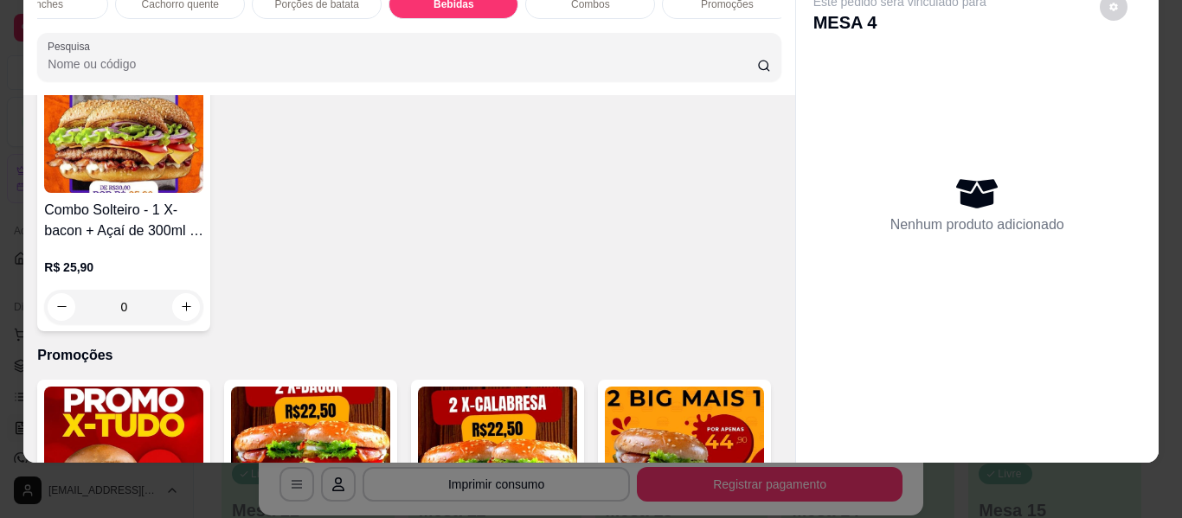
type input "1"
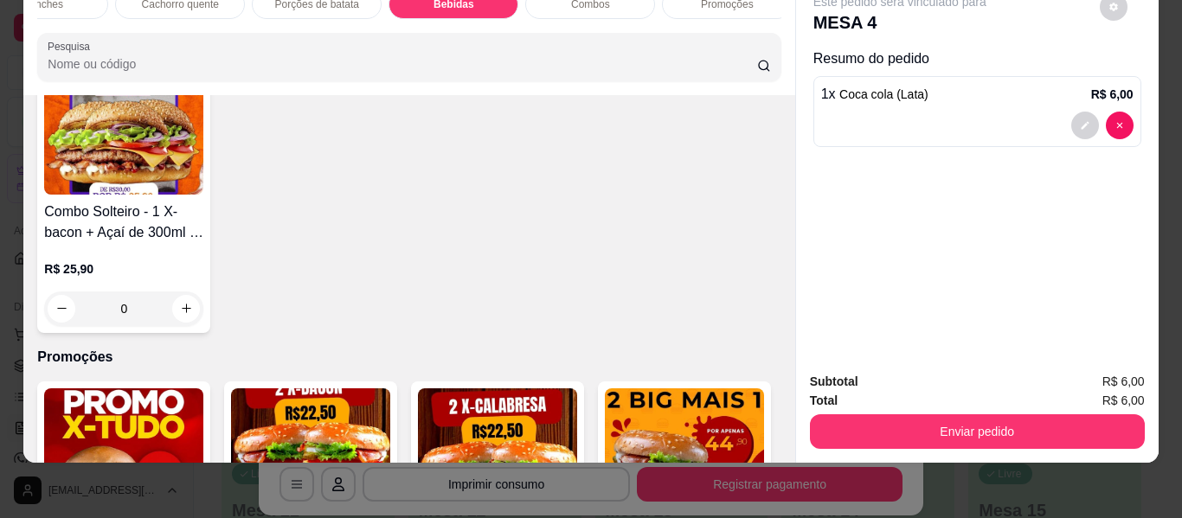
scroll to position [4469, 0]
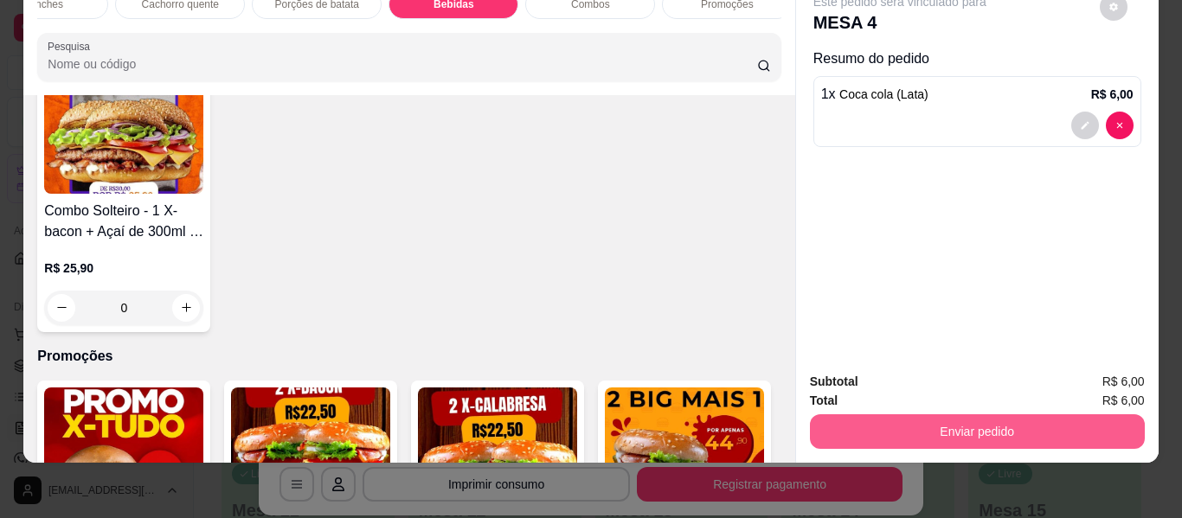
click at [950, 427] on button "Enviar pedido" at bounding box center [977, 431] width 335 height 35
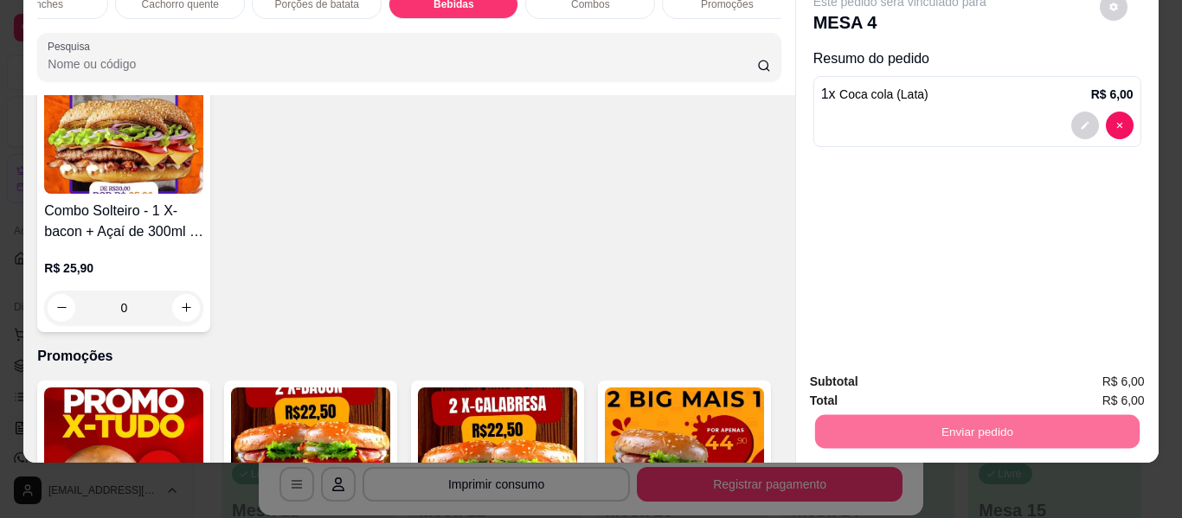
click at [1118, 376] on button "Enviar pedido" at bounding box center [1099, 375] width 95 height 32
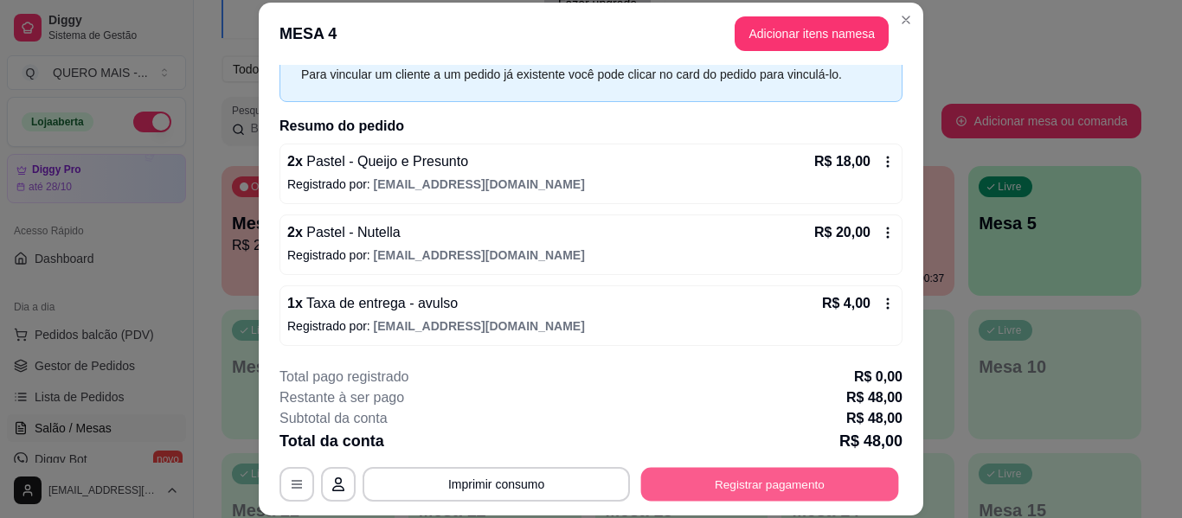
click at [791, 483] on button "Registrar pagamento" at bounding box center [770, 485] width 258 height 34
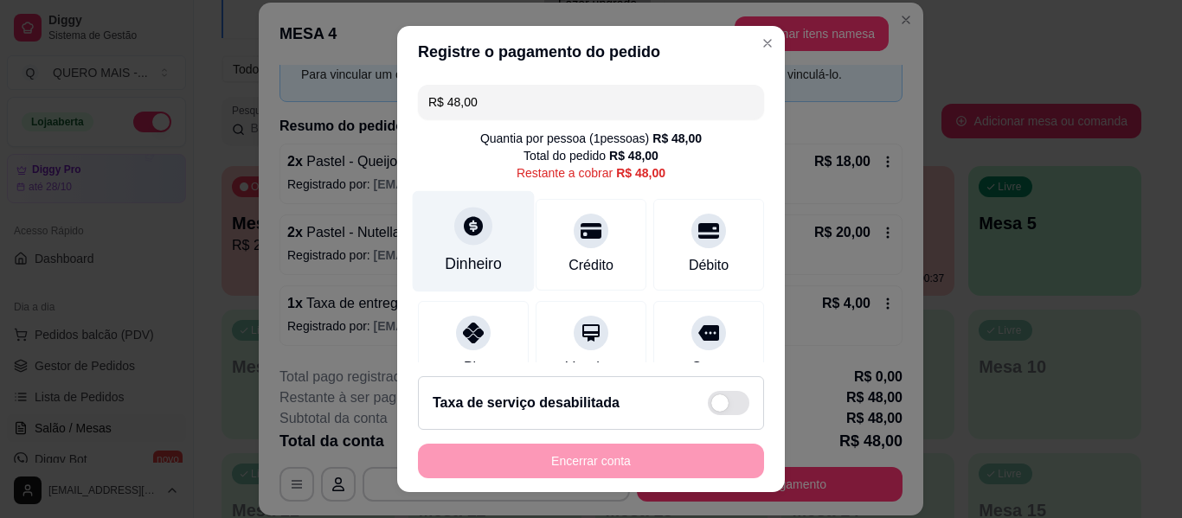
click at [430, 237] on div "Dinheiro" at bounding box center [474, 241] width 122 height 101
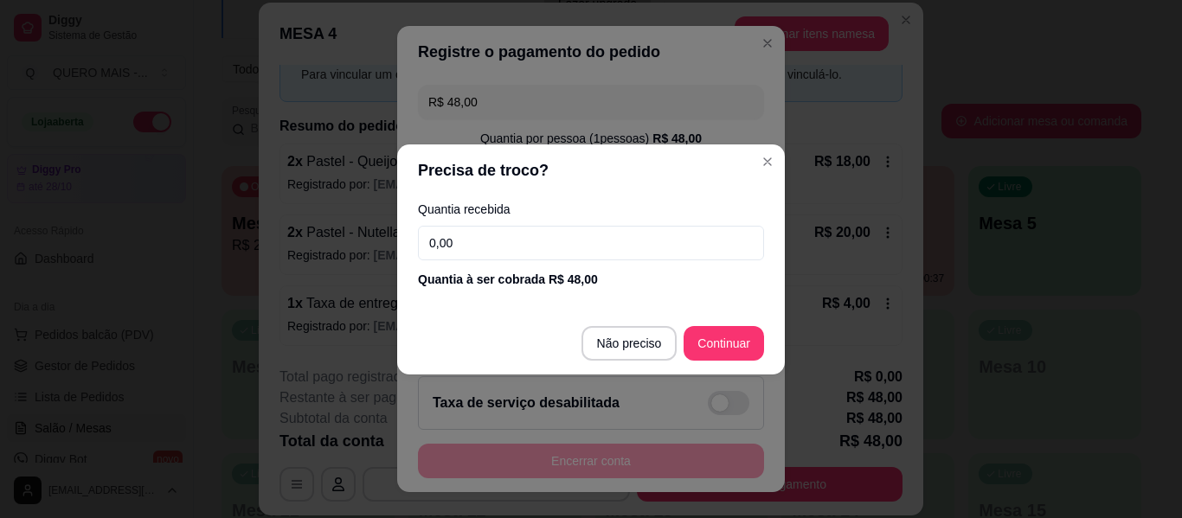
click at [477, 246] on input "0,00" at bounding box center [591, 243] width 346 height 35
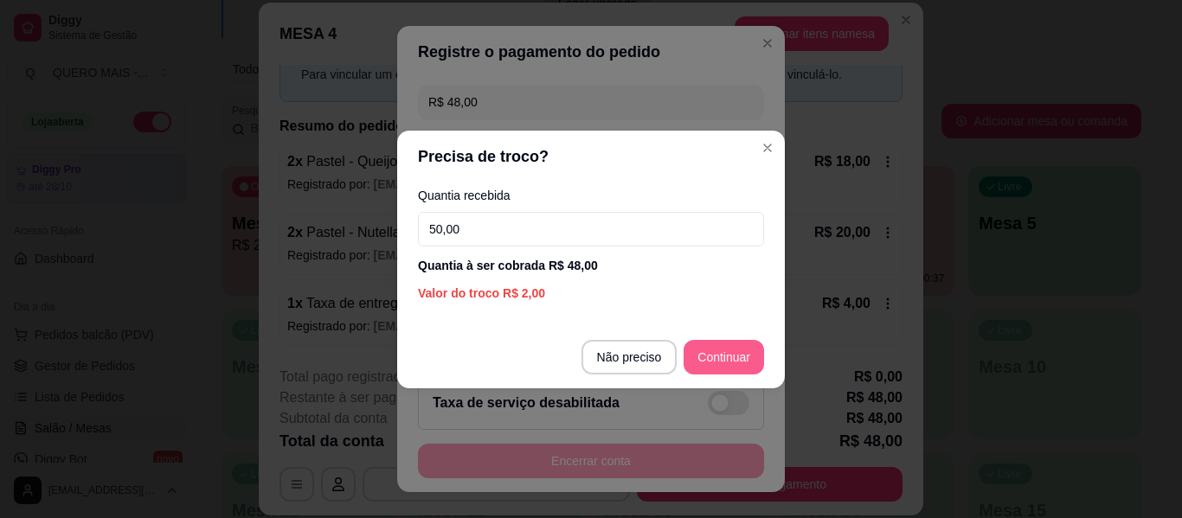
type input "50,00"
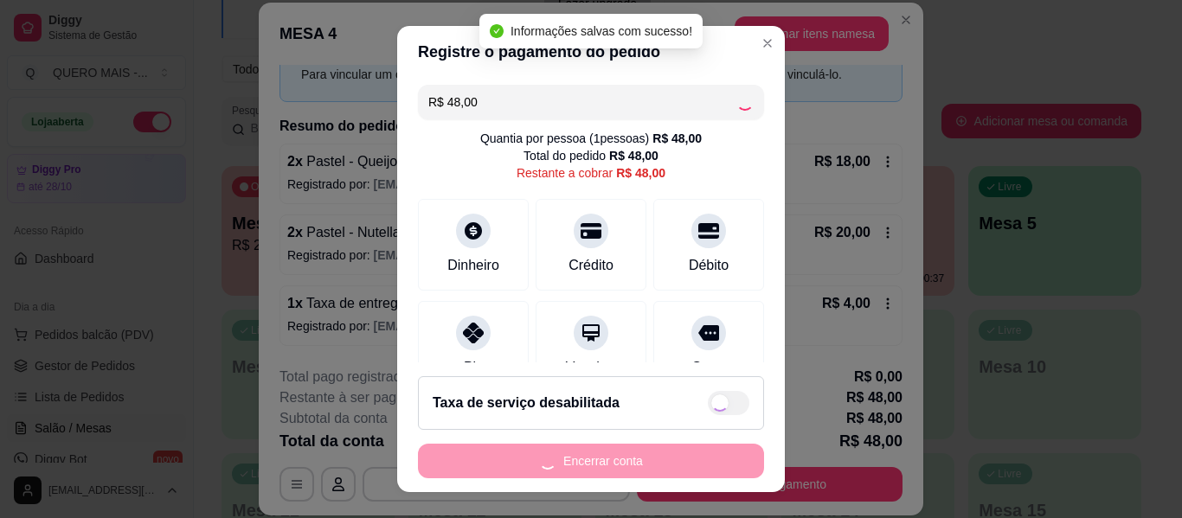
type input "R$ 0,00"
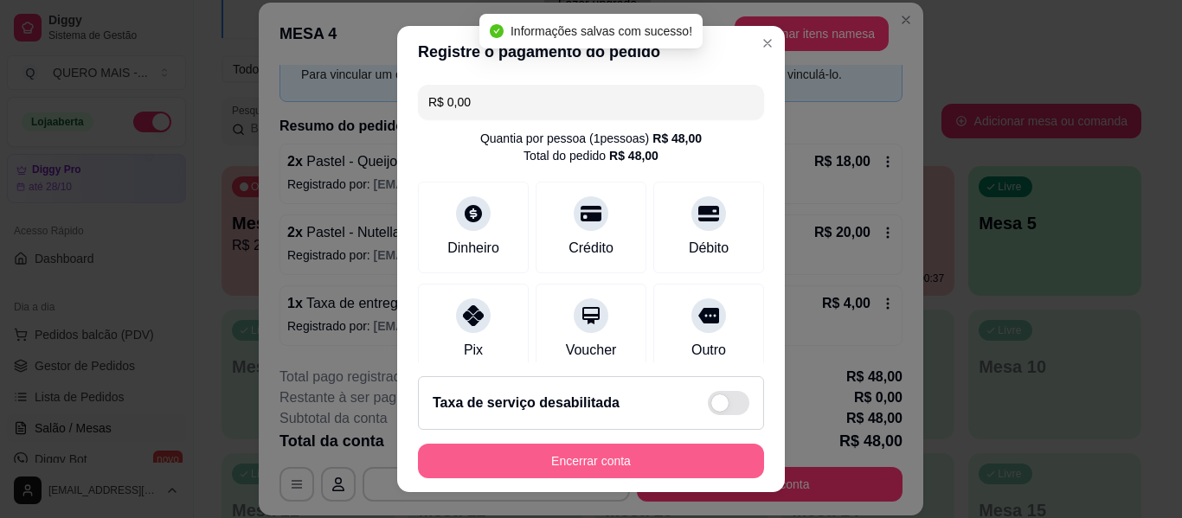
click at [630, 461] on button "Encerrar conta" at bounding box center [591, 461] width 346 height 35
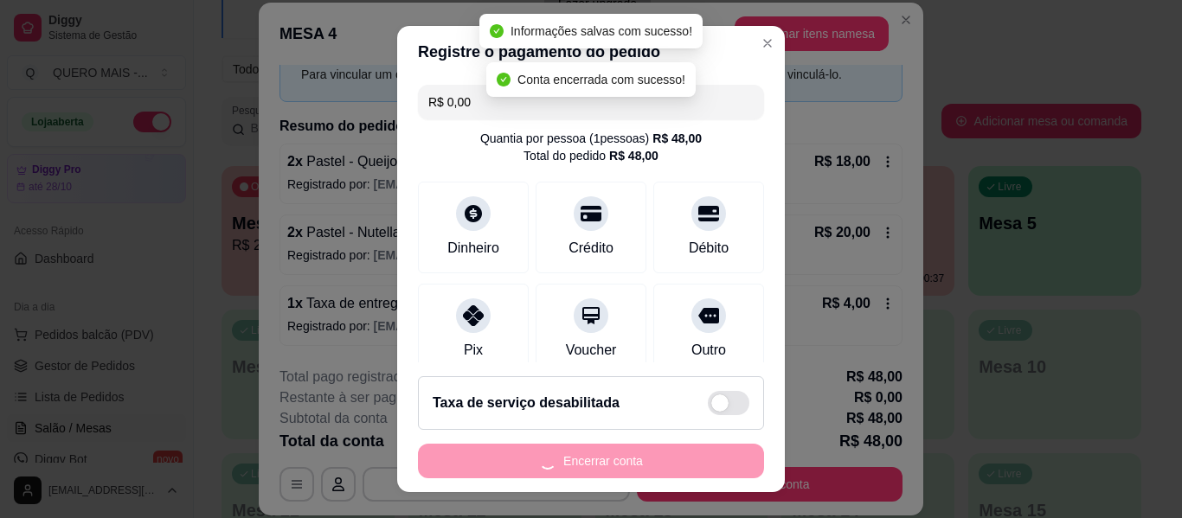
scroll to position [0, 0]
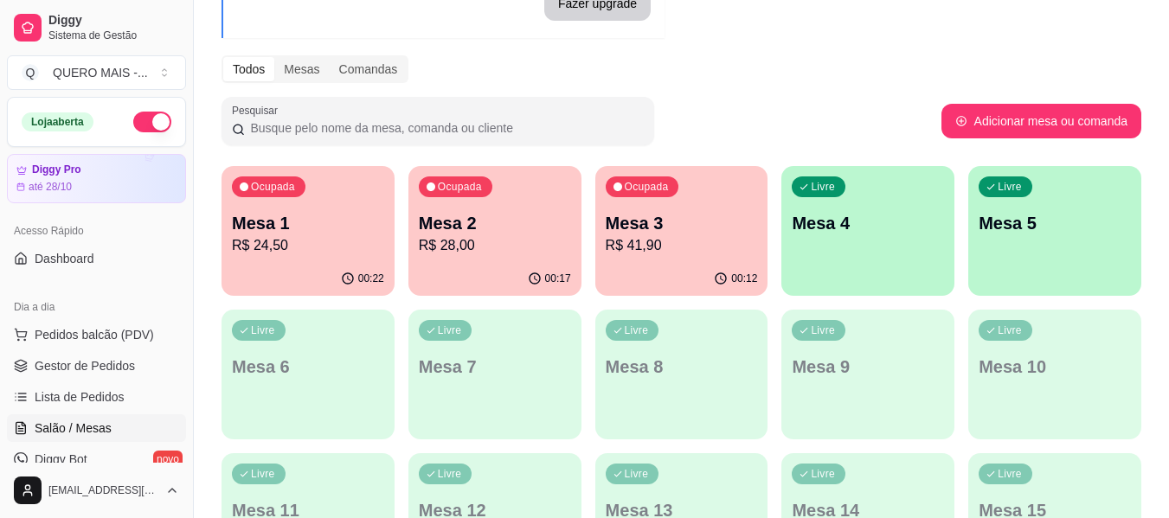
click at [634, 281] on div "00:12" at bounding box center [681, 279] width 173 height 34
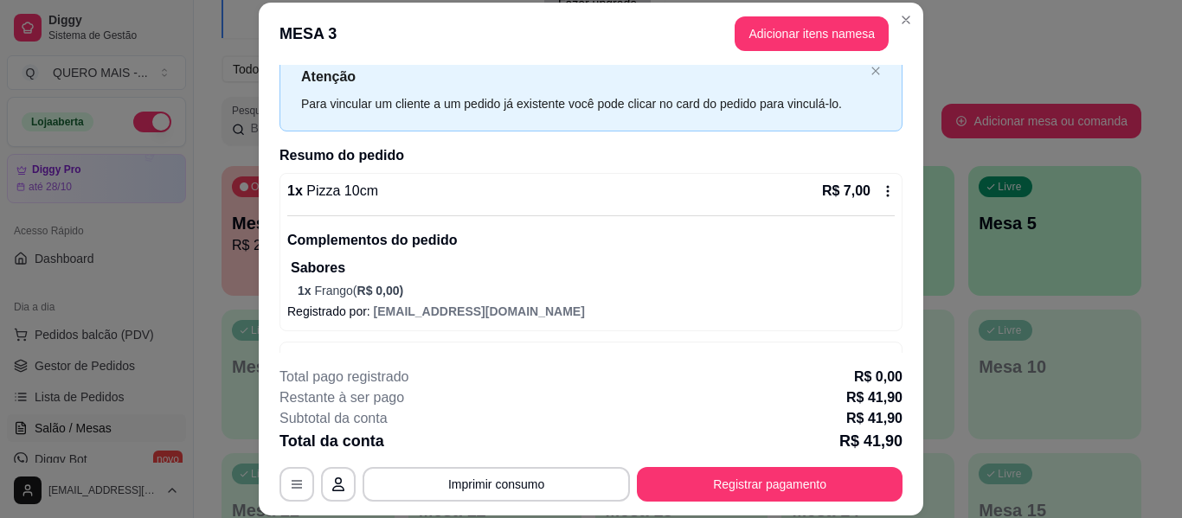
scroll to position [112, 0]
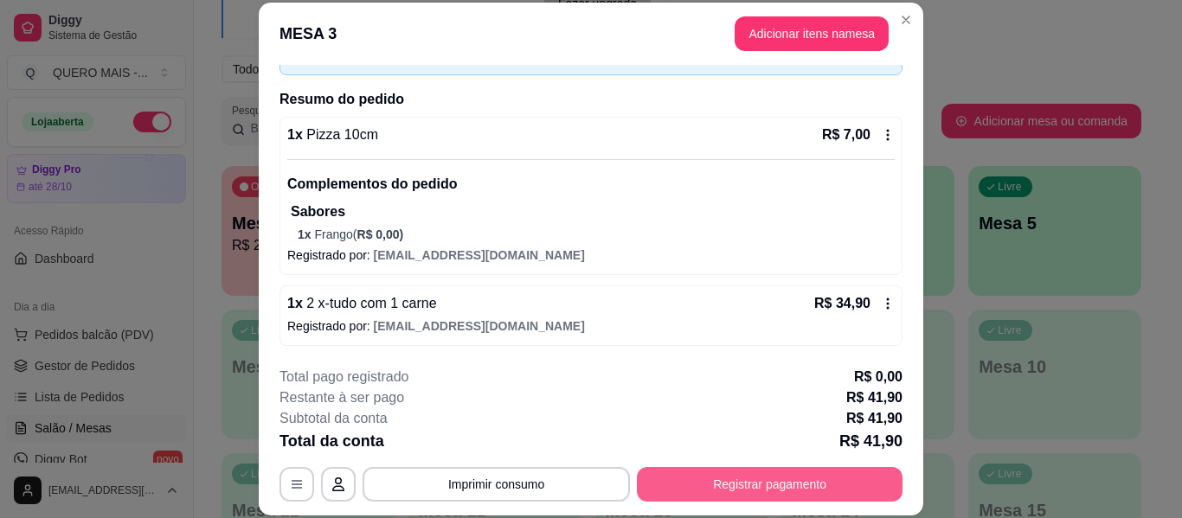
click at [766, 487] on button "Registrar pagamento" at bounding box center [770, 484] width 266 height 35
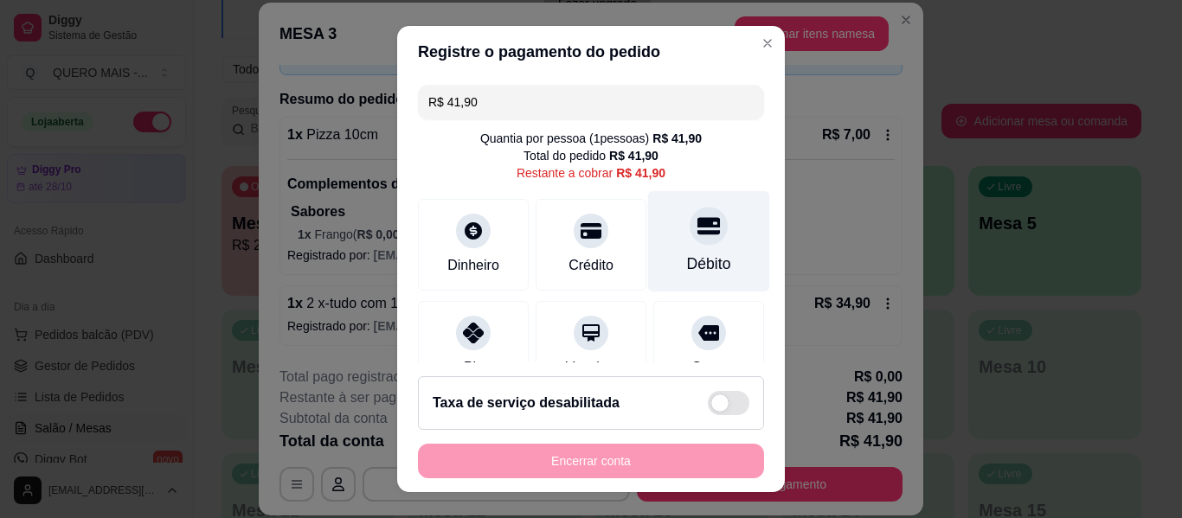
click at [697, 226] on icon at bounding box center [708, 225] width 22 height 17
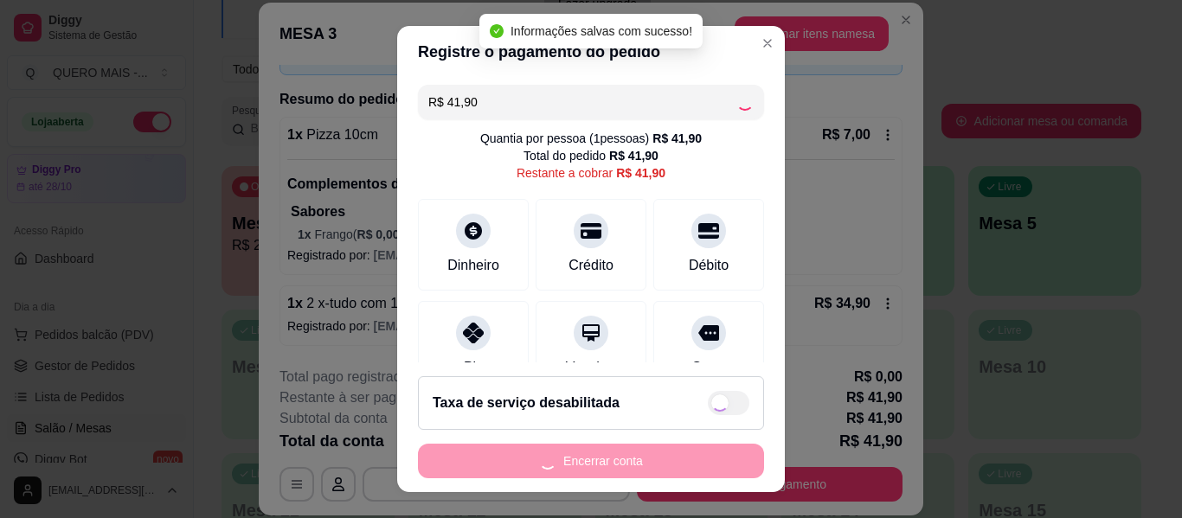
type input "R$ 0,00"
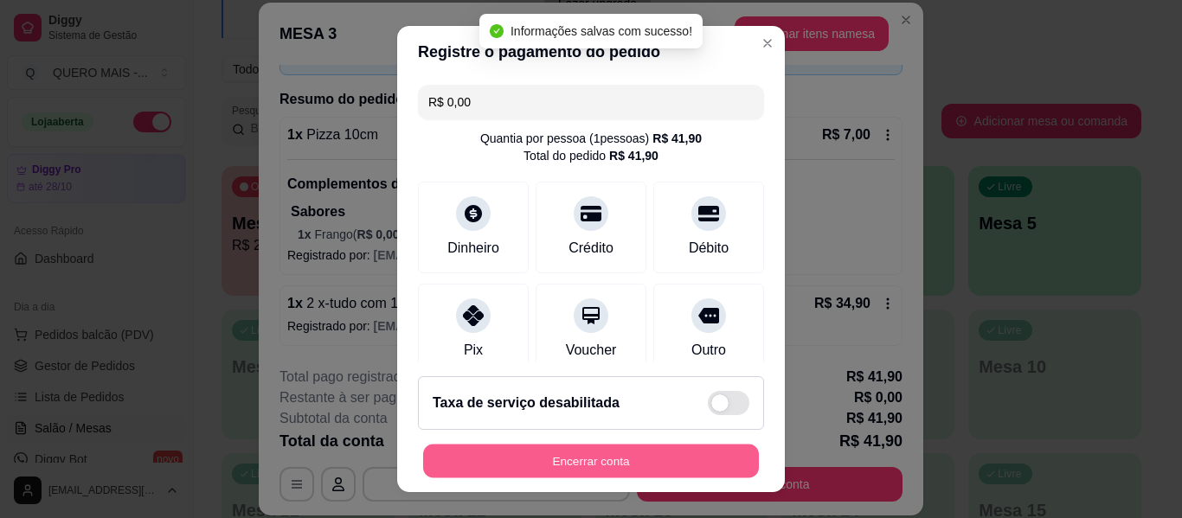
click at [563, 464] on button "Encerrar conta" at bounding box center [591, 462] width 336 height 34
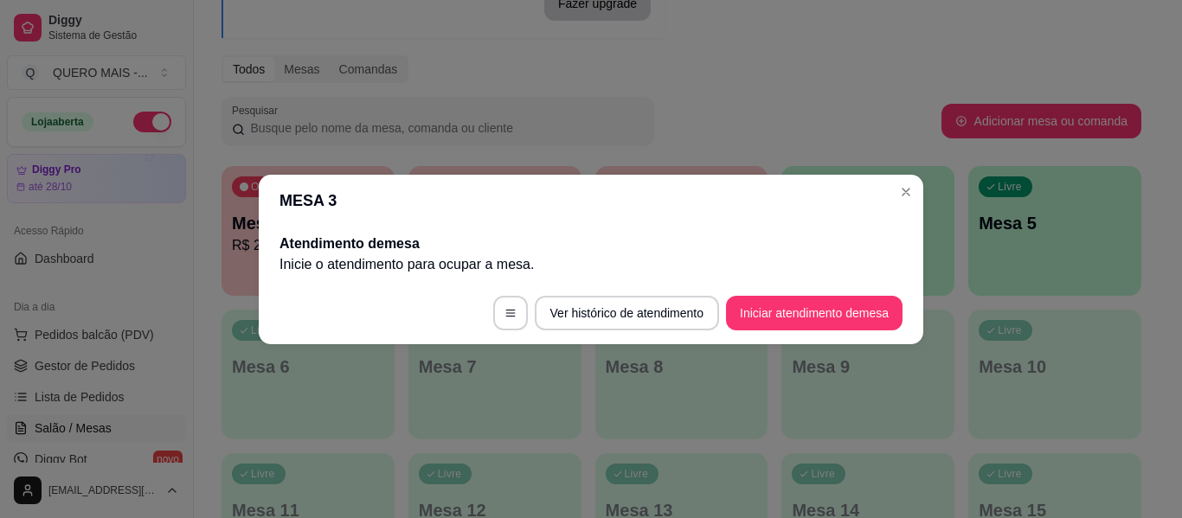
scroll to position [0, 0]
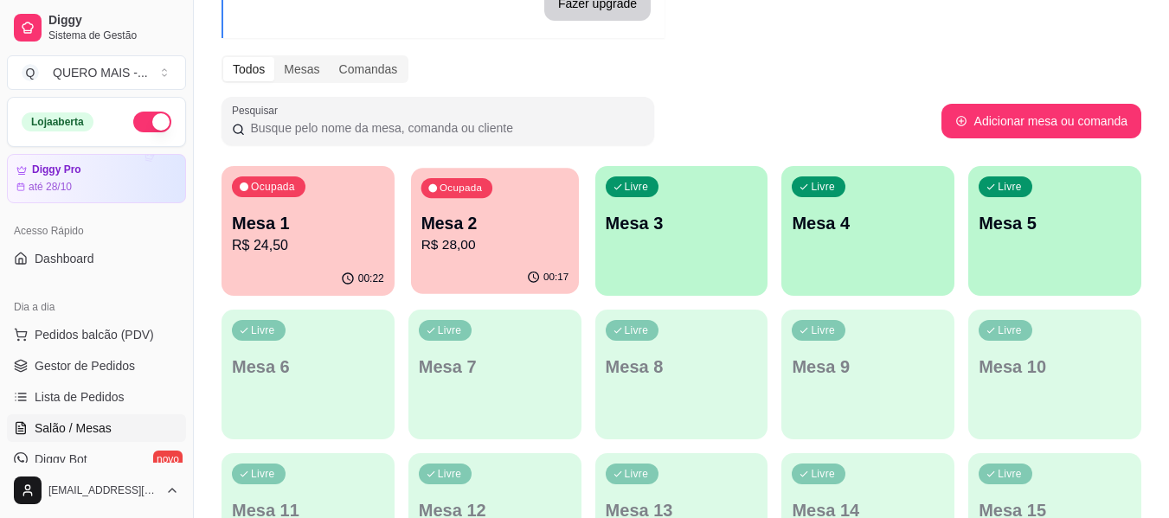
click at [474, 251] on p "R$ 28,00" at bounding box center [494, 245] width 148 height 20
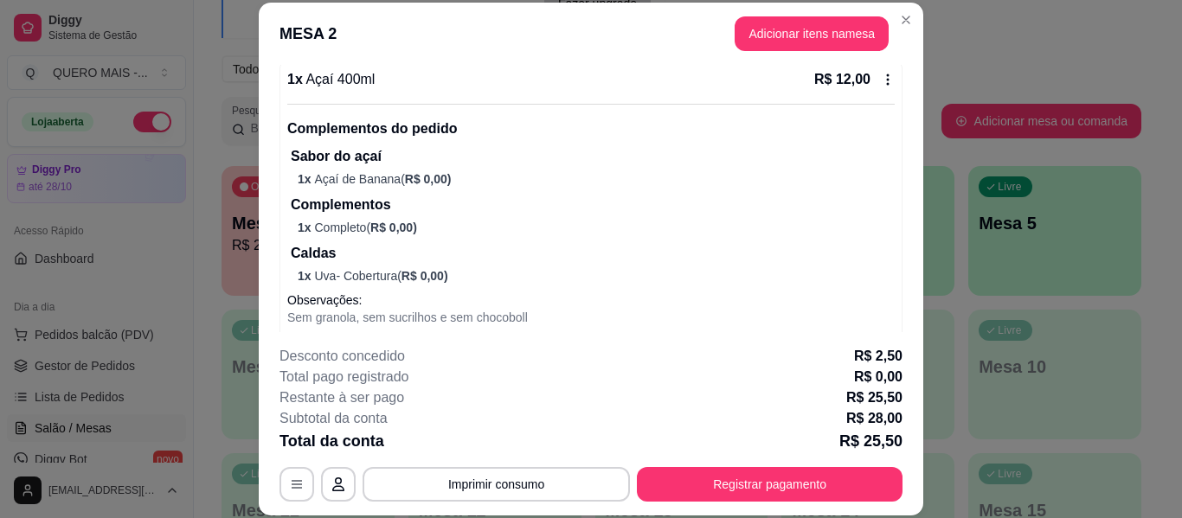
scroll to position [536, 0]
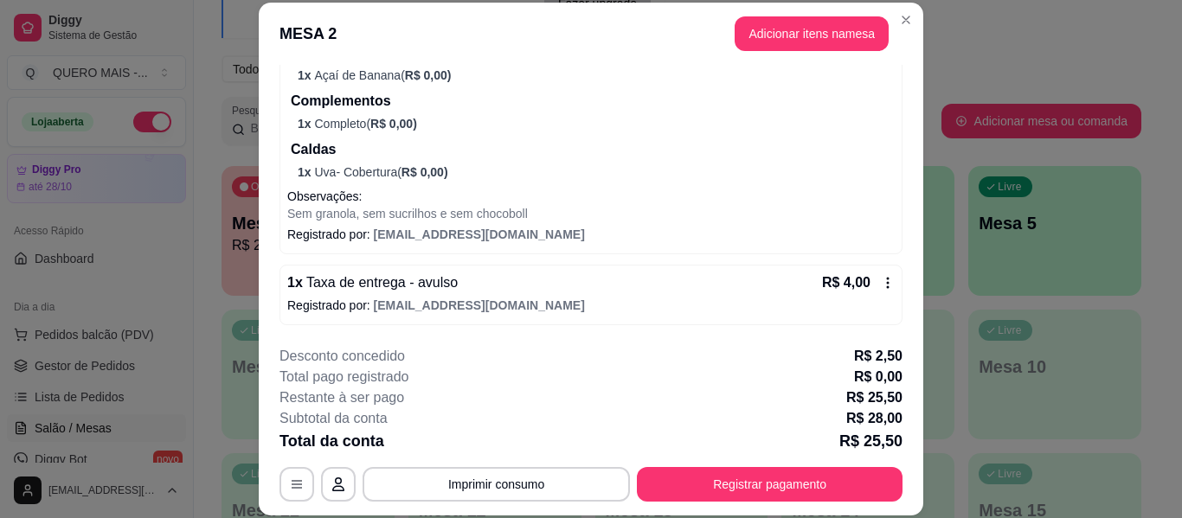
click at [721, 479] on button "Registrar pagamento" at bounding box center [770, 484] width 266 height 35
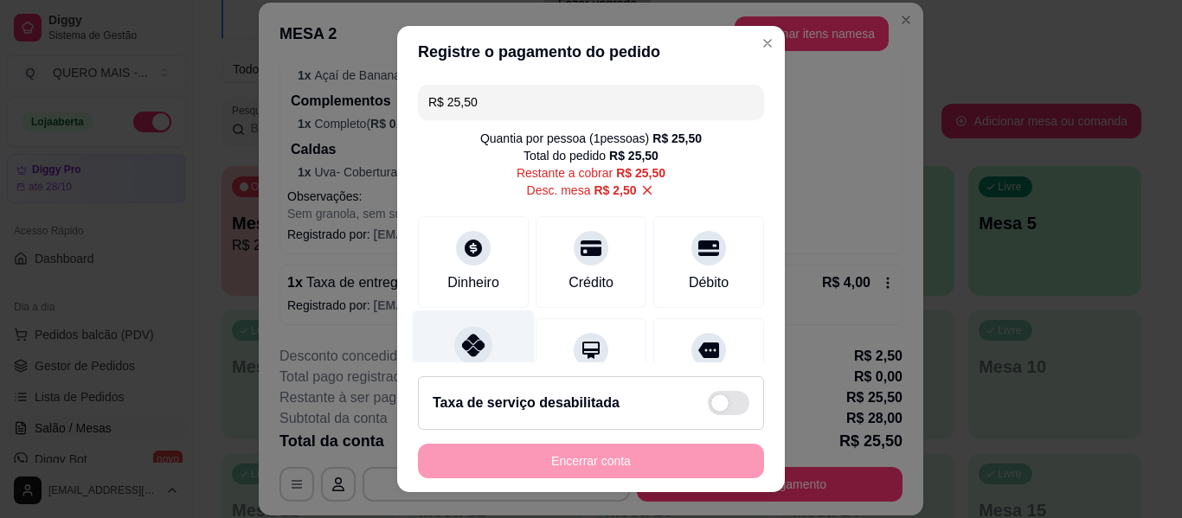
click at [462, 359] on div at bounding box center [473, 345] width 38 height 38
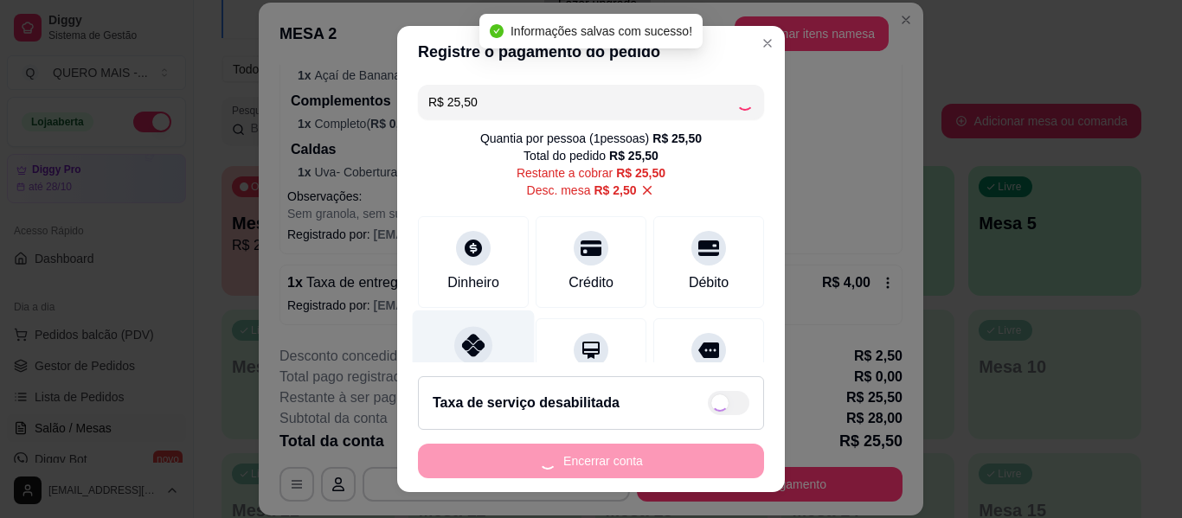
type input "R$ 0,00"
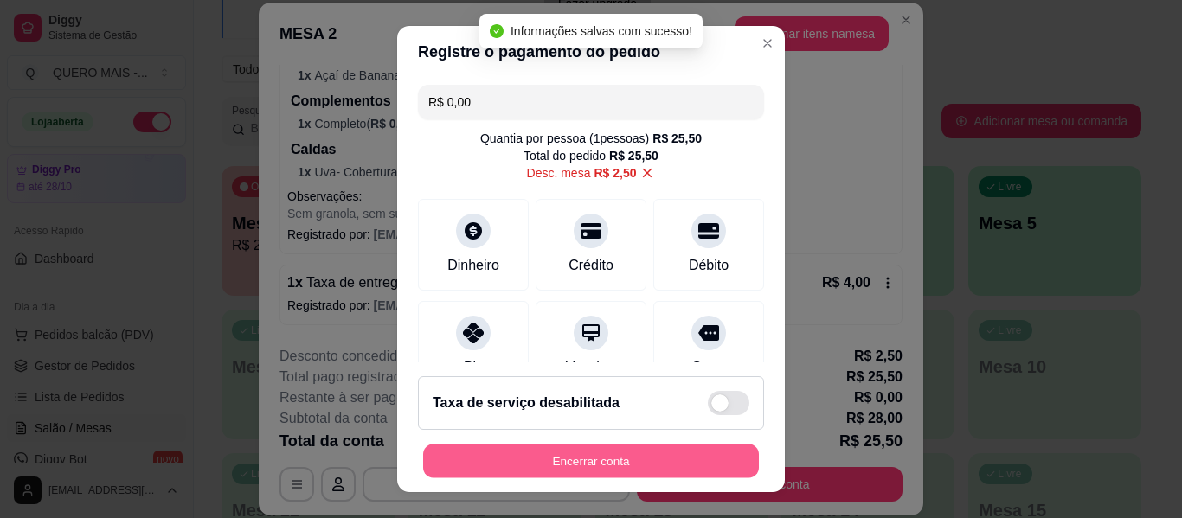
click at [524, 445] on button "Encerrar conta" at bounding box center [591, 462] width 336 height 34
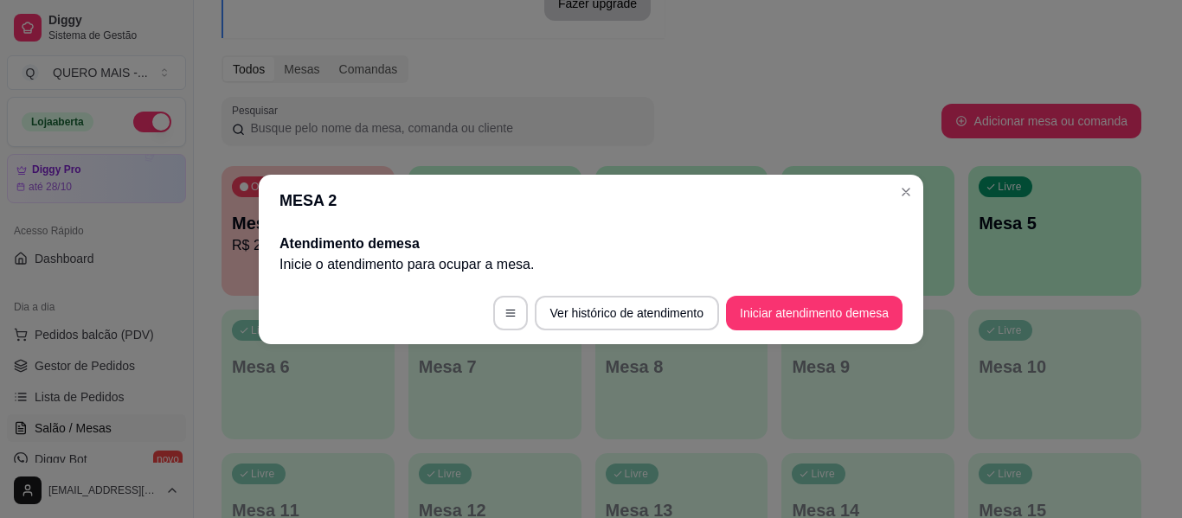
scroll to position [0, 0]
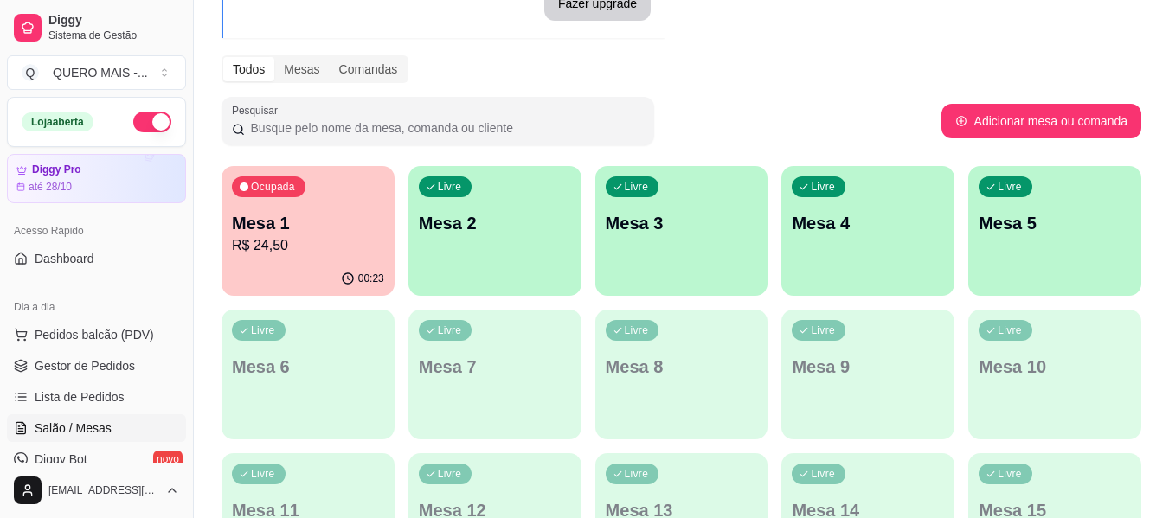
click at [223, 264] on div "00:23" at bounding box center [307, 279] width 173 height 34
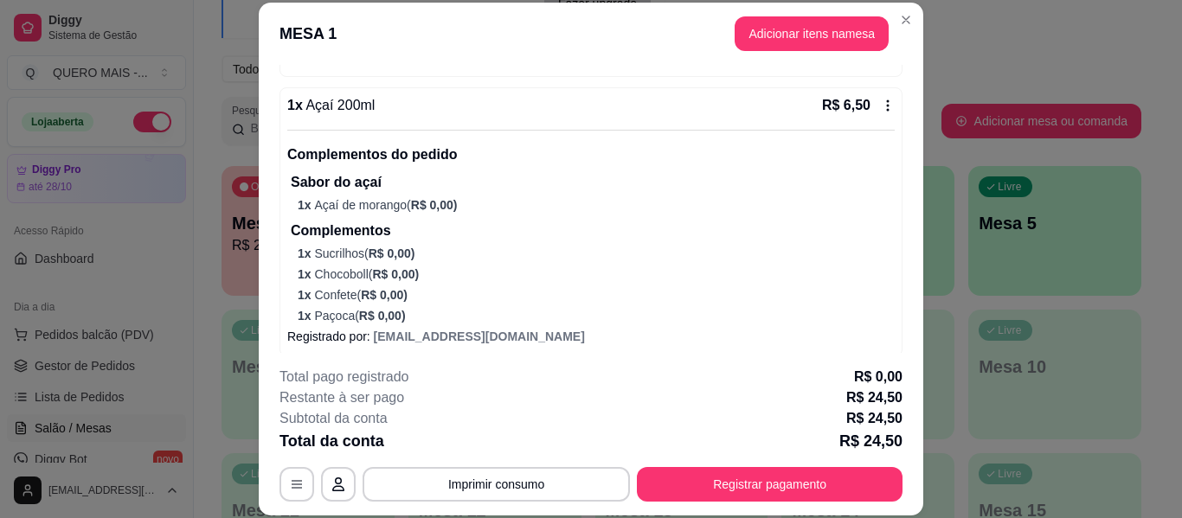
scroll to position [293, 0]
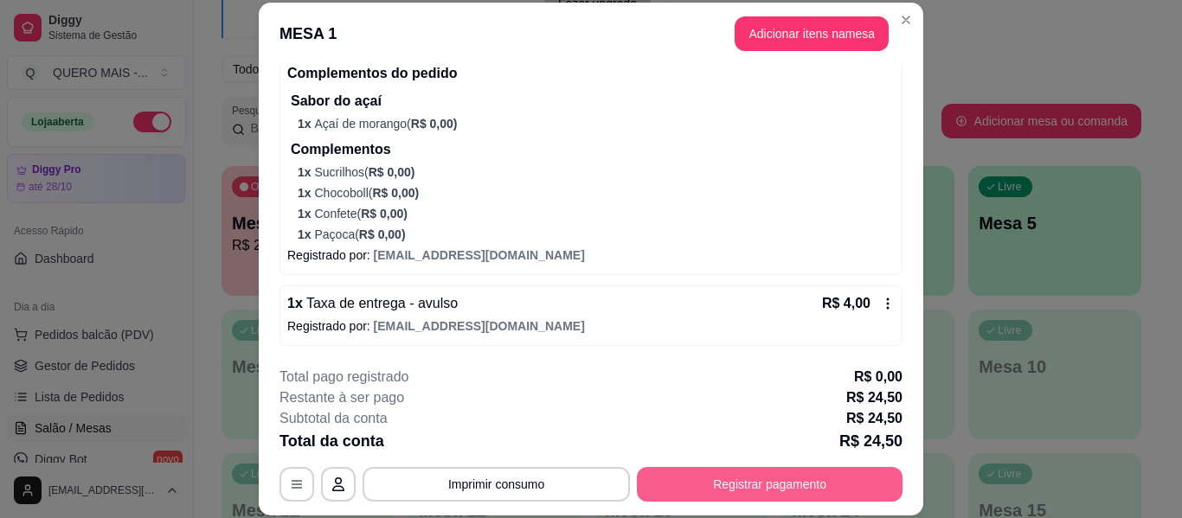
click at [759, 479] on button "Registrar pagamento" at bounding box center [770, 484] width 266 height 35
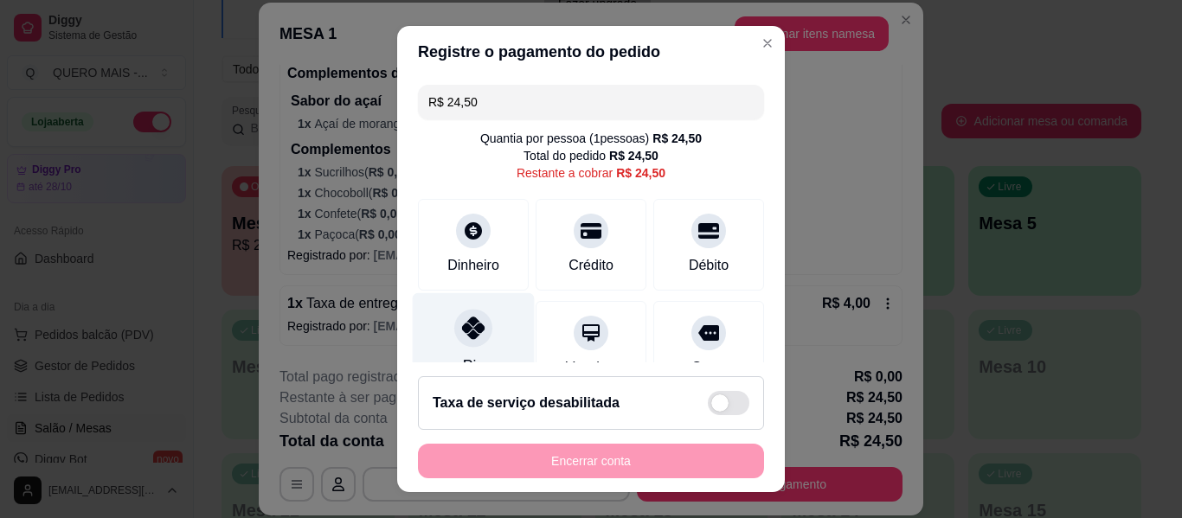
click at [454, 336] on div at bounding box center [473, 328] width 38 height 38
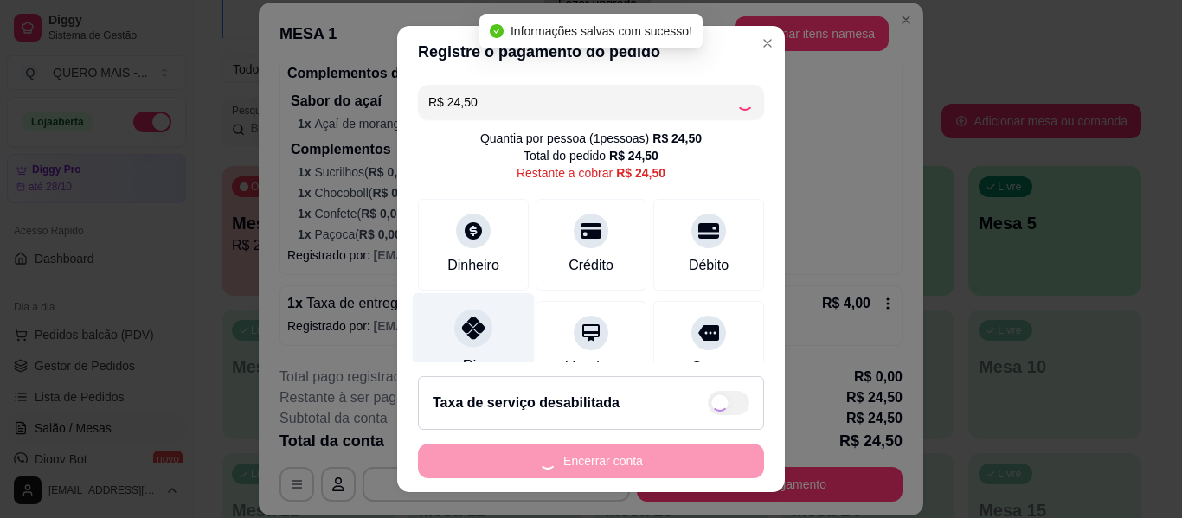
type input "R$ 0,00"
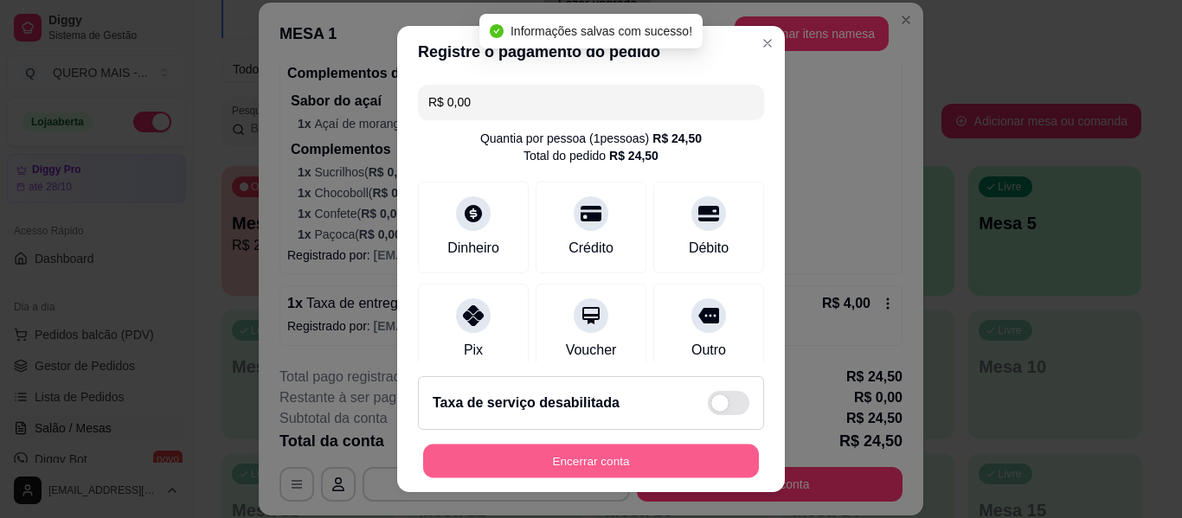
click at [533, 464] on button "Encerrar conta" at bounding box center [591, 462] width 336 height 34
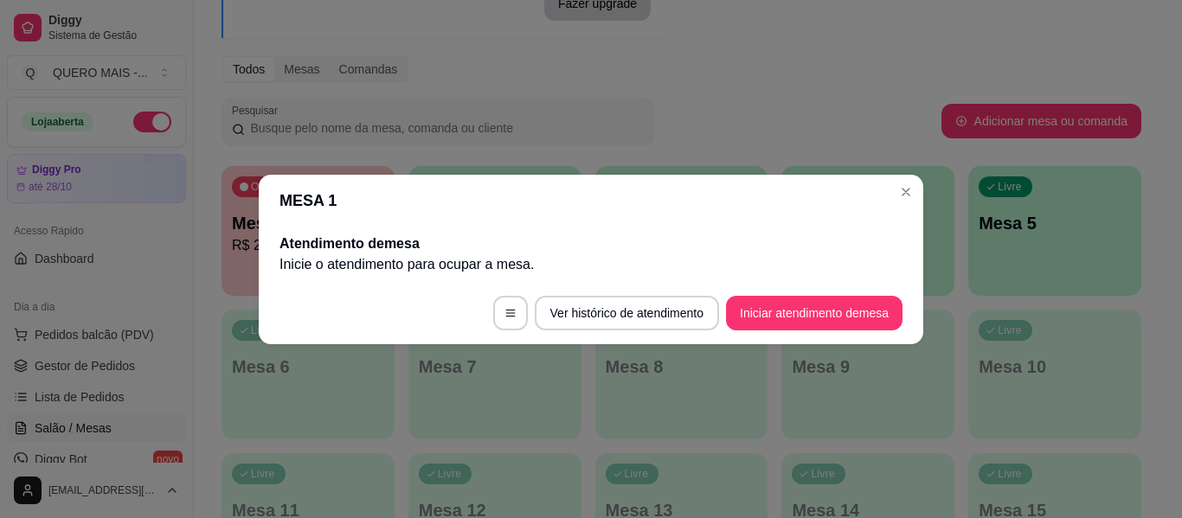
scroll to position [0, 0]
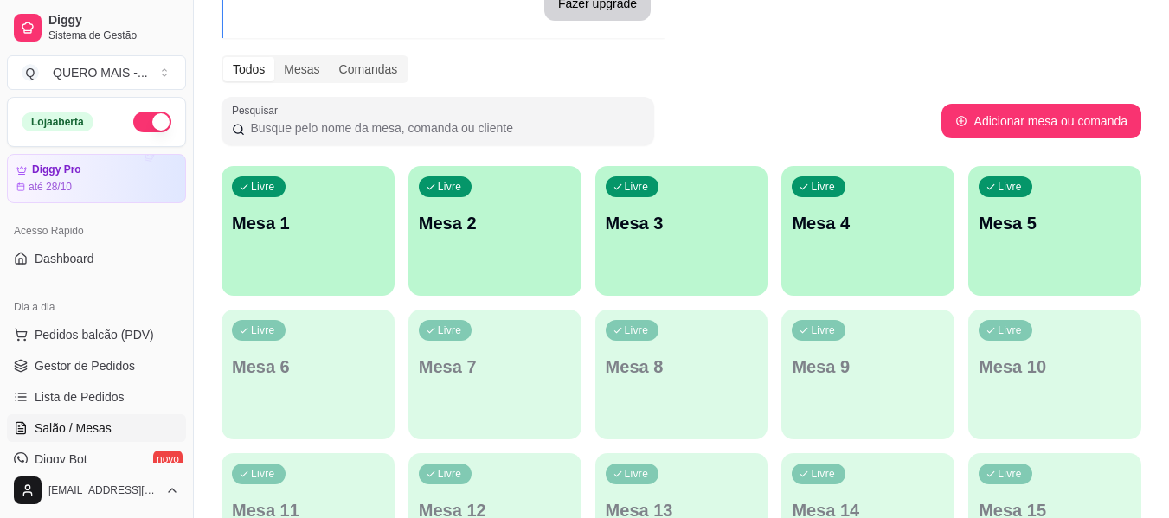
click at [262, 262] on div "Livre Mesa 1" at bounding box center [307, 220] width 173 height 109
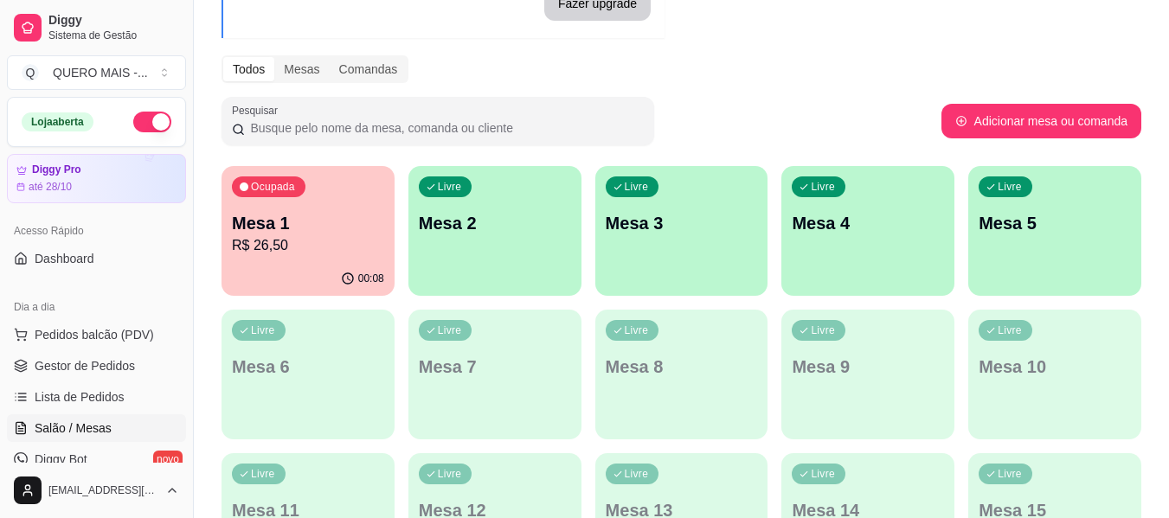
click at [543, 258] on div "Livre Mesa 2" at bounding box center [494, 220] width 173 height 109
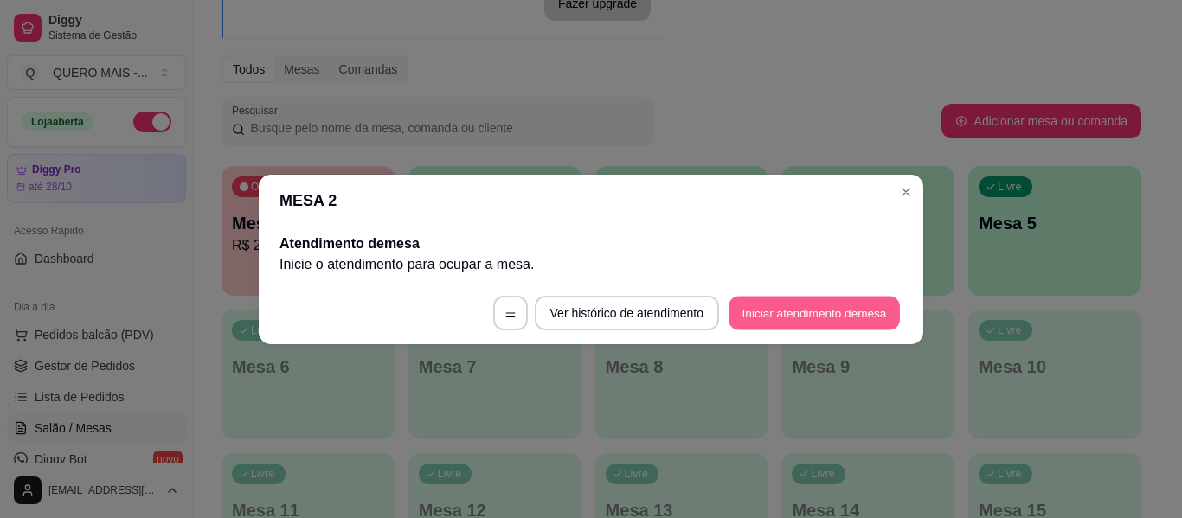
click at [742, 316] on button "Iniciar atendimento de mesa" at bounding box center [813, 313] width 171 height 34
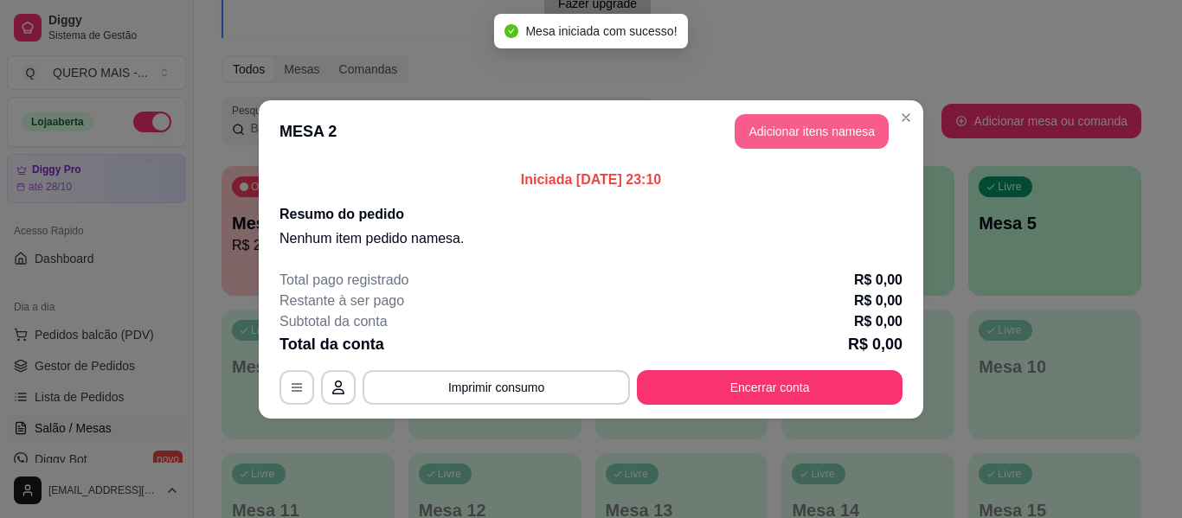
click at [804, 144] on button "Adicionar itens na mesa" at bounding box center [811, 131] width 154 height 35
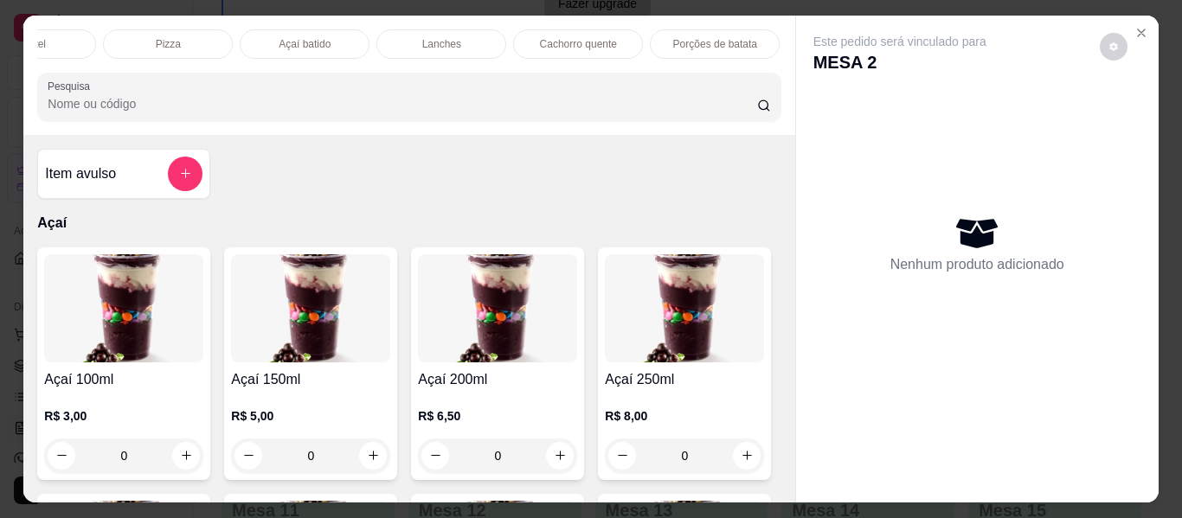
scroll to position [0, 348]
click at [184, 29] on div "Pizza" at bounding box center [164, 43] width 130 height 29
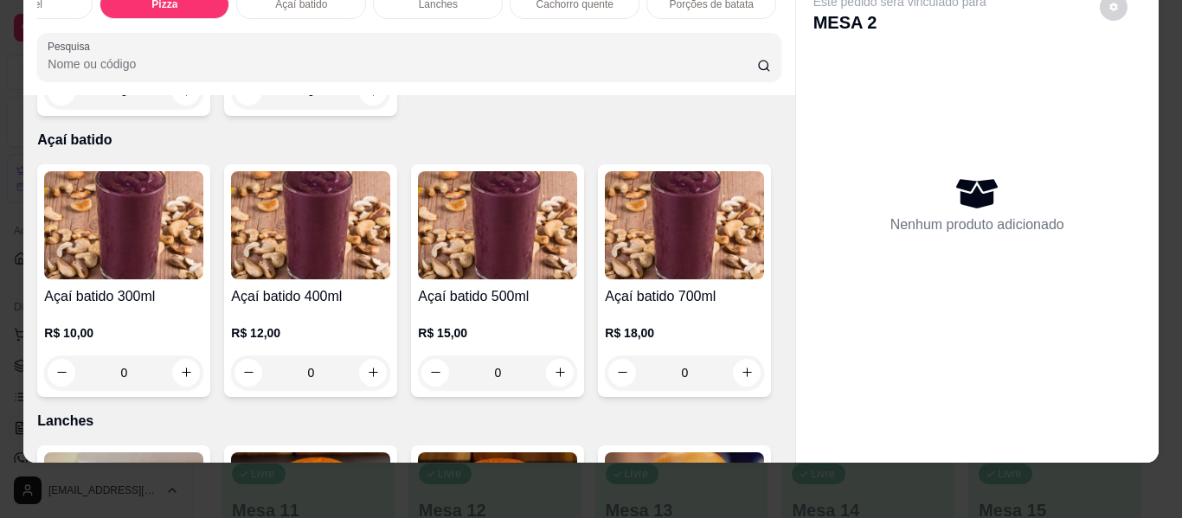
click at [365, 109] on div "0" at bounding box center [310, 91] width 159 height 35
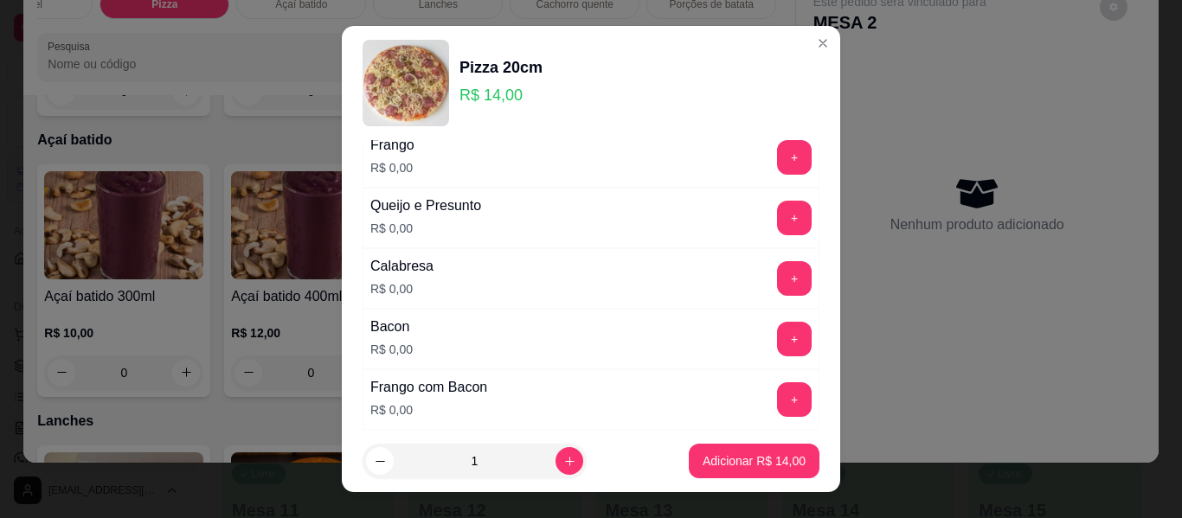
scroll to position [173, 0]
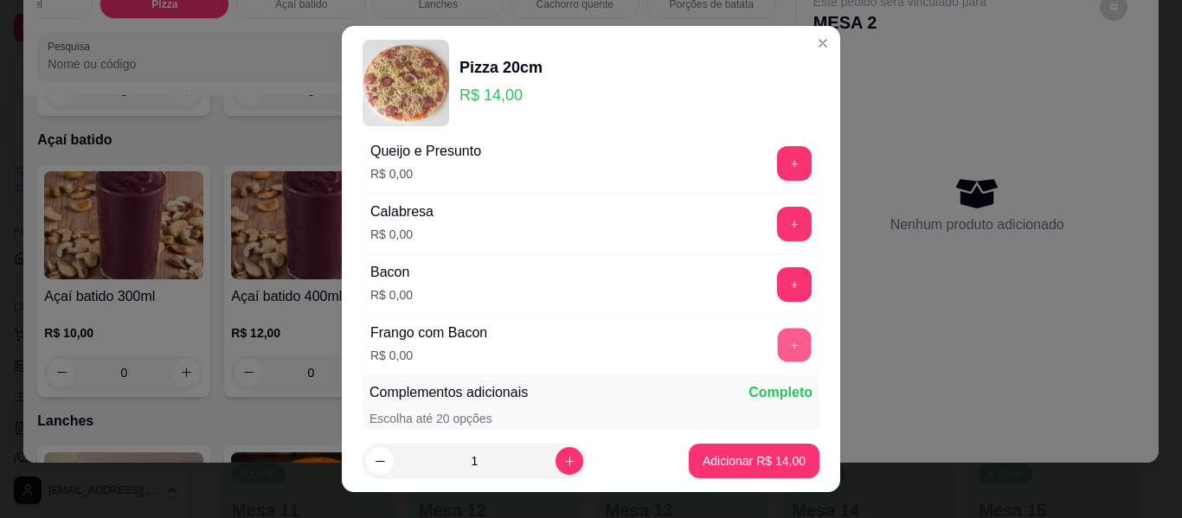
click at [778, 341] on button "+" at bounding box center [795, 346] width 34 height 34
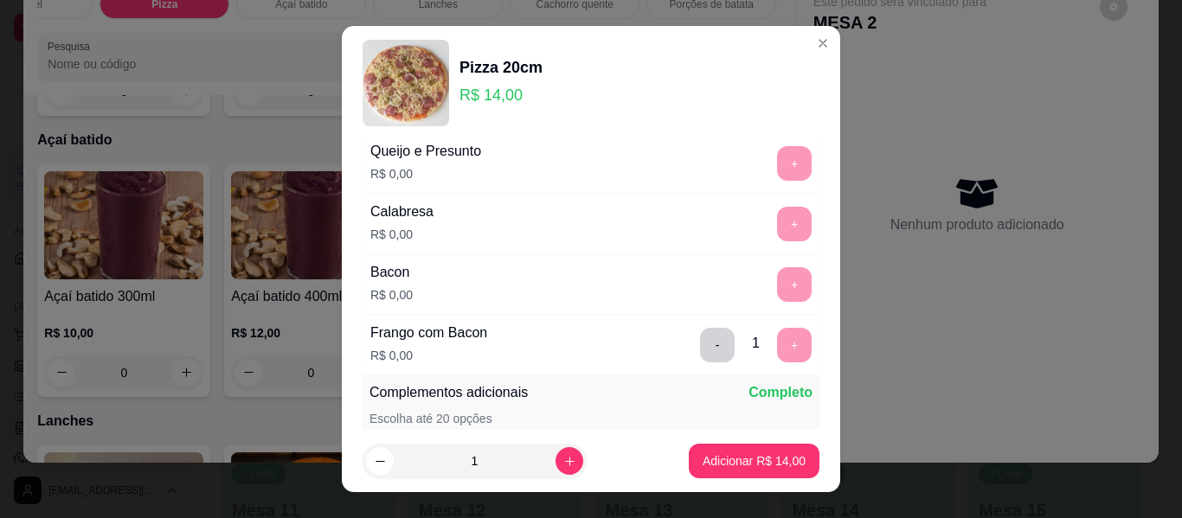
scroll to position [408, 0]
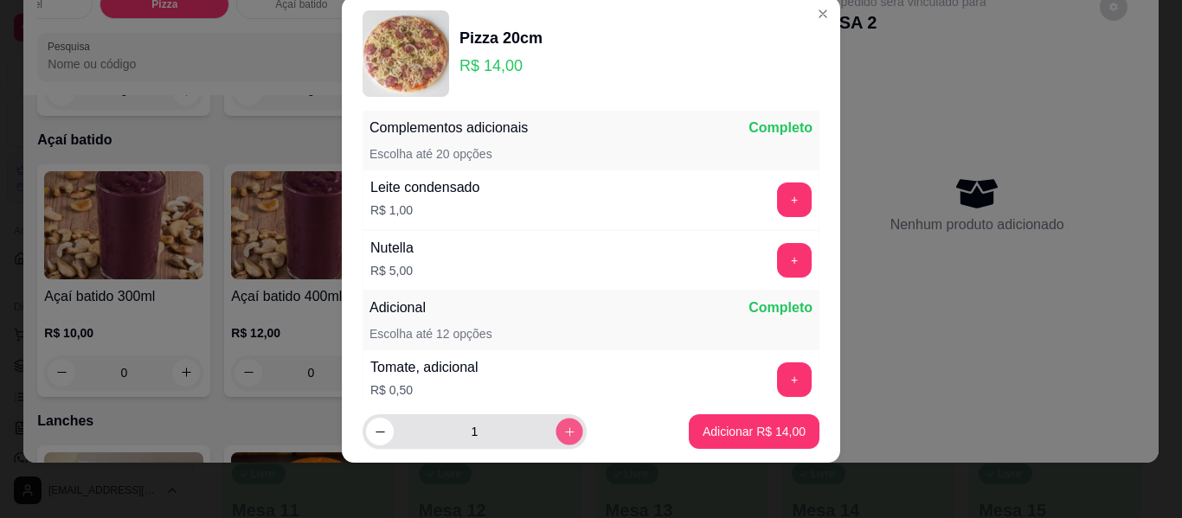
click at [563, 429] on icon "increase-product-quantity" at bounding box center [569, 432] width 13 height 13
type input "3"
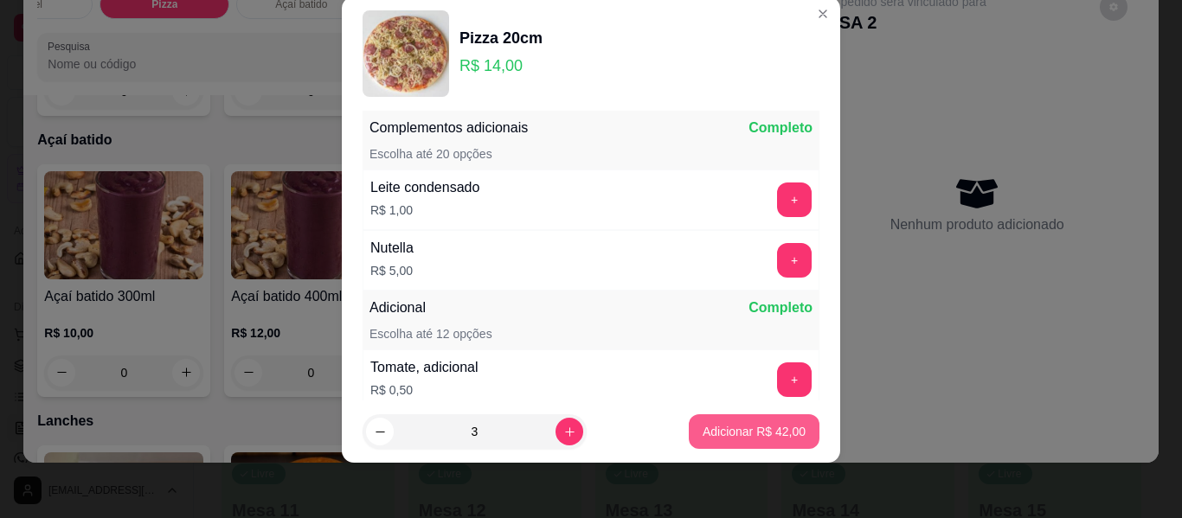
click at [703, 419] on button "Adicionar R$ 42,00" at bounding box center [754, 431] width 131 height 35
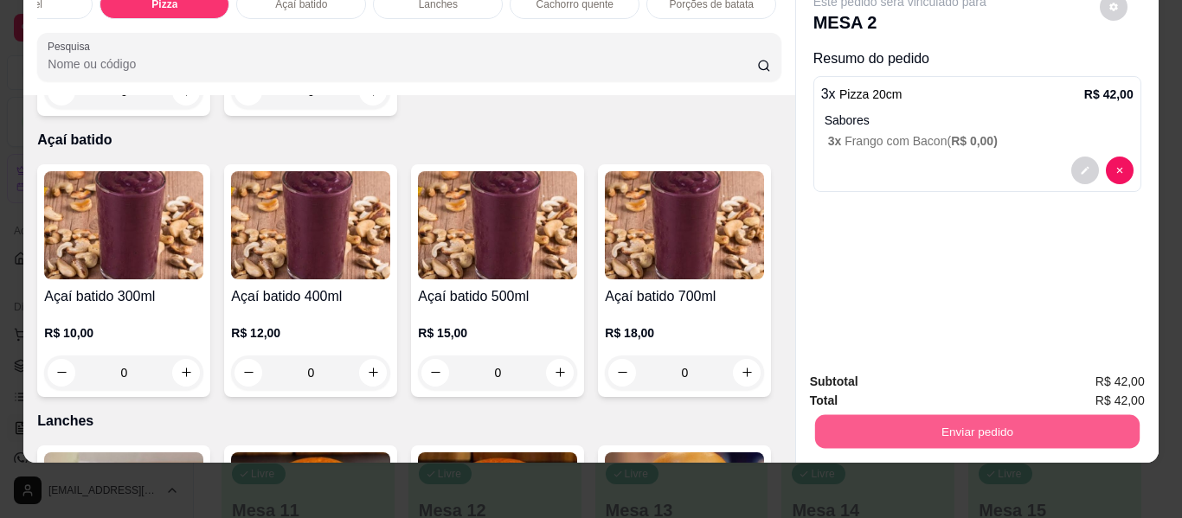
click at [961, 424] on button "Enviar pedido" at bounding box center [976, 432] width 324 height 34
click at [1074, 376] on button "Enviar pedido" at bounding box center [1099, 376] width 98 height 33
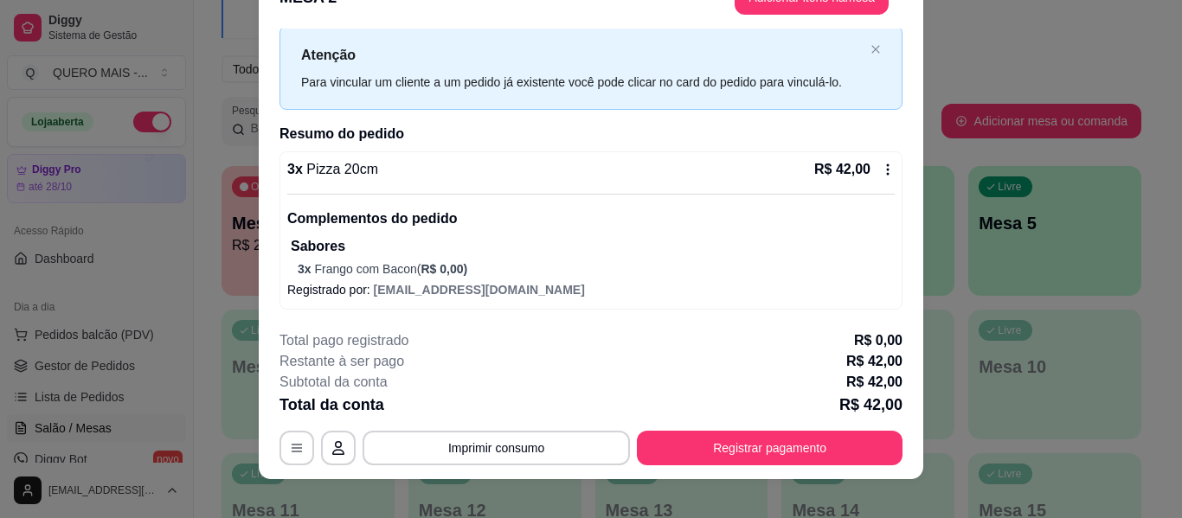
scroll to position [53, 0]
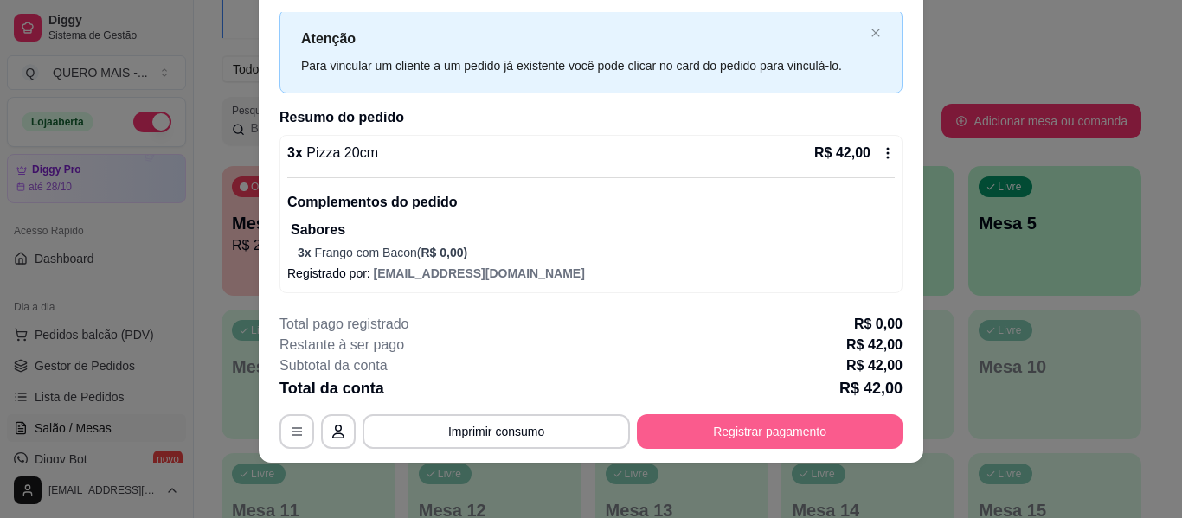
click at [754, 436] on button "Registrar pagamento" at bounding box center [770, 431] width 266 height 35
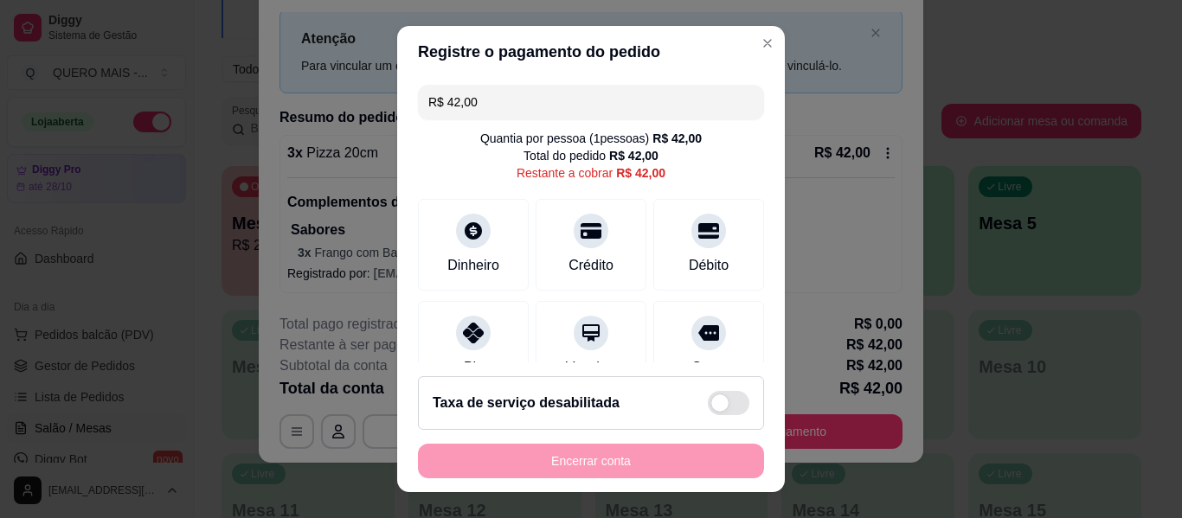
click at [470, 106] on input "R$ 42,00" at bounding box center [590, 102] width 325 height 35
click at [470, 105] on input "R$ 42,00" at bounding box center [590, 102] width 325 height 35
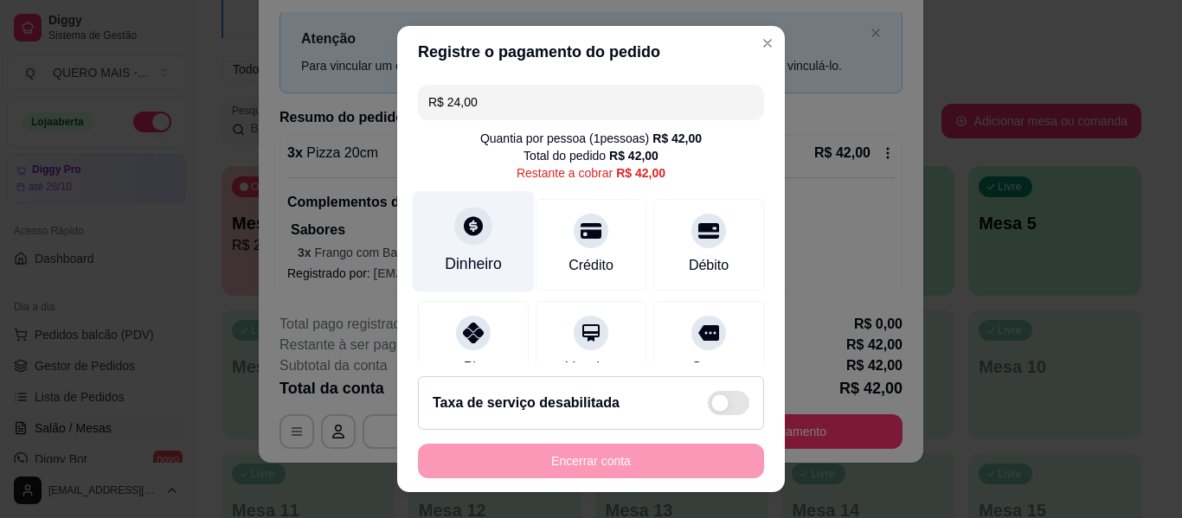
click at [454, 242] on div at bounding box center [473, 226] width 38 height 38
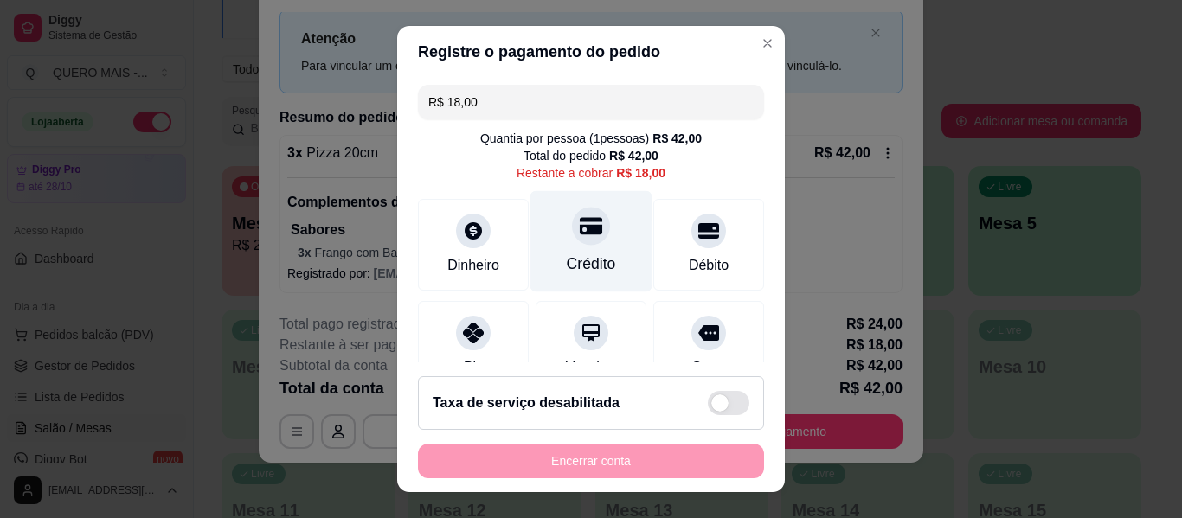
click at [576, 241] on div at bounding box center [591, 226] width 38 height 38
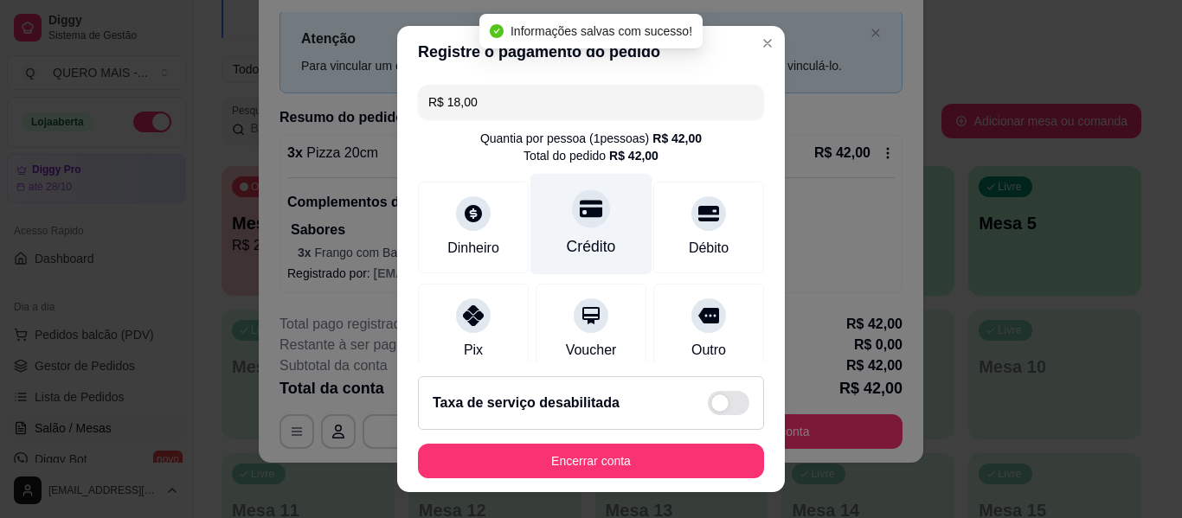
type input "R$ 0,00"
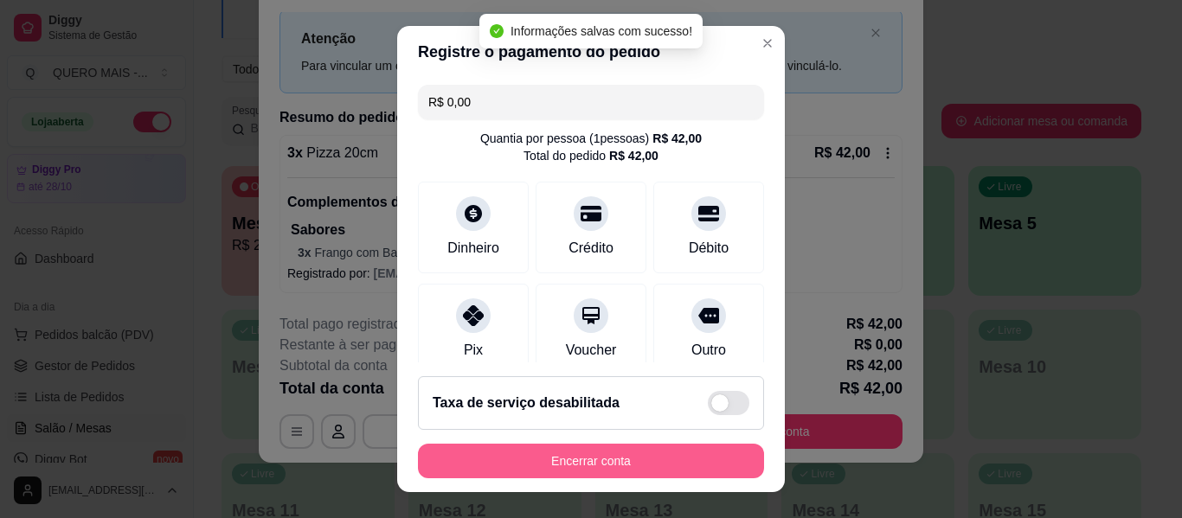
click at [527, 449] on button "Encerrar conta" at bounding box center [591, 461] width 346 height 35
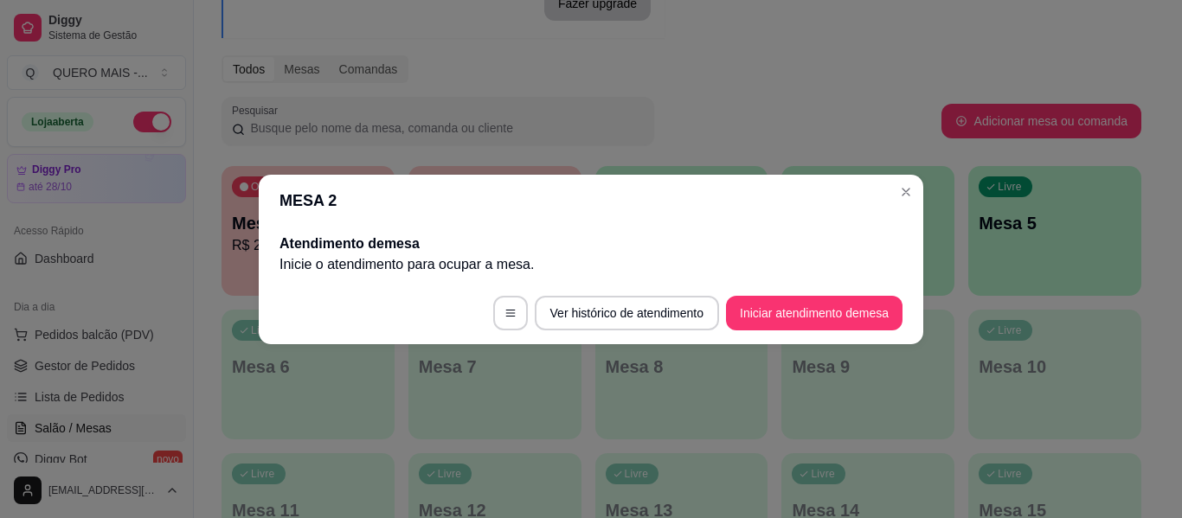
scroll to position [0, 0]
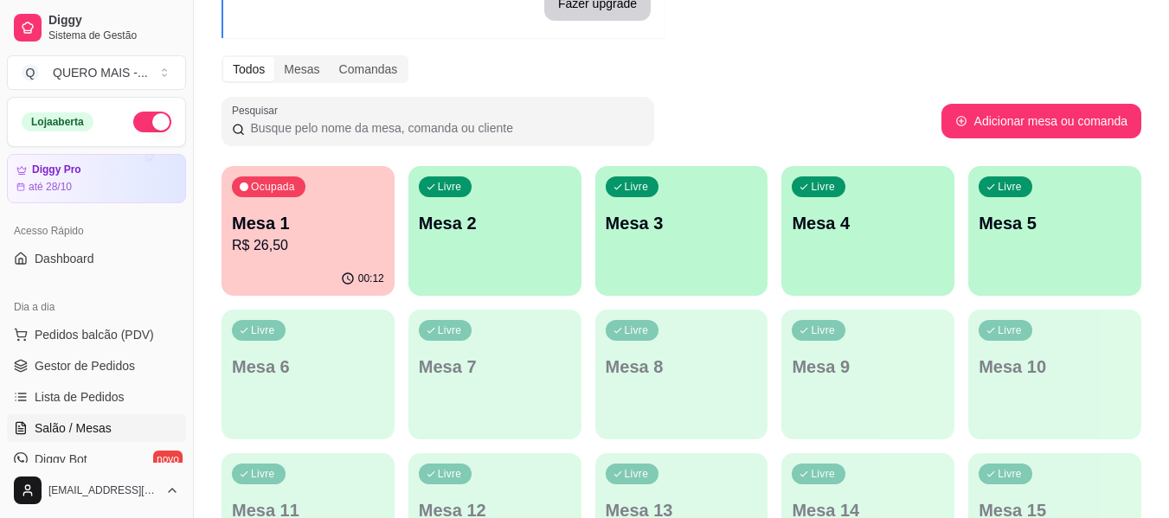
click at [297, 279] on div "00:12" at bounding box center [307, 279] width 173 height 34
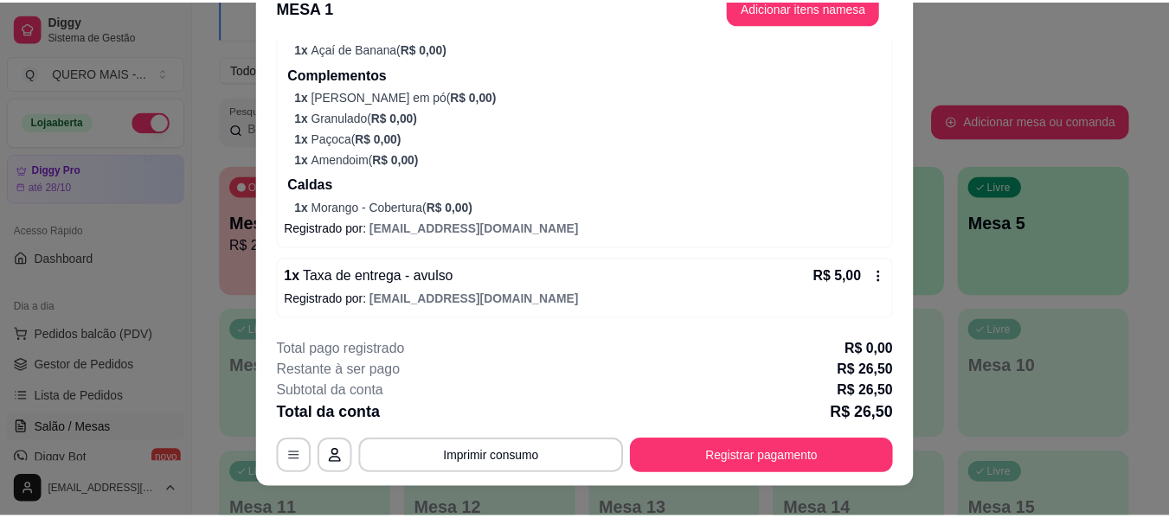
scroll to position [53, 0]
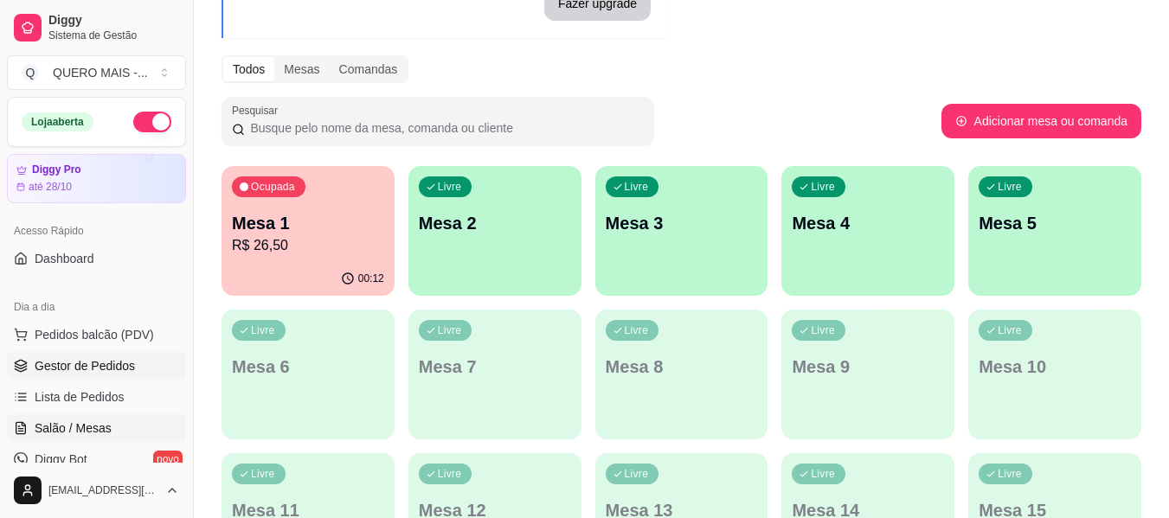
click at [125, 362] on span "Gestor de Pedidos" at bounding box center [85, 365] width 100 height 17
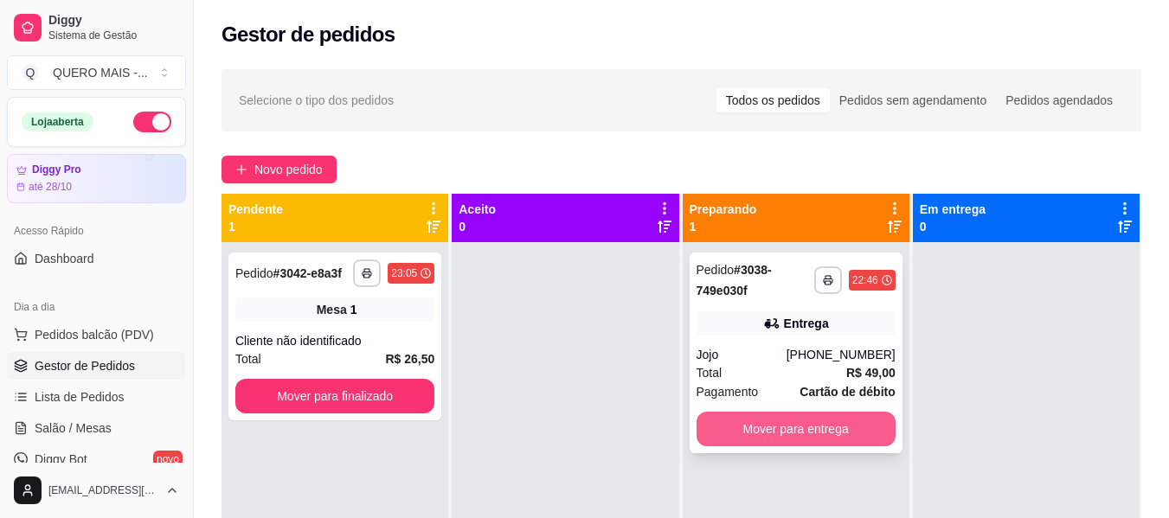
click at [763, 433] on button "Mover para entrega" at bounding box center [795, 429] width 199 height 35
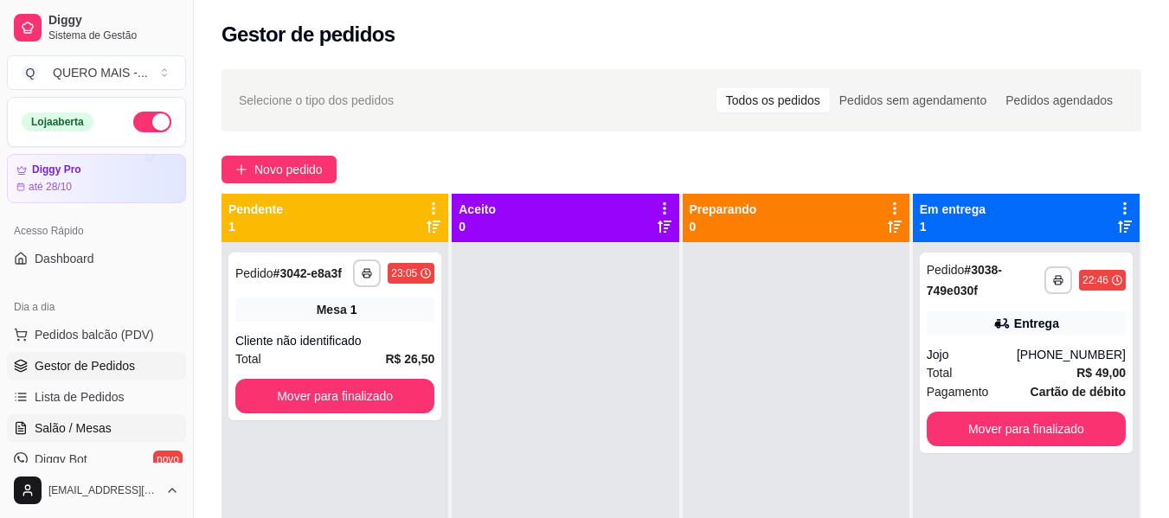
click at [112, 420] on link "Salão / Mesas" at bounding box center [96, 428] width 179 height 28
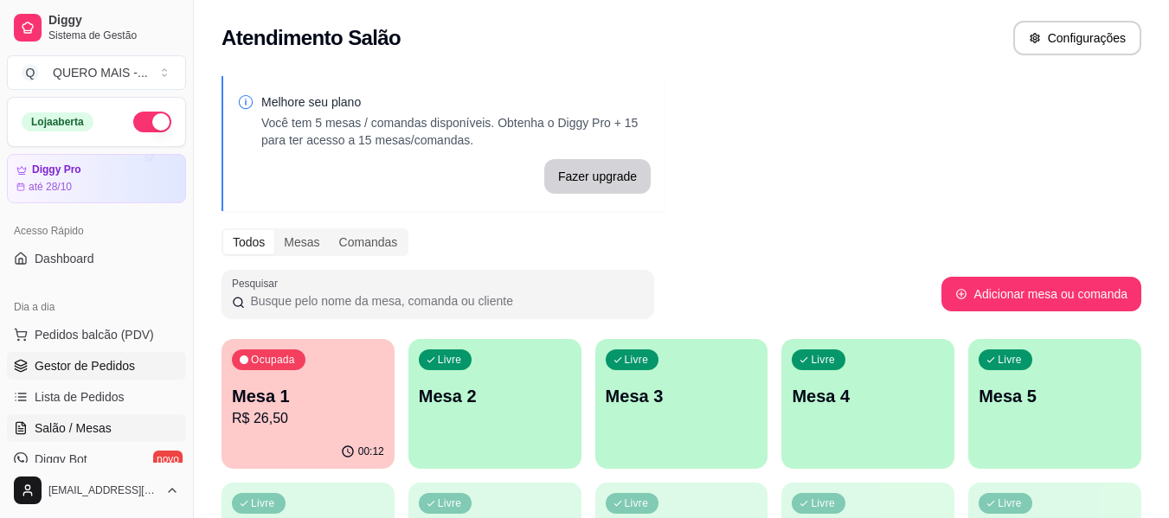
click at [119, 356] on link "Gestor de Pedidos" at bounding box center [96, 366] width 179 height 28
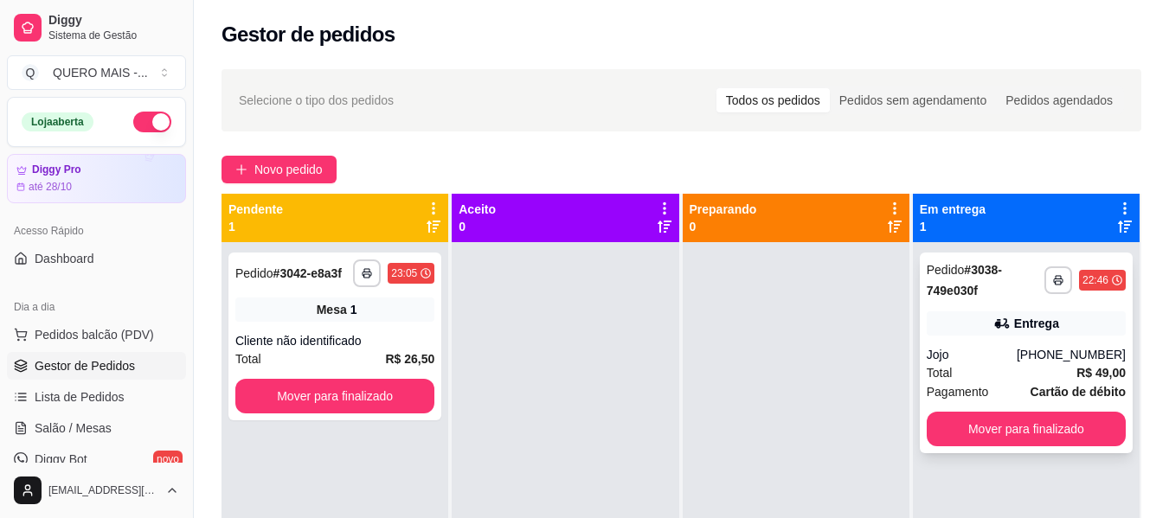
click at [998, 352] on div "Jojo" at bounding box center [971, 354] width 90 height 17
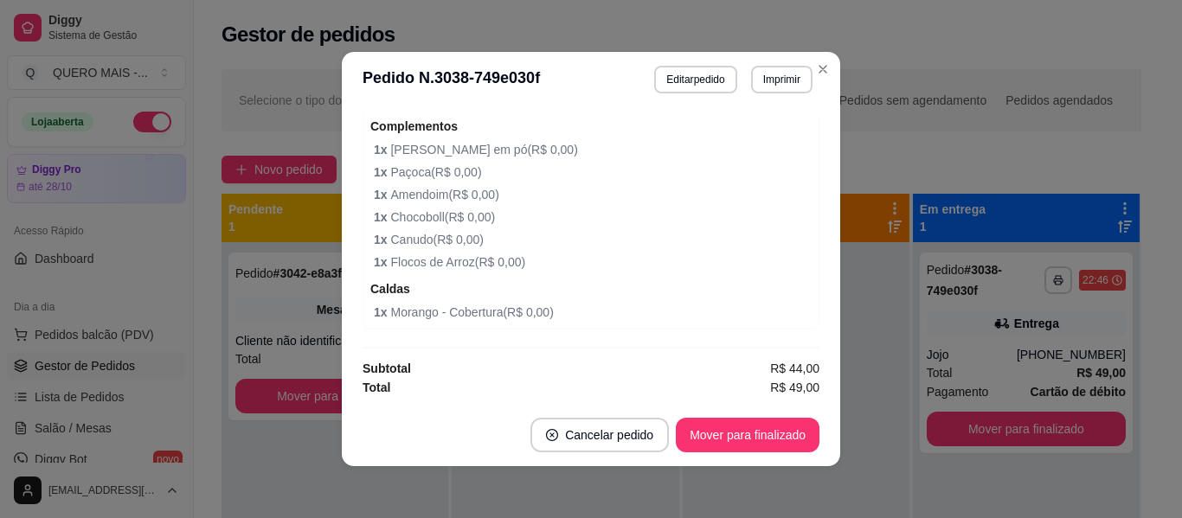
scroll to position [3, 0]
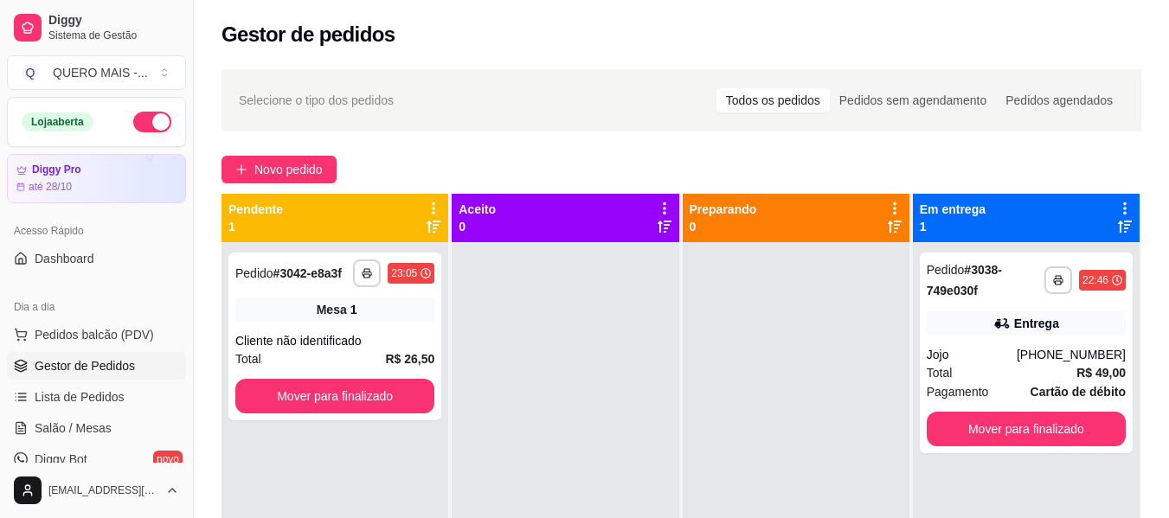
click at [653, 374] on div at bounding box center [565, 501] width 227 height 518
click at [148, 123] on button "button" at bounding box center [152, 122] width 38 height 21
click at [40, 426] on span "Salão / Mesas" at bounding box center [73, 428] width 77 height 17
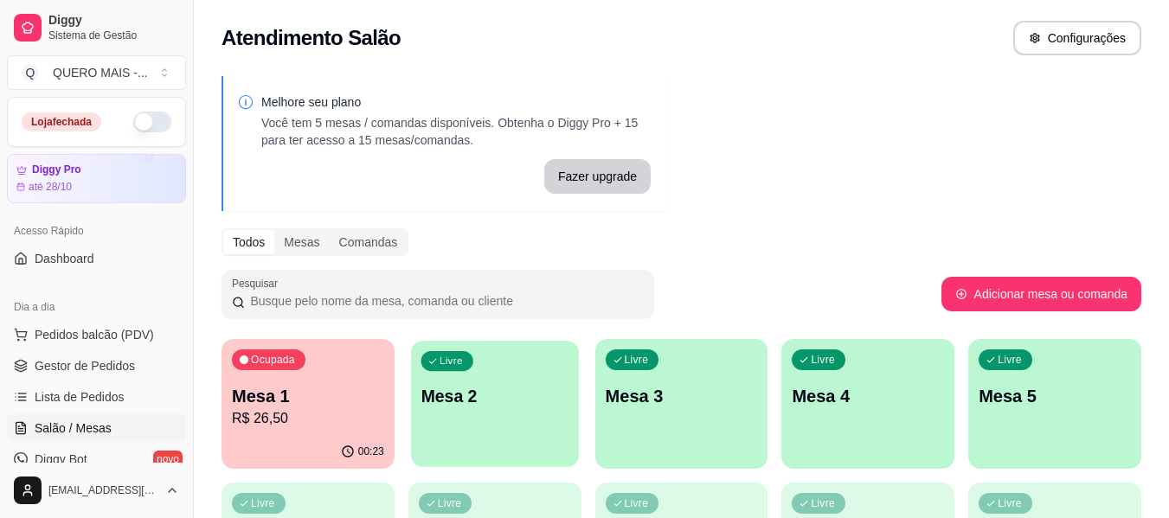
click at [523, 435] on div "Livre Mesa 2" at bounding box center [495, 394] width 168 height 106
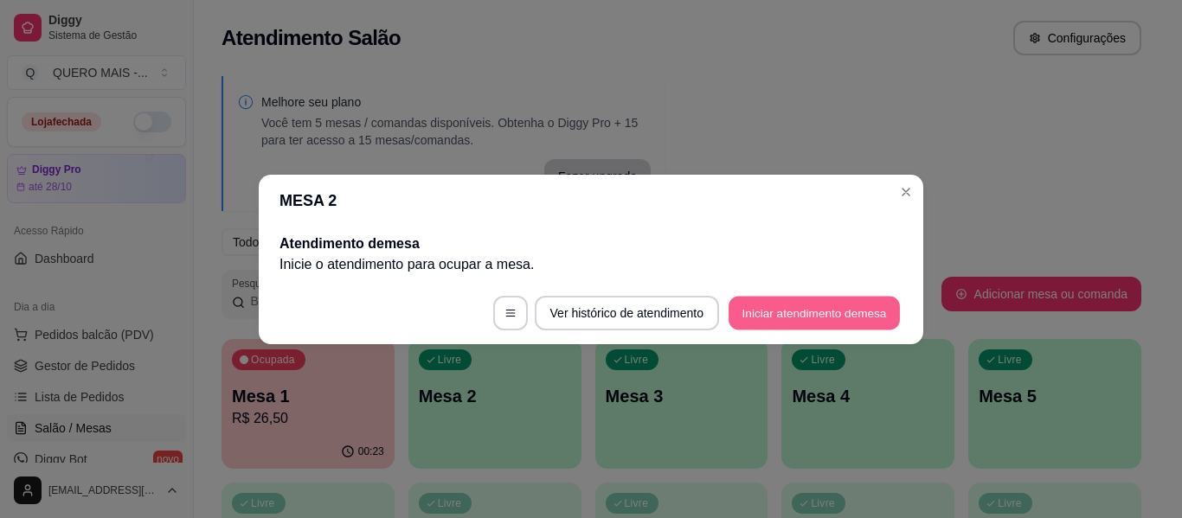
click at [785, 308] on button "Iniciar atendimento de mesa" at bounding box center [813, 313] width 171 height 34
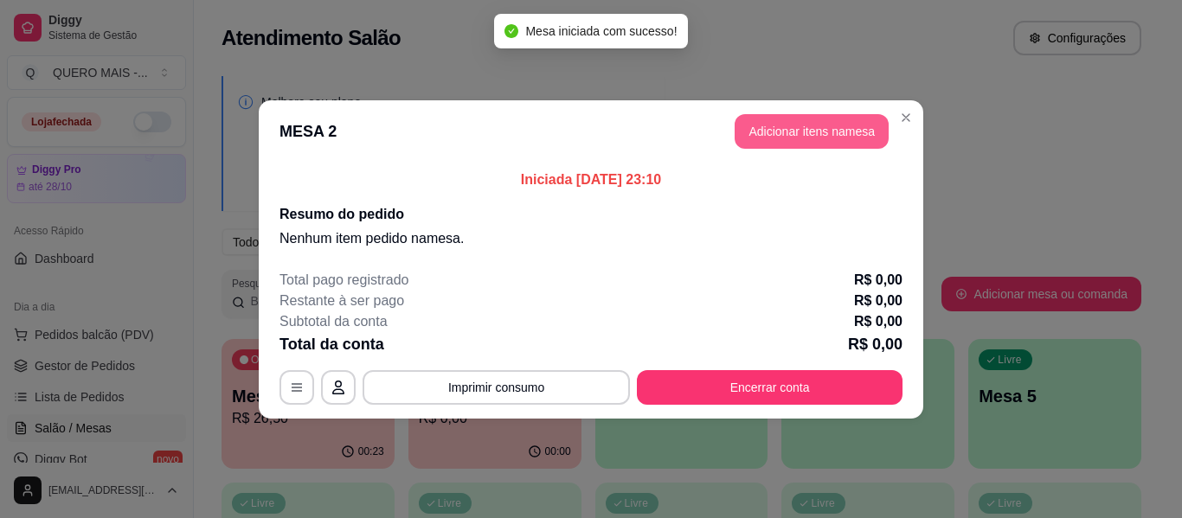
click at [837, 135] on button "Adicionar itens na mesa" at bounding box center [811, 131] width 154 height 35
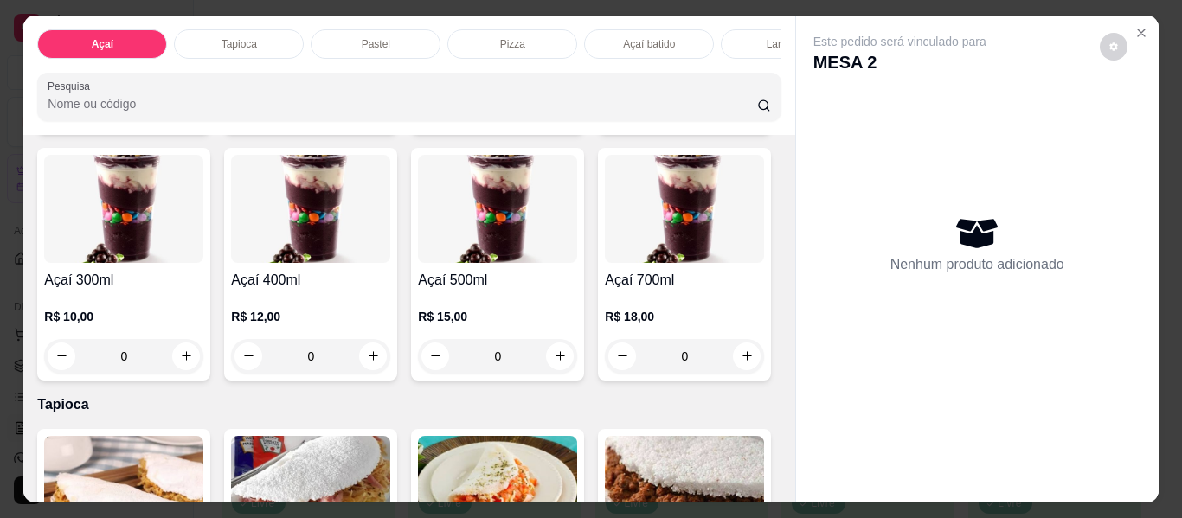
scroll to position [519, 0]
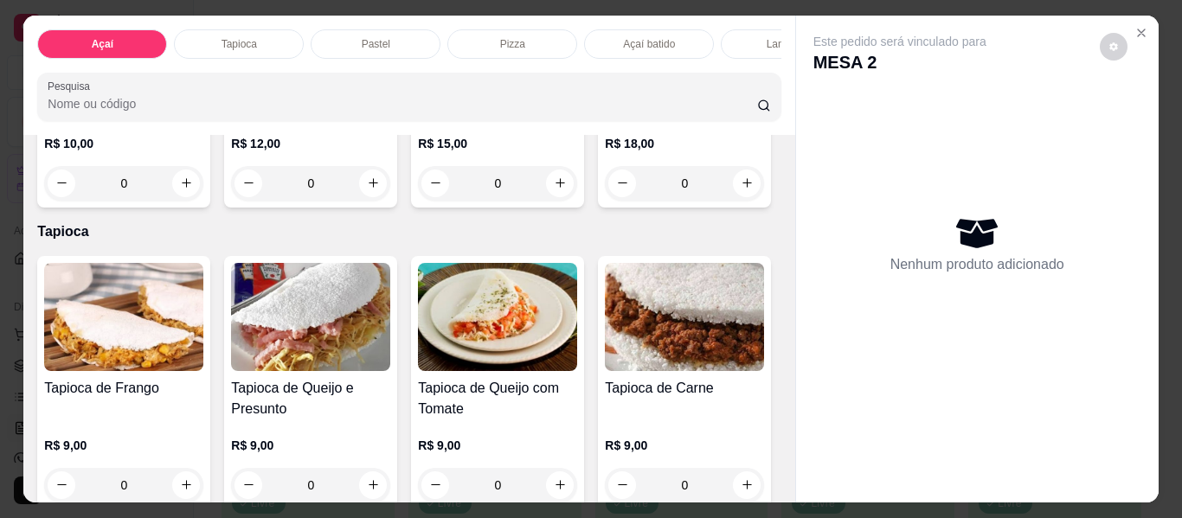
click at [605, 201] on div "0" at bounding box center [684, 183] width 159 height 35
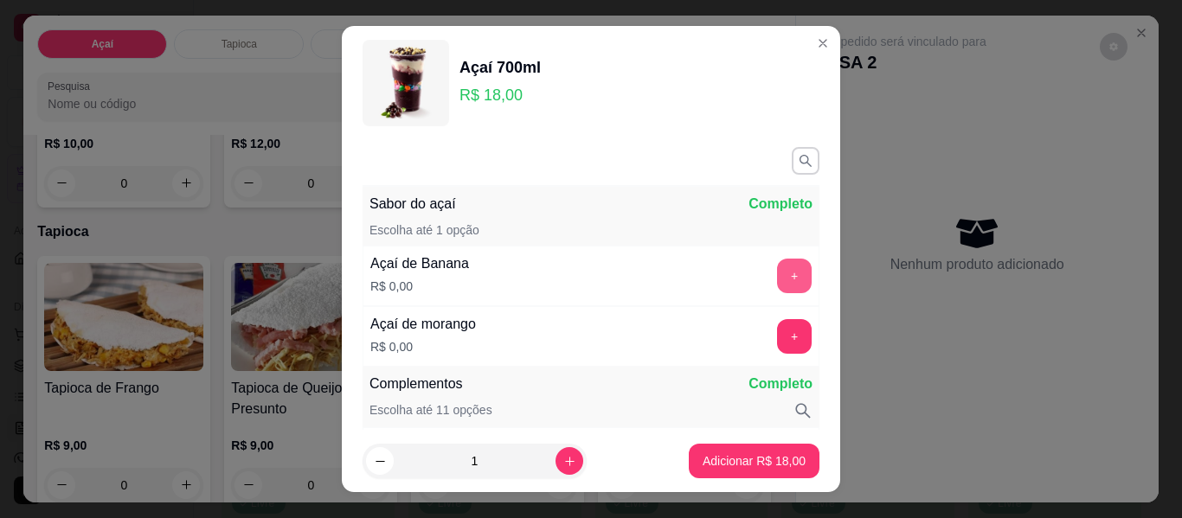
click at [777, 278] on button "+" at bounding box center [794, 276] width 35 height 35
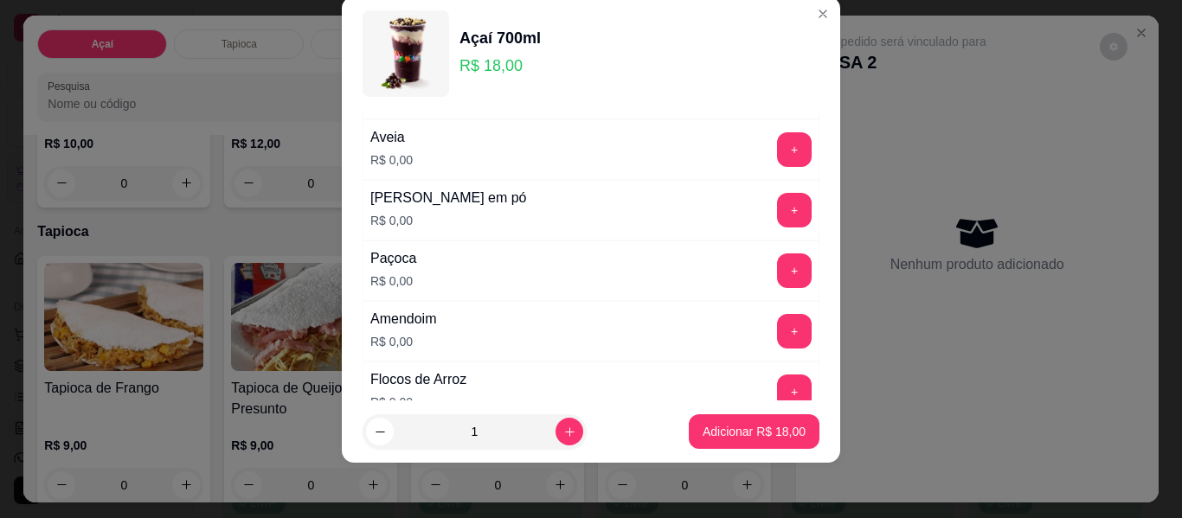
scroll to position [486, 0]
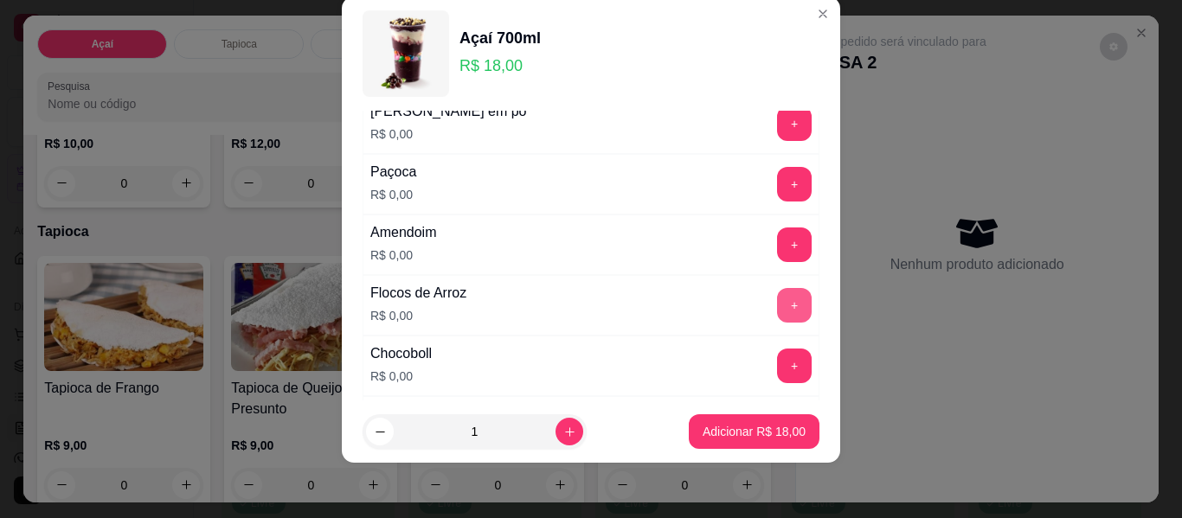
click at [777, 310] on button "+" at bounding box center [794, 305] width 35 height 35
click at [777, 131] on button "+" at bounding box center [794, 123] width 35 height 35
click at [777, 241] on button "+" at bounding box center [794, 244] width 35 height 35
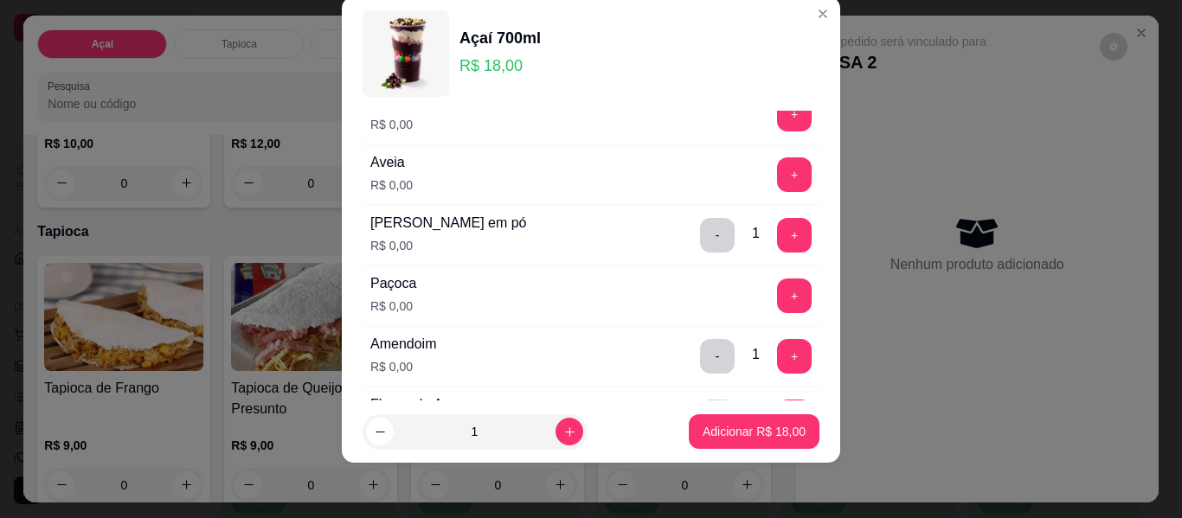
scroll to position [313, 0]
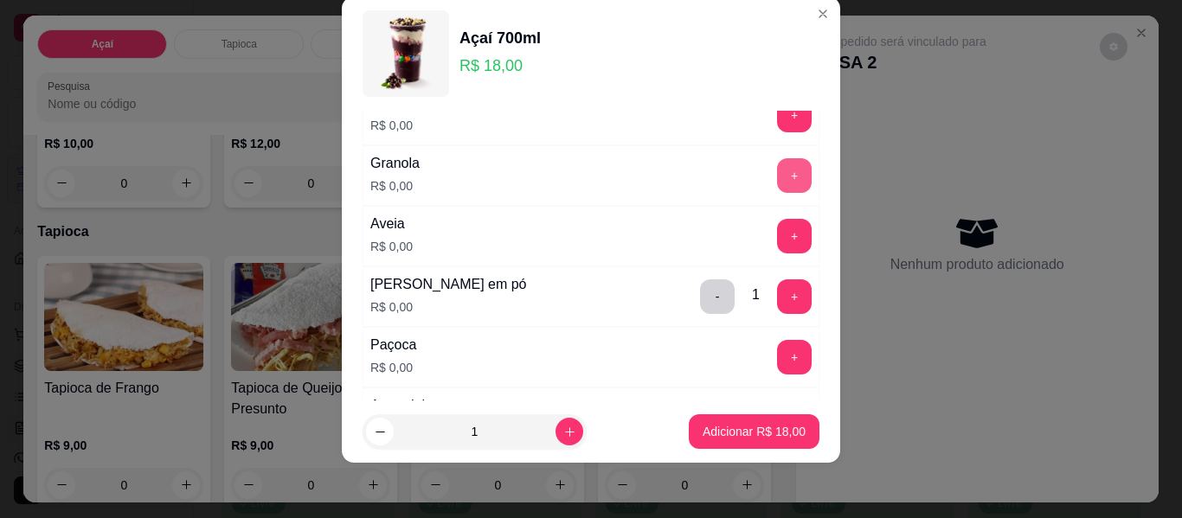
click at [777, 174] on button "+" at bounding box center [794, 175] width 35 height 35
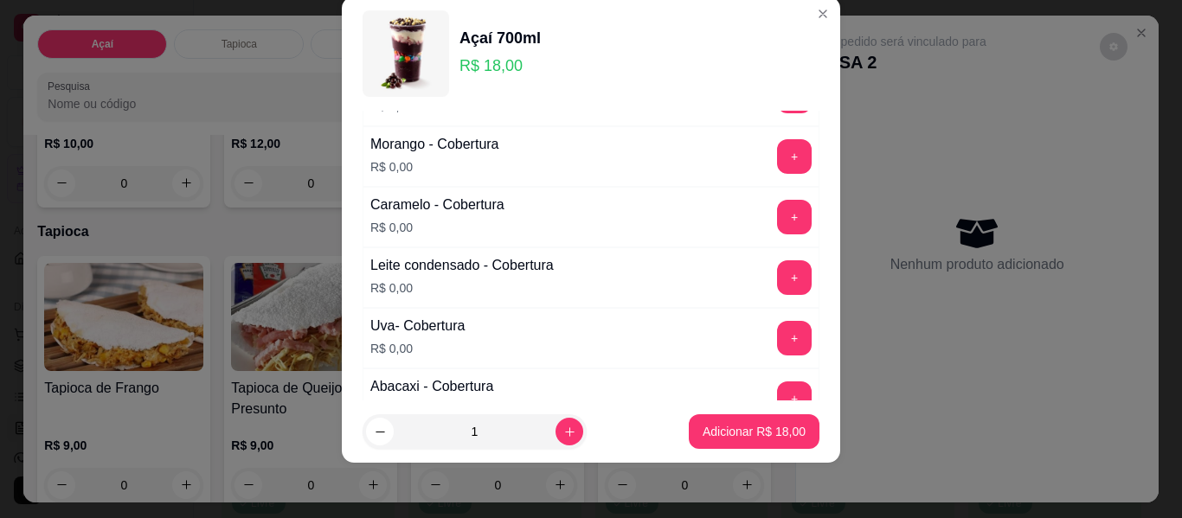
scroll to position [1265, 0]
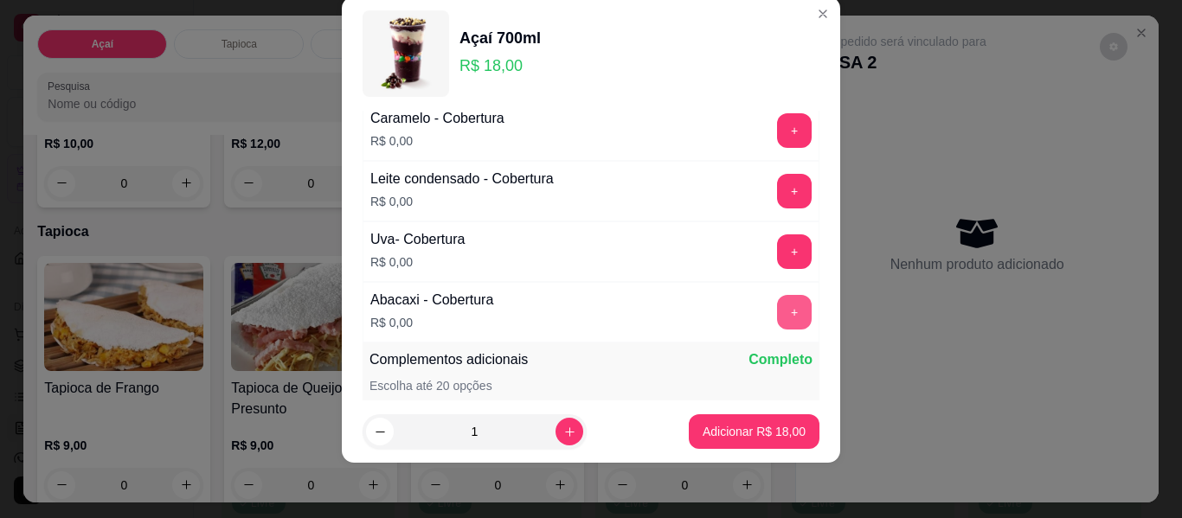
click at [777, 306] on button "+" at bounding box center [794, 312] width 35 height 35
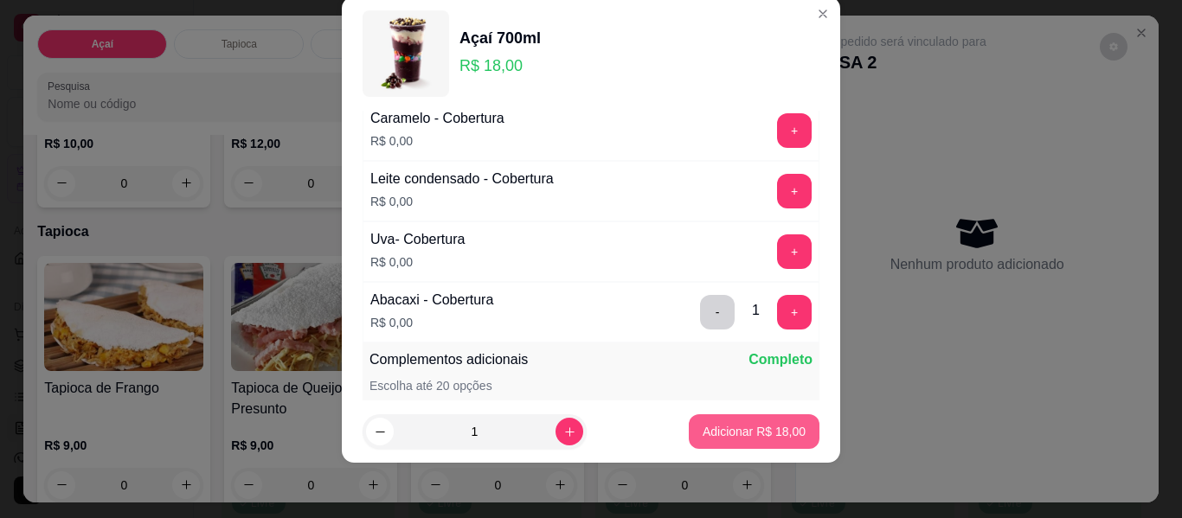
click at [725, 426] on p "Adicionar R$ 18,00" at bounding box center [753, 431] width 103 height 17
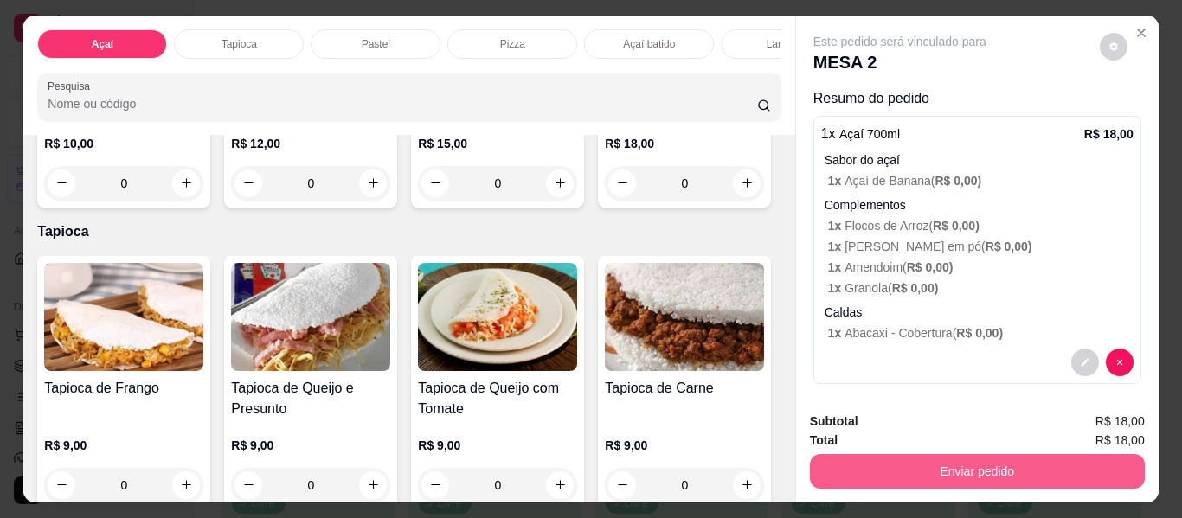
click at [958, 473] on button "Enviar pedido" at bounding box center [977, 471] width 335 height 35
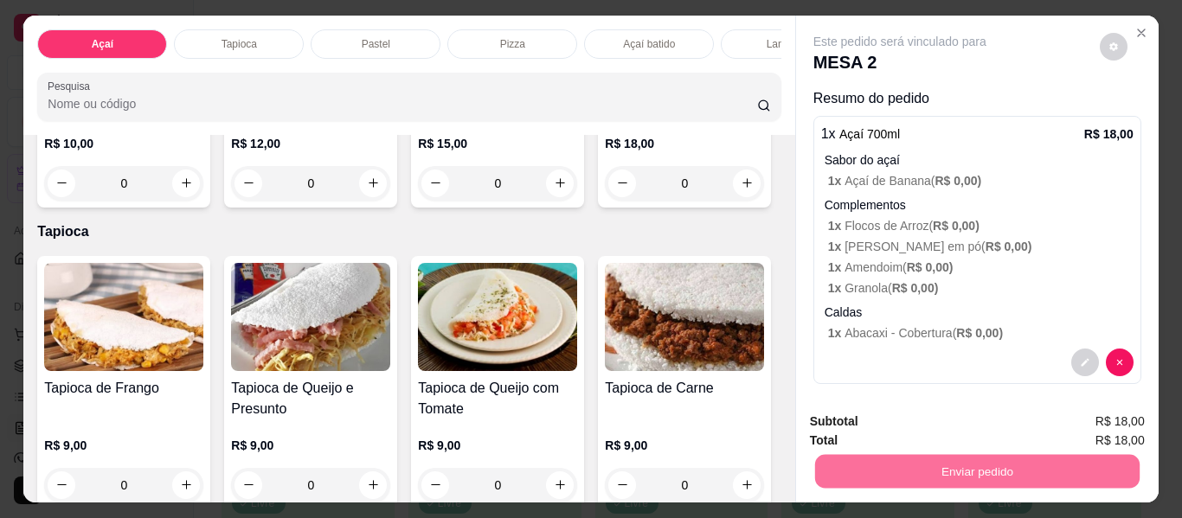
click at [1082, 426] on button "Enviar pedido" at bounding box center [1099, 422] width 98 height 33
